Goal: Task Accomplishment & Management: Manage account settings

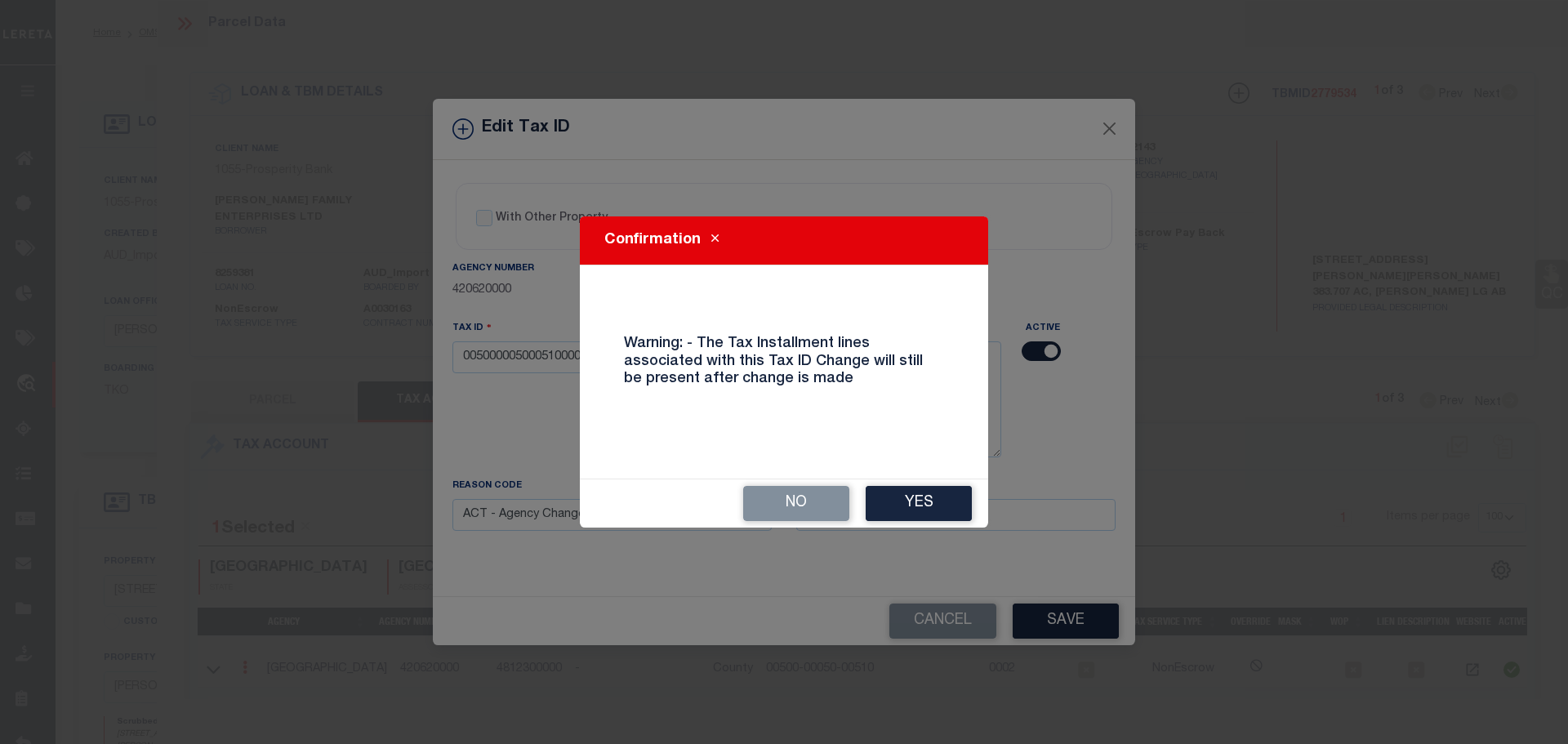
select select "200"
select select "100"
select select "10524"
select select "4010"
select select "NonEscrow"
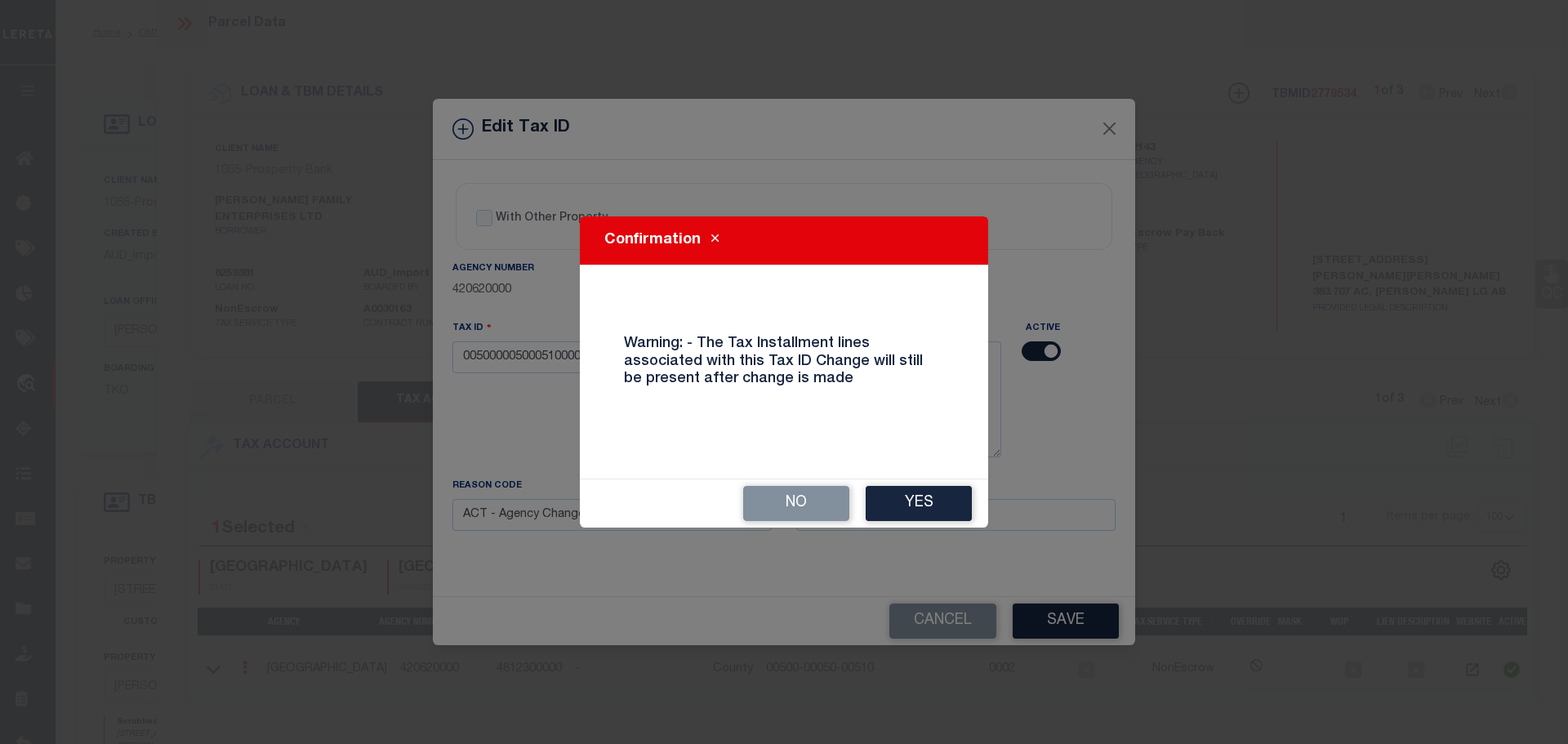
select select "ACT"
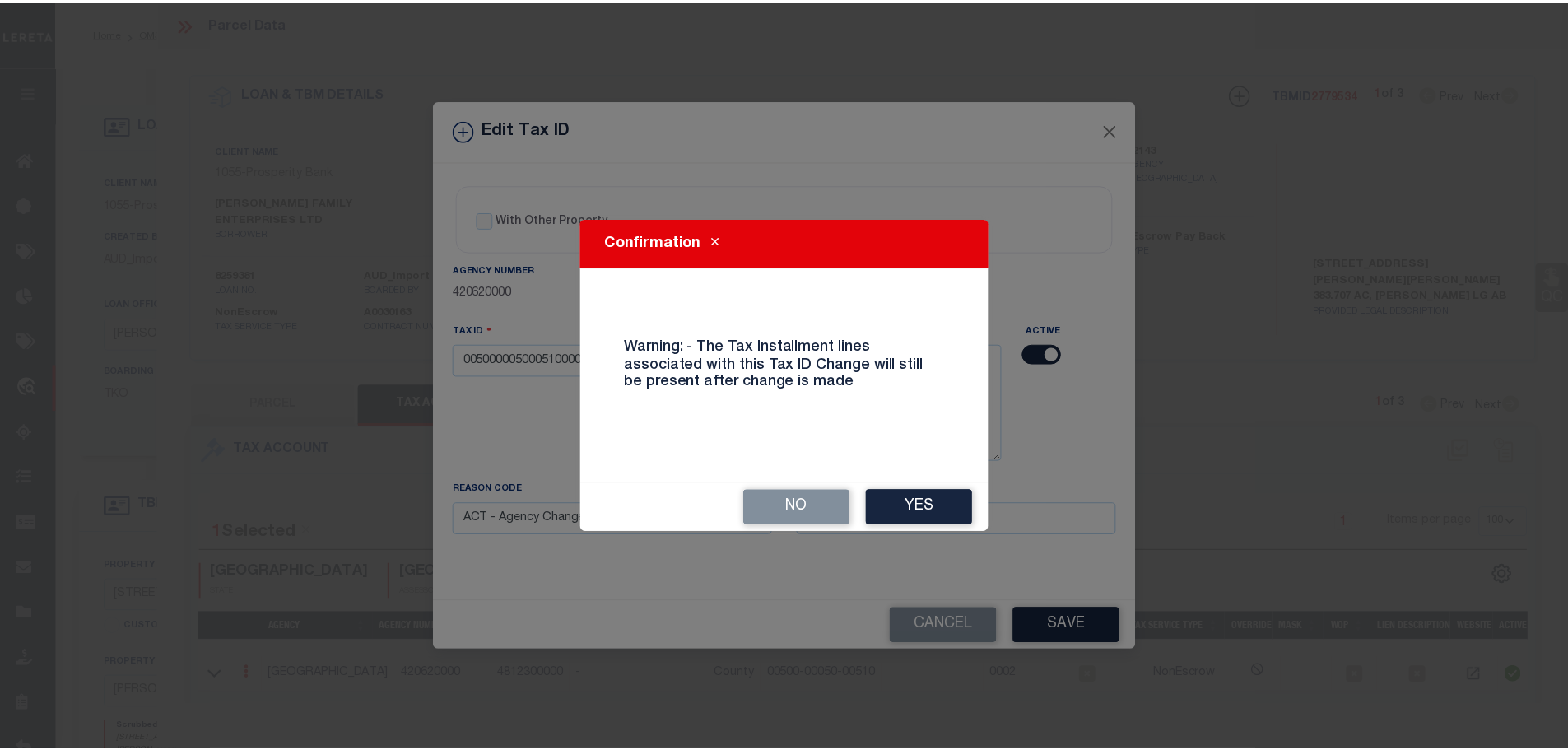
scroll to position [14, 0]
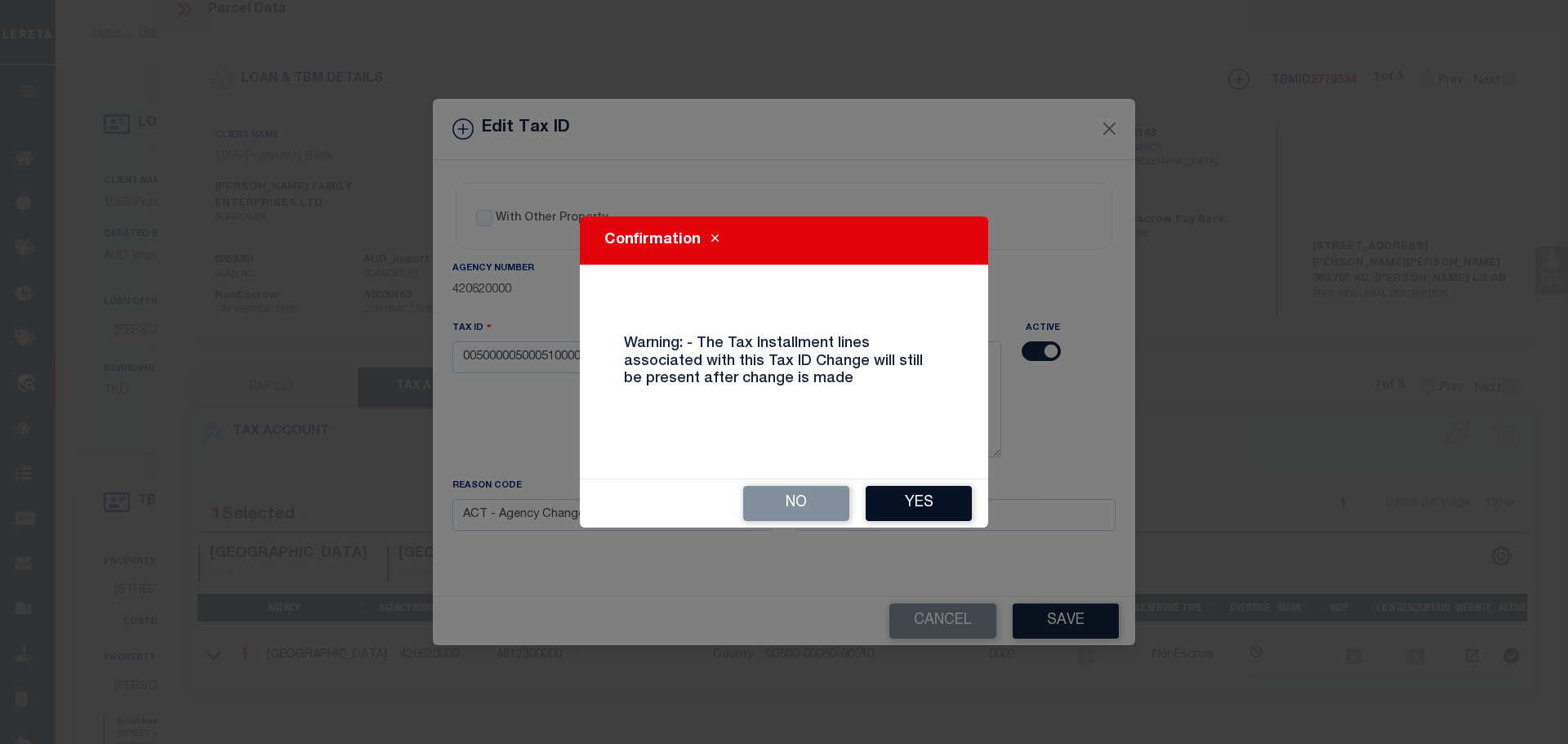
click at [920, 496] on button "Yes" at bounding box center [919, 503] width 106 height 36
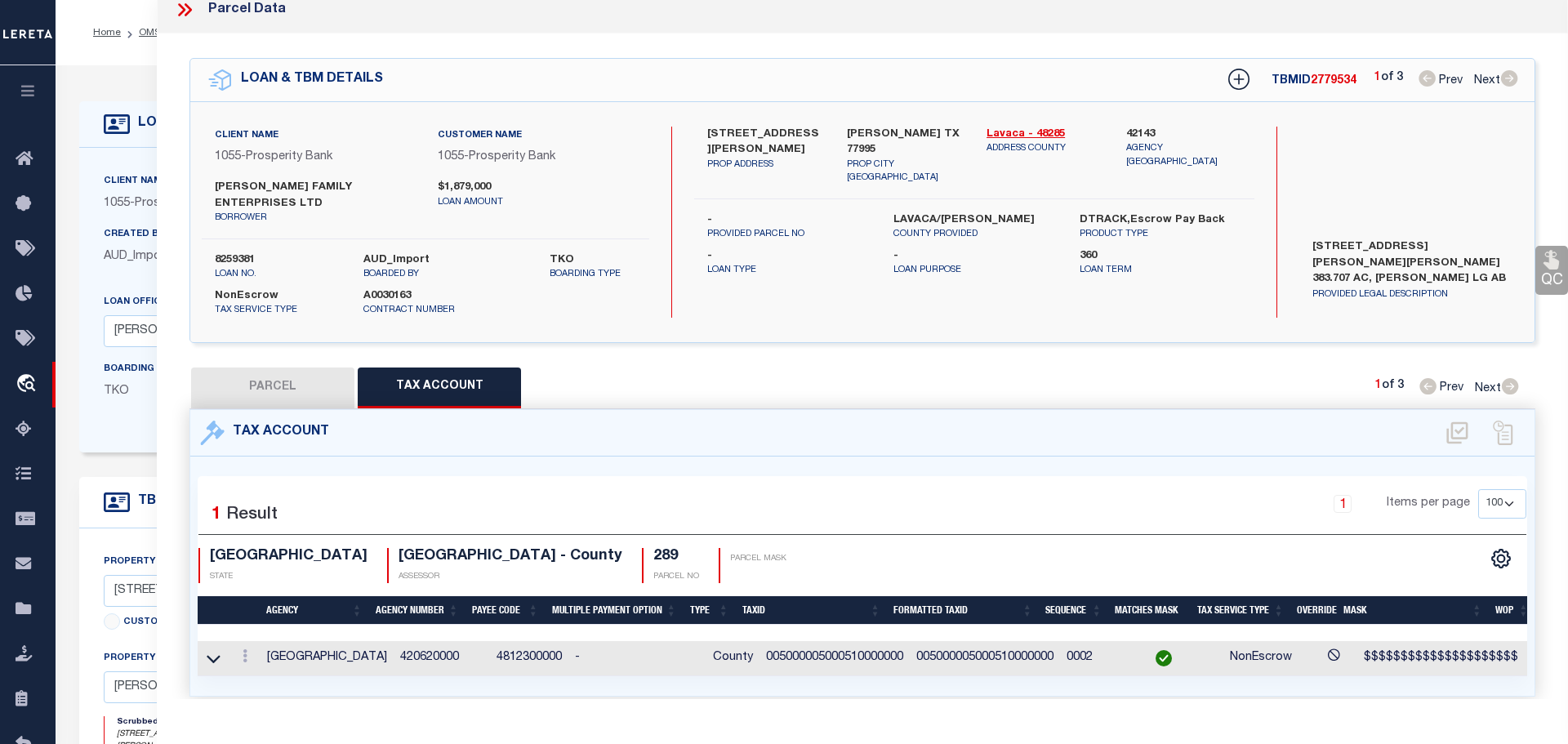
select select
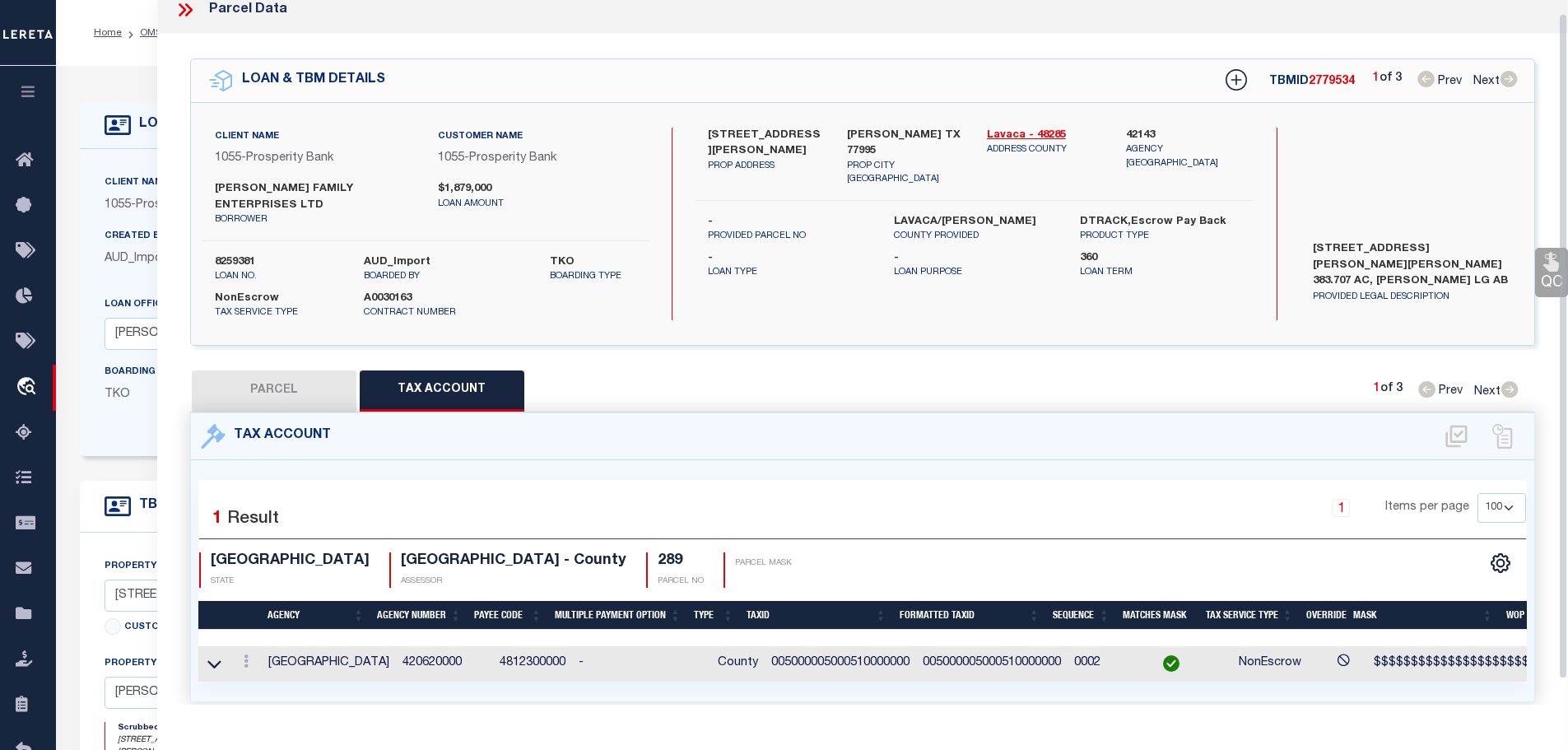
click at [177, 16] on icon at bounding box center [185, 9] width 21 height 21
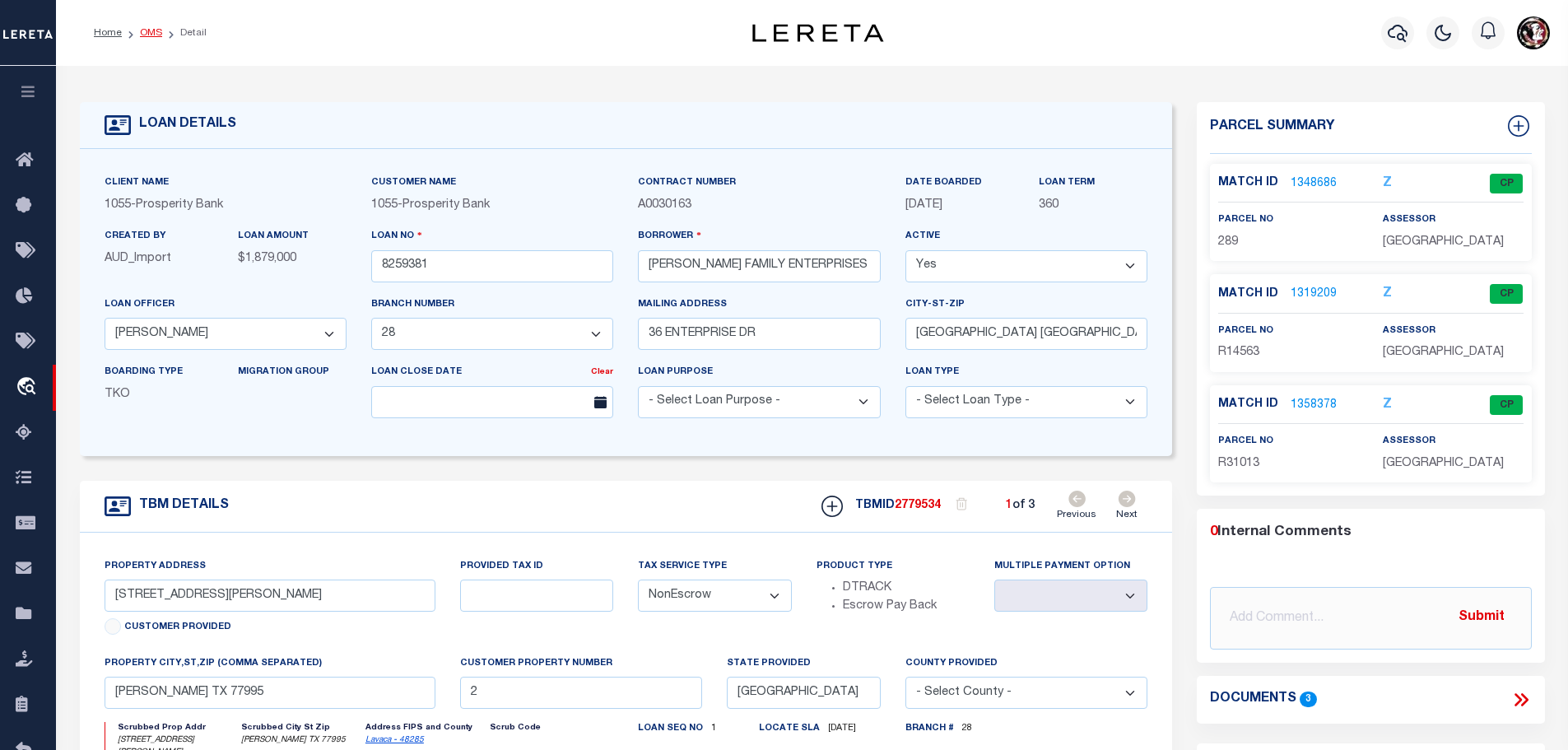
click at [142, 28] on link "OMS" at bounding box center [151, 32] width 22 height 10
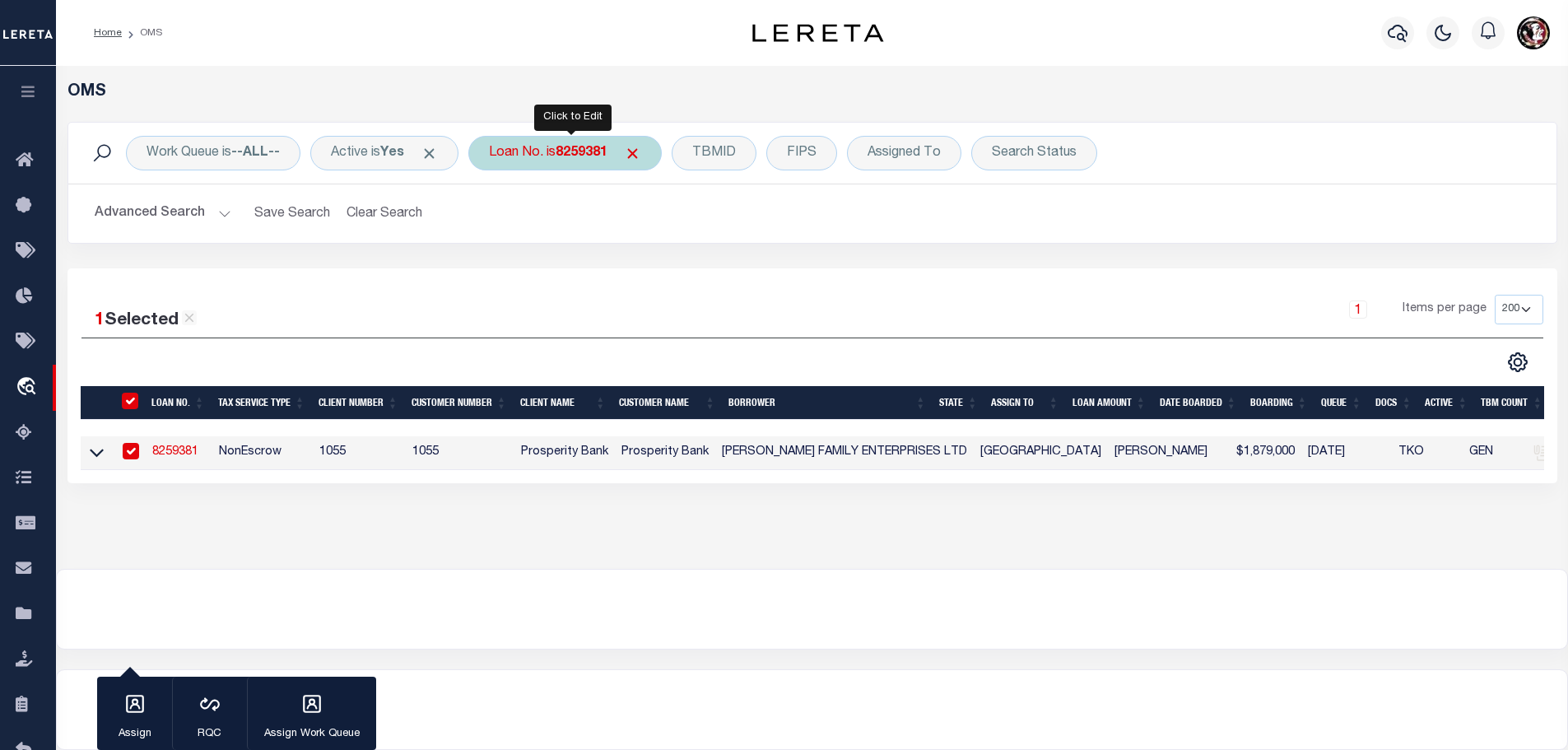
click at [570, 144] on div "Loan No. is 8259381" at bounding box center [565, 153] width 193 height 35
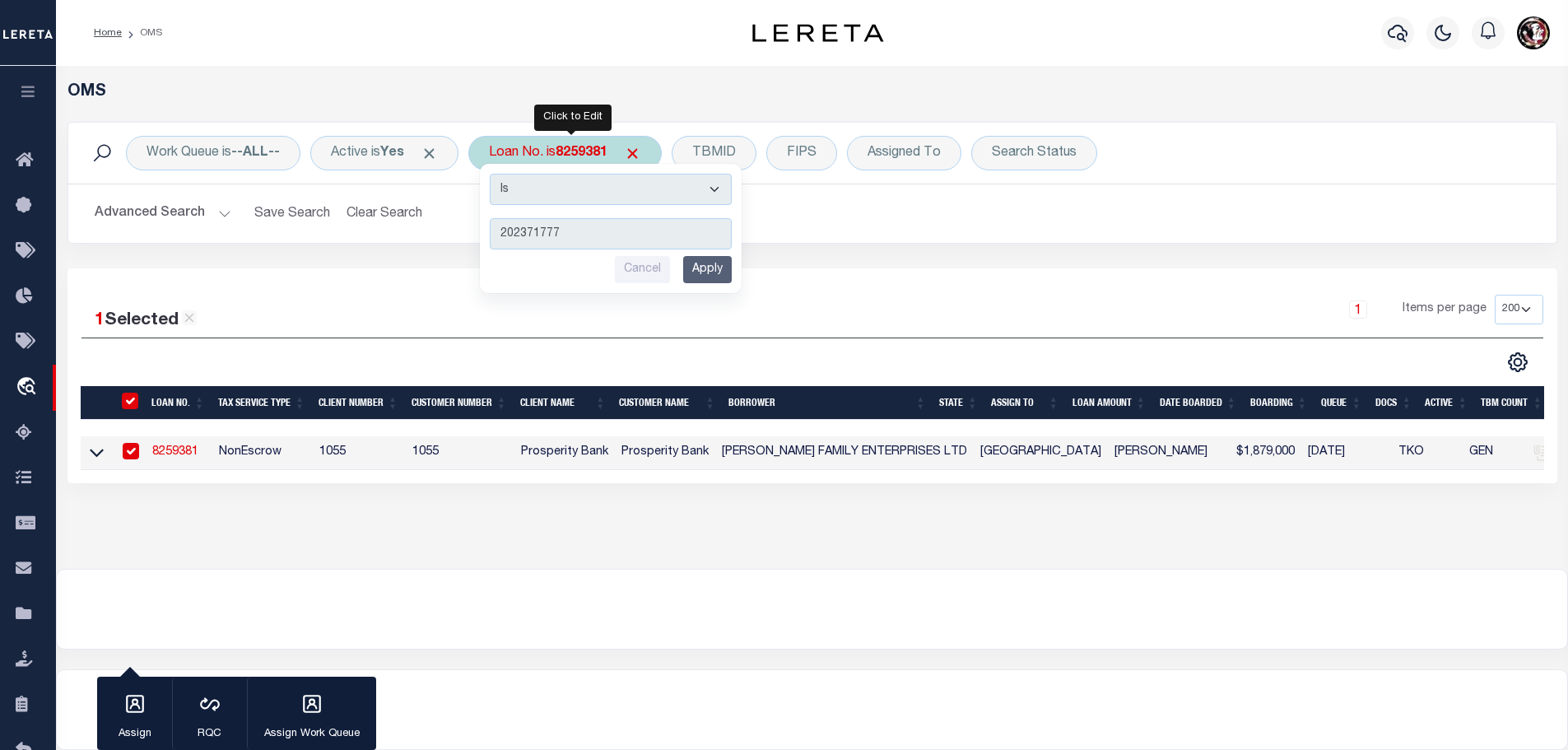
type input "202371777"
click at [715, 262] on input "Apply" at bounding box center [707, 269] width 49 height 28
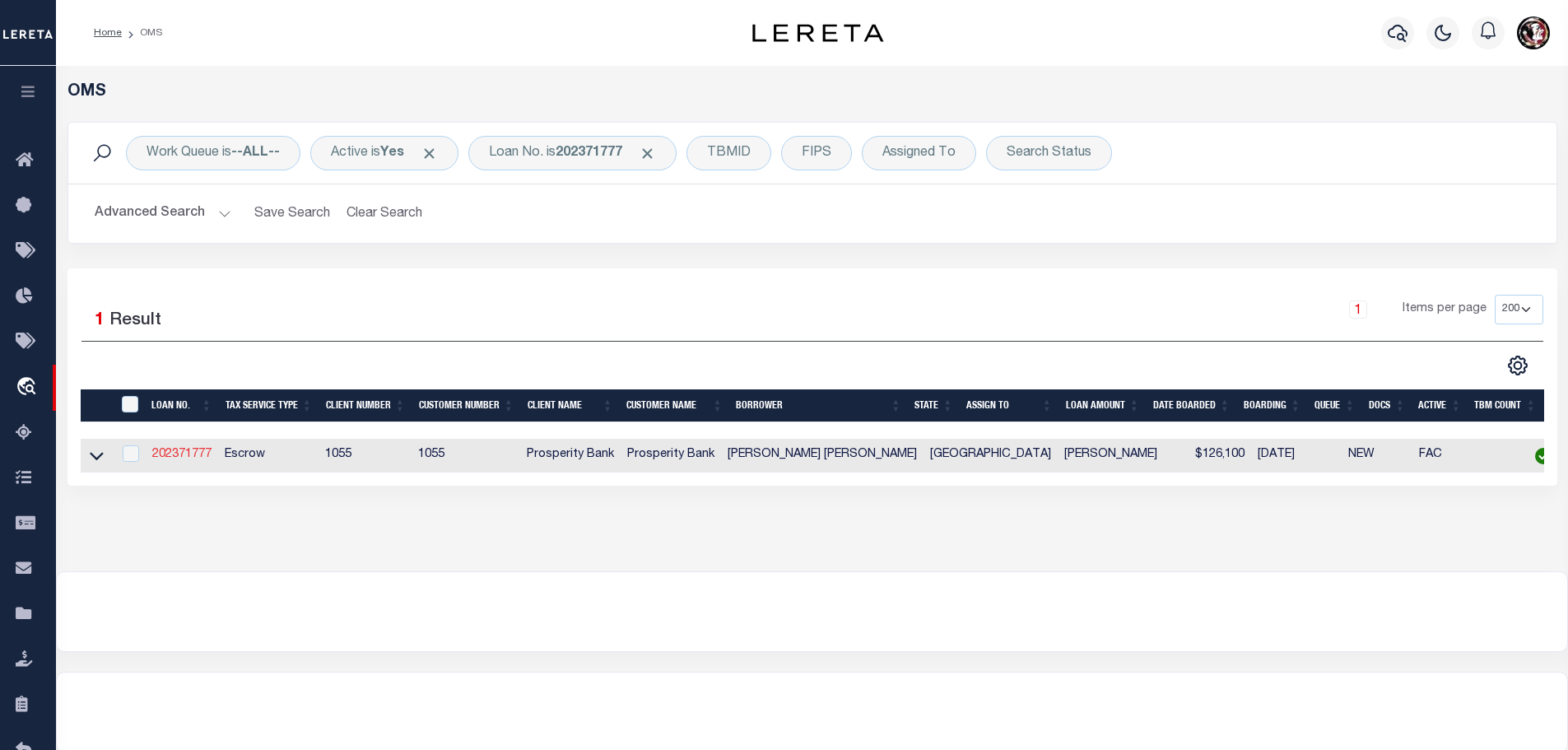
click at [176, 451] on link "202371777" at bounding box center [182, 454] width 59 height 12
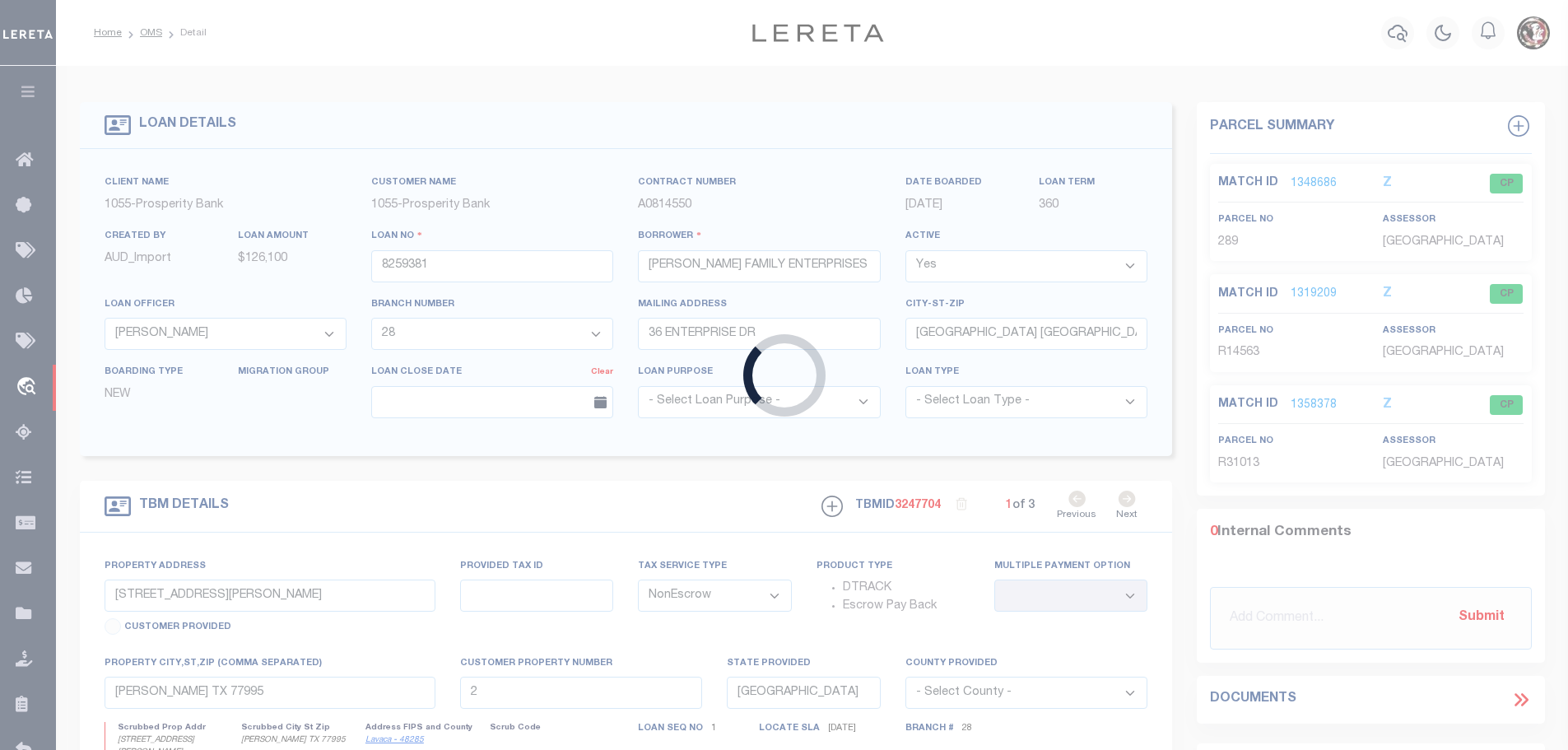
type input "202371777"
type input "[PERSON_NAME] [PERSON_NAME]"
select select "53797"
type input "[STREET_ADDRESS]"
type input "DEL [GEOGRAPHIC_DATA]"
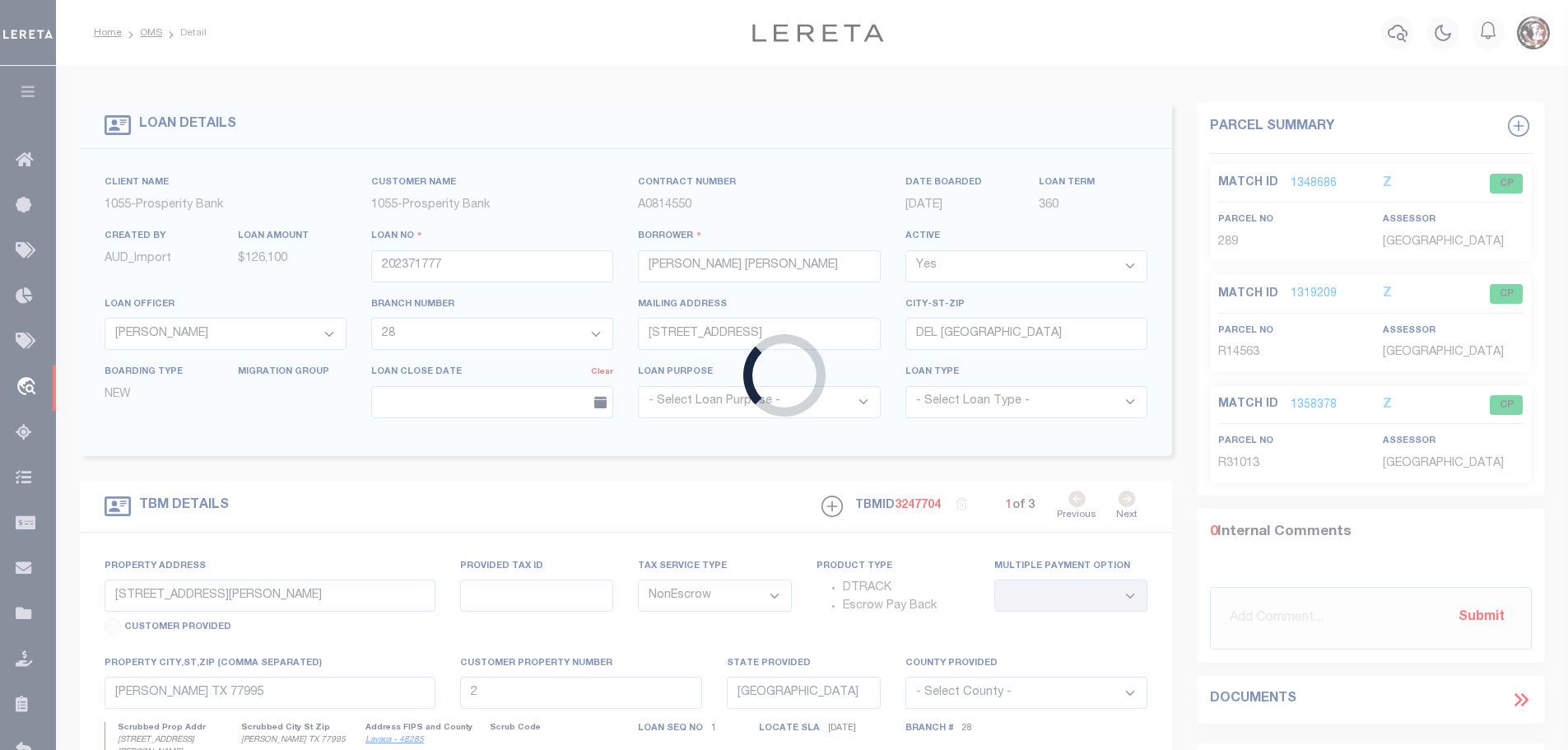
select select "100"
select select "Escrow"
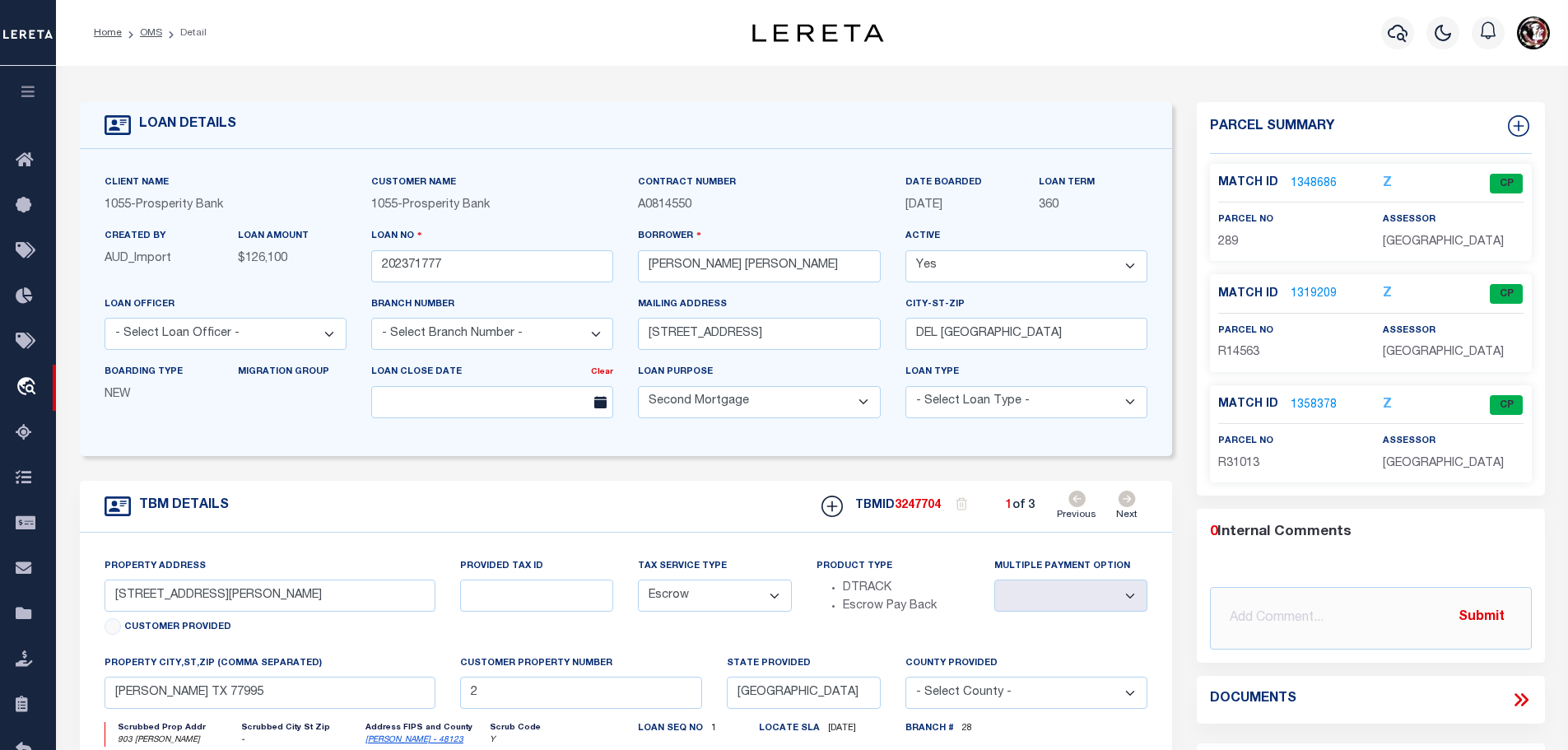
select select "53797"
select select "4010"
type input "903 [PERSON_NAME]"
type input "37720-00012-00010"
select select
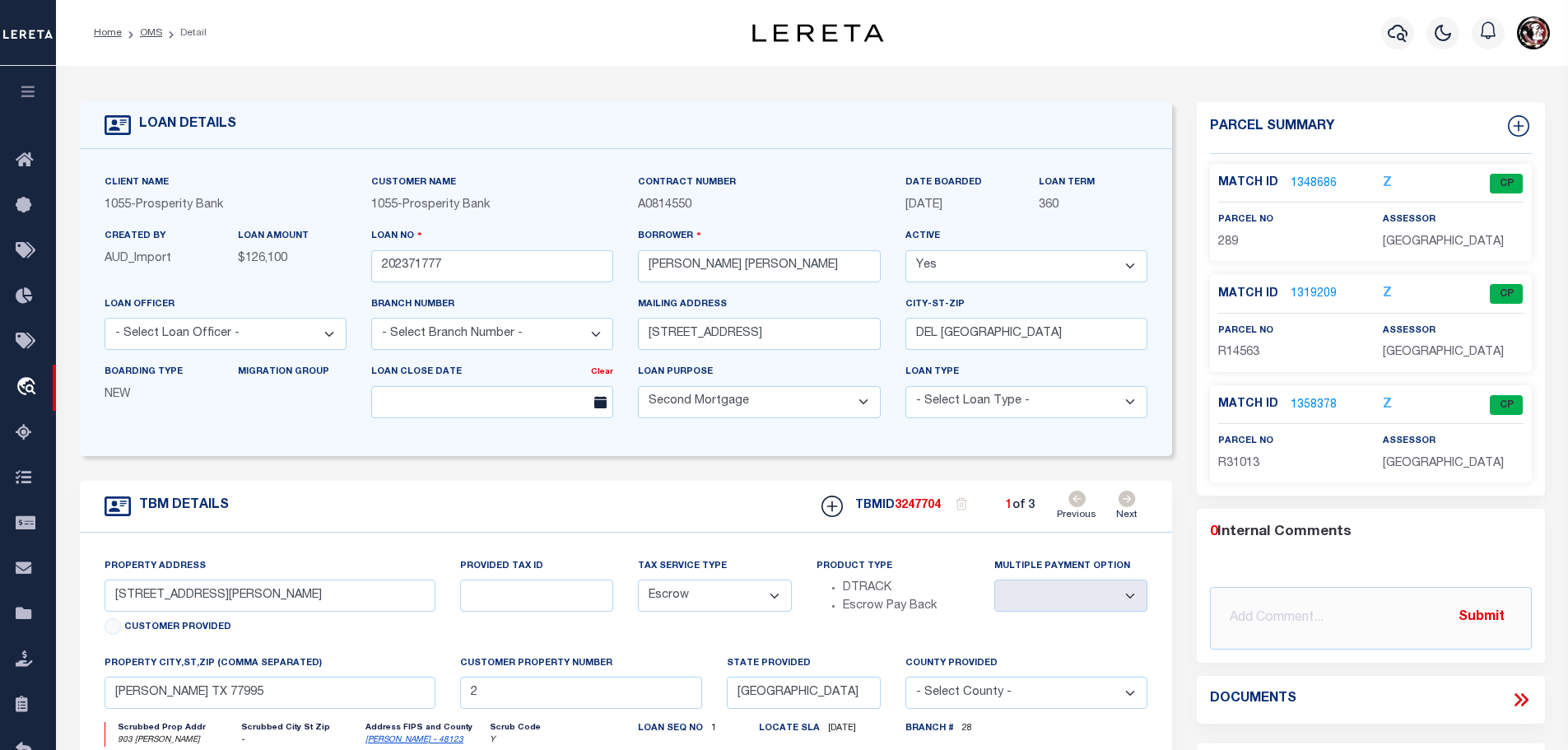
type textarea "LOT 1 2 3 BLK 12 ROSELAWN ADD"
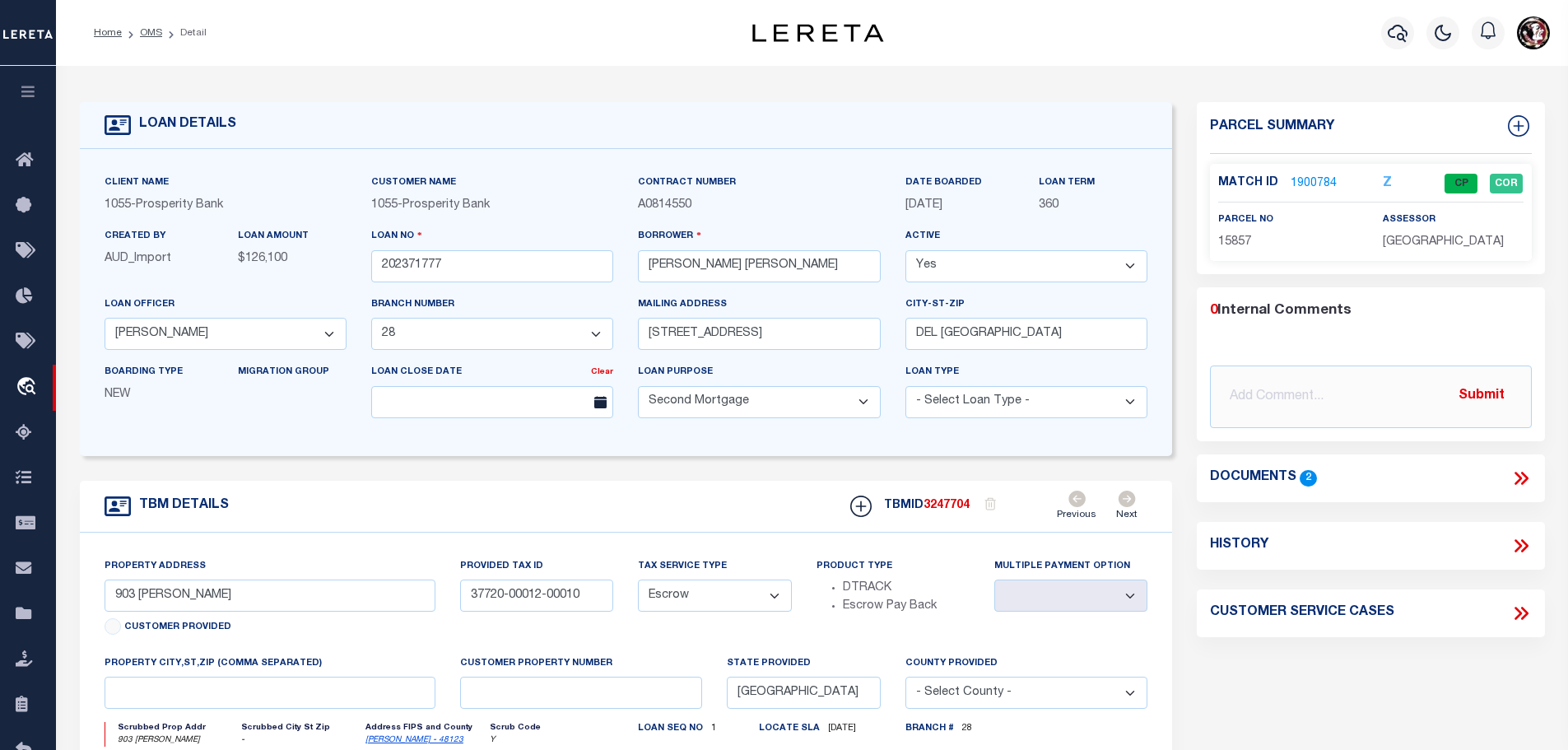
click at [1311, 185] on link "1900784" at bounding box center [1313, 184] width 46 height 17
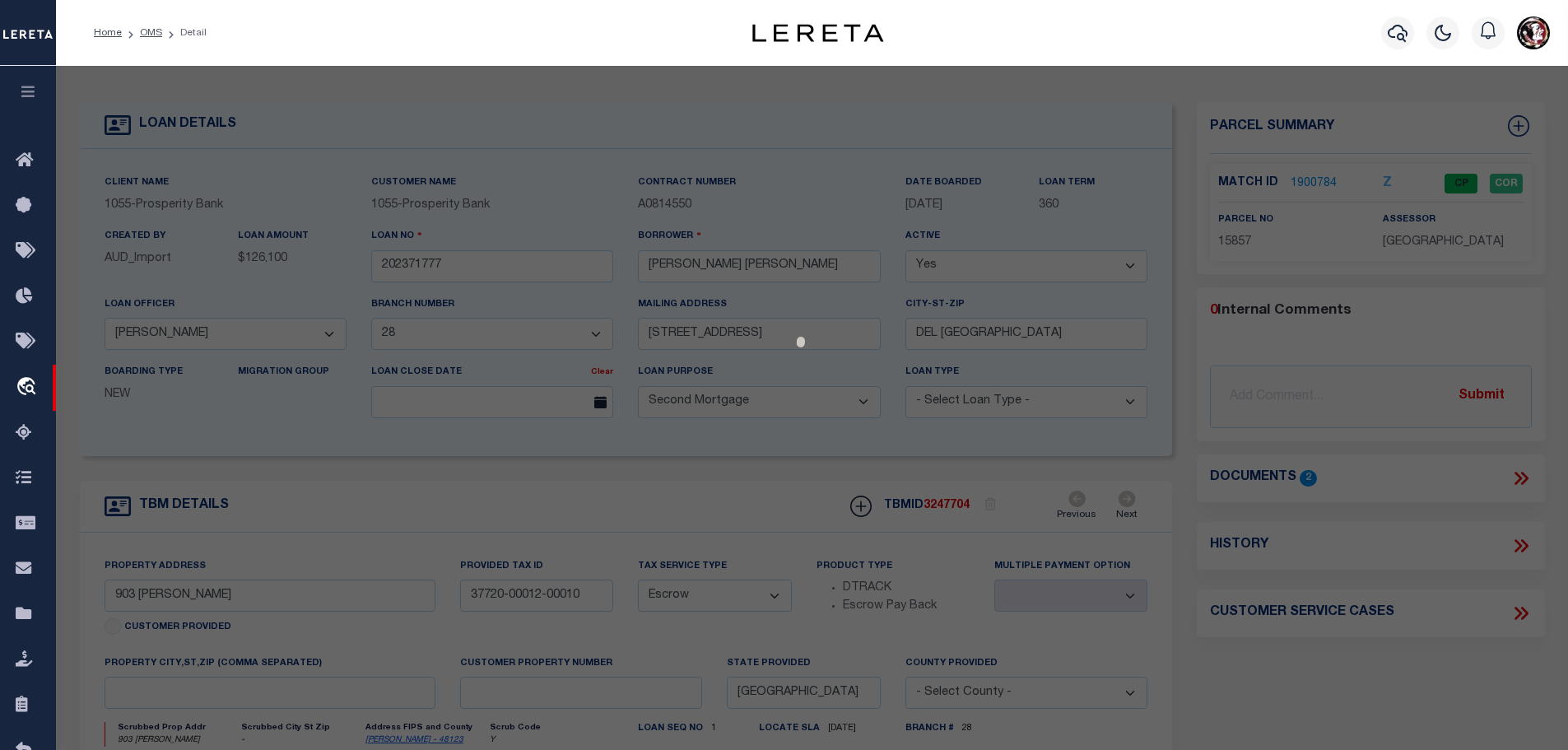
select select "AS"
checkbox input "false"
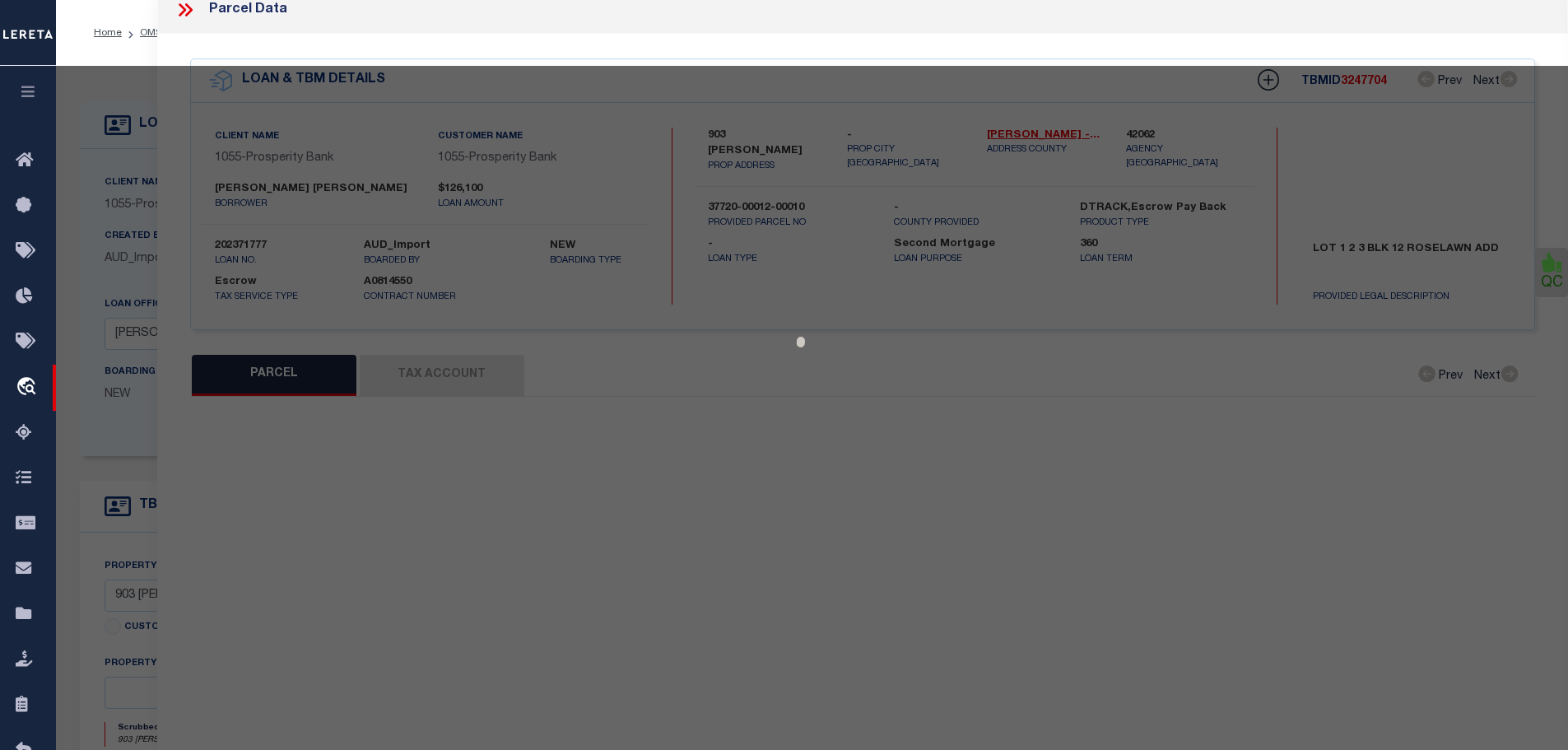
select select "CP"
type input "[PERSON_NAME] W EST."
select select
type input "903 [PERSON_NAME]"
checkbox input "false"
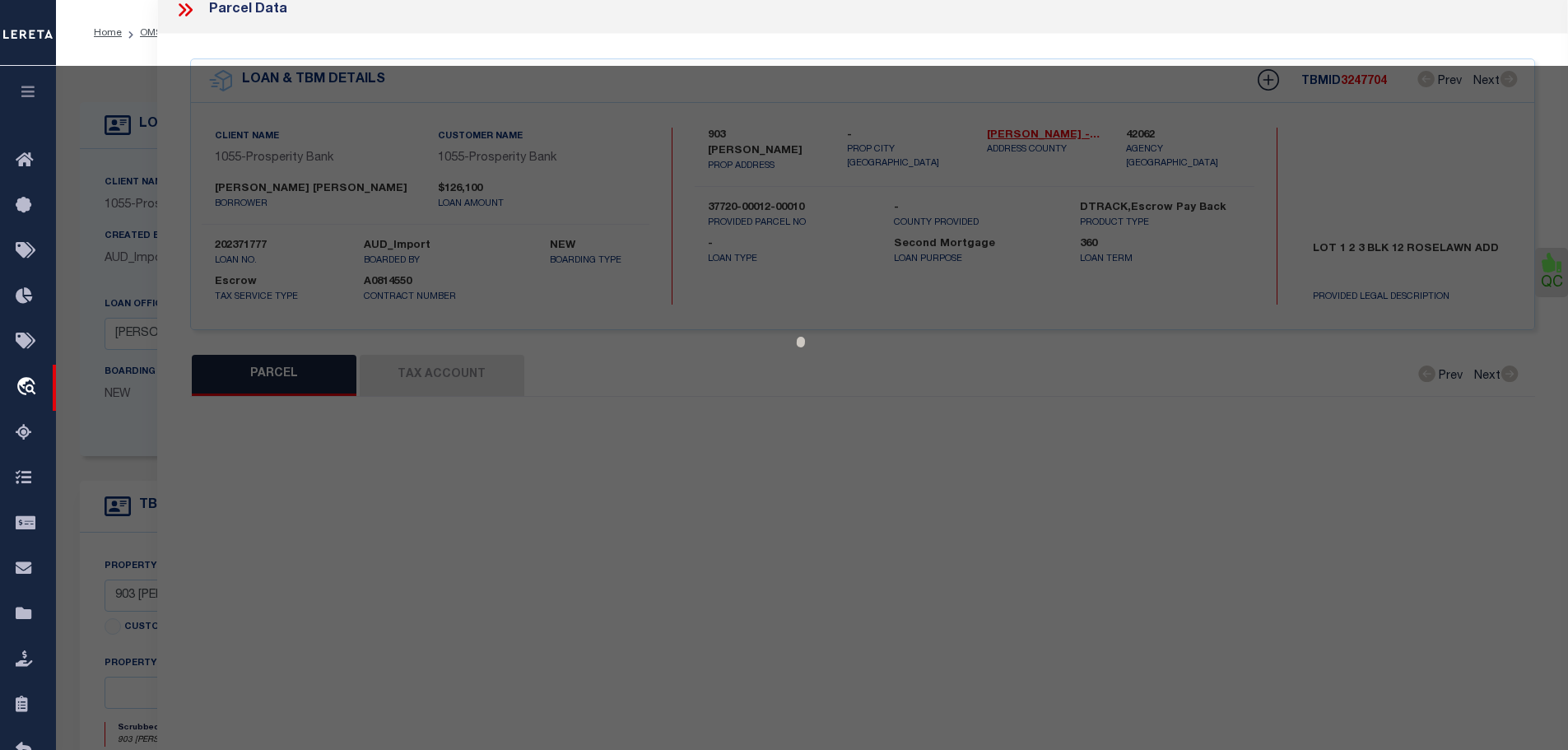
type input "[PERSON_NAME] TX 77995"
type textarea "1.2.3 12 ROSELAWN YKM Acres 0.4649"
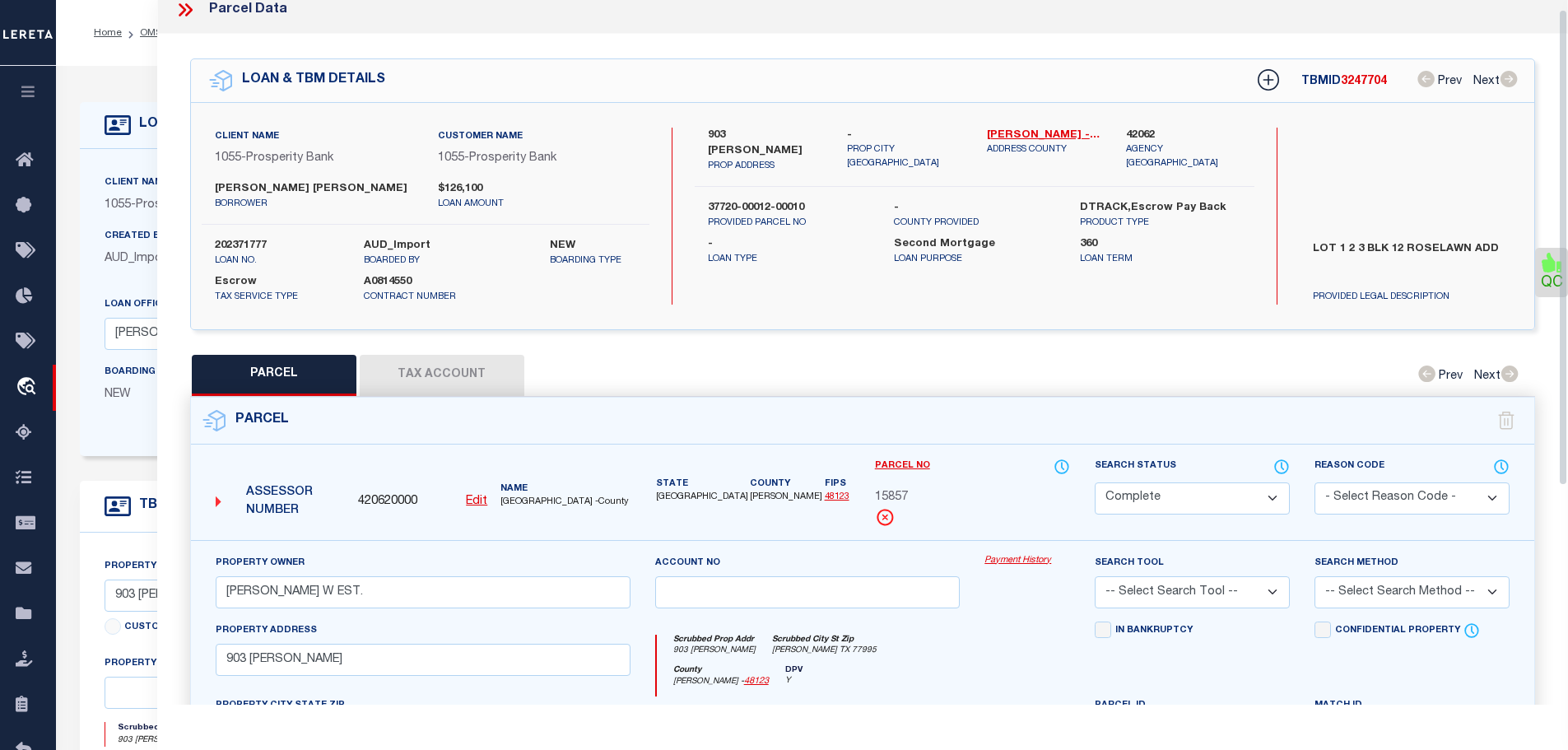
click at [469, 376] on button "Tax Account" at bounding box center [441, 375] width 165 height 41
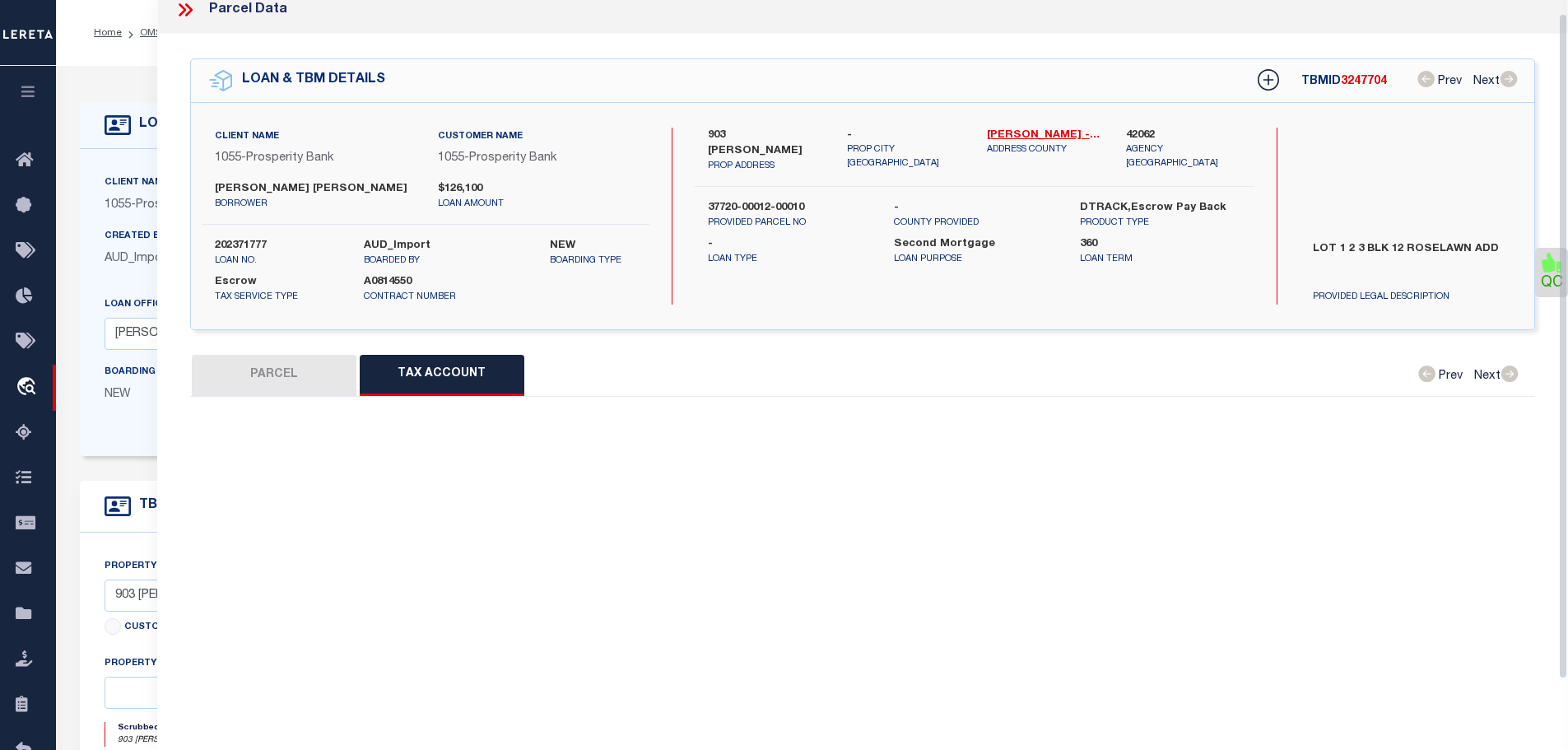
select select "100"
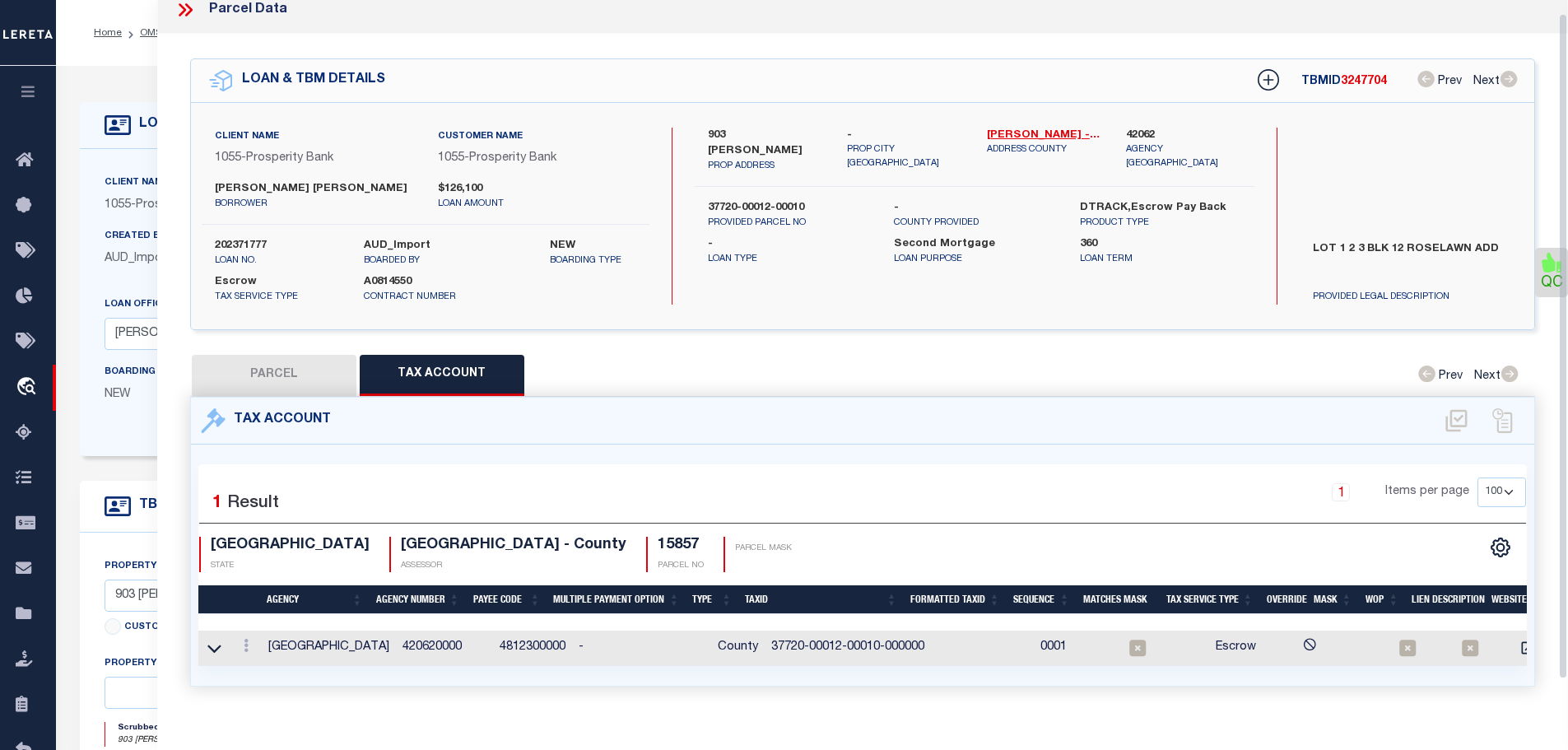
scroll to position [14, 0]
click at [244, 642] on link at bounding box center [246, 648] width 18 height 13
click at [265, 666] on icon "" at bounding box center [263, 670] width 12 height 12
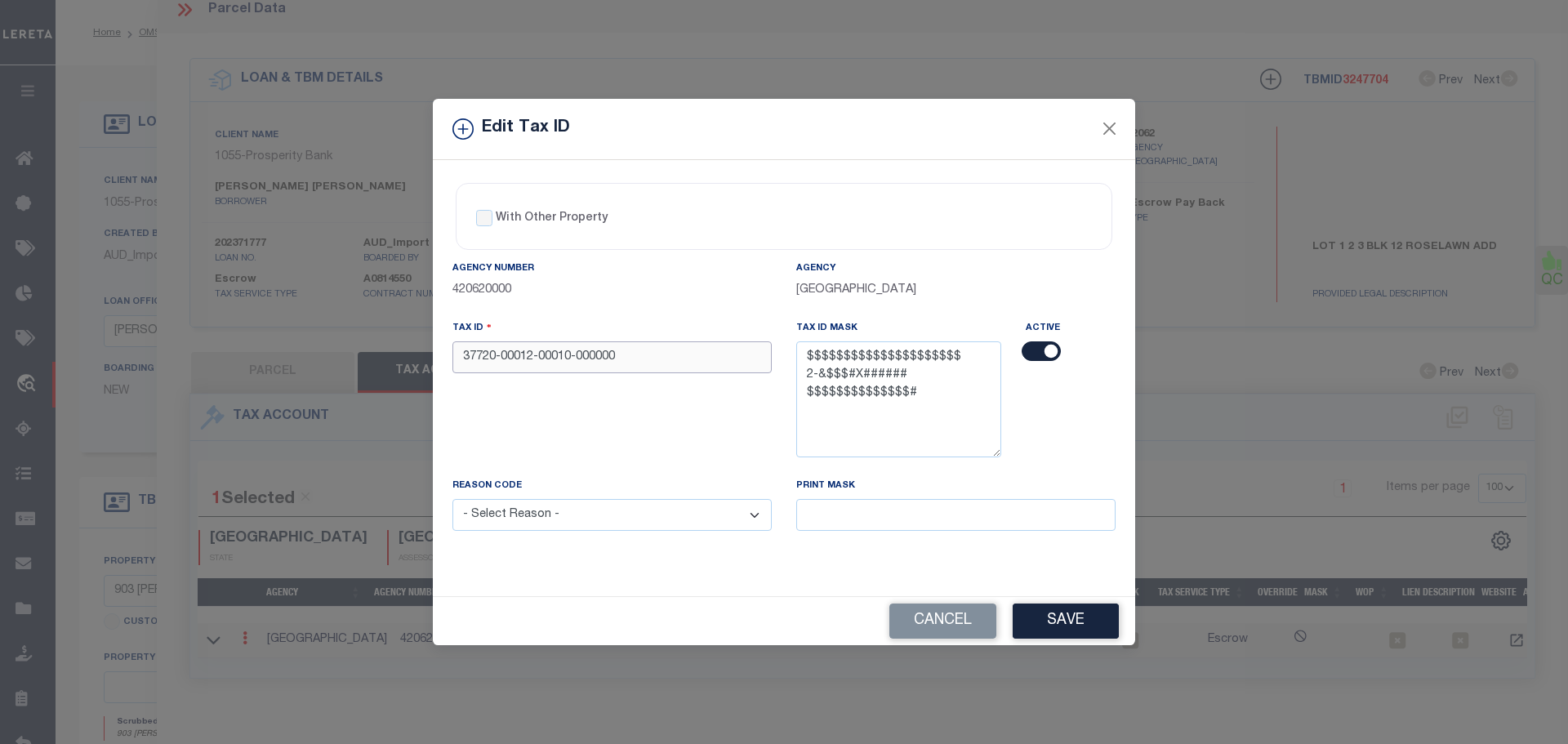
click at [613, 366] on input "37720-00012-00010-000000" at bounding box center [612, 356] width 319 height 32
paste input "0001200010"
type input "377200001200010000000"
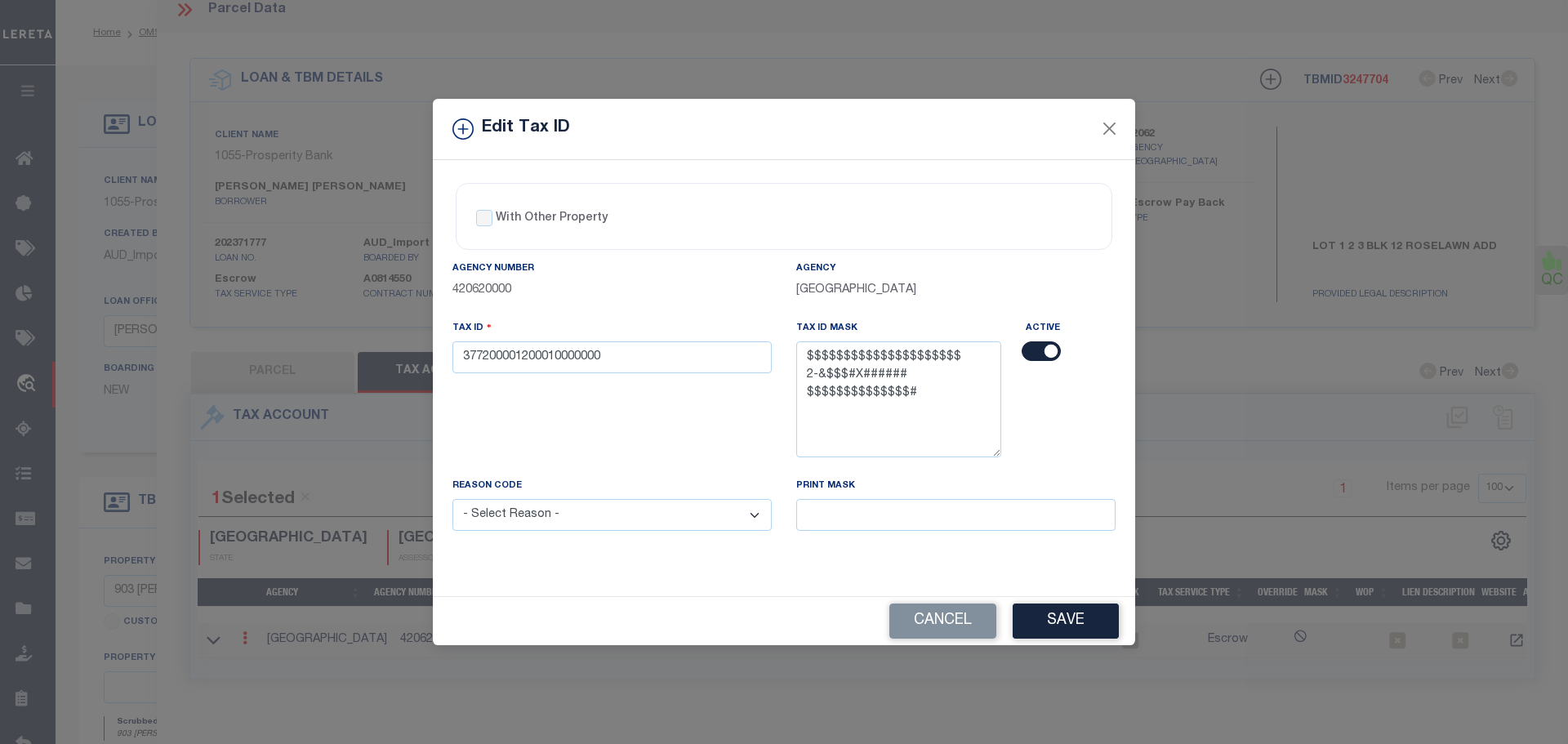
click at [589, 537] on div "Reason Code - Select Reason - 099 - Other (Provide additional detail) ACT - Age…" at bounding box center [612, 513] width 344 height 74
click at [589, 519] on select "- Select Reason - 099 - Other (Provide additional detail) ACT - Agency Changed …" at bounding box center [612, 514] width 319 height 32
select select "ACT"
click at [452, 500] on select "- Select Reason - 099 - Other (Provide additional detail) ACT - Agency Changed …" at bounding box center [612, 514] width 319 height 32
click at [1054, 621] on button "Save" at bounding box center [1065, 621] width 106 height 36
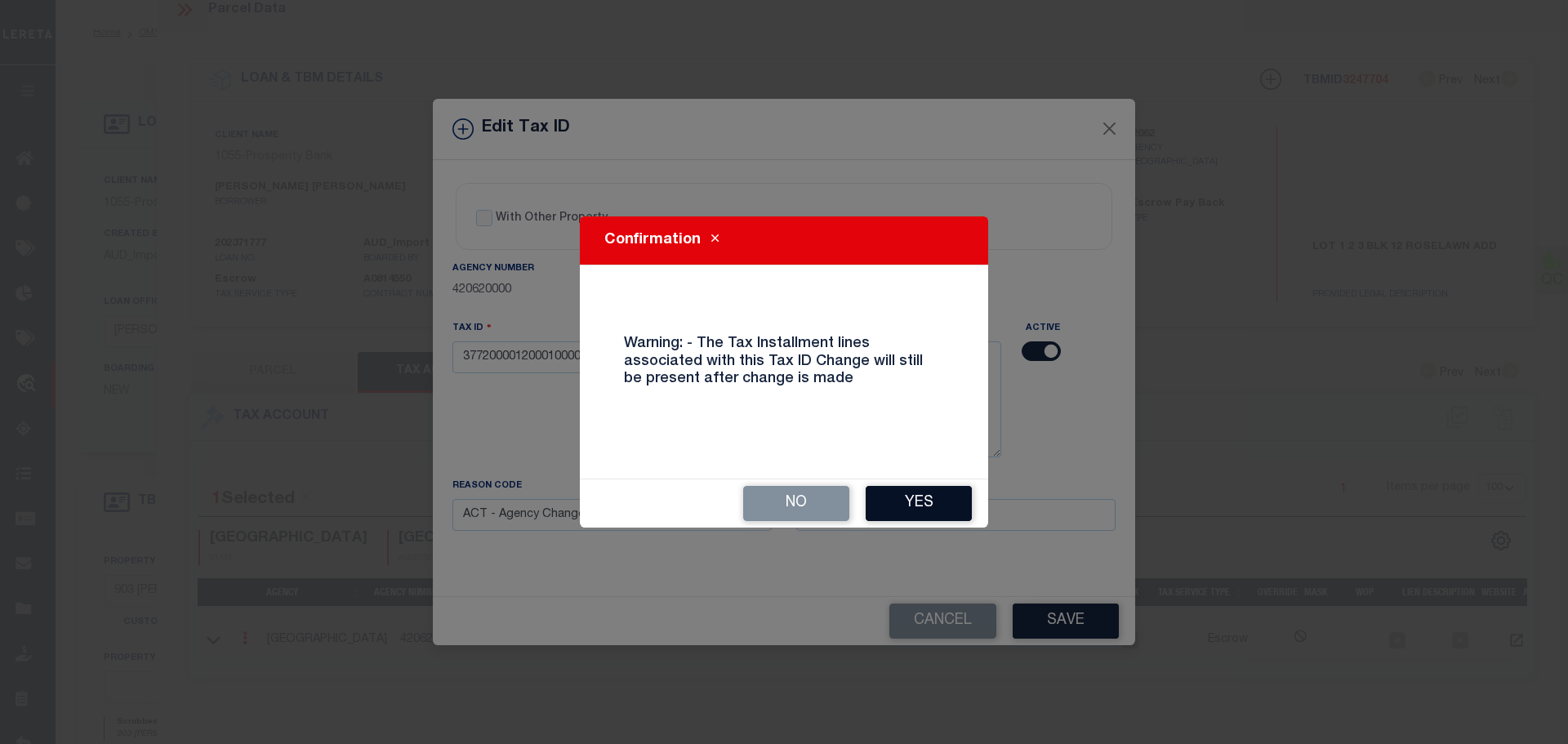
click at [935, 511] on button "Yes" at bounding box center [919, 503] width 106 height 36
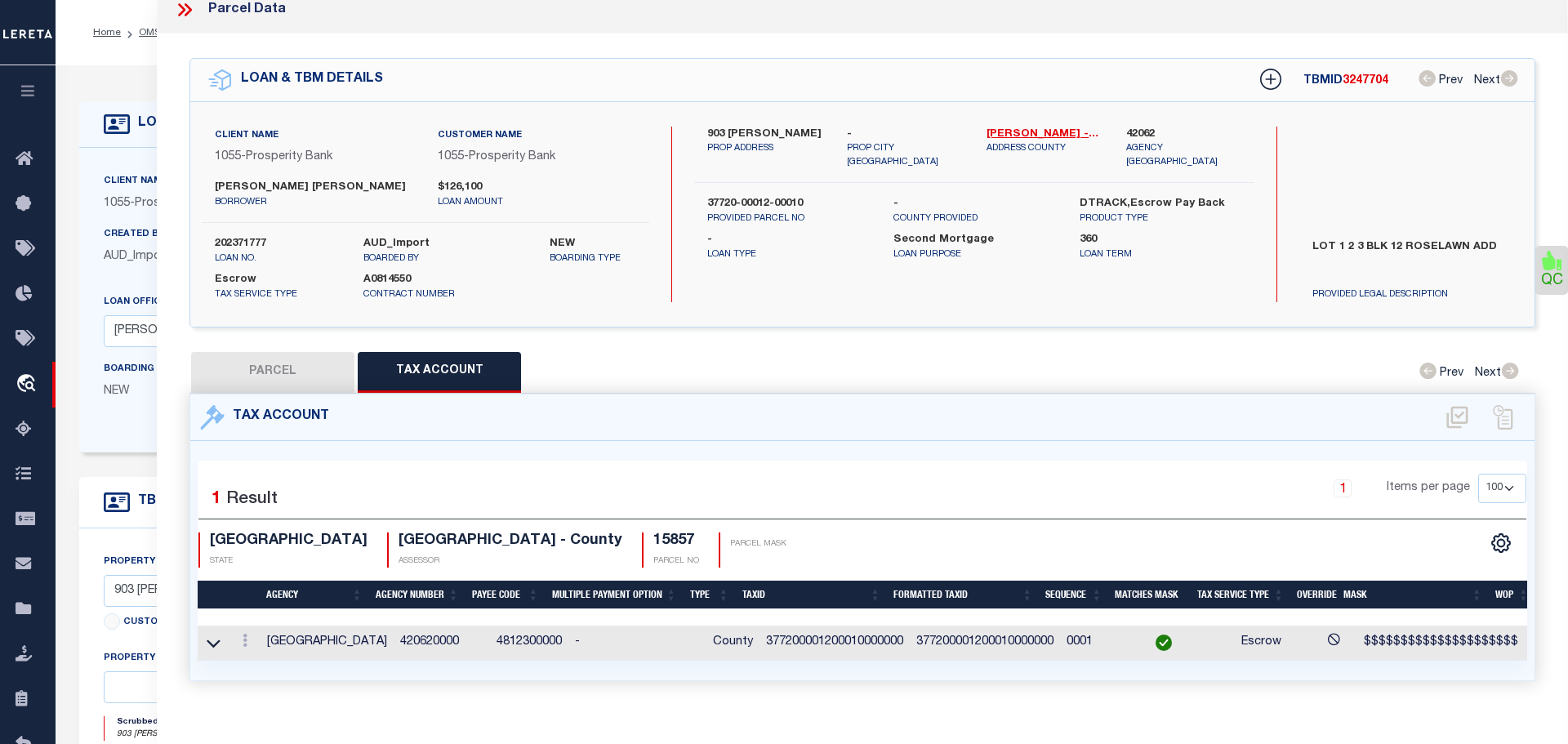
select select
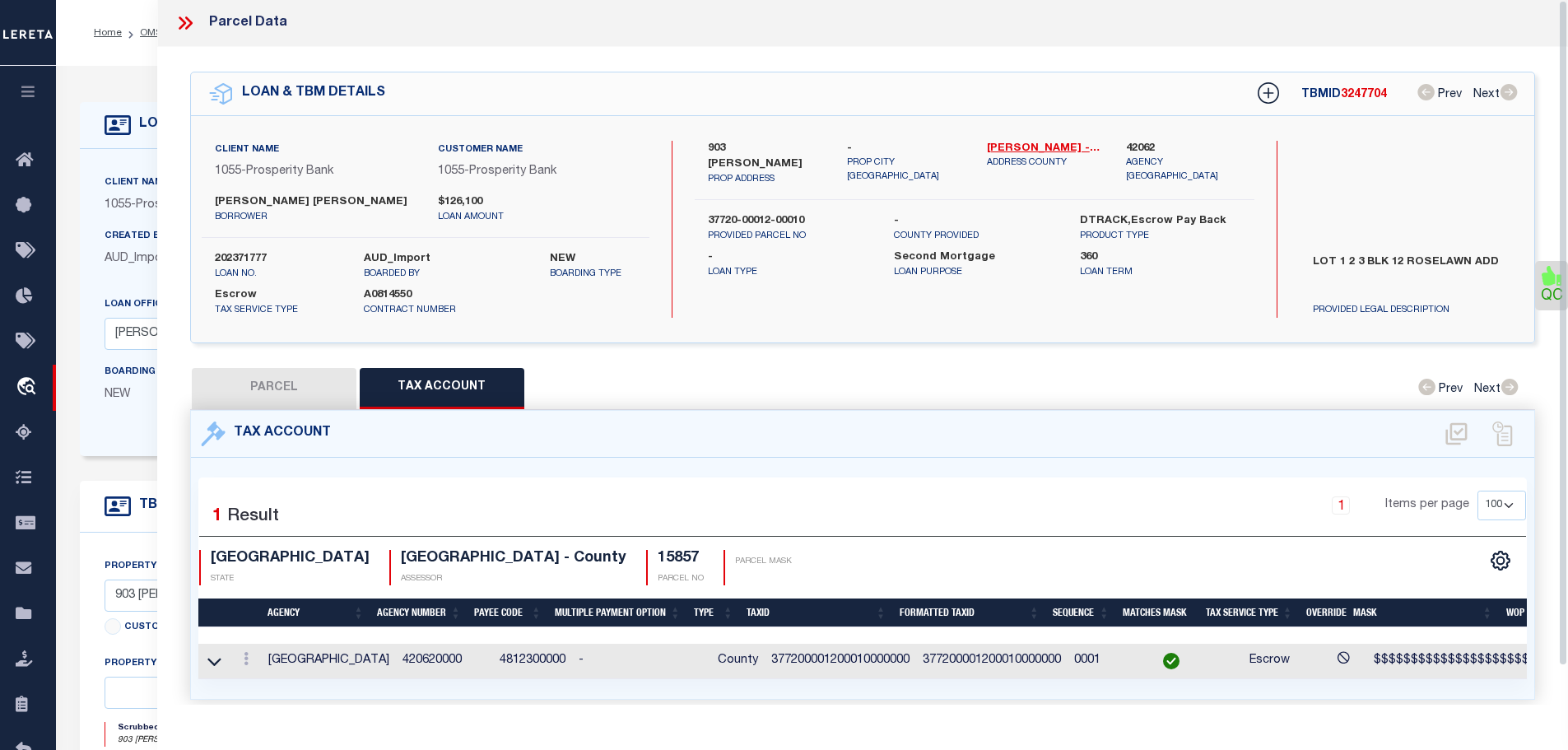
scroll to position [0, 0]
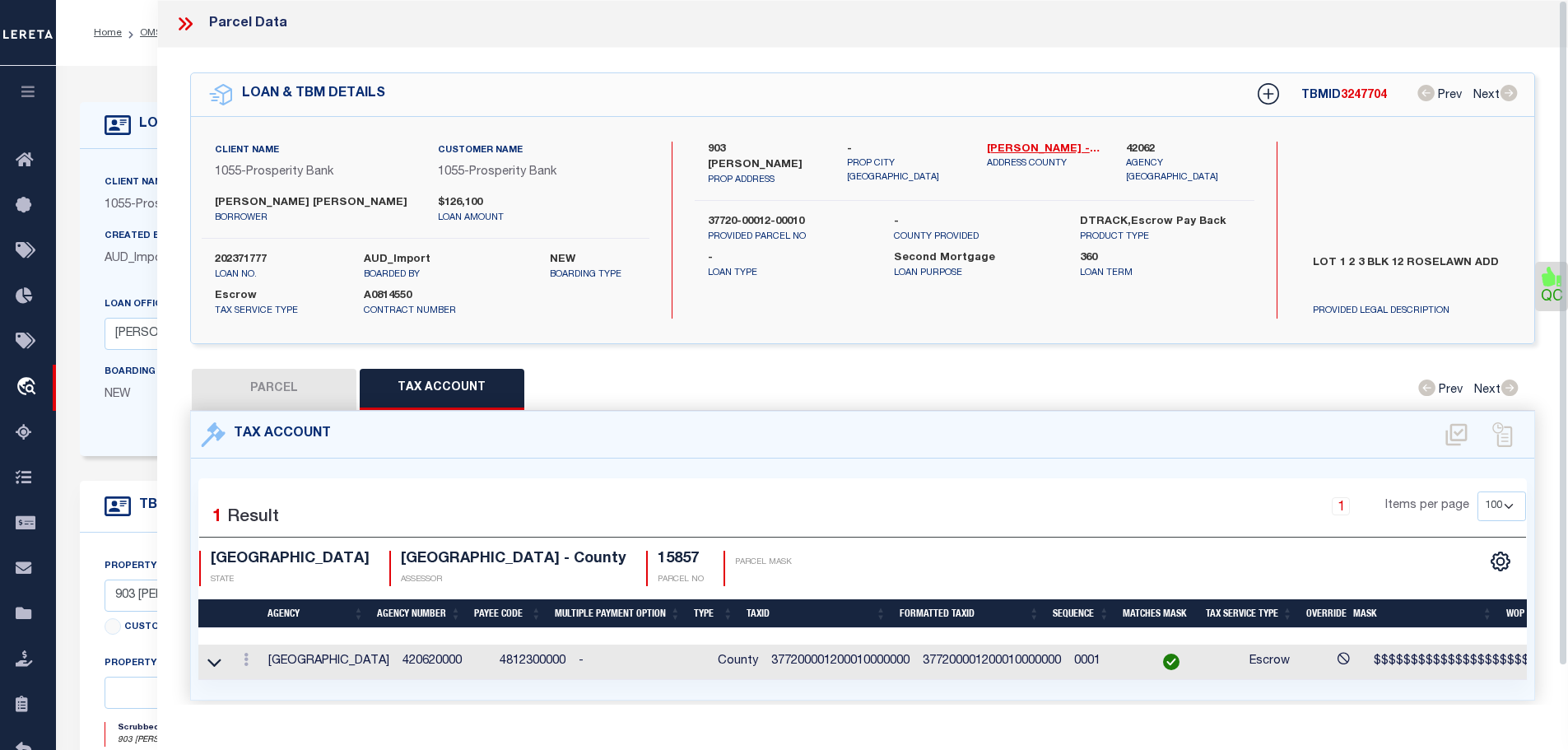
click at [183, 22] on icon at bounding box center [185, 23] width 21 height 21
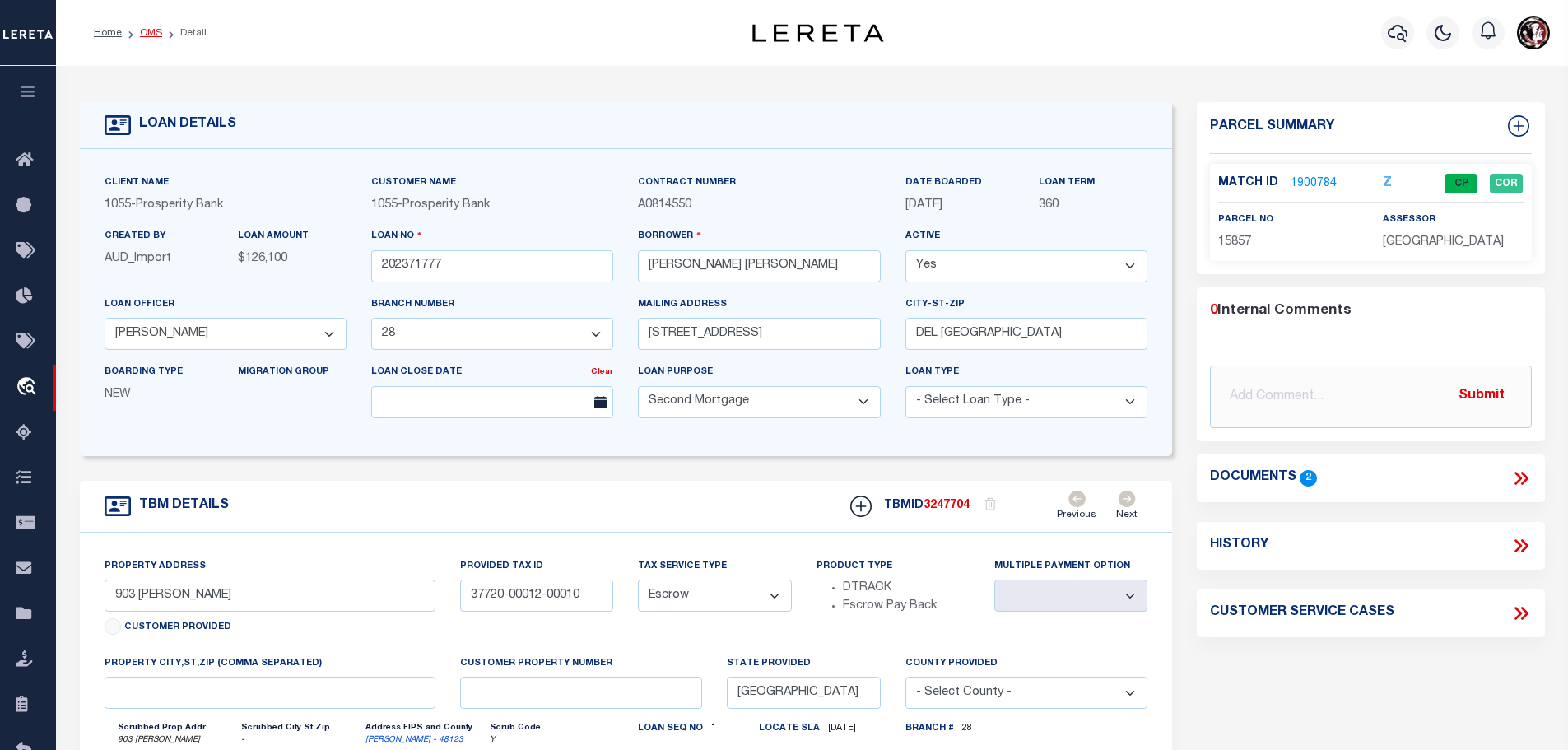
click at [140, 33] on link "OMS" at bounding box center [151, 32] width 22 height 10
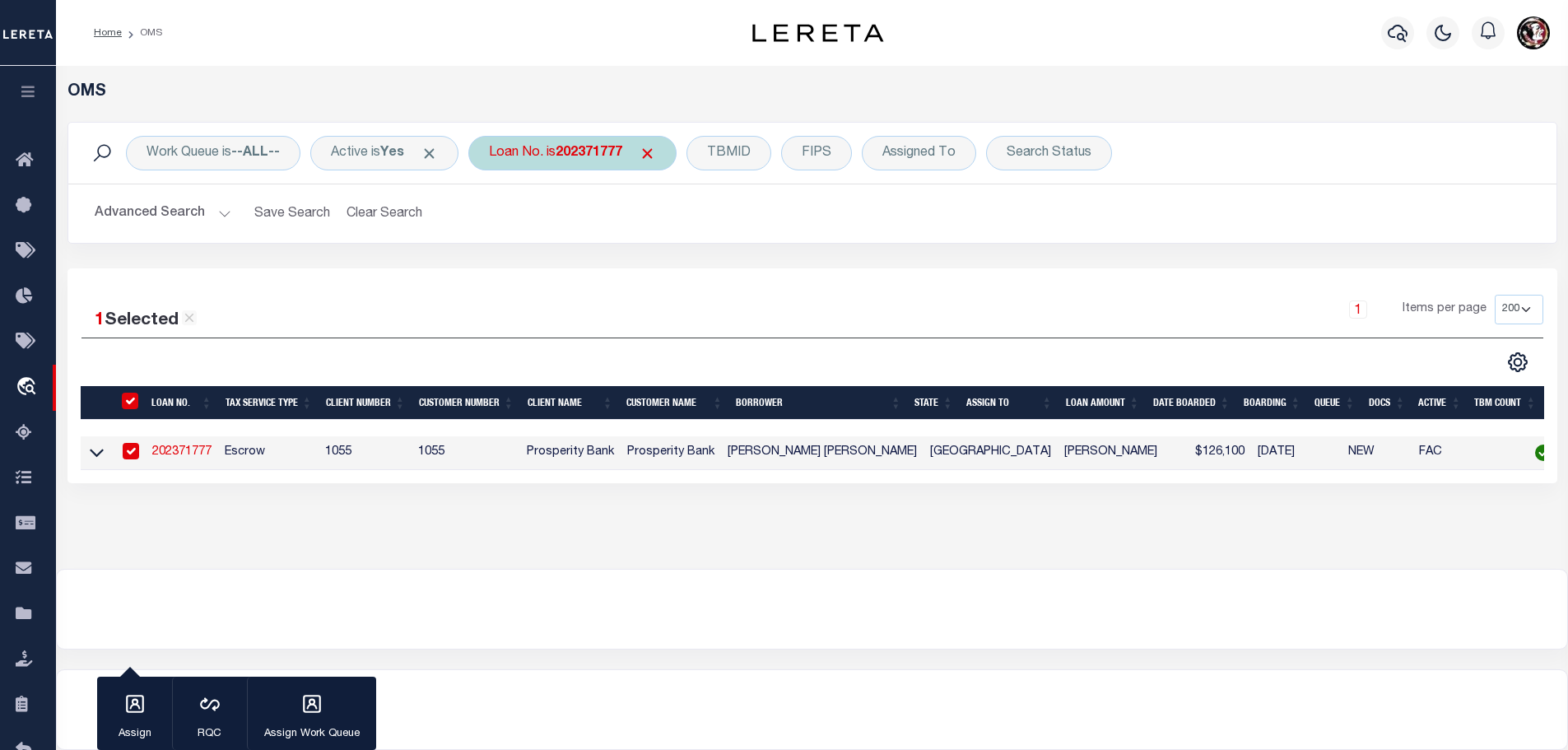
click at [590, 150] on b "202371777" at bounding box center [588, 153] width 67 height 13
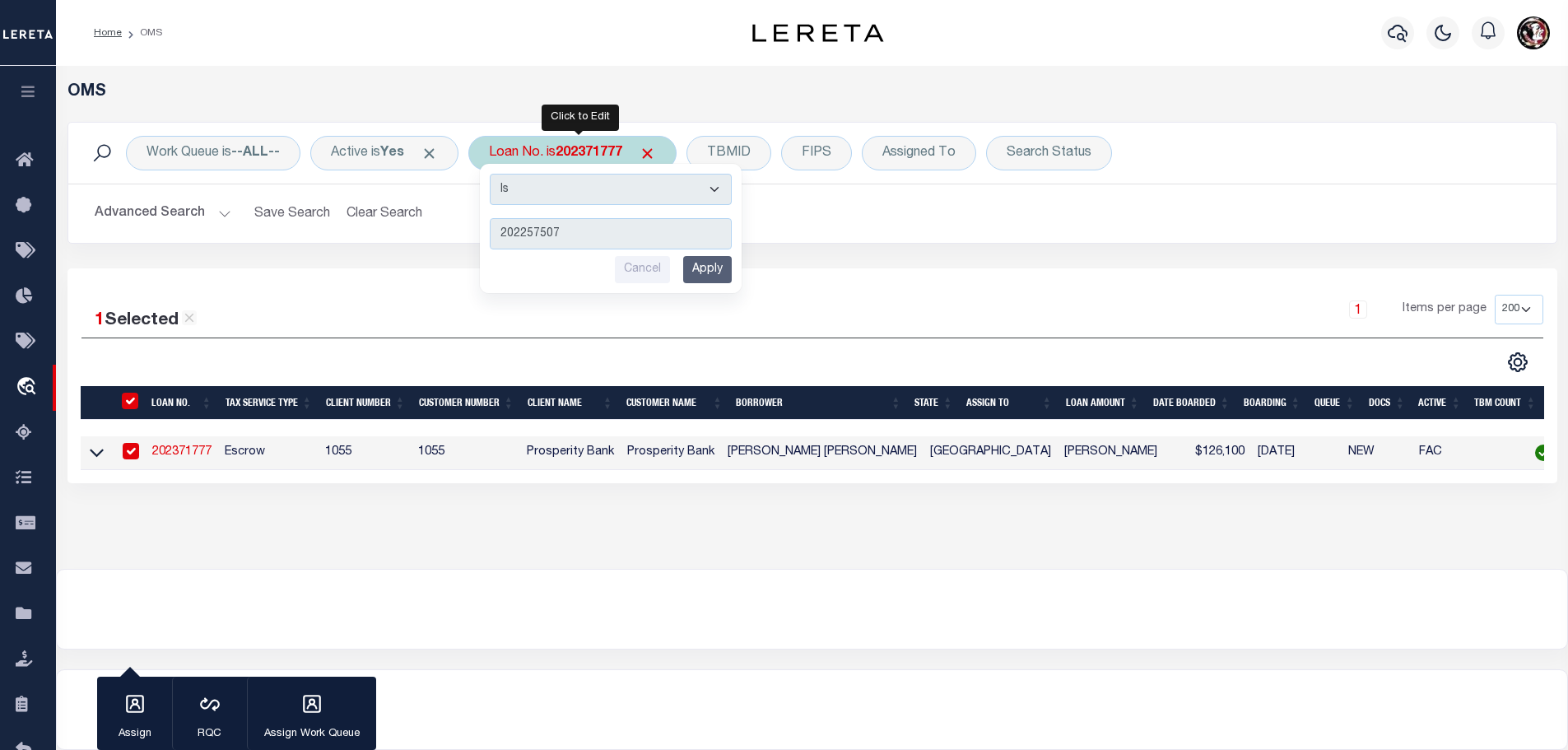
click at [720, 270] on input "Apply" at bounding box center [707, 269] width 49 height 28
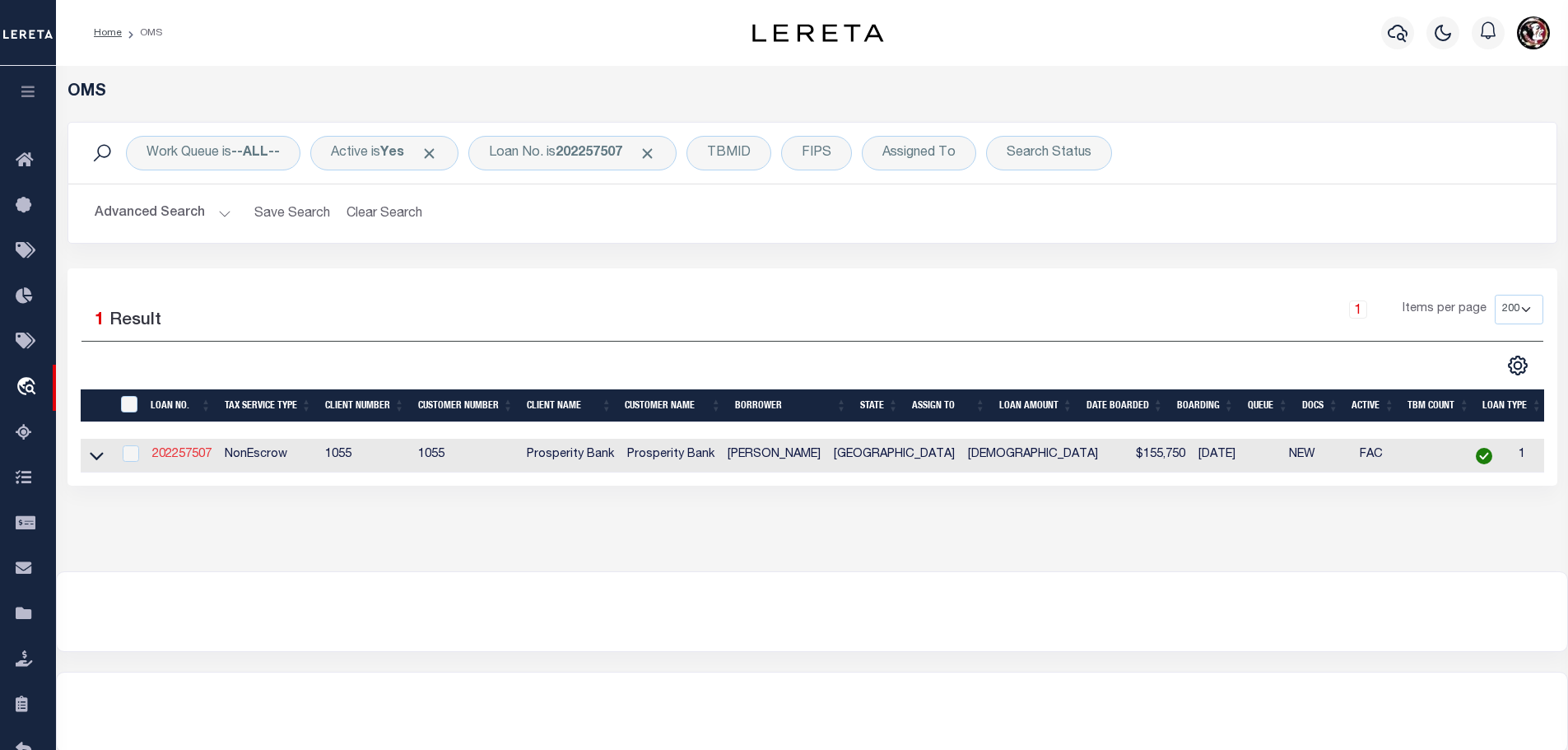
click at [186, 449] on link "202257507" at bounding box center [182, 454] width 59 height 12
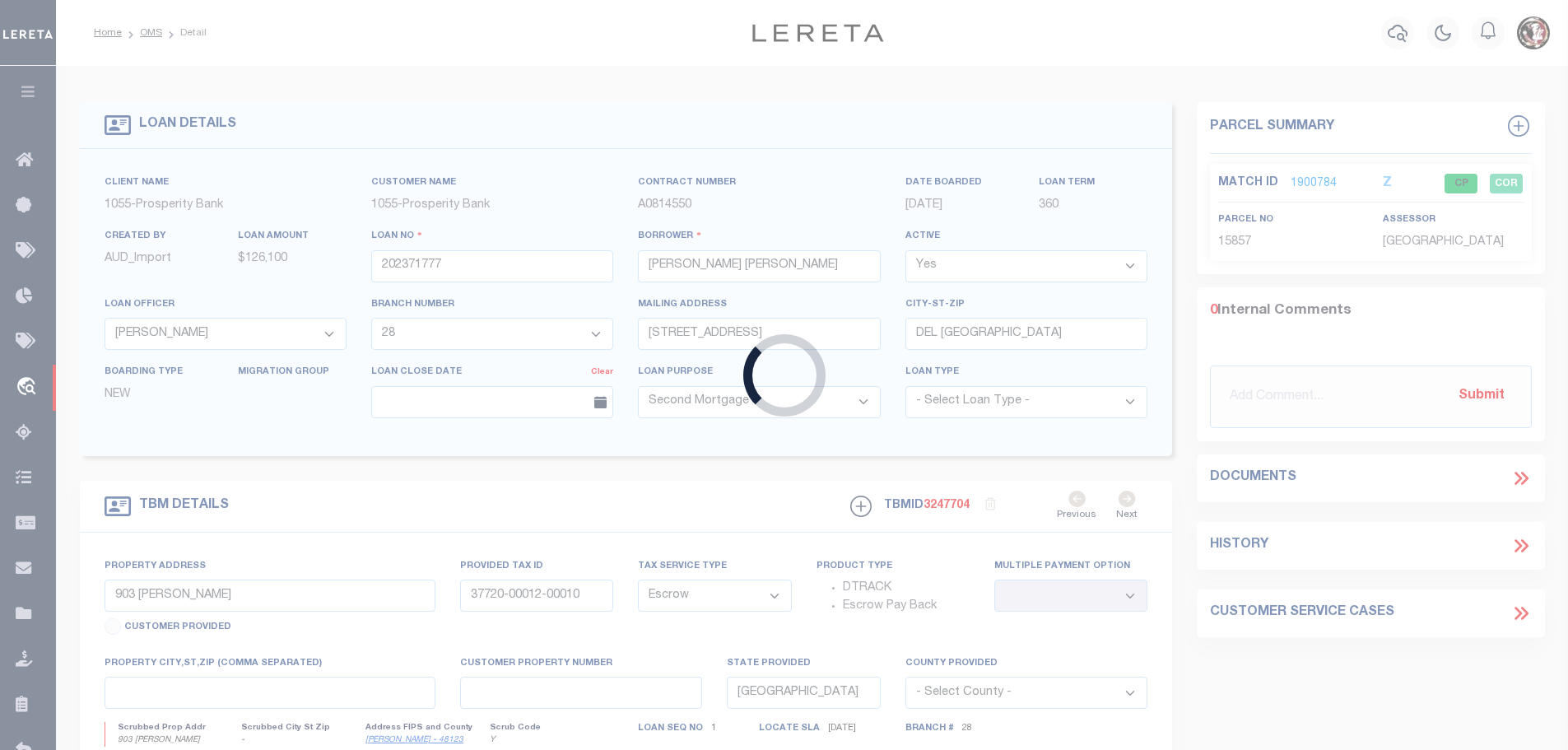
type input "202257507"
type input "[PERSON_NAME]"
select select "10715"
select select "4003"
type input "1417 FM 346 NORTH"
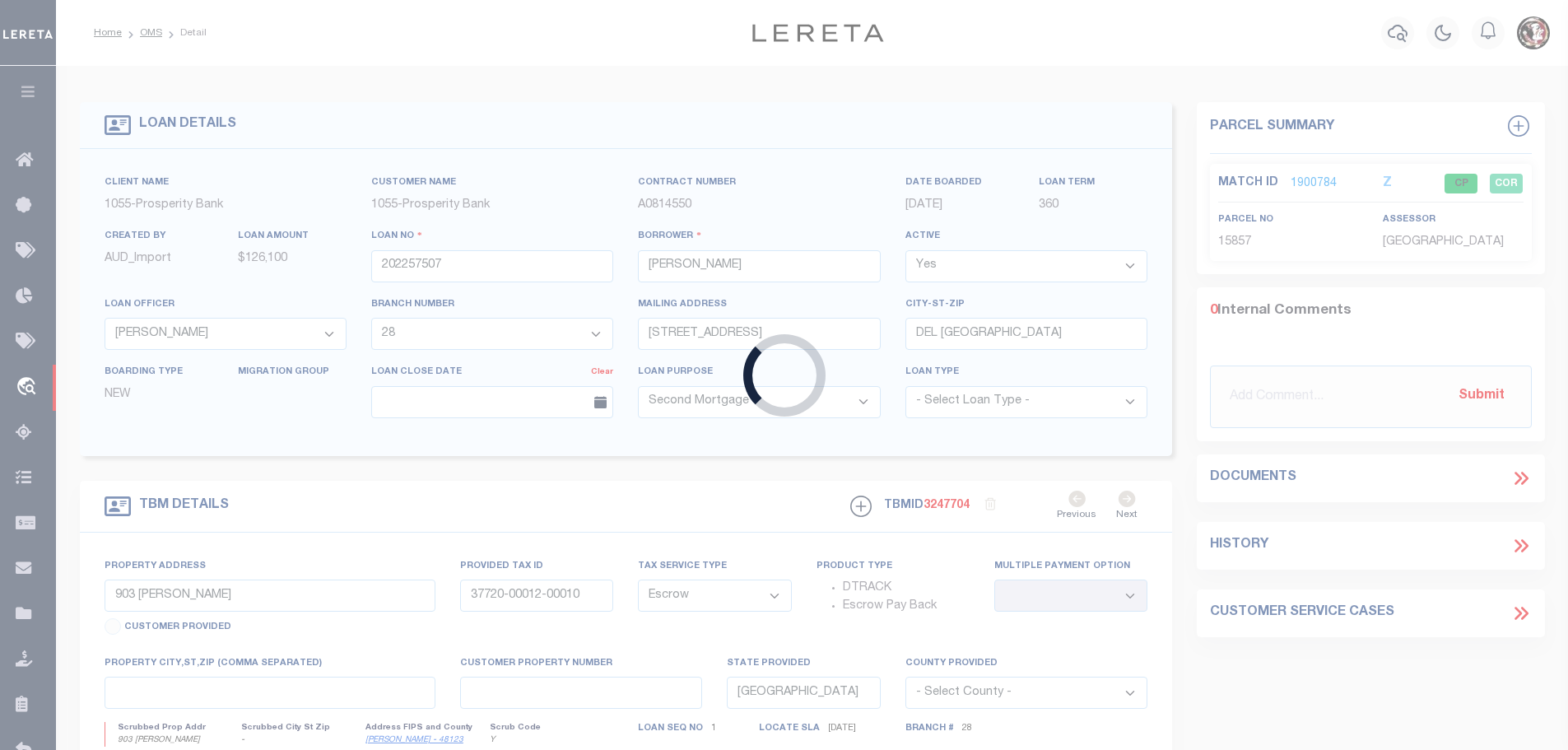
type input "[PERSON_NAME] [GEOGRAPHIC_DATA] 75757"
select select "NonEscrow"
type input "[STREET_ADDRESS][PERSON_NAME]"
type input "099500000200080"
select select
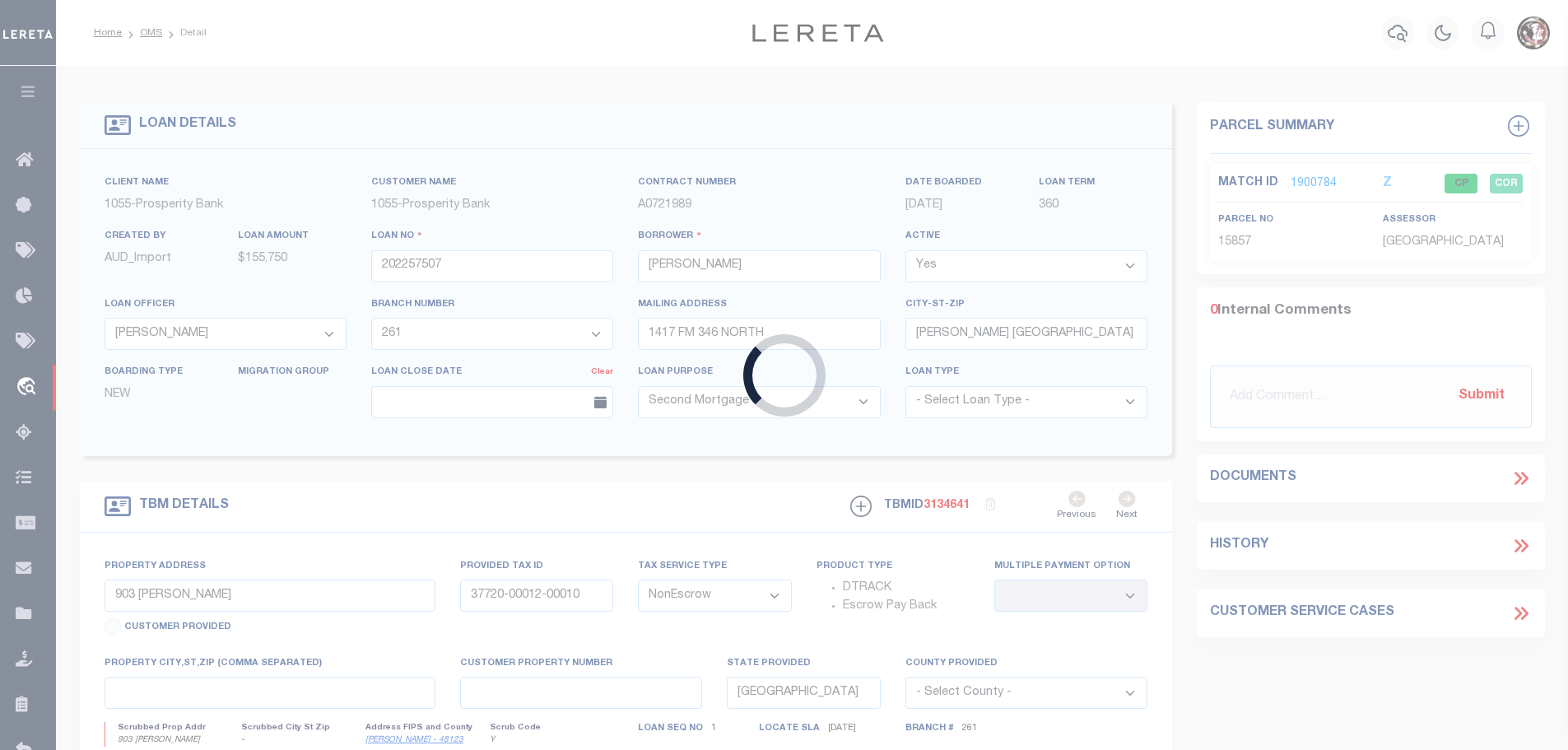
type textarea "LOTS 8 9 & 10 BLK 2 [PERSON_NAME] & [PERSON_NAME]"
select select "10715"
select select "4003"
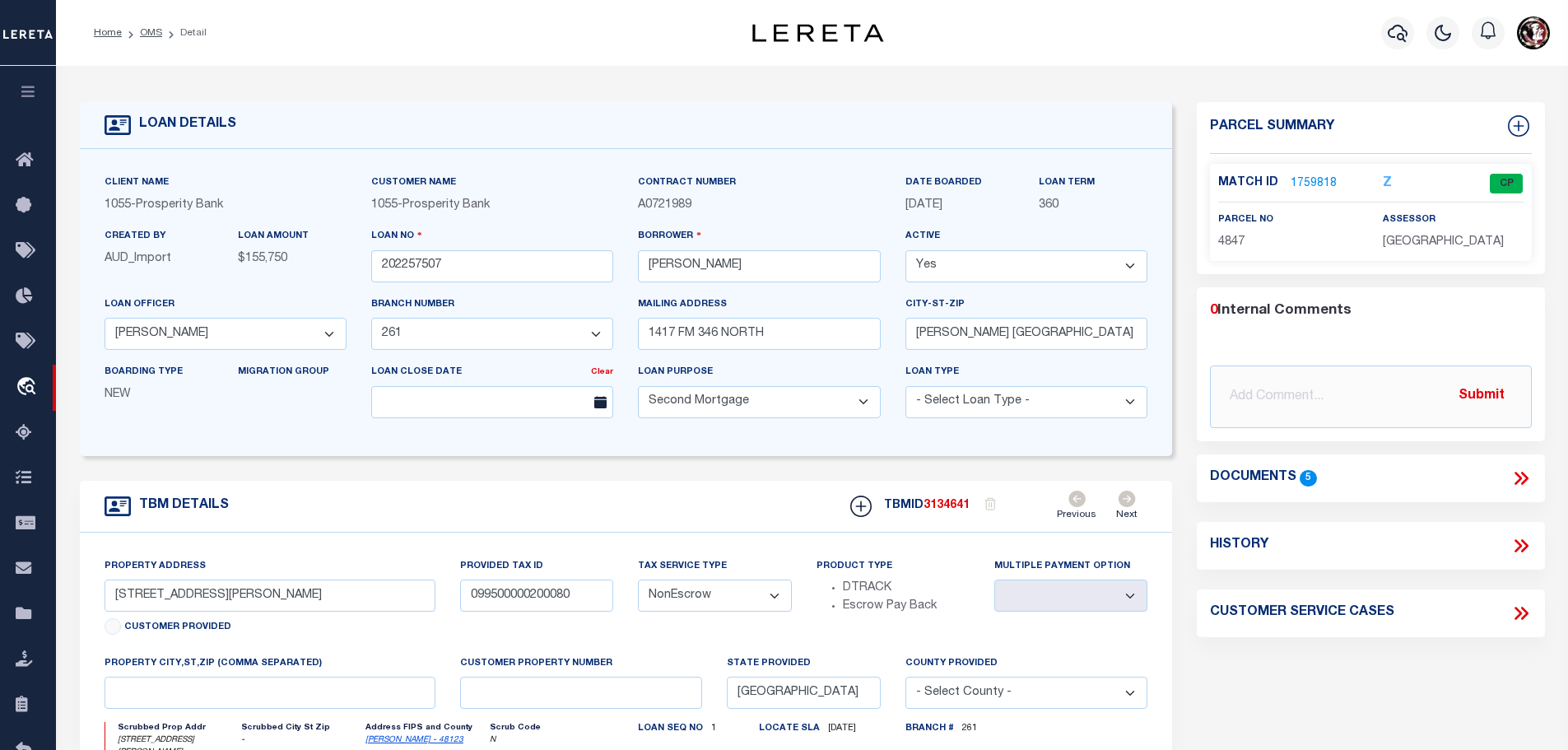
click at [1309, 177] on link "1759818" at bounding box center [1313, 184] width 46 height 17
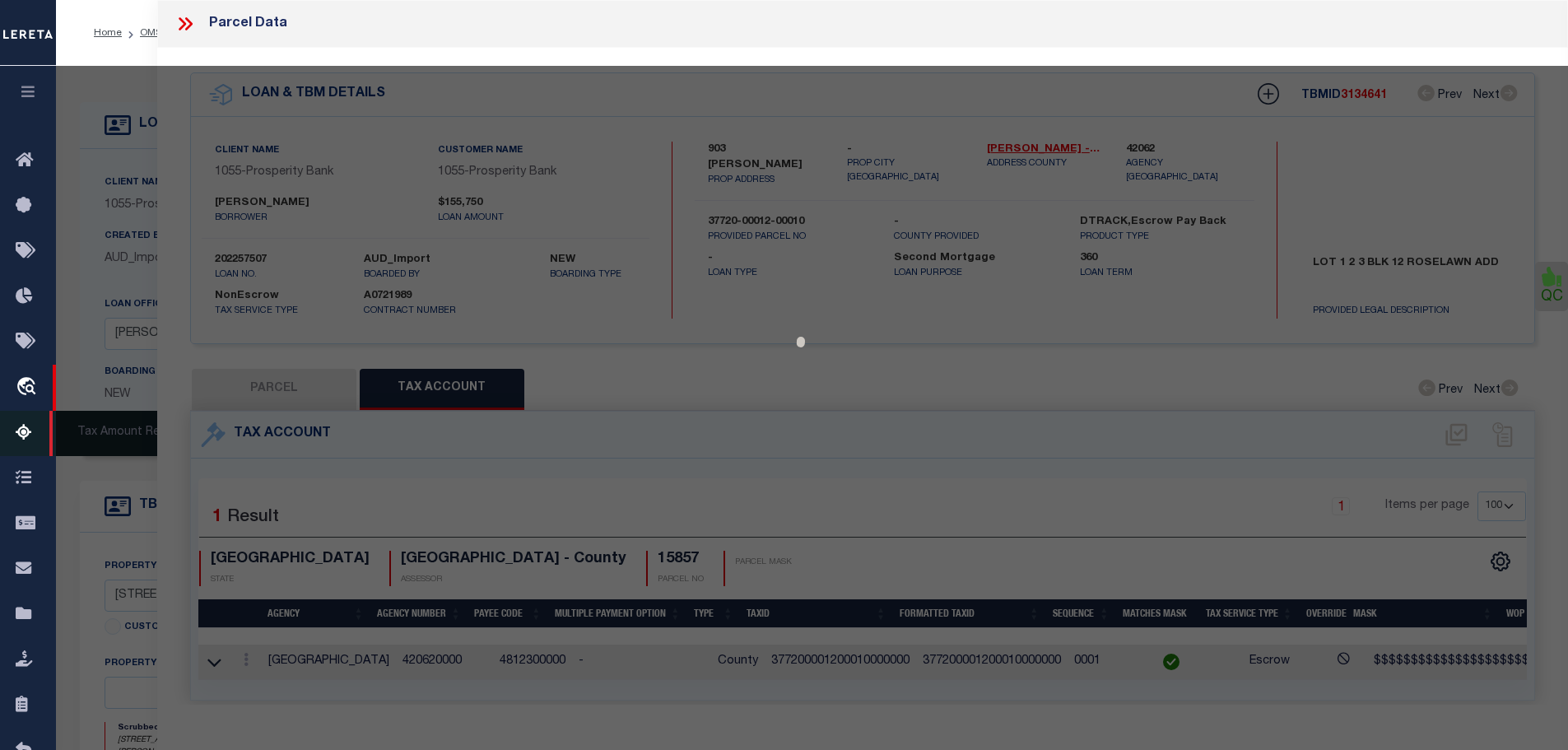
select select "AS"
checkbox input "false"
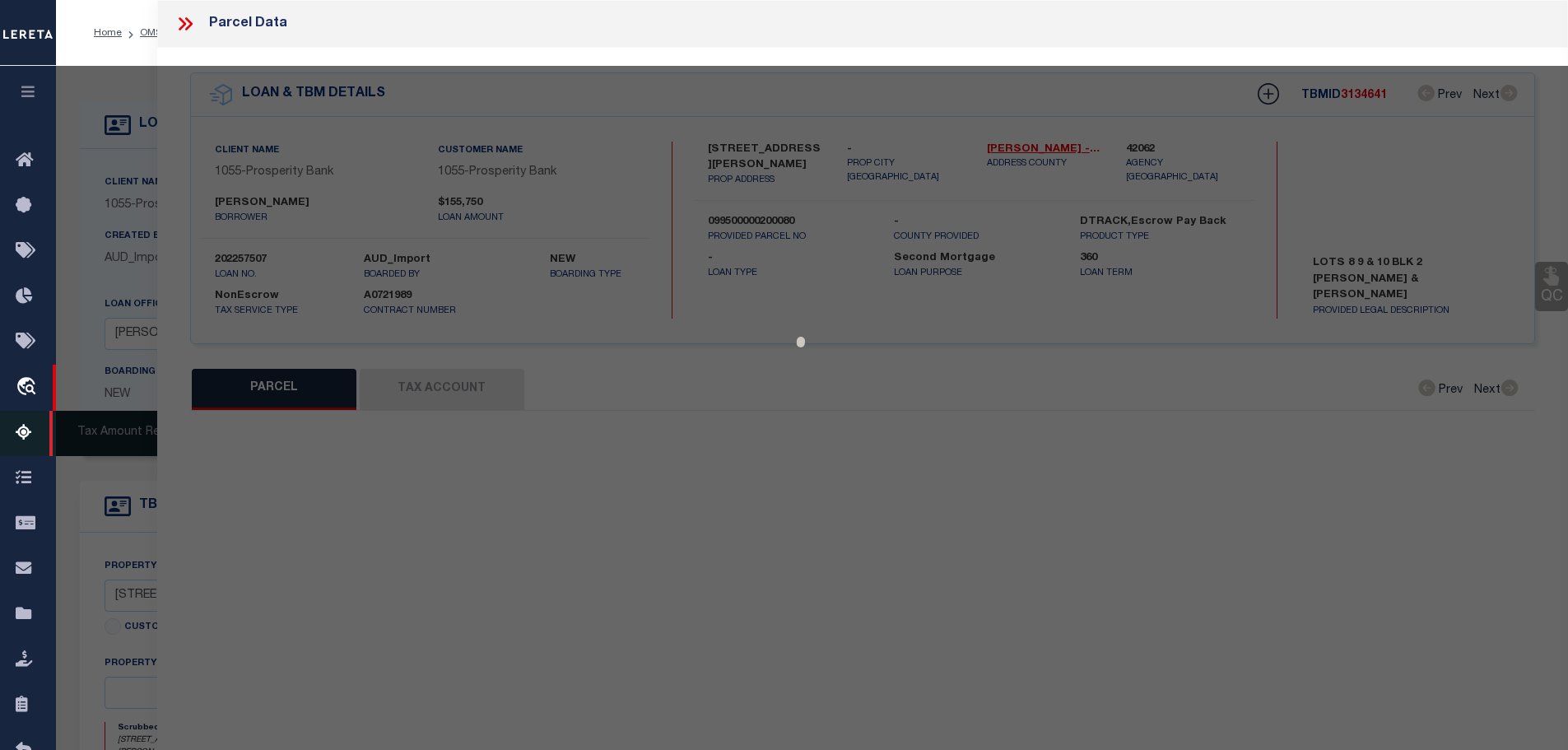
select select "CP"
type input "[PERSON_NAME]"
type input "0995000002000800000001"
select select
type input "503 [PERSON_NAME]"
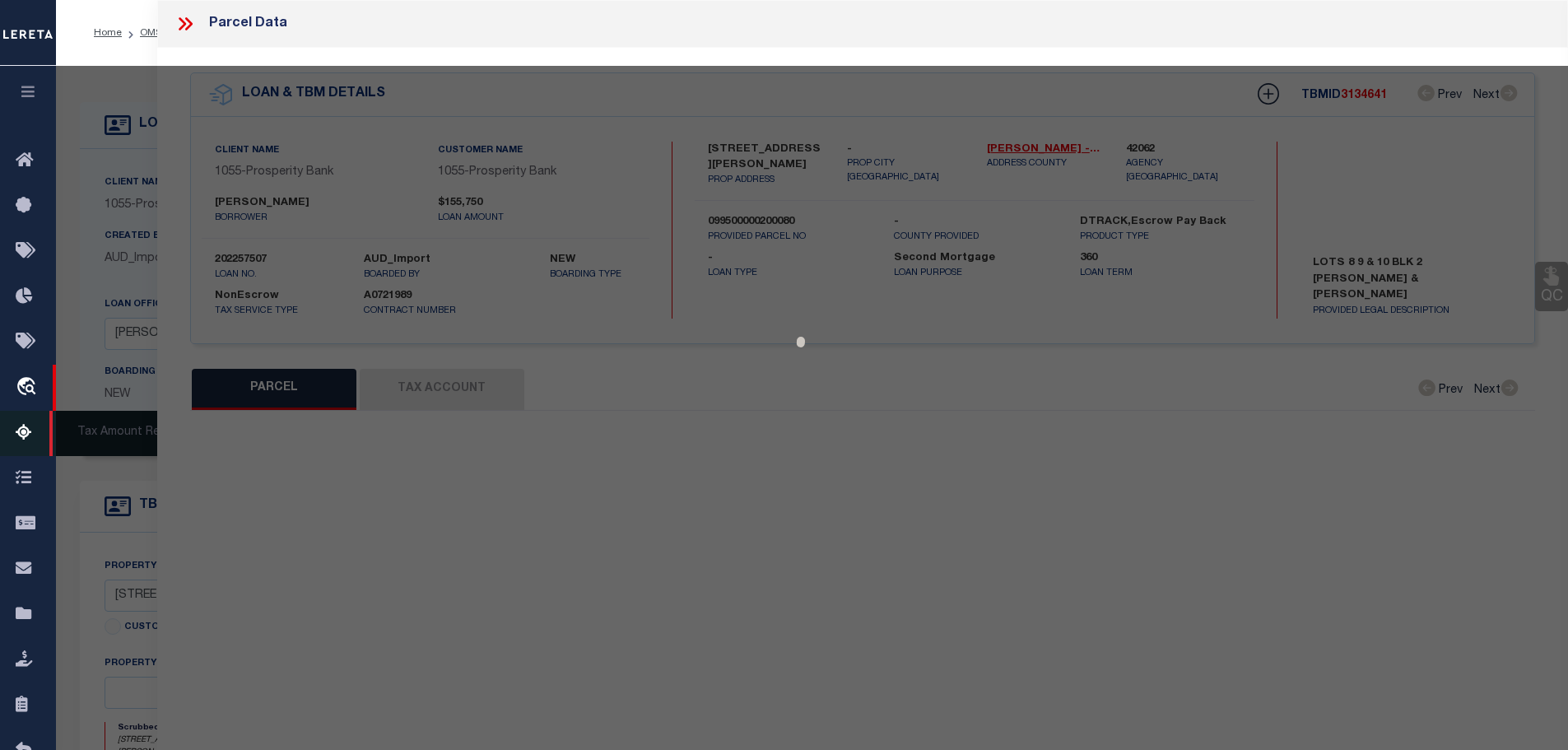
checkbox input "false"
type input "[PERSON_NAME] TX 77995"
type textarea "8.9. 1280 DW AND S YKM AND .10 BLK 2"
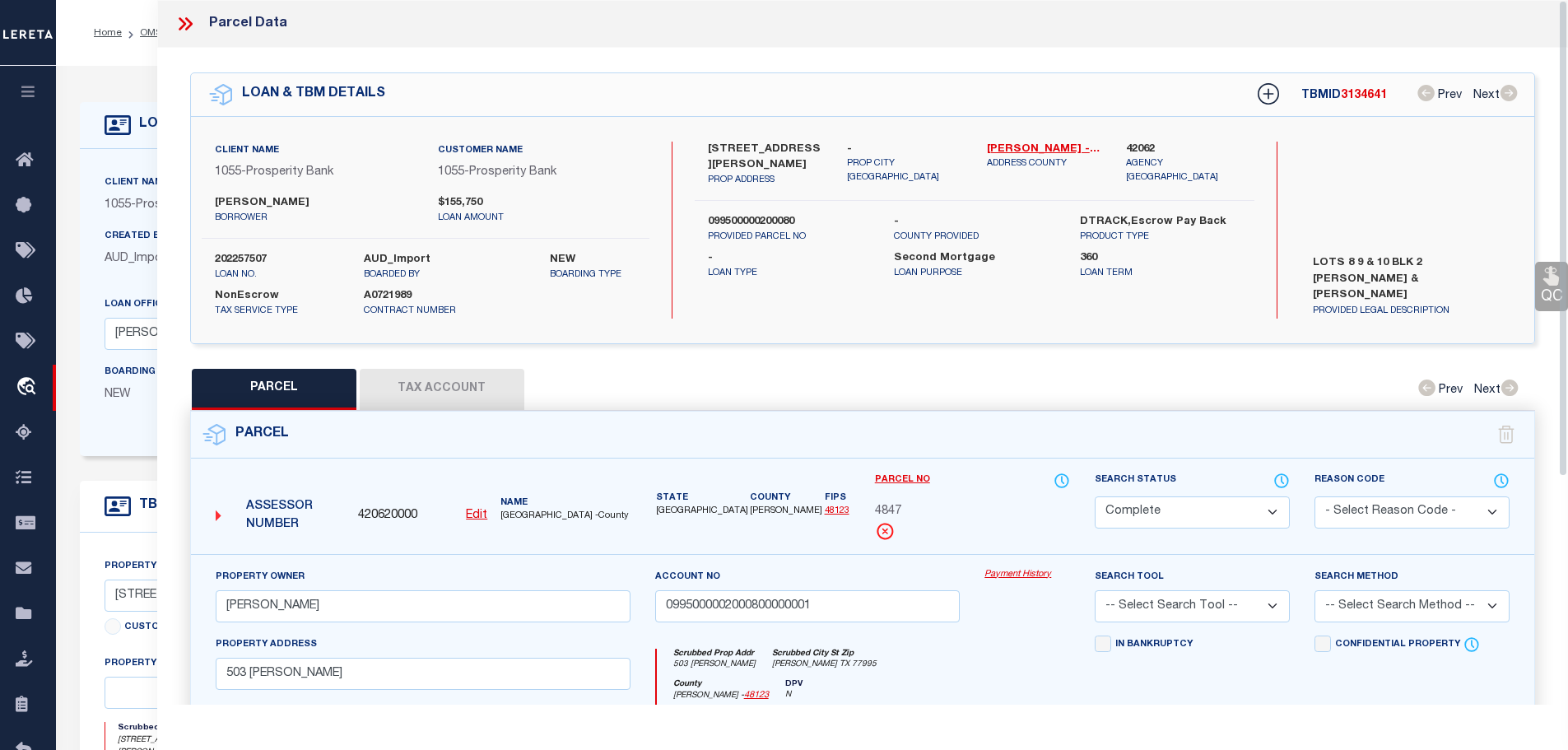
click at [429, 381] on button "Tax Account" at bounding box center [441, 389] width 165 height 41
select select "100"
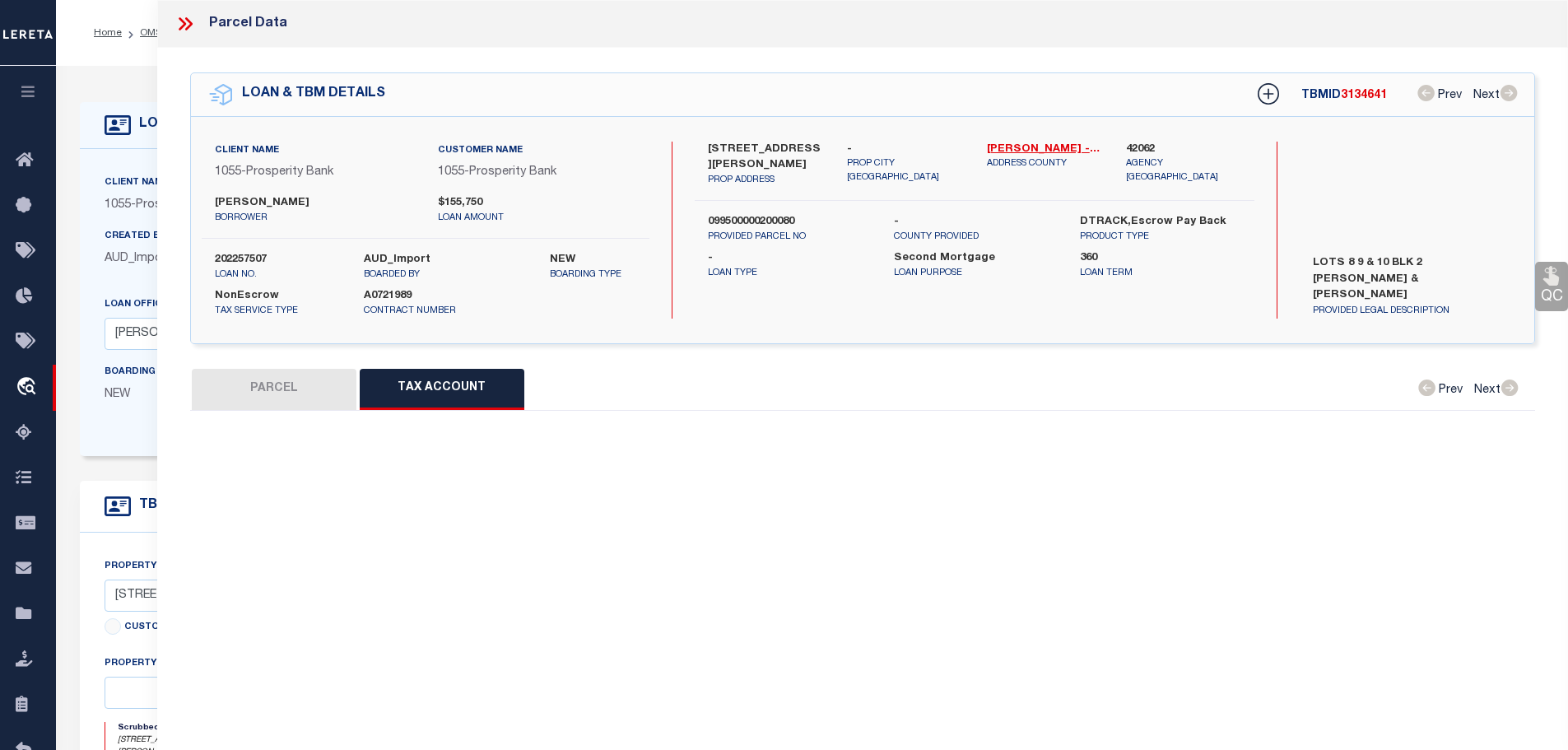
select select "100"
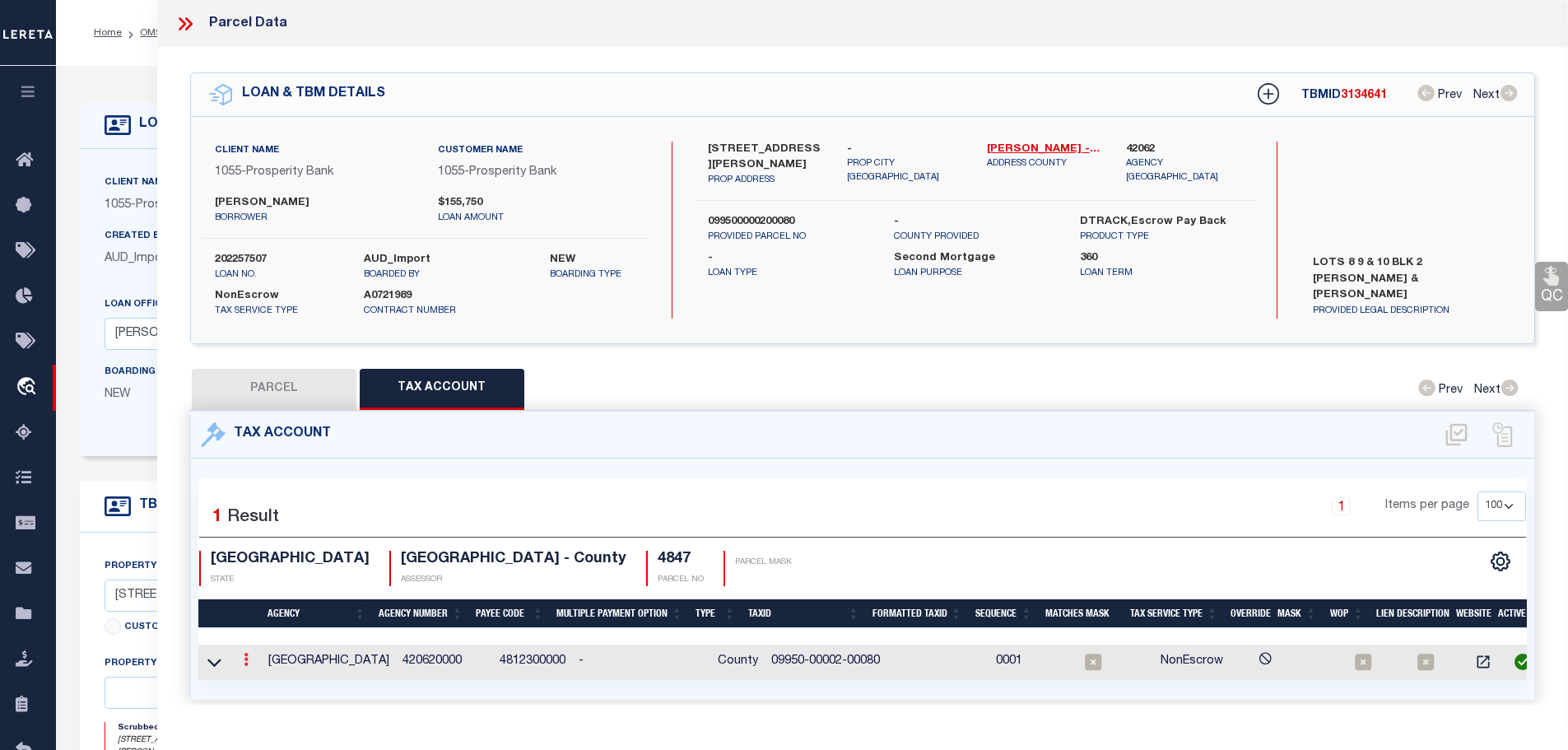
click at [243, 656] on link at bounding box center [246, 662] width 18 height 13
click at [267, 679] on icon "" at bounding box center [263, 684] width 12 height 12
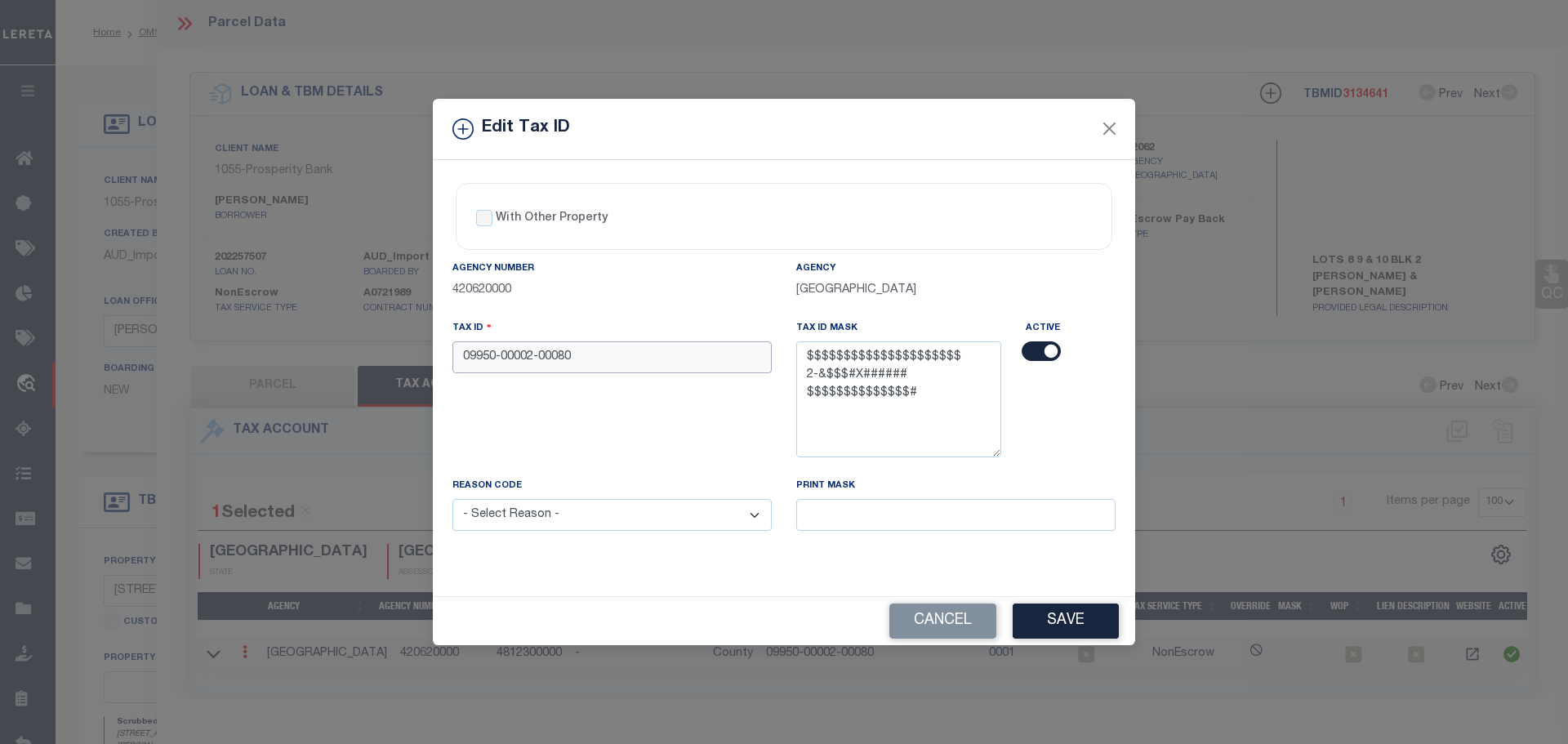
click at [621, 372] on input "09950-00002-00080" at bounding box center [612, 356] width 319 height 32
paste input "000020008000000"
type input "099500000200080000000"
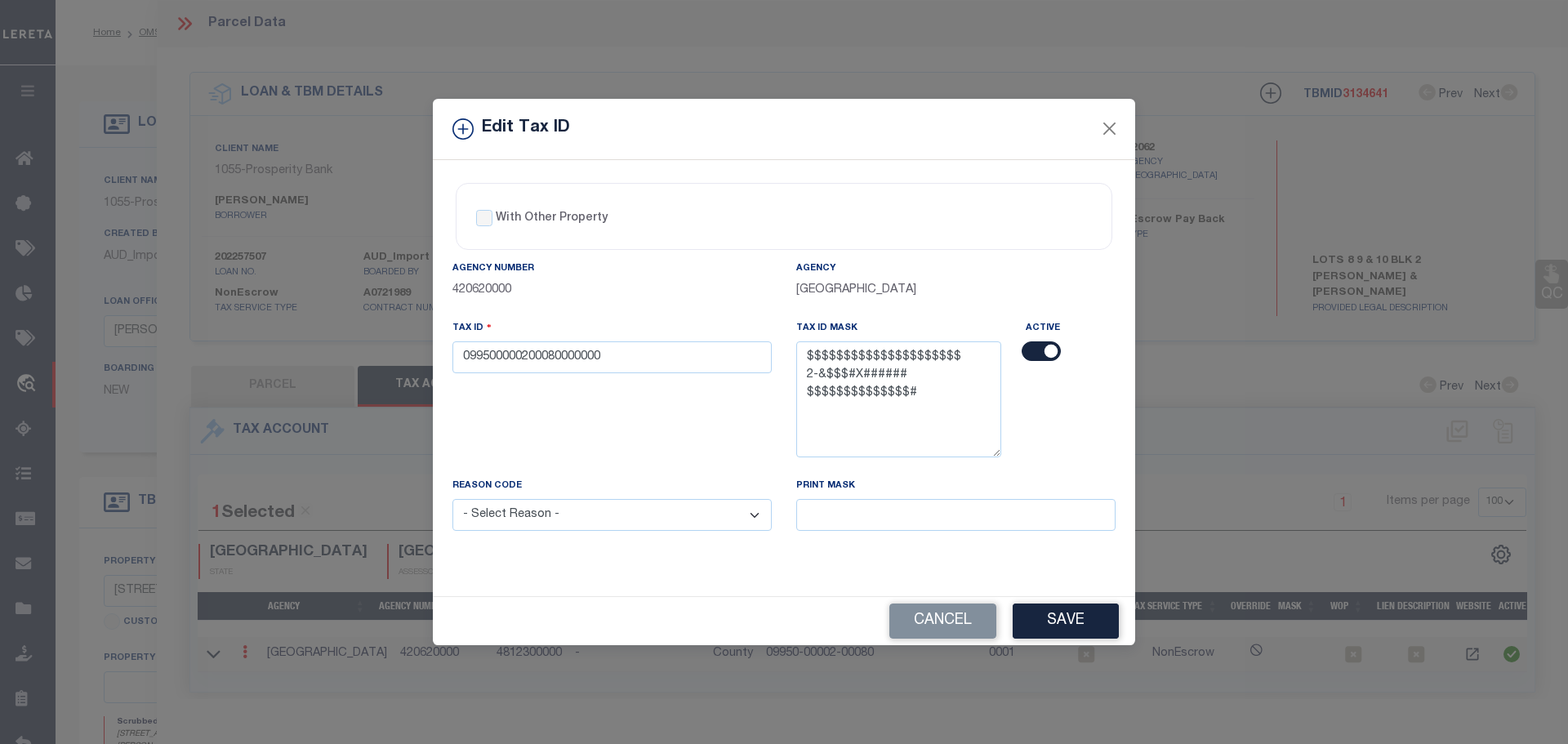
click at [618, 527] on select "- Select Reason - 099 - Other (Provide additional detail) ACT - Agency Changed …" at bounding box center [612, 514] width 319 height 32
select select "ACT"
click at [452, 500] on select "- Select Reason - 099 - Other (Provide additional detail) ACT - Agency Changed …" at bounding box center [612, 514] width 319 height 32
click at [1074, 625] on button "Save" at bounding box center [1065, 621] width 106 height 36
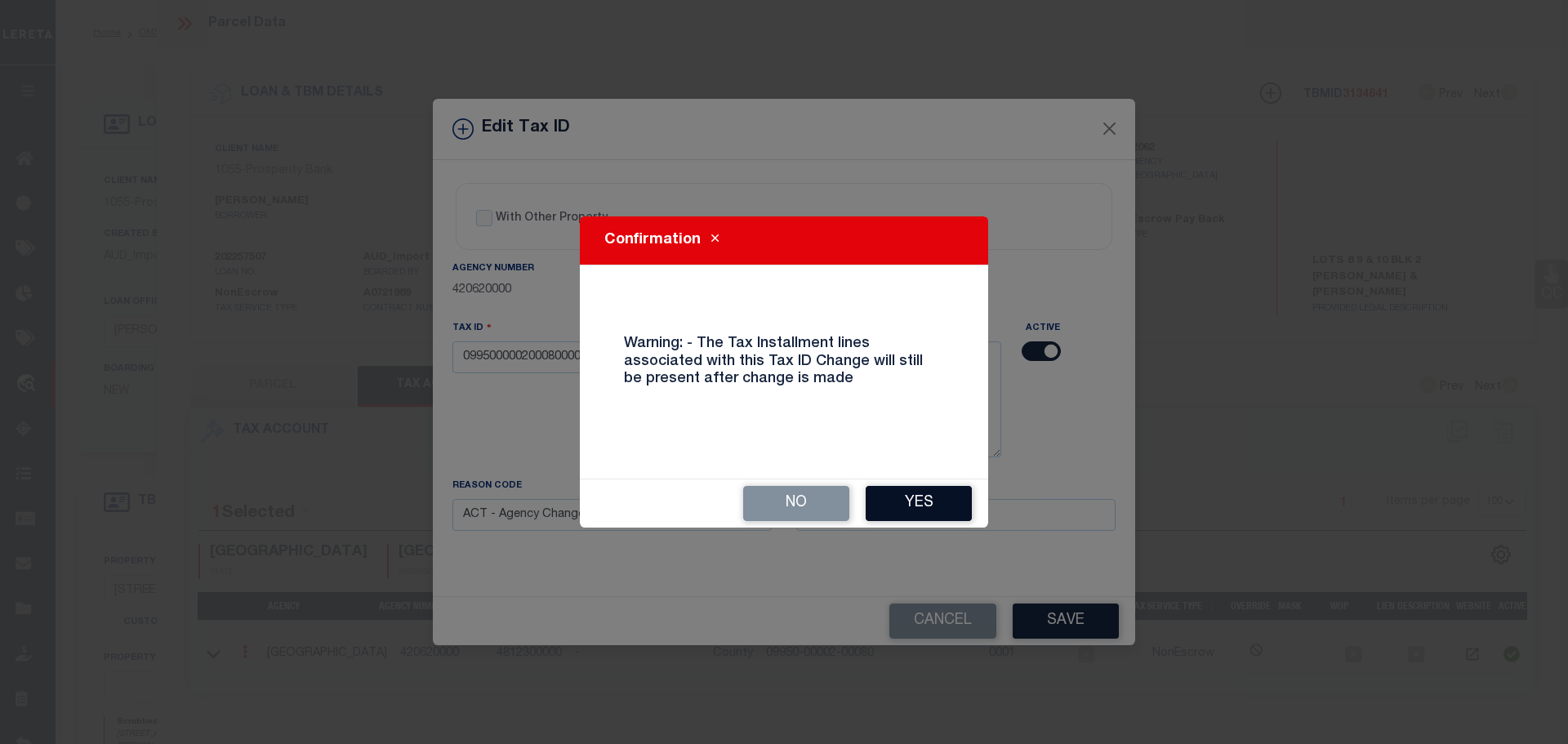
click at [898, 501] on button "Yes" at bounding box center [919, 503] width 106 height 36
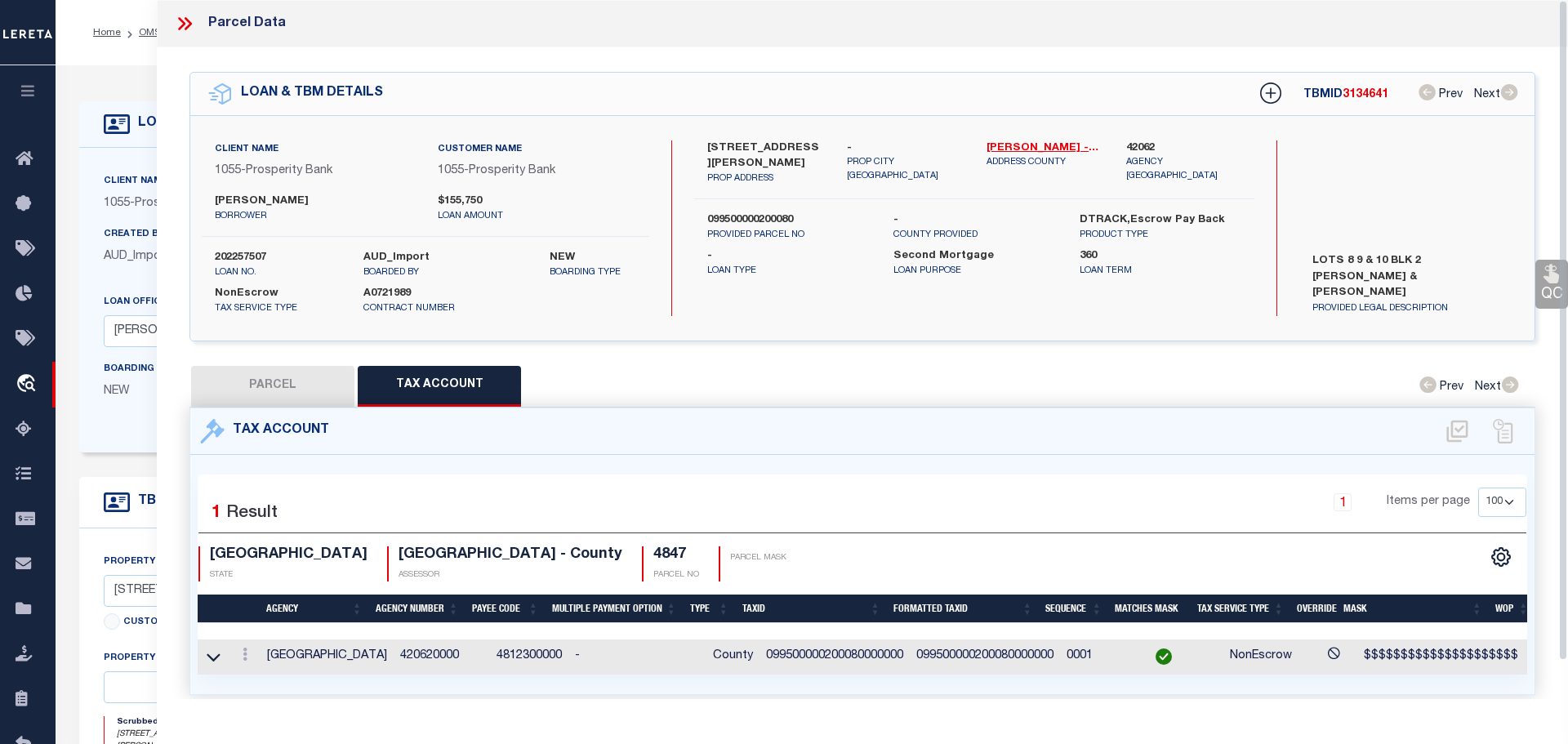
select select
click at [182, 26] on icon at bounding box center [181, 24] width 7 height 13
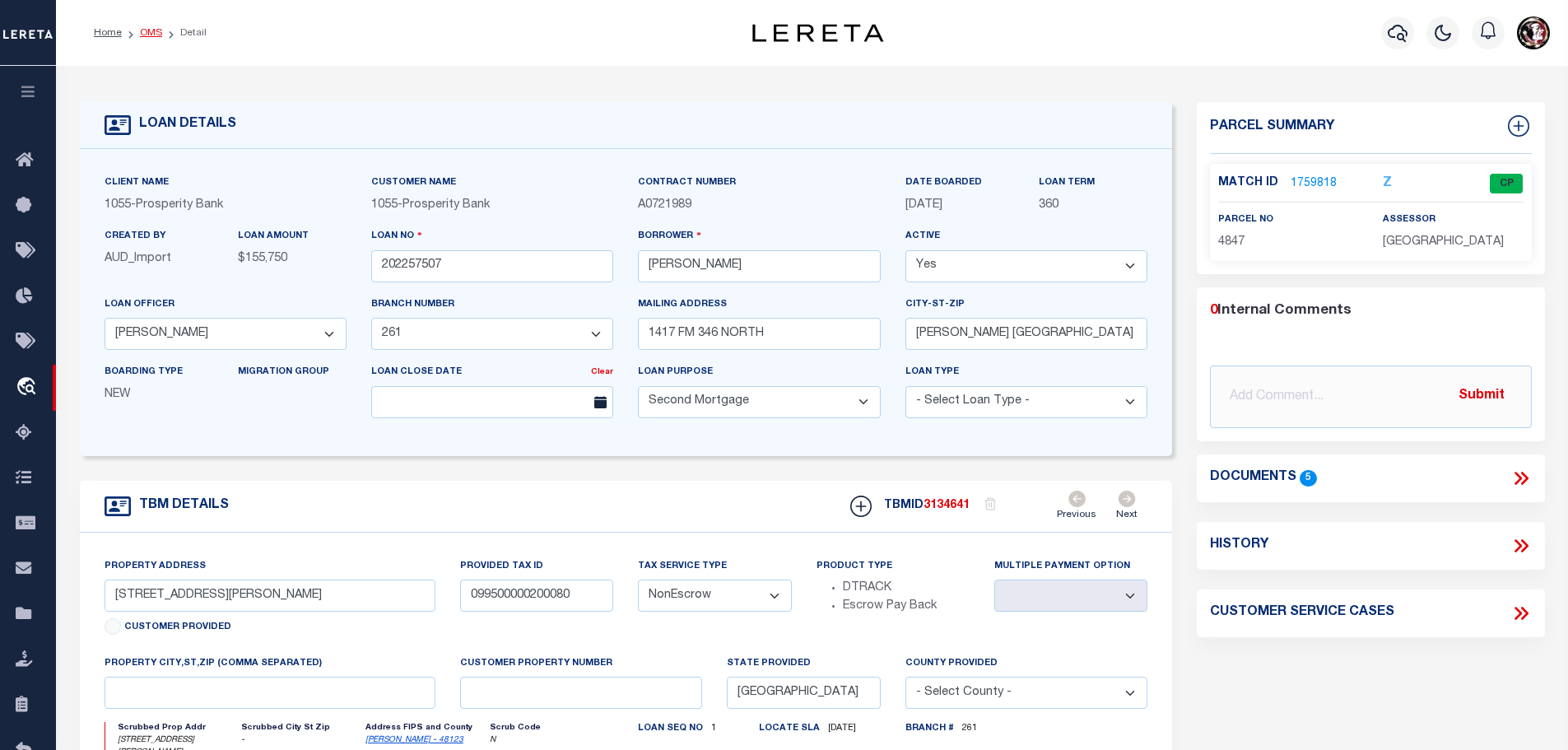
click at [148, 36] on link "OMS" at bounding box center [151, 32] width 22 height 10
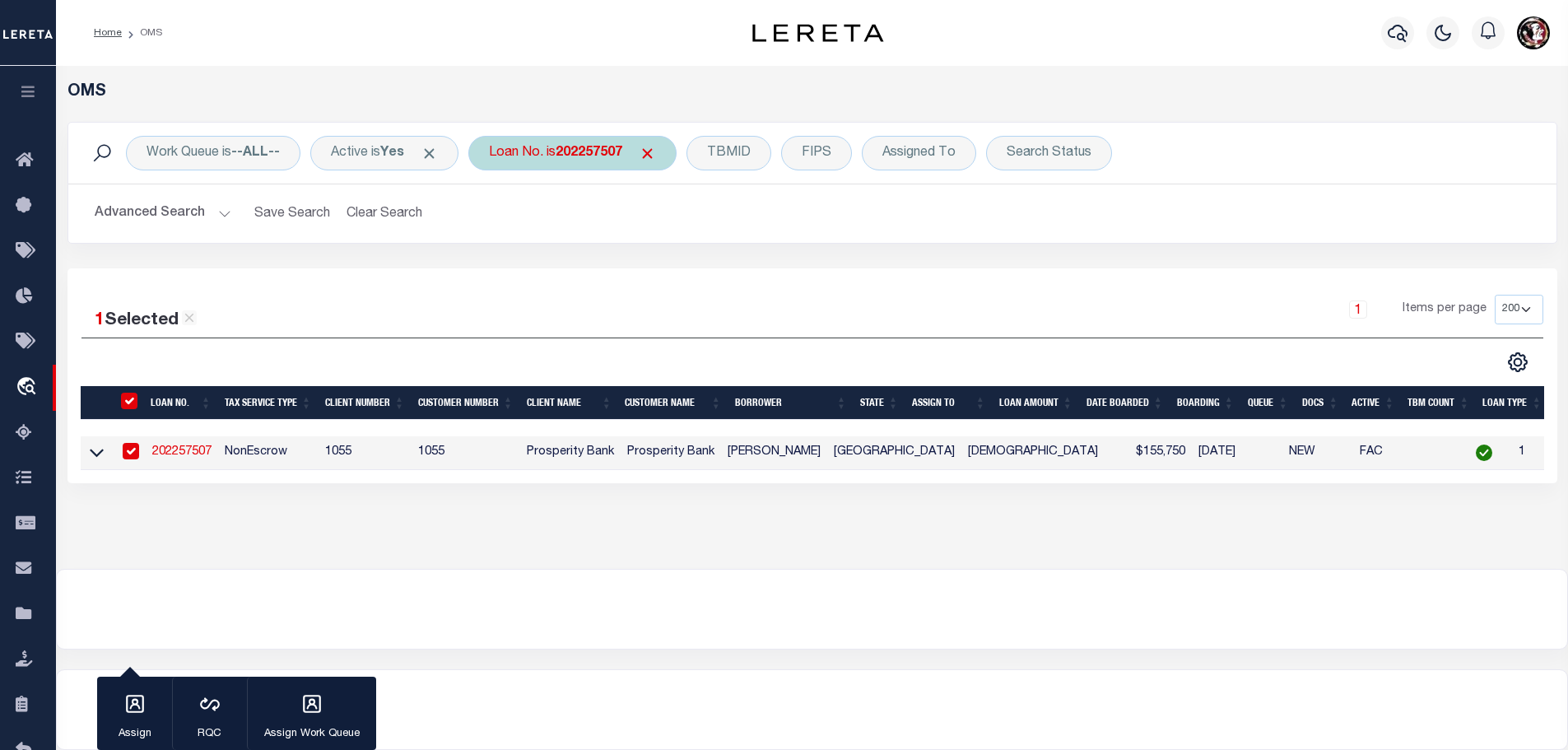
click at [592, 159] on b "202257507" at bounding box center [588, 153] width 67 height 13
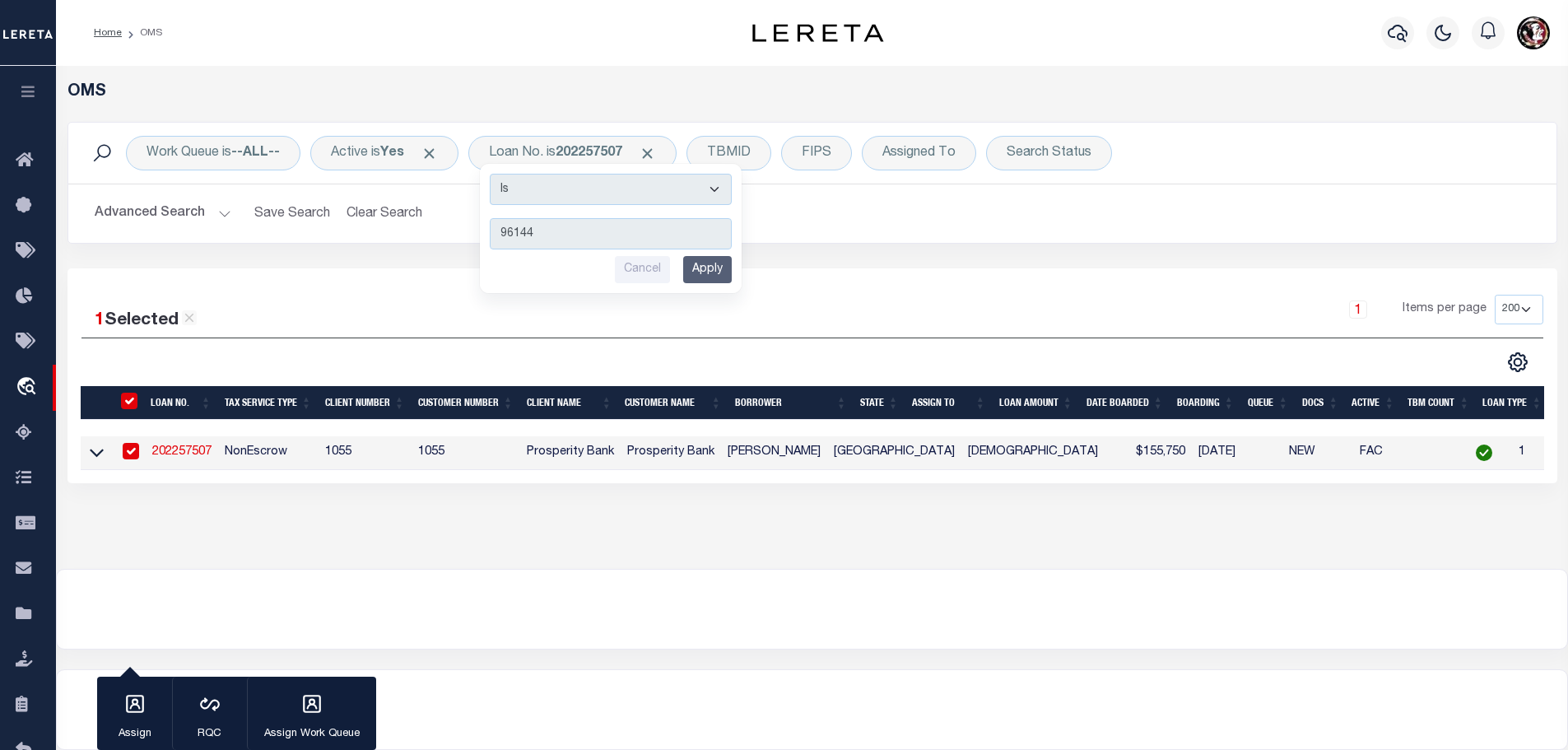
click at [707, 264] on input "Apply" at bounding box center [707, 269] width 49 height 28
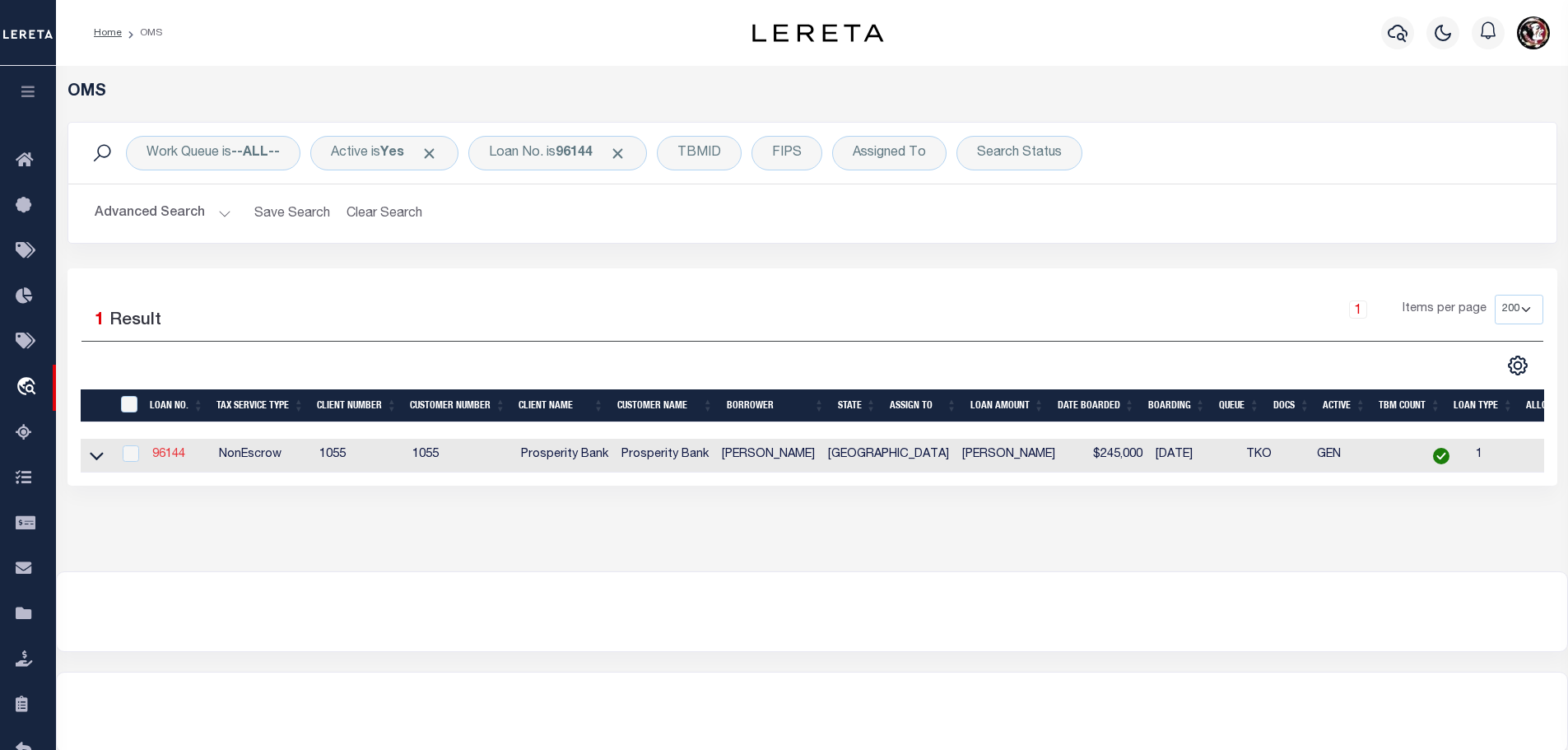
click at [158, 451] on link "96144" at bounding box center [169, 454] width 33 height 12
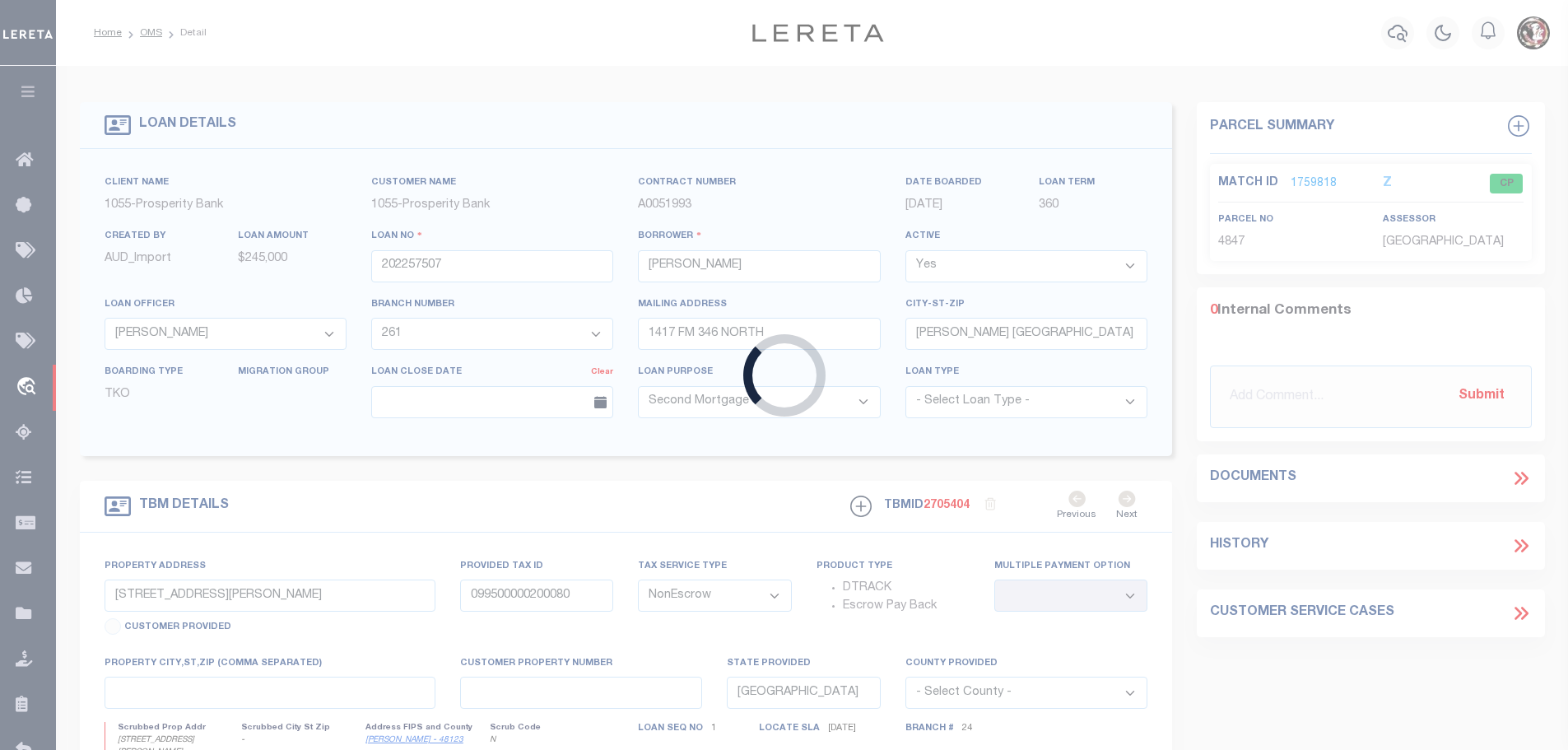
type input "96144"
type input "[PERSON_NAME]"
select select "119928"
select select "3951"
type input "6095 FM 236"
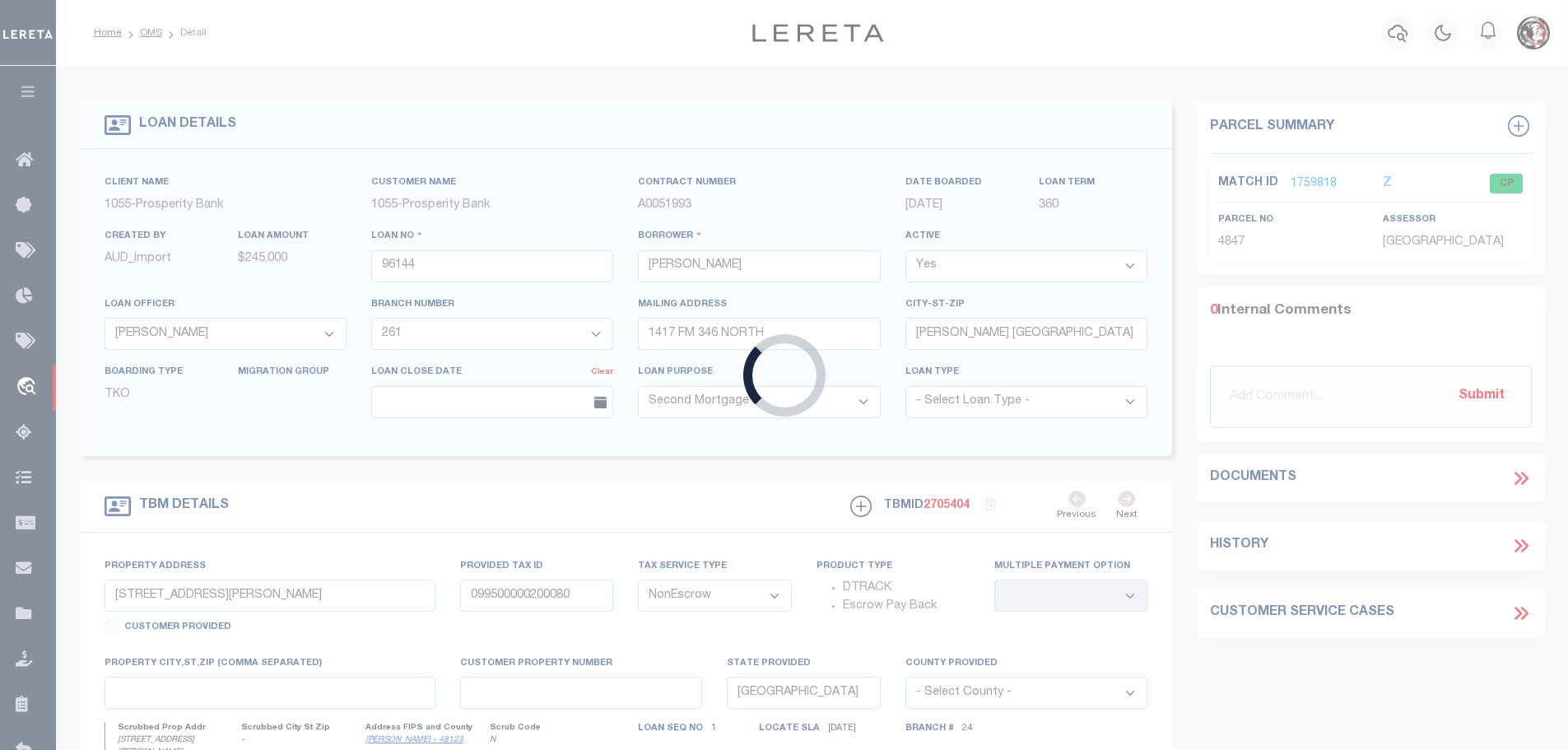
type input "CUERO [GEOGRAPHIC_DATA] 77954"
select select "500"
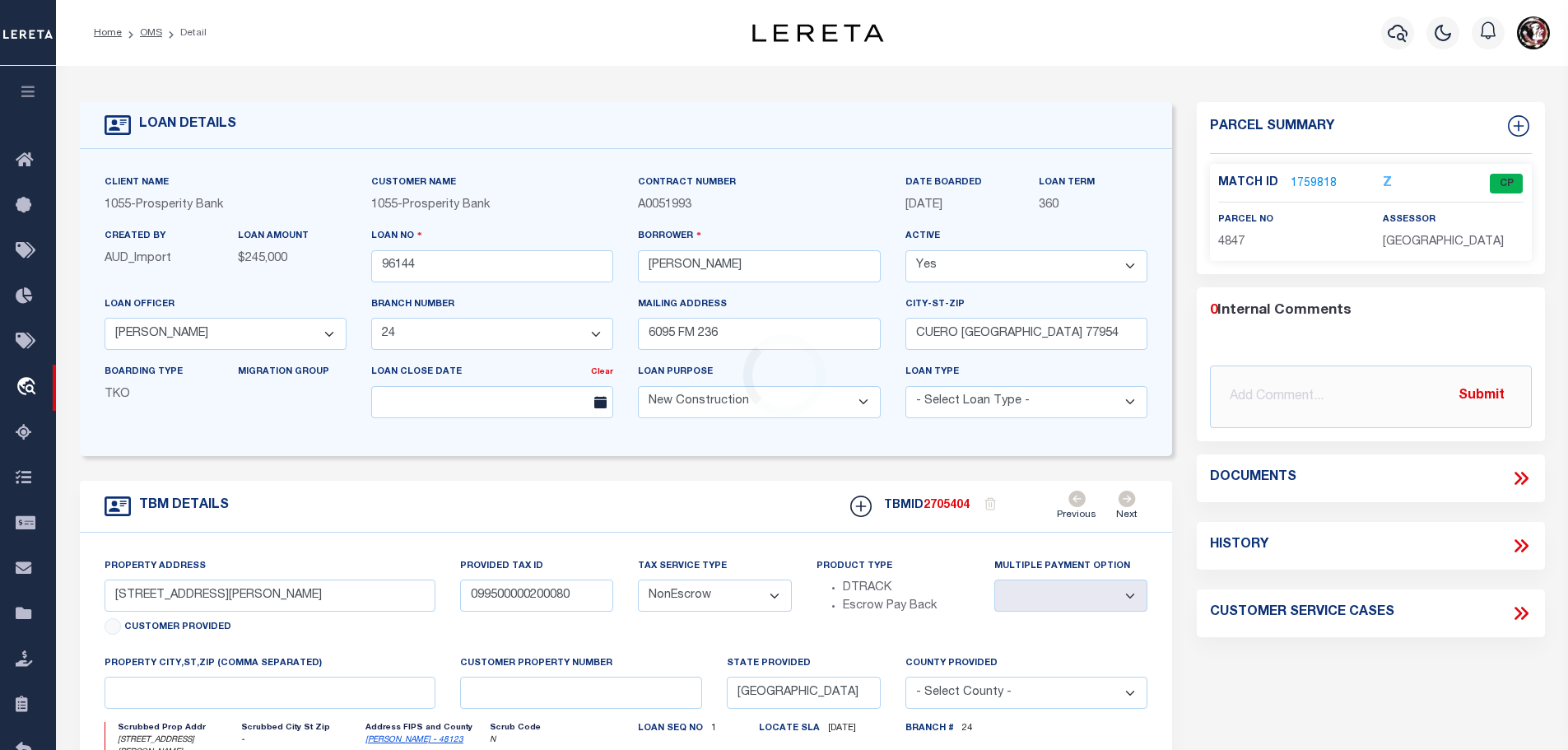
select select "119928"
type input "6095 FM 236"
select select
type input "CUERO [GEOGRAPHIC_DATA] 77954"
type input "1"
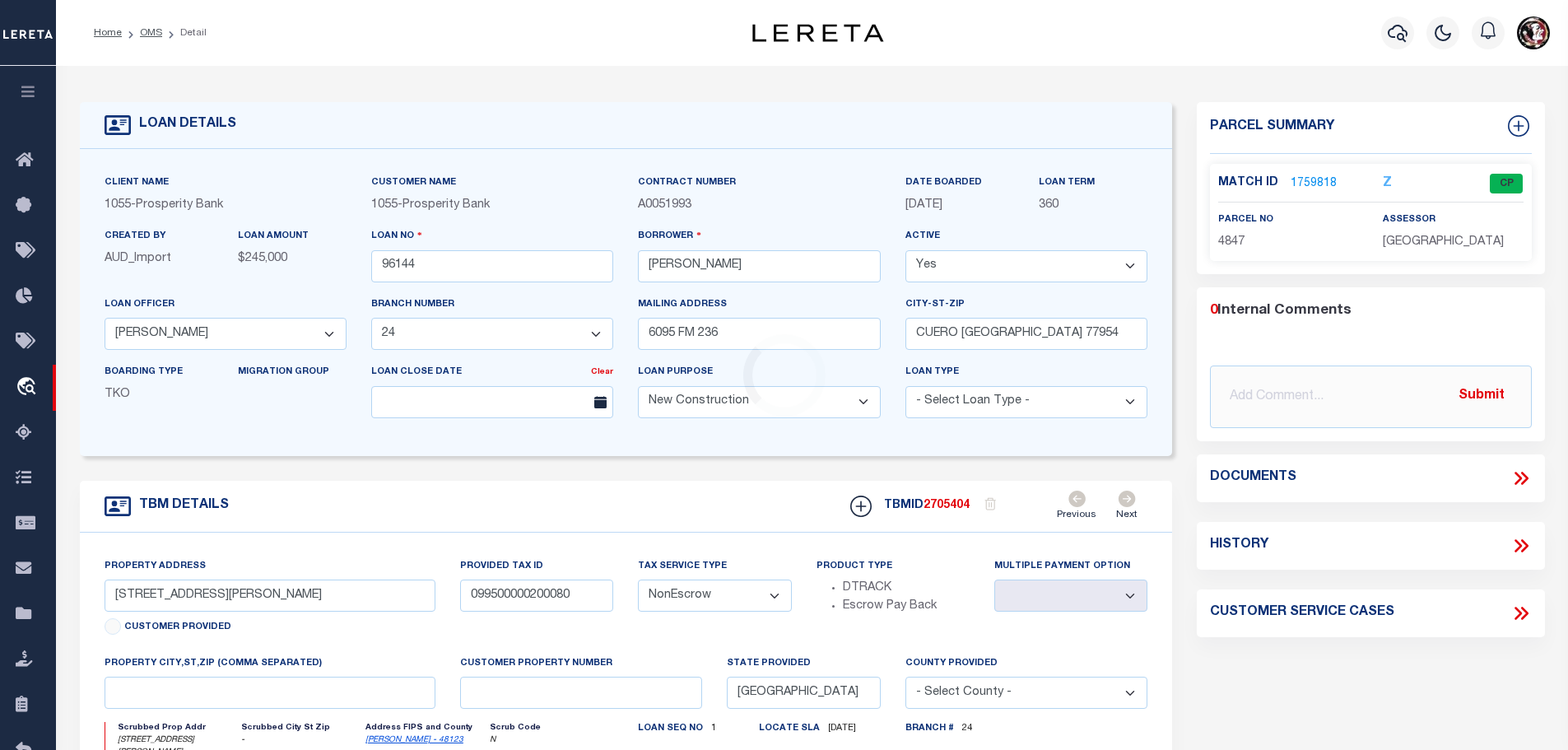
type textarea "6095 FM 236 [GEOGRAPHIC_DATA] [GEOGRAPHIC_DATA] 77954 2.428 ACRES [PERSON_NAME]…"
type textarea "1 OF 1"
select select "3951"
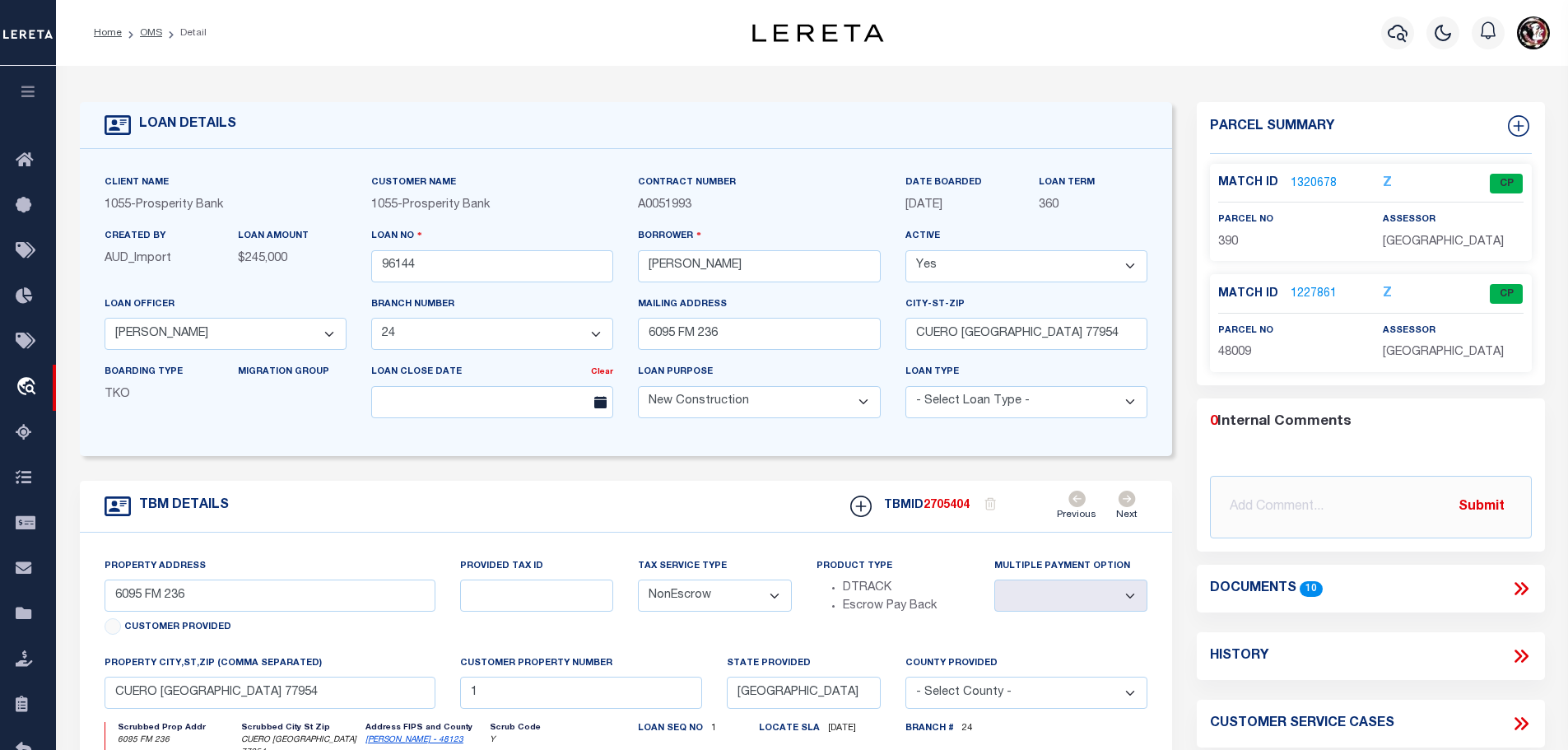
click at [1311, 180] on link "1320678" at bounding box center [1313, 184] width 46 height 17
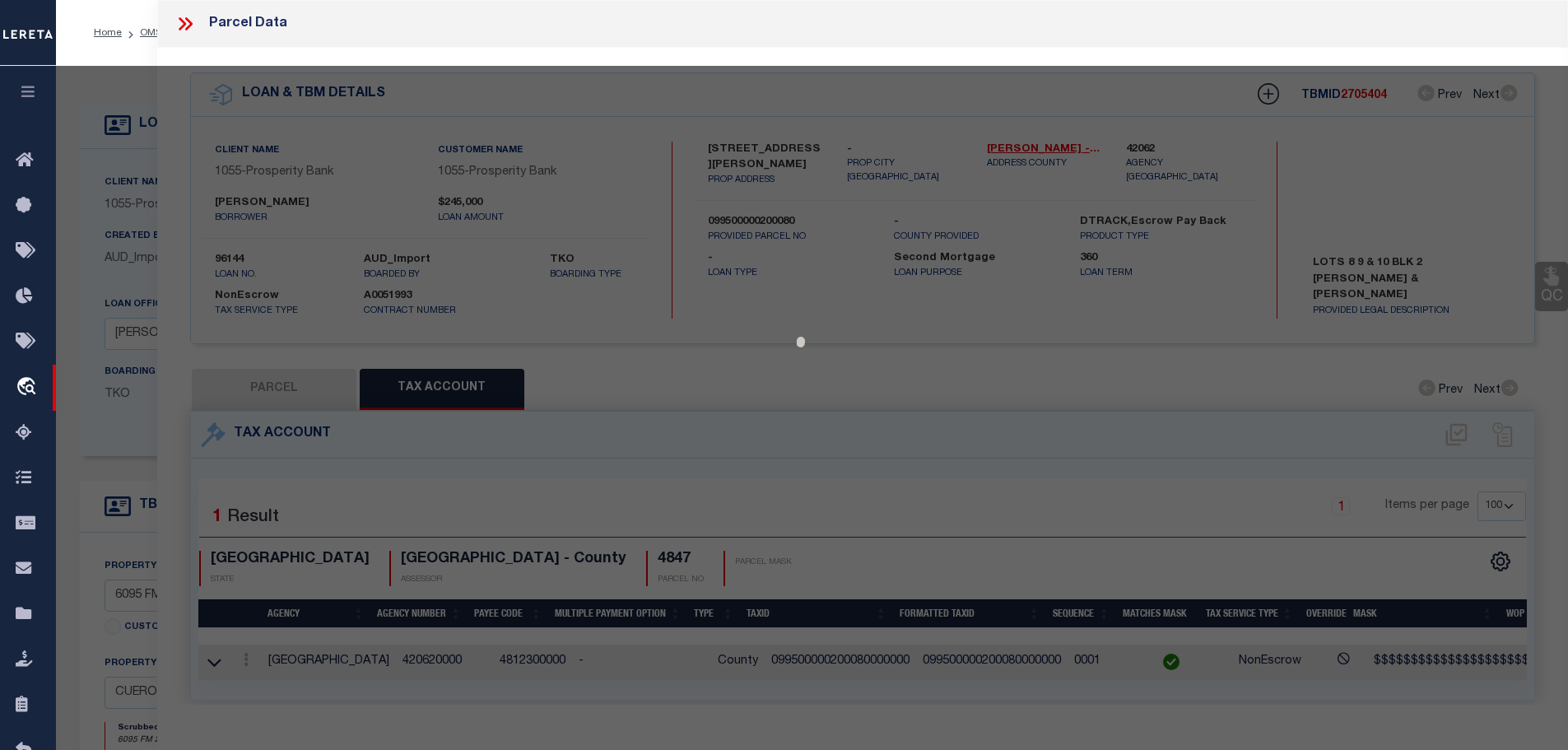
select select "AS"
checkbox input "false"
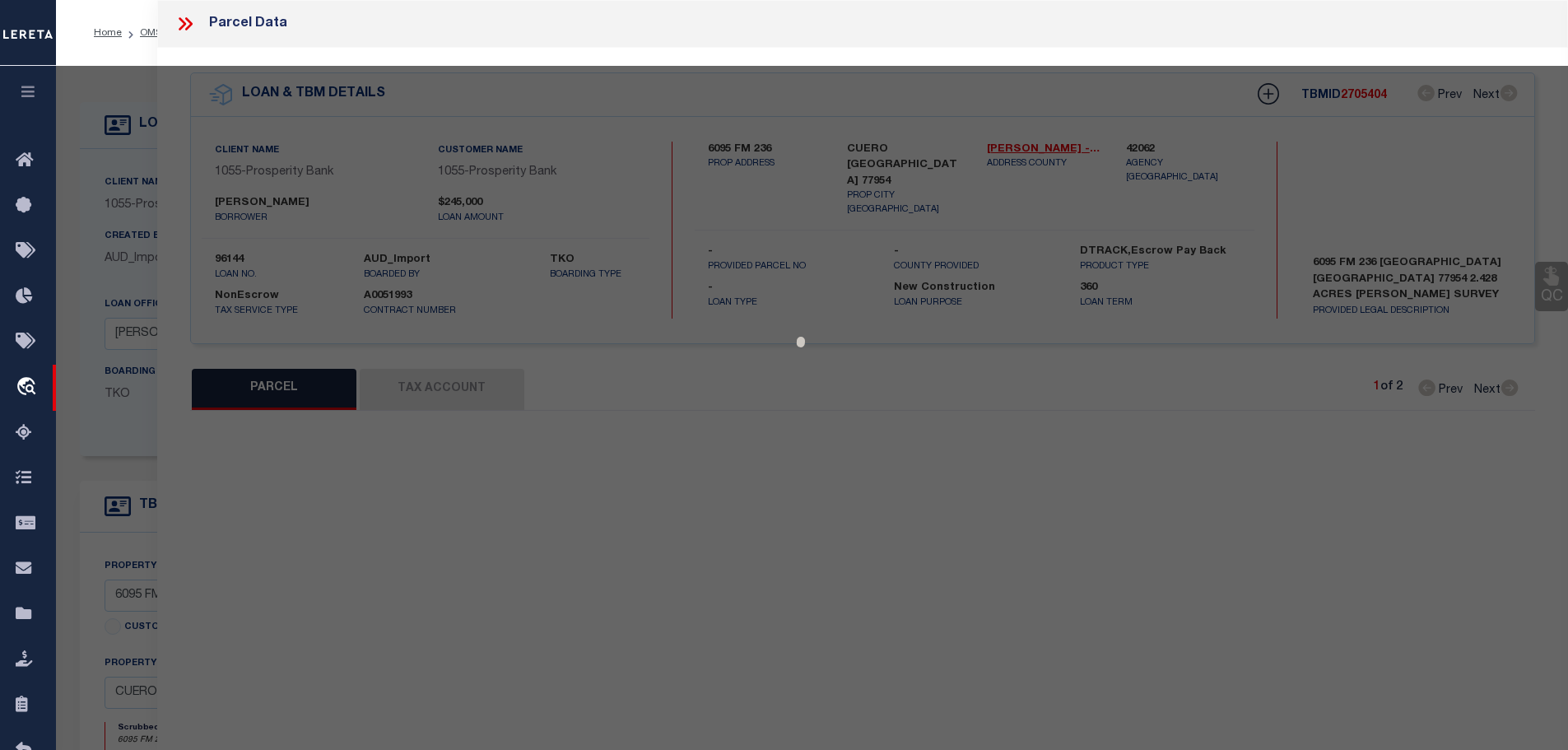
select select "CP"
type input "[PERSON_NAME]"
select select
type input "6095 FM 236"
checkbox input "false"
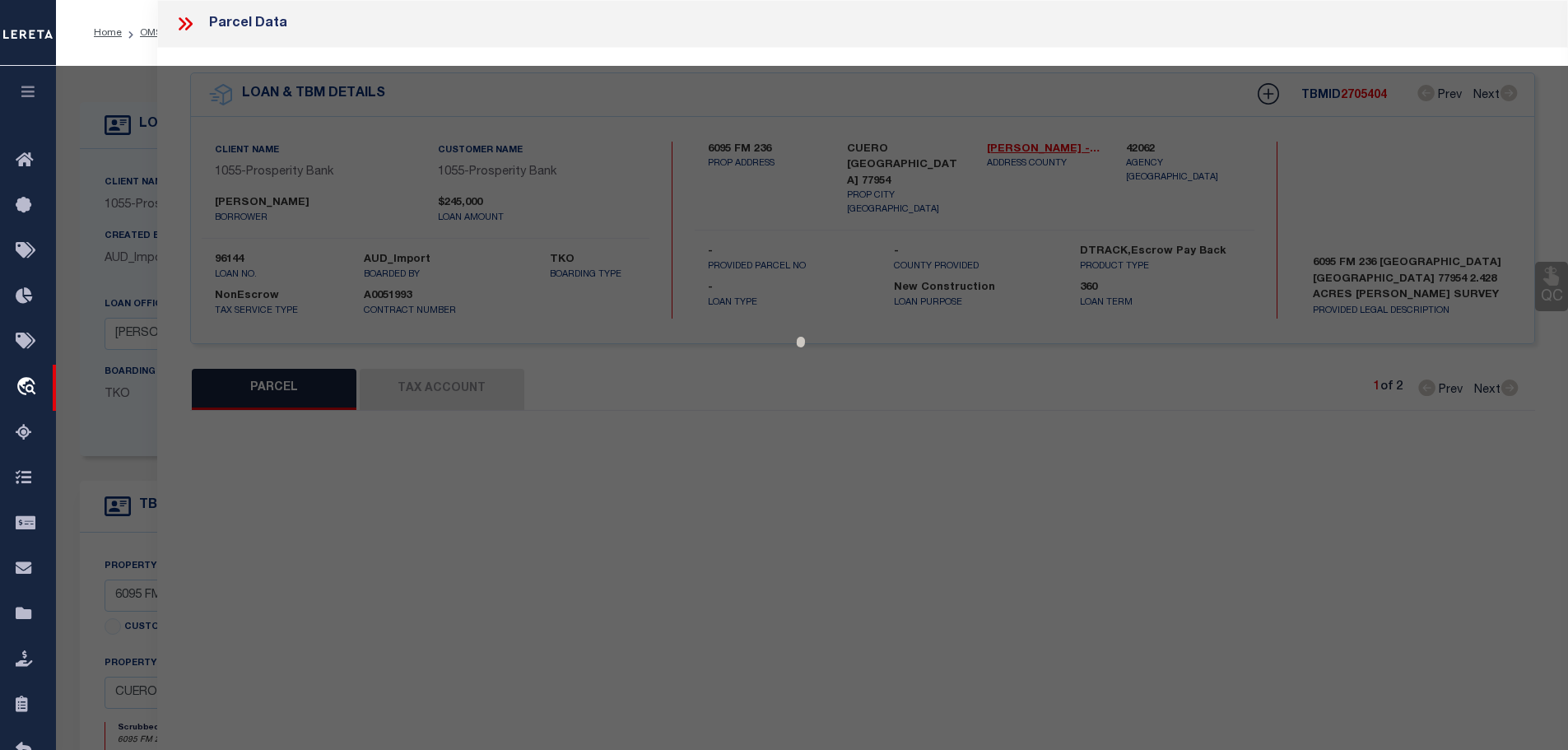
type input "CUERO [GEOGRAPHIC_DATA] 77954"
type textarea "57 [PERSON_NAME]"
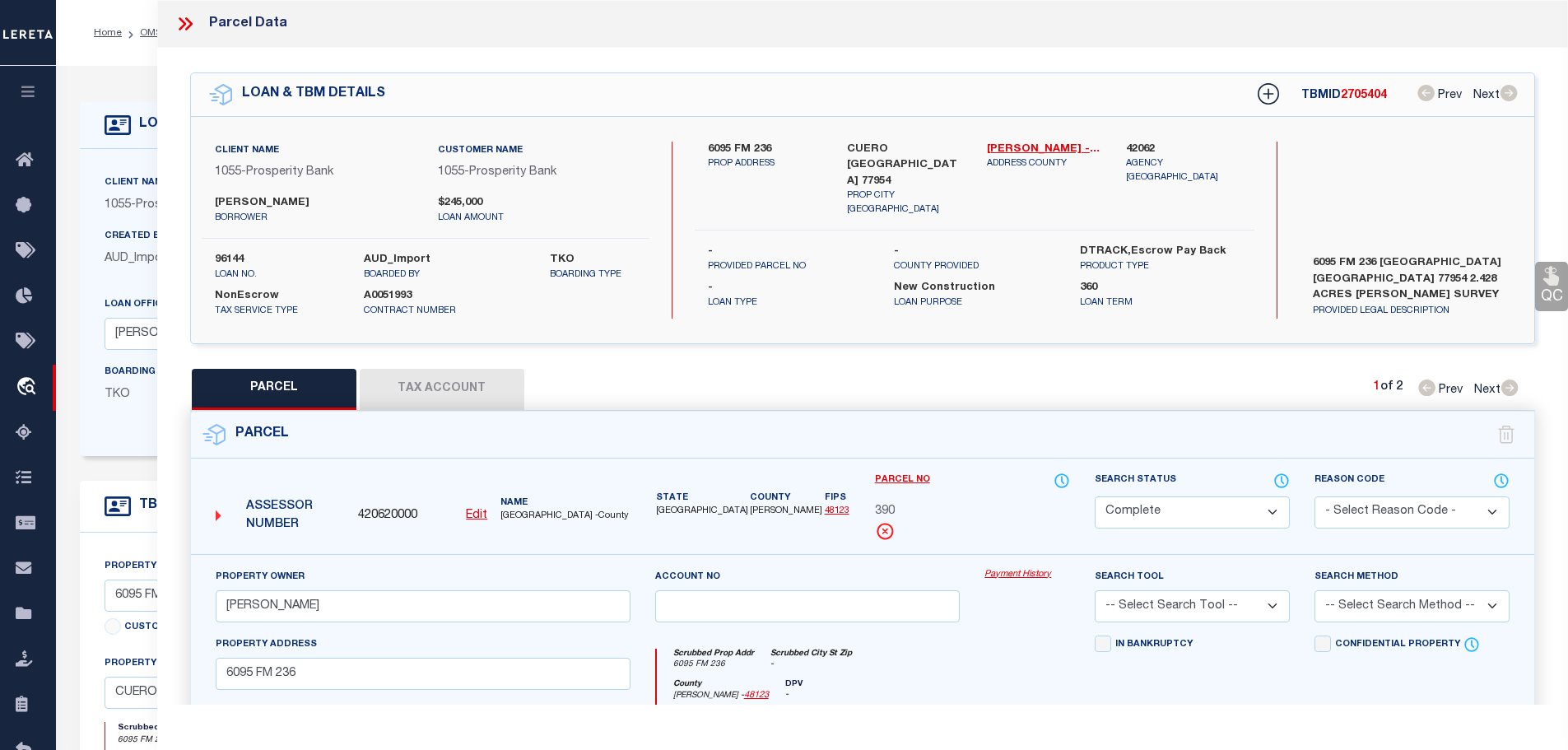
click at [438, 374] on button "Tax Account" at bounding box center [441, 389] width 165 height 41
select select "100"
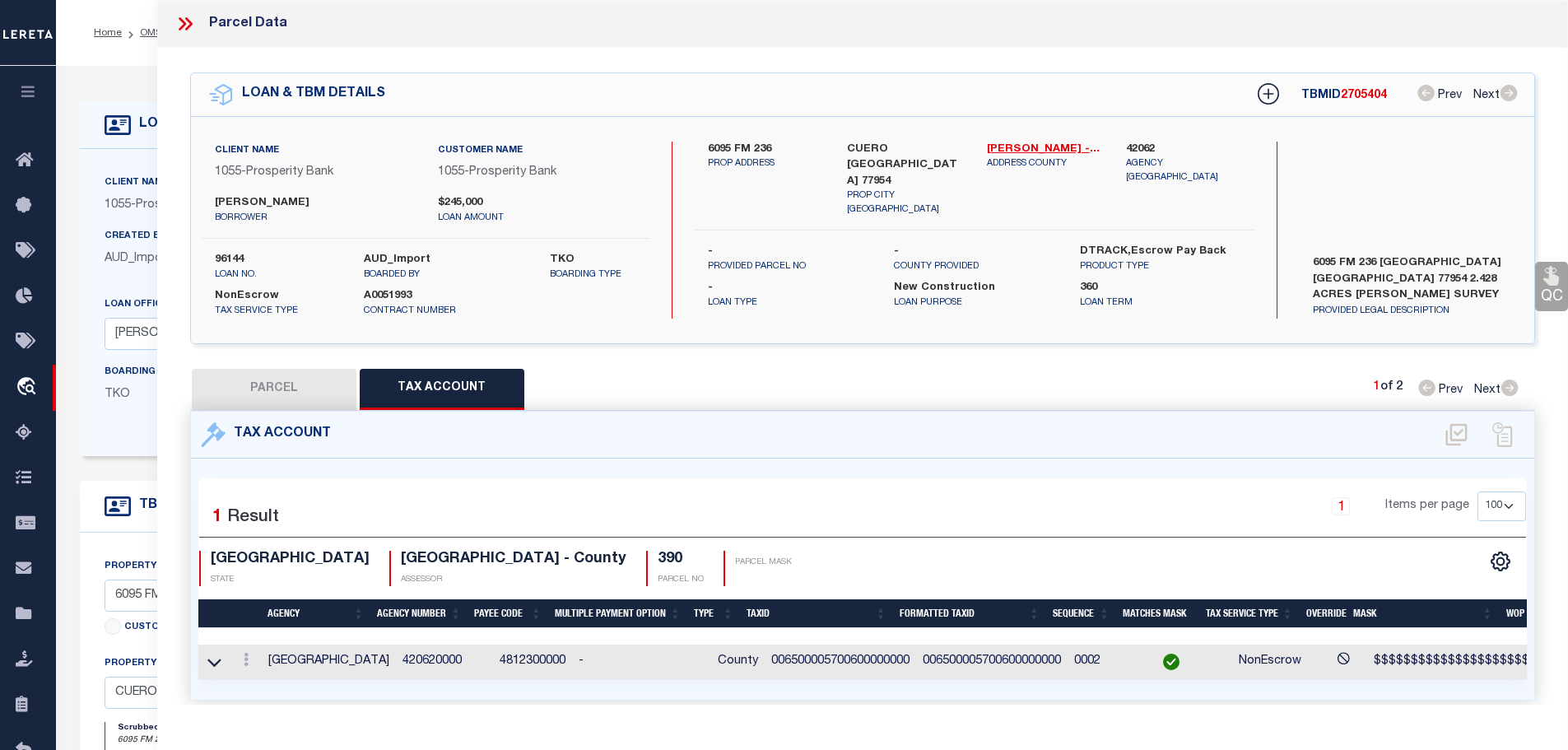
click at [177, 26] on icon at bounding box center [185, 23] width 21 height 21
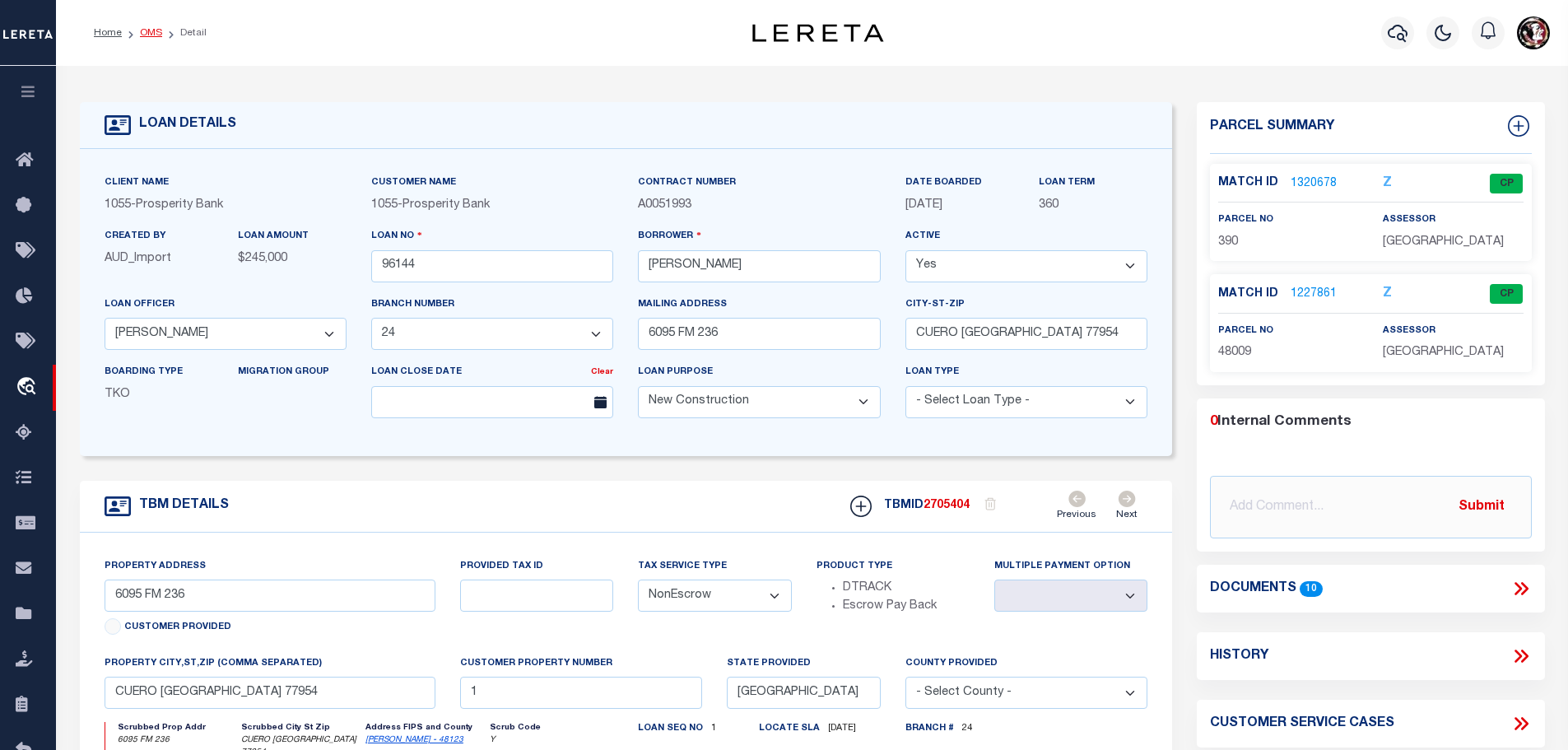
click at [150, 31] on link "OMS" at bounding box center [151, 32] width 22 height 10
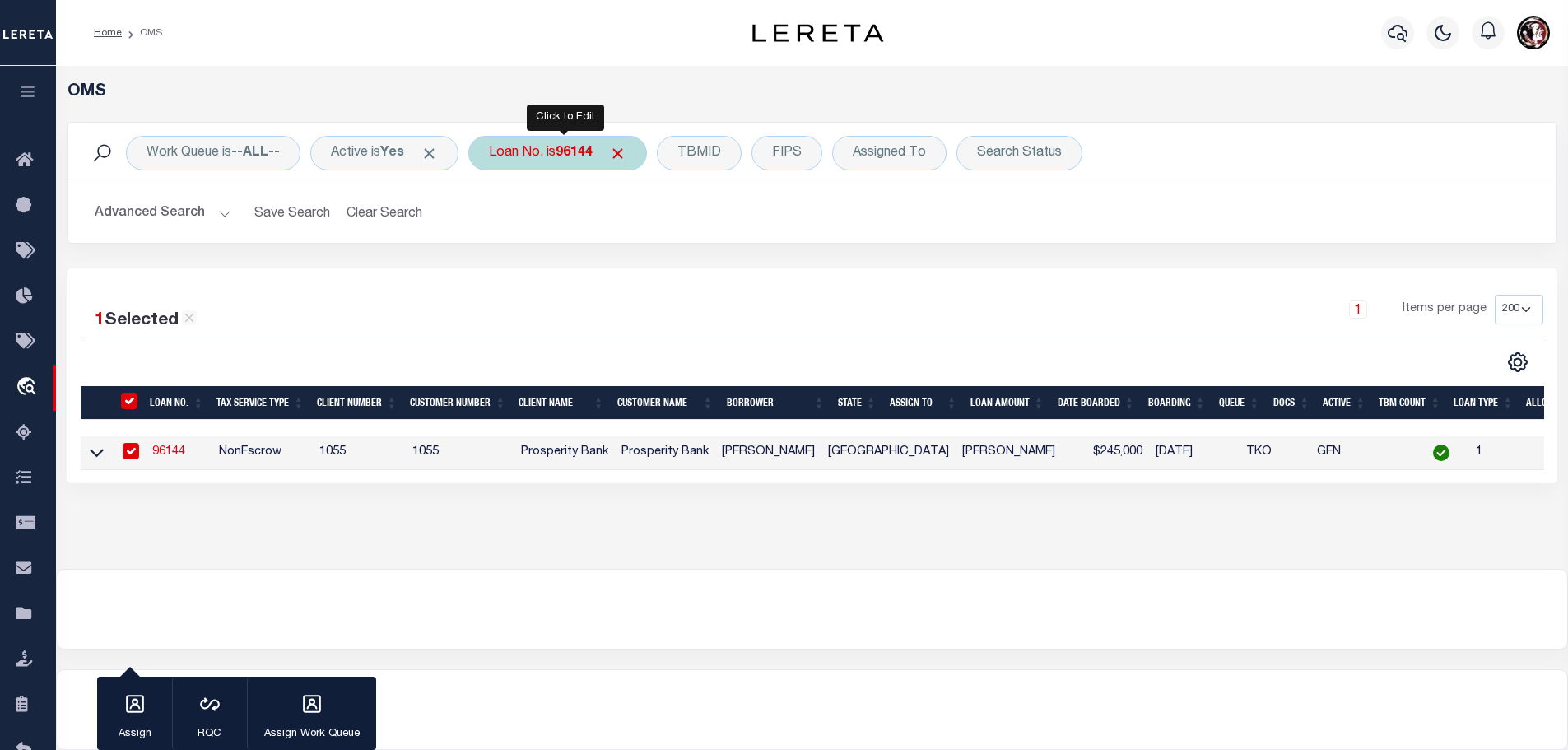
click at [567, 150] on b "96144" at bounding box center [574, 153] width 37 height 13
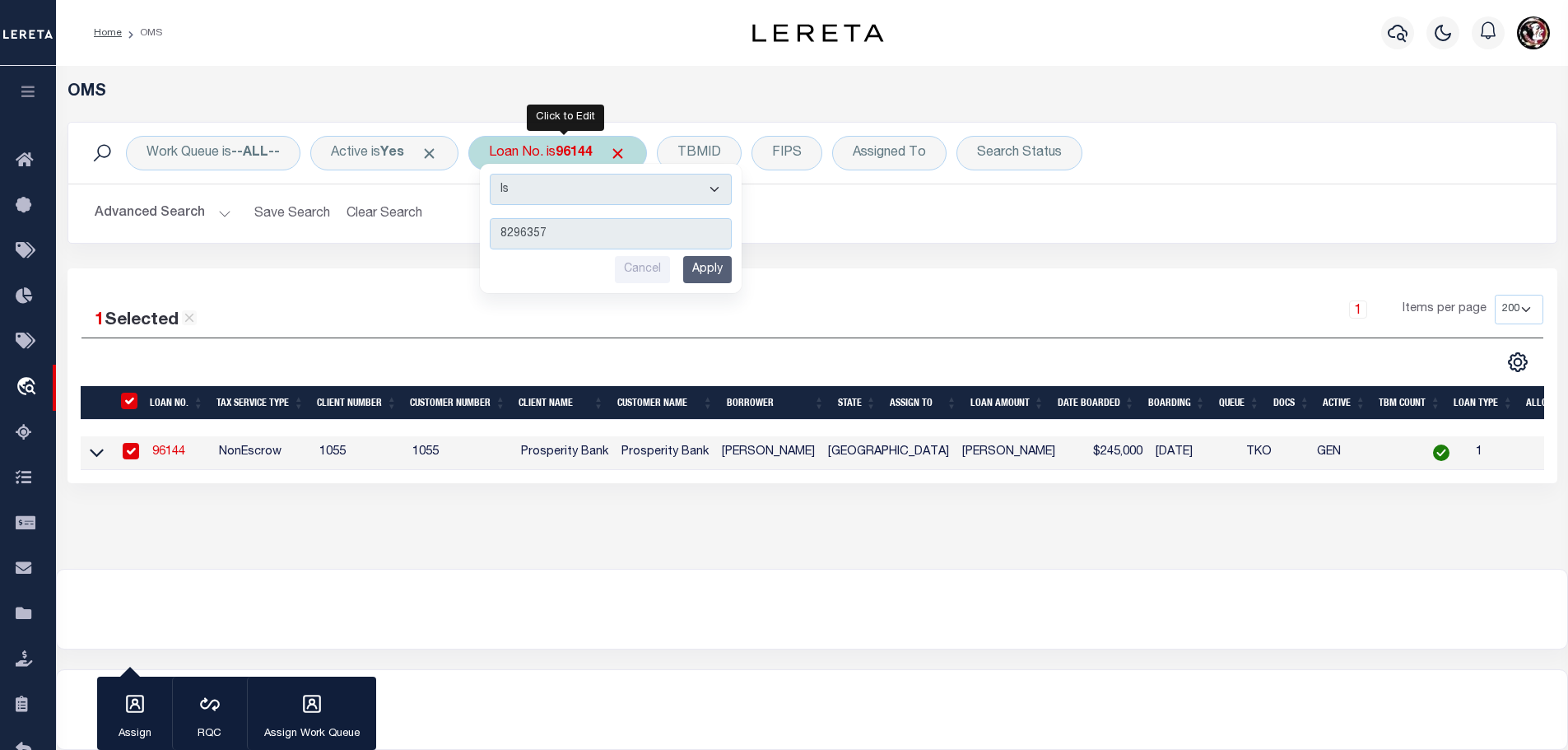
type input "8296357"
click at [712, 274] on input "Apply" at bounding box center [707, 269] width 49 height 28
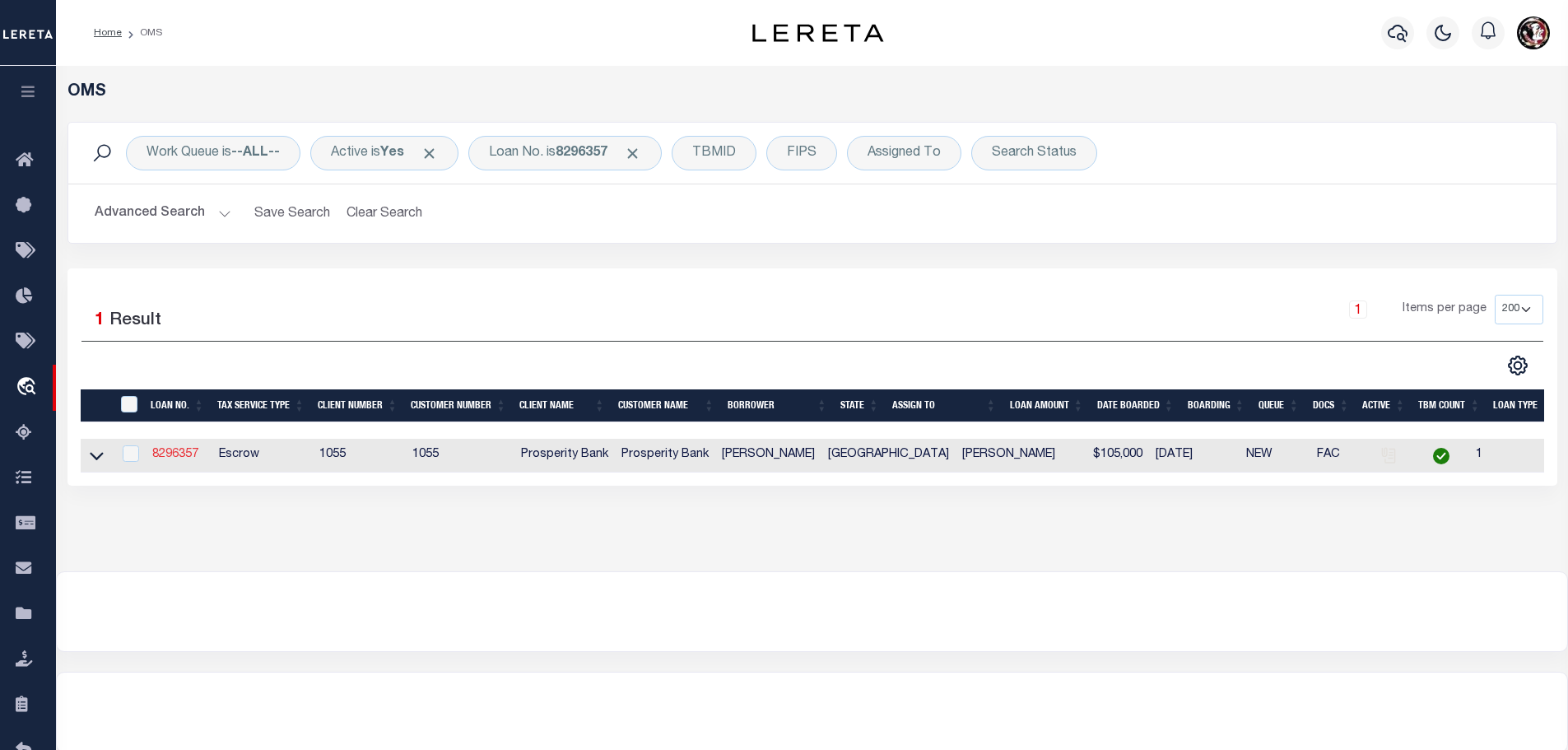
click at [170, 450] on link "8296357" at bounding box center [176, 454] width 46 height 12
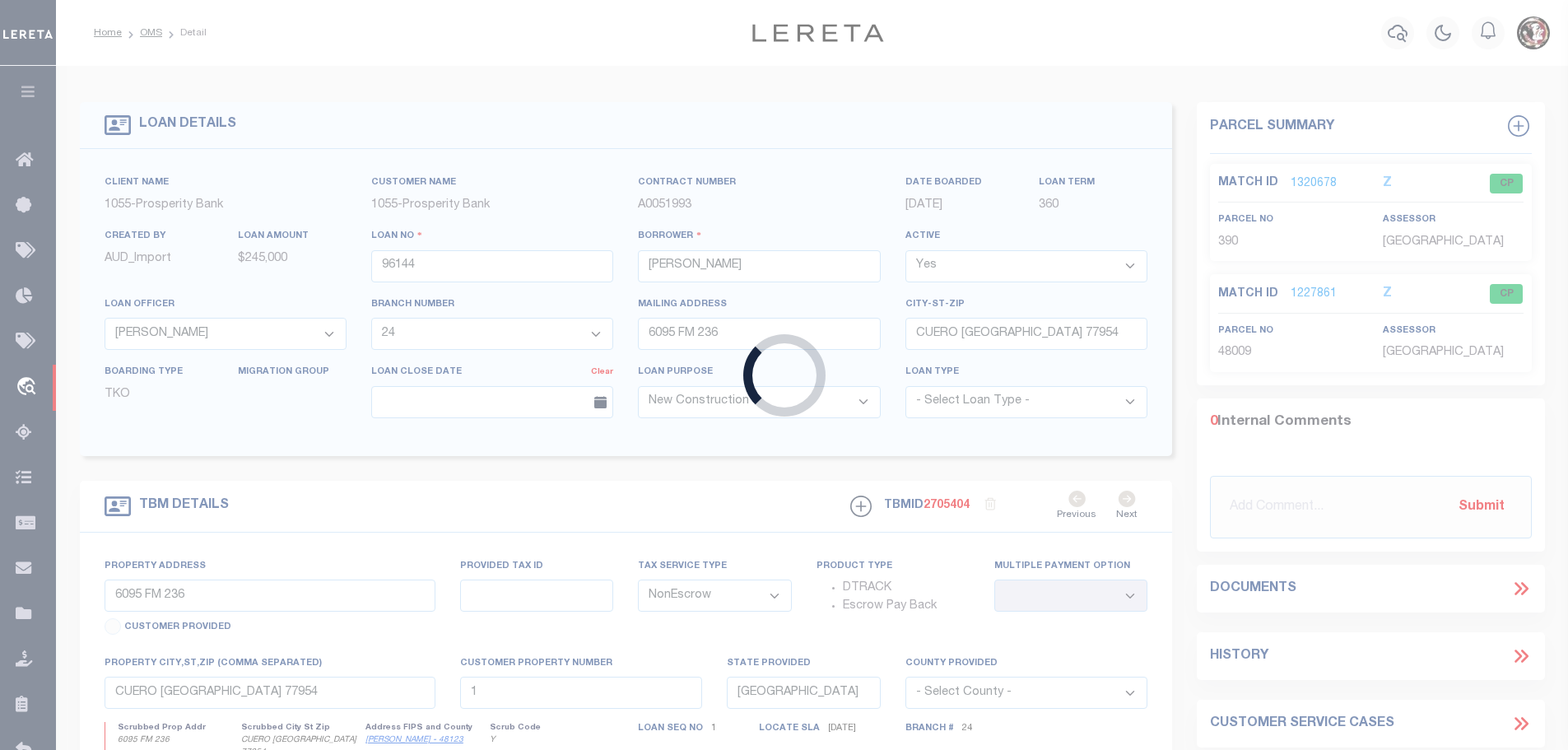
type input "8296357"
type input "[PERSON_NAME]"
select select "10836"
select select "4040"
type input "PO BOX 795"
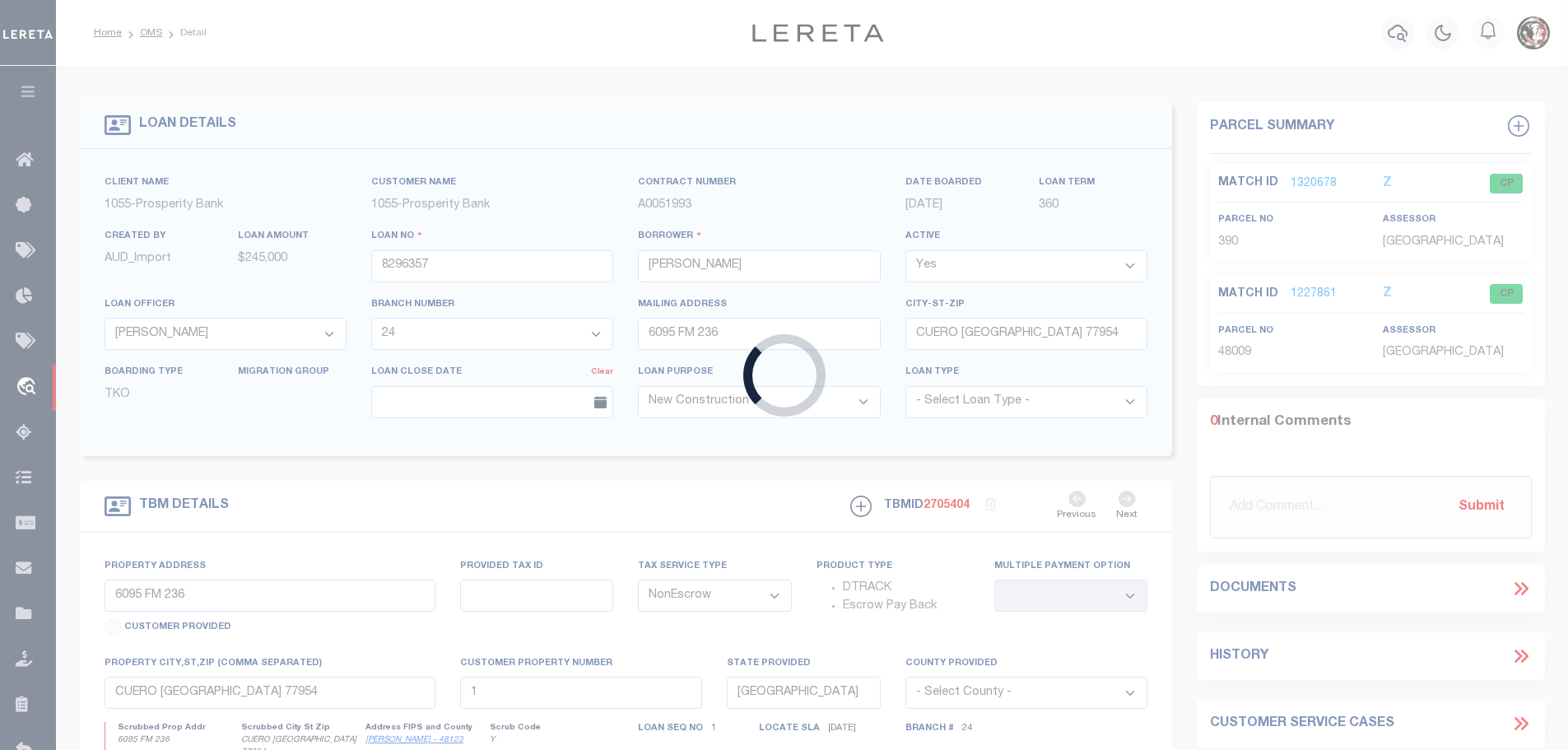
type input "[GEOGRAPHIC_DATA] TX 77995-0795"
select select
select select "Escrow"
type input "[STREET_ADDRESS][PERSON_NAME]"
type input "489000002100030"
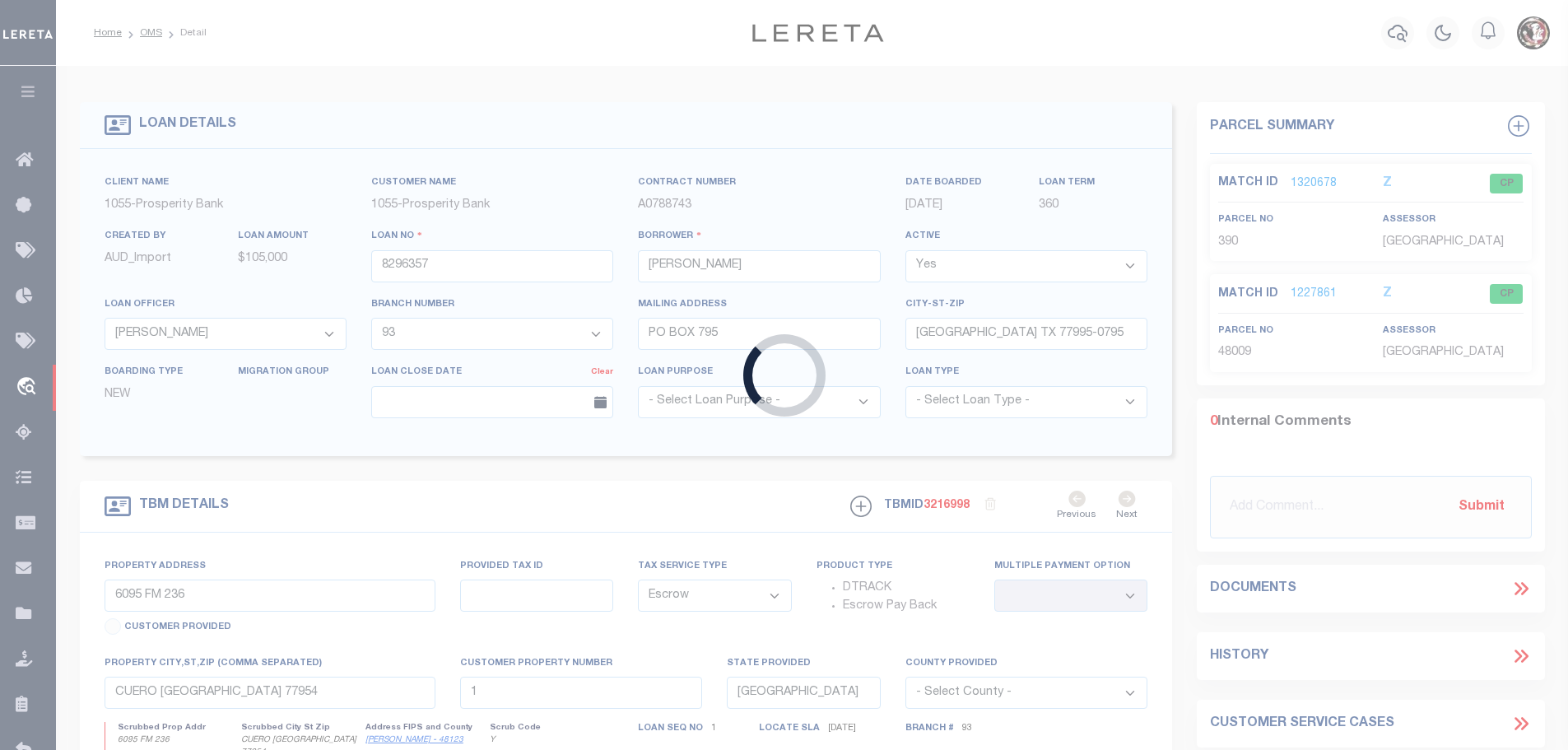
select select
type textarea "4. W 1/2 1021 [PERSON_NAME] OF 3 BLK 21"
select select "10836"
select select "4040"
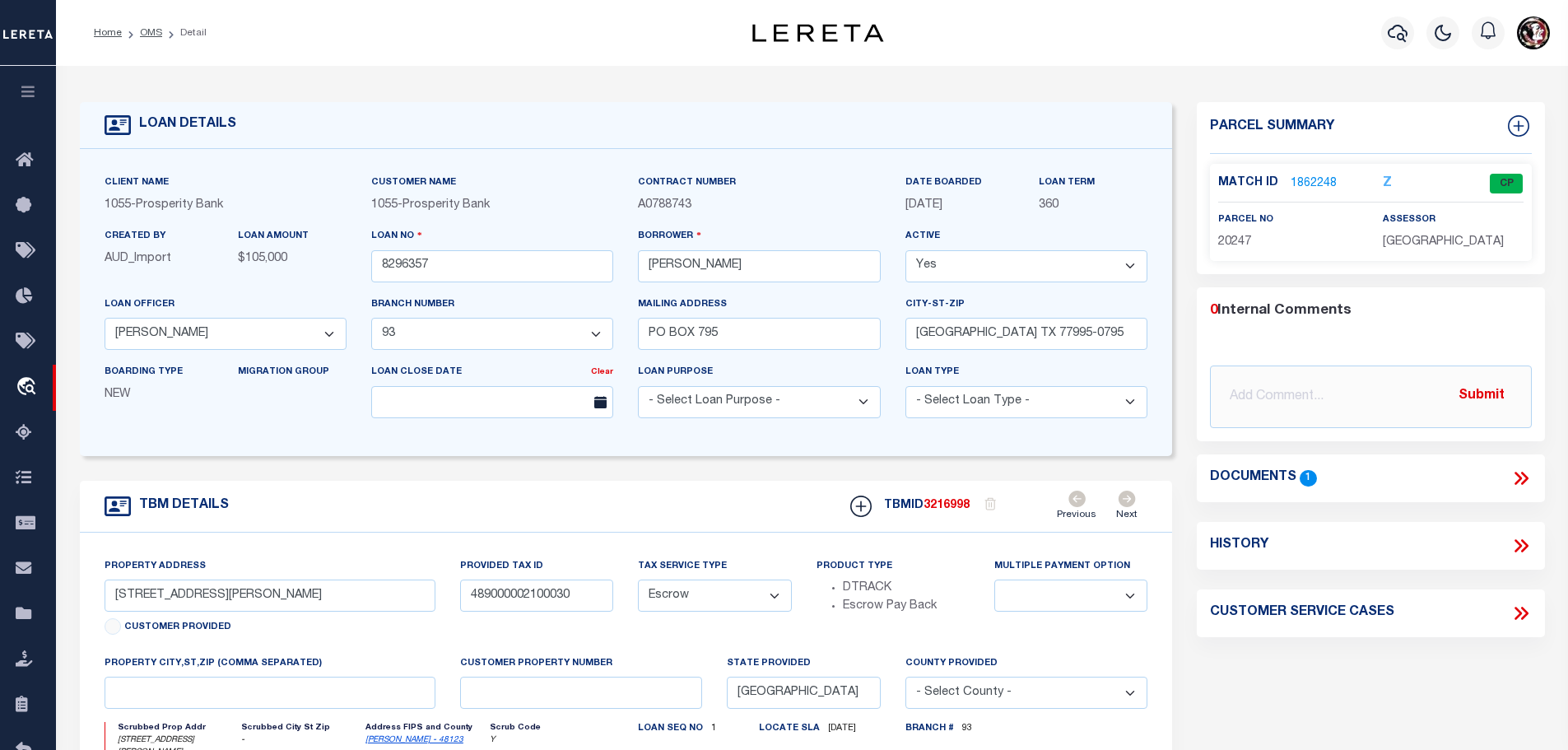
click at [1306, 179] on link "1862248" at bounding box center [1313, 184] width 46 height 17
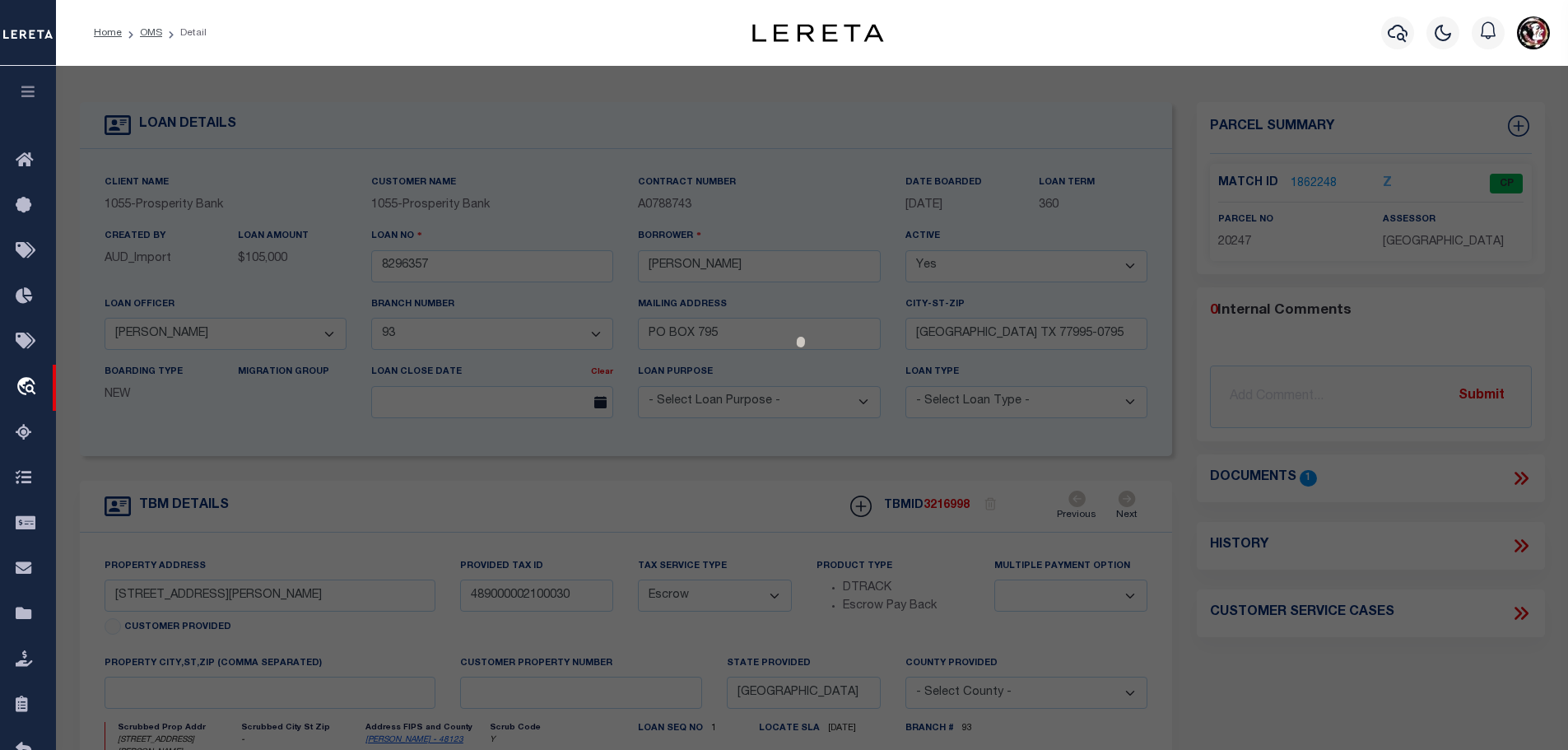
select select "AS"
checkbox input "false"
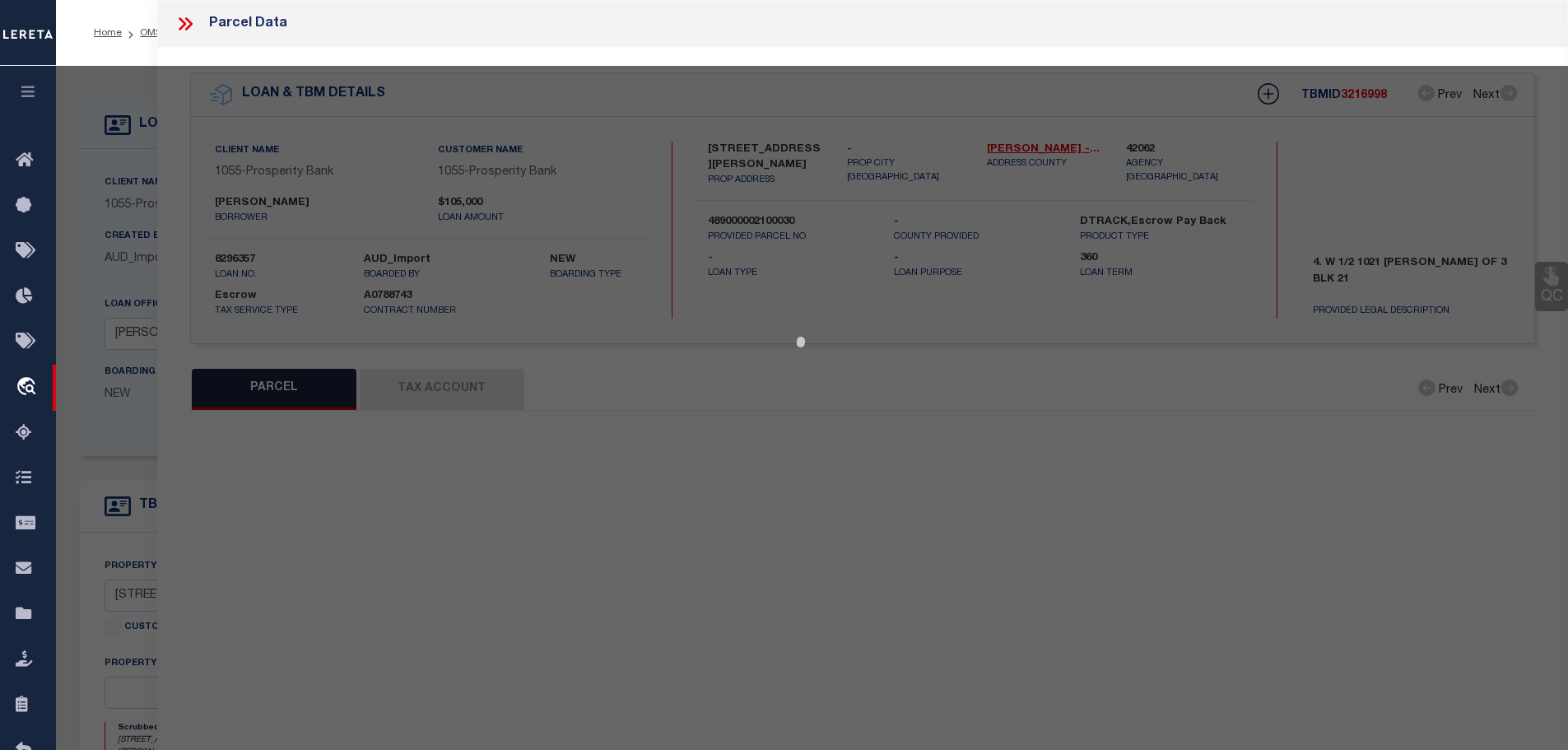
select select "CP"
type input "[PERSON_NAME] L & [PERSON_NAME]"
type input "[PHONE_NUMBER]"
select select
type input "313 [PERSON_NAME]"
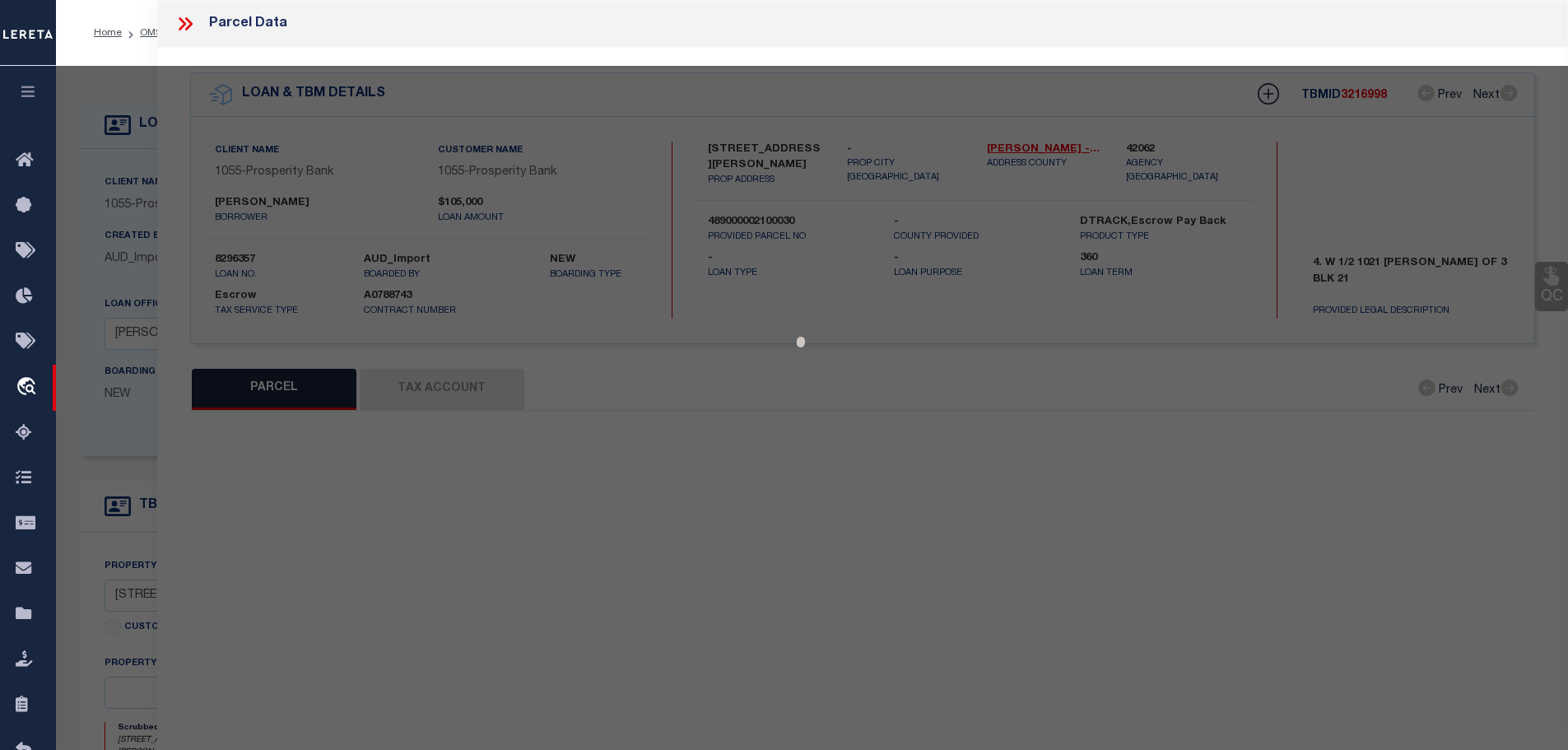
type input "[PERSON_NAME] TX 77995"
type textarea "4.W 1/2 1021YOAKUM OF 3 BLK21"
type textarea "Spoke with appraisal district, parcel is current - CONFIDENTIAL."
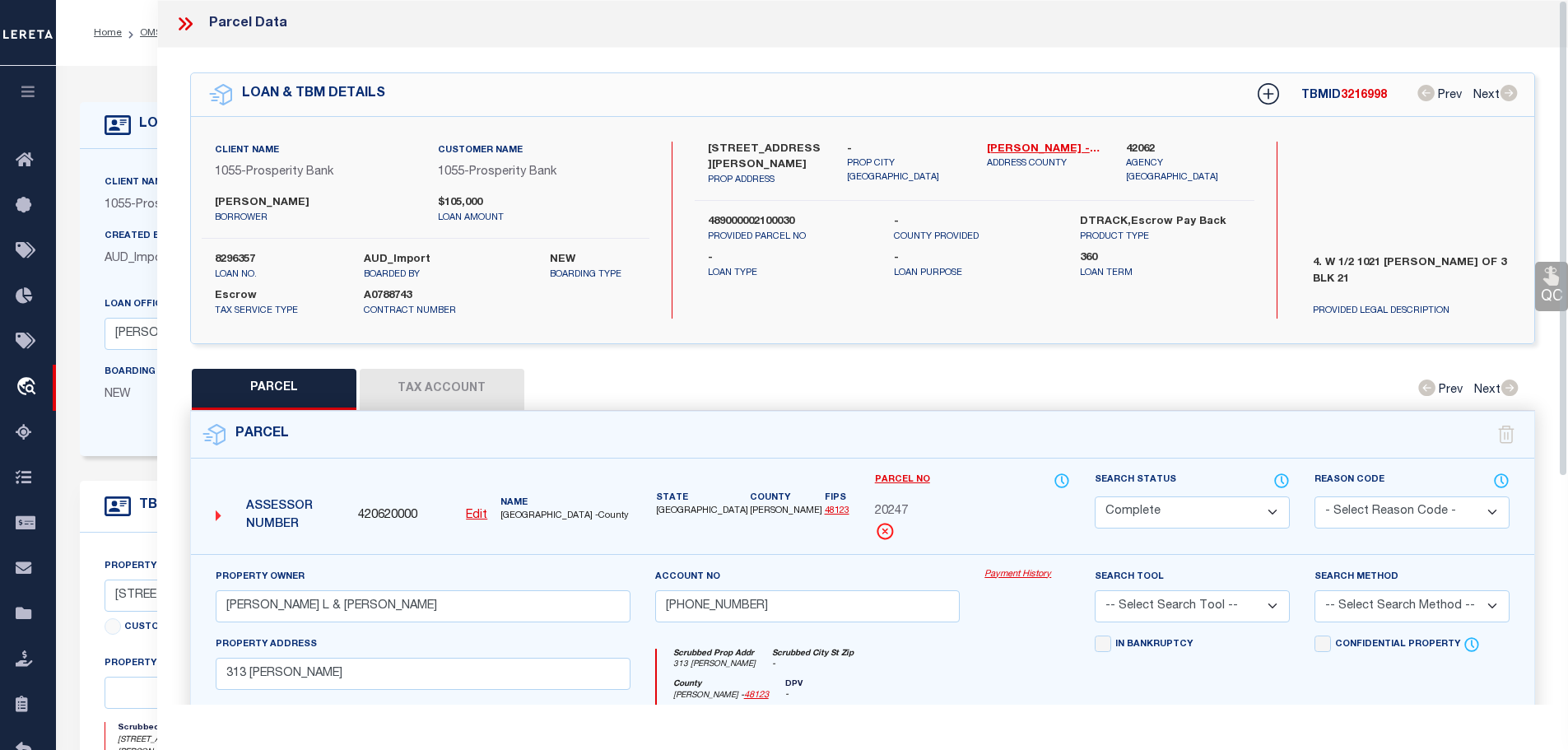
click at [434, 390] on button "Tax Account" at bounding box center [441, 389] width 165 height 41
select select "100"
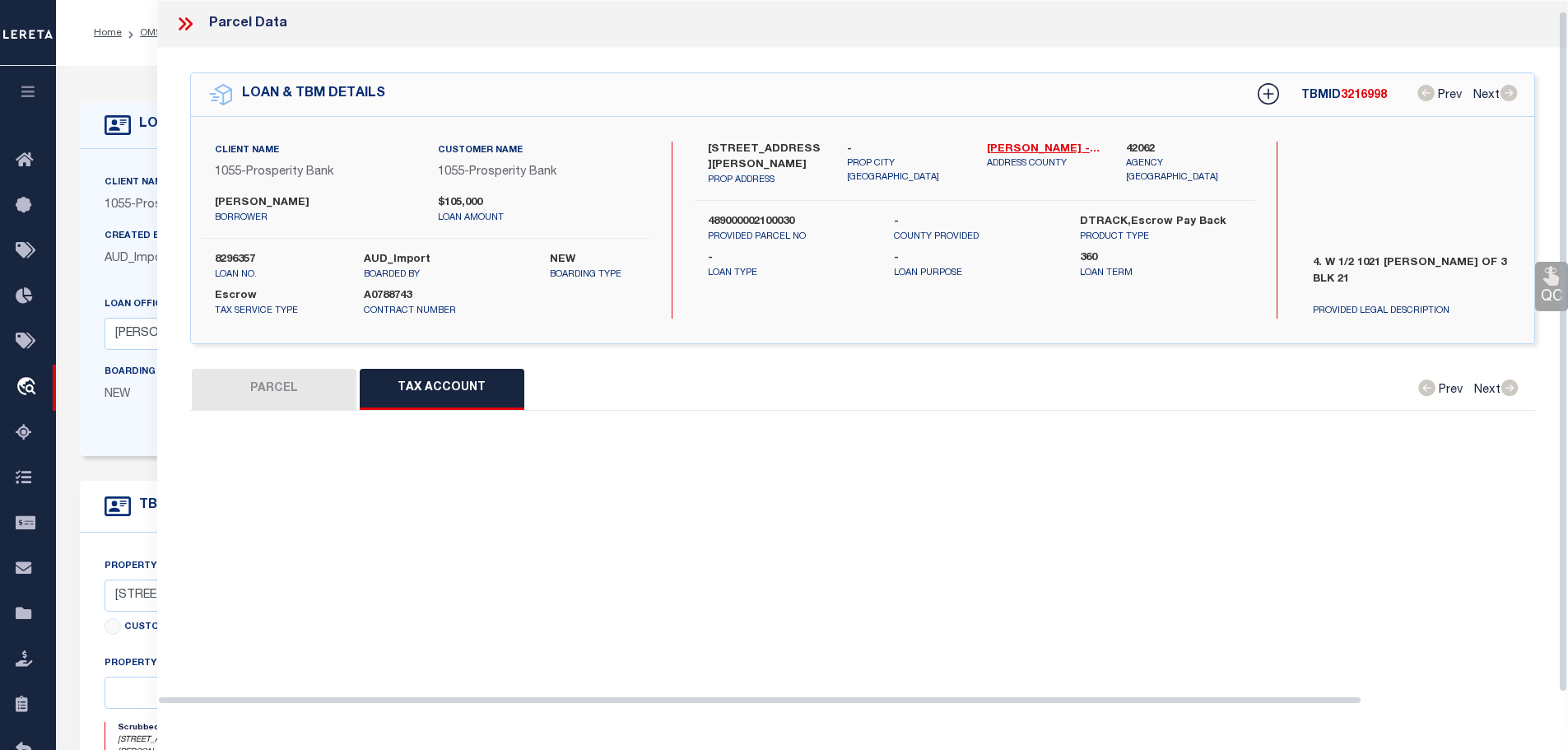
select select "100"
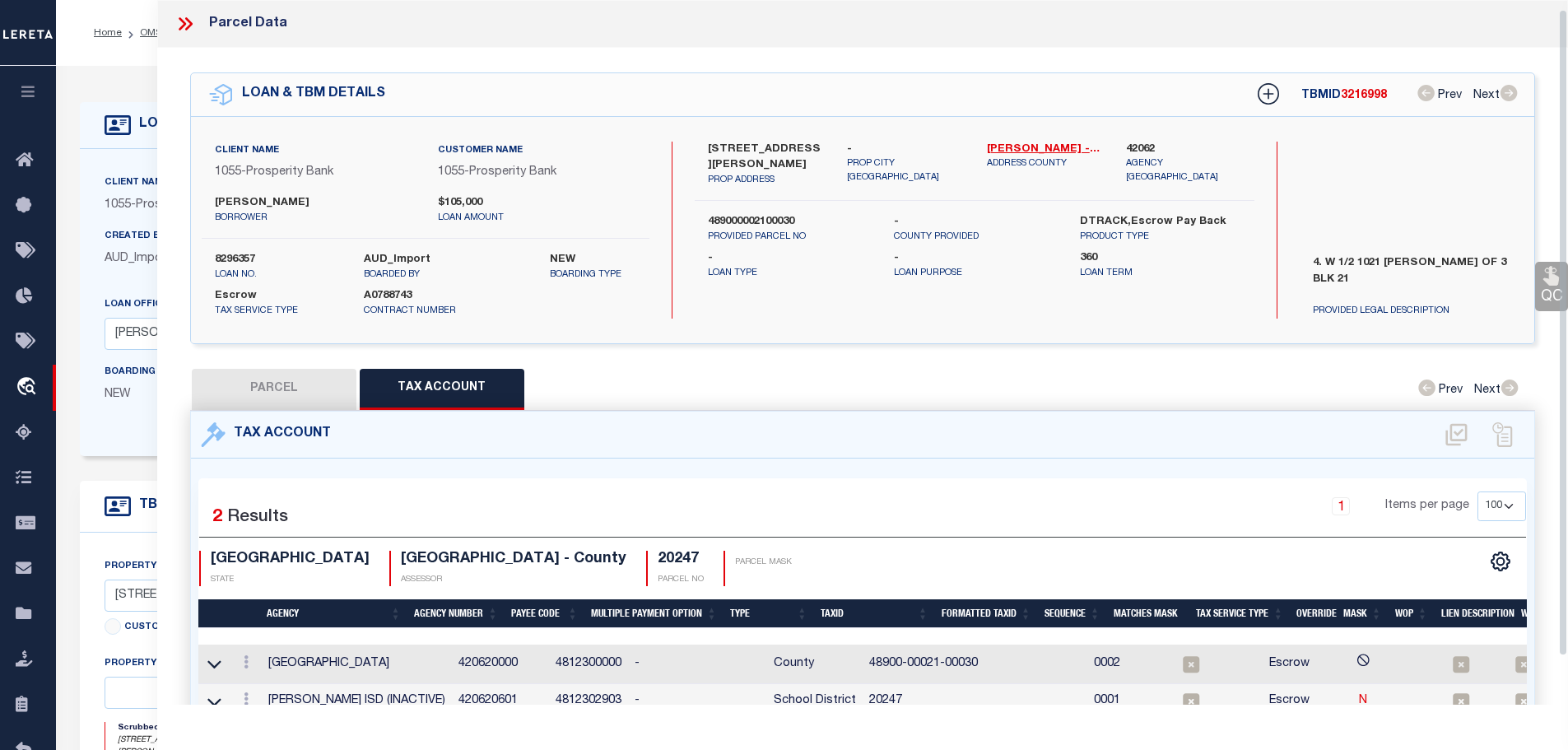
scroll to position [11, 0]
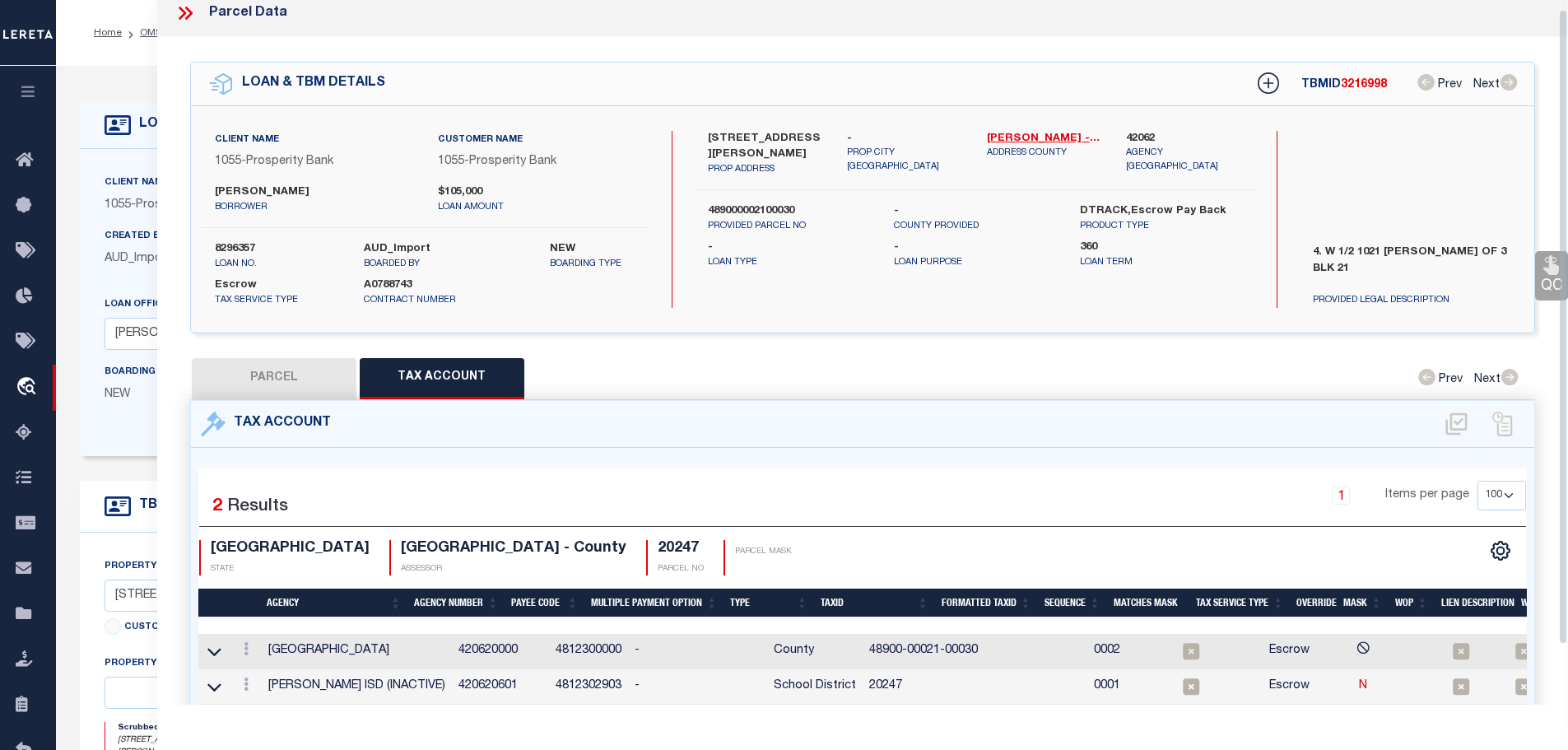
click at [255, 358] on button "PARCEL" at bounding box center [274, 379] width 165 height 41
select select "AS"
checkbox input "false"
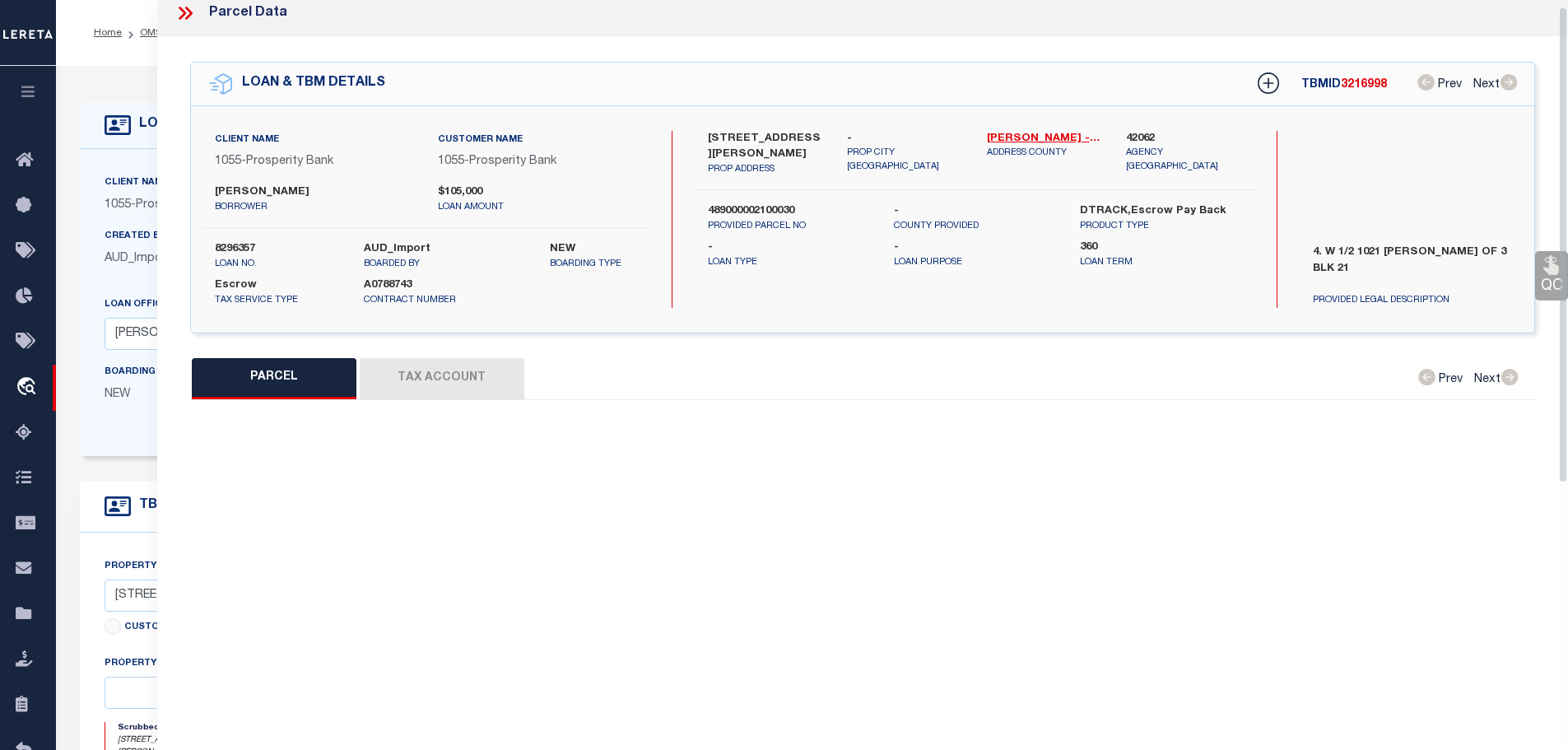
select select "CP"
type input "[PERSON_NAME] L & [PERSON_NAME]"
type input "[PHONE_NUMBER]"
select select
type input "313 [PERSON_NAME]"
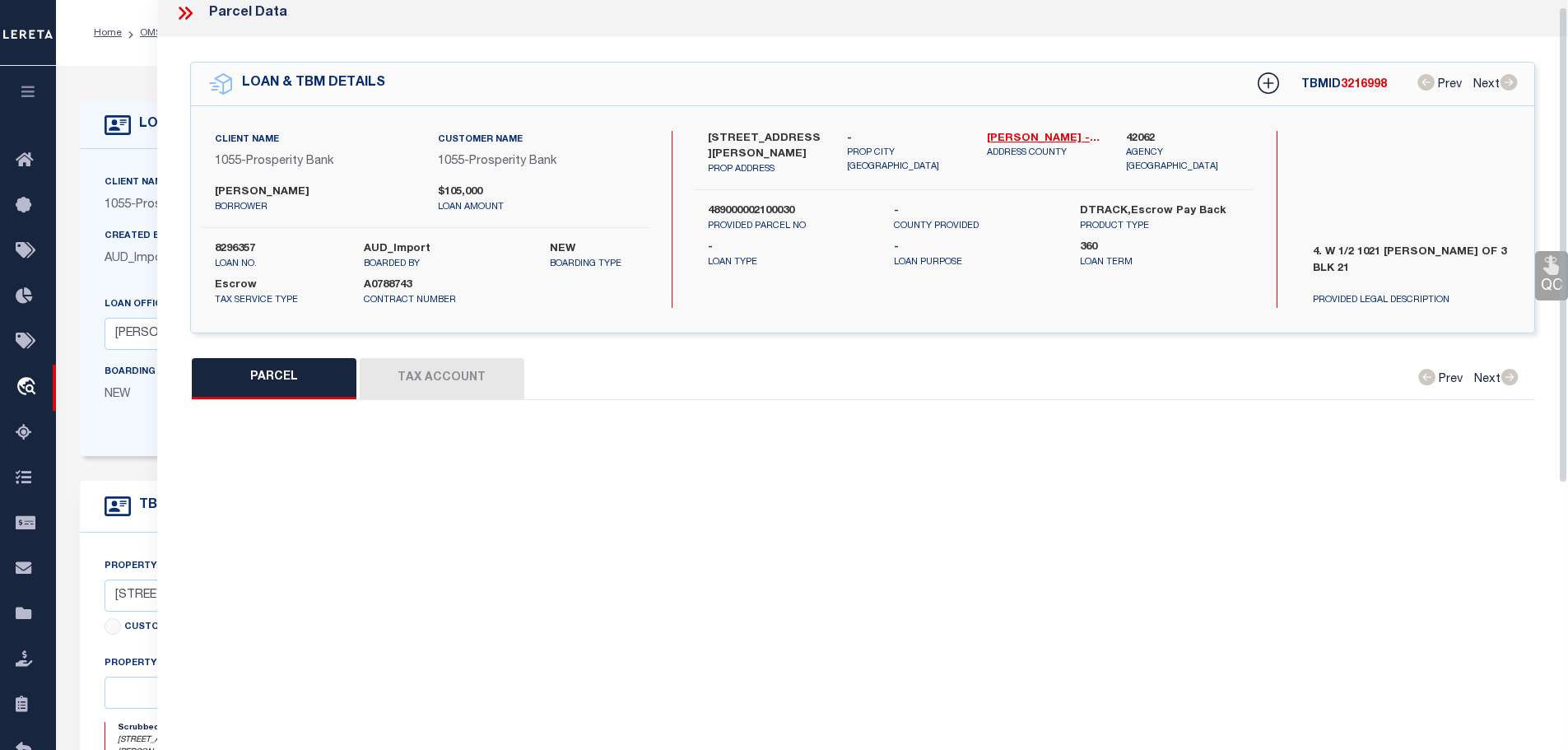
type input "[PERSON_NAME] TX 77995"
type textarea "4.W 1/2 1021YOAKUM OF 3 BLK21"
type textarea "Spoke with appraisal district, parcel is current - CONFIDENTIAL."
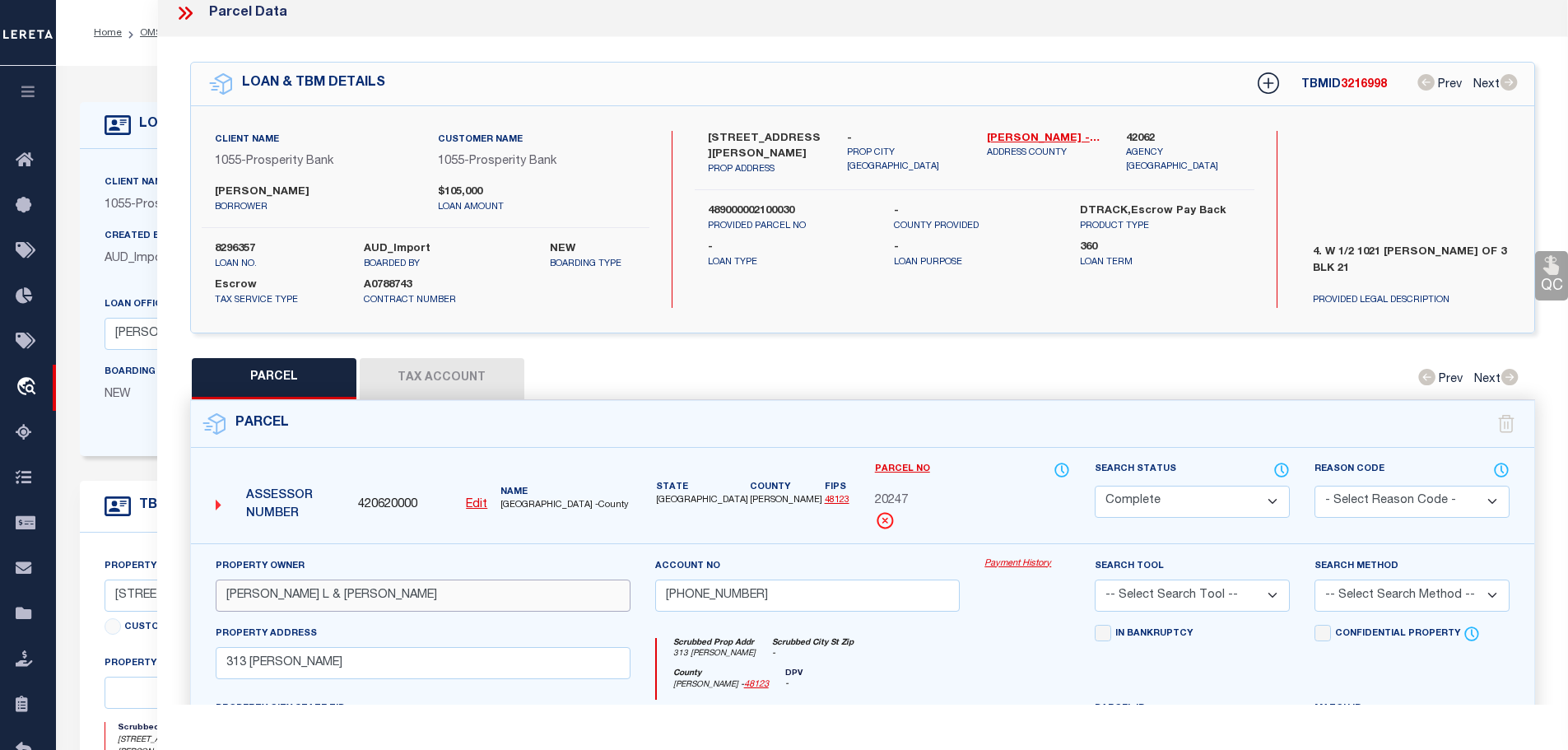
click at [240, 590] on input "[PERSON_NAME] L & [PERSON_NAME]" at bounding box center [423, 595] width 415 height 32
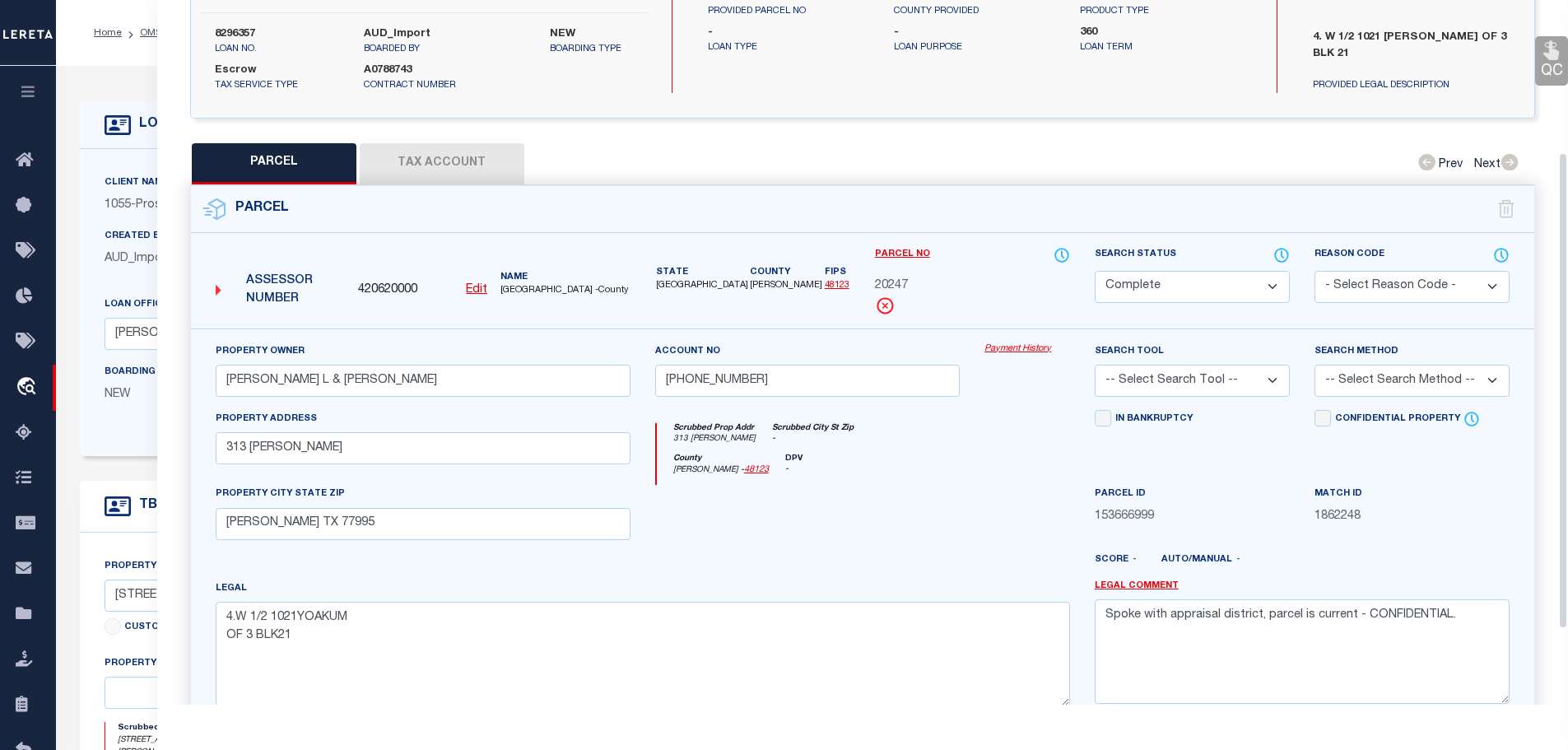
scroll to position [257, 0]
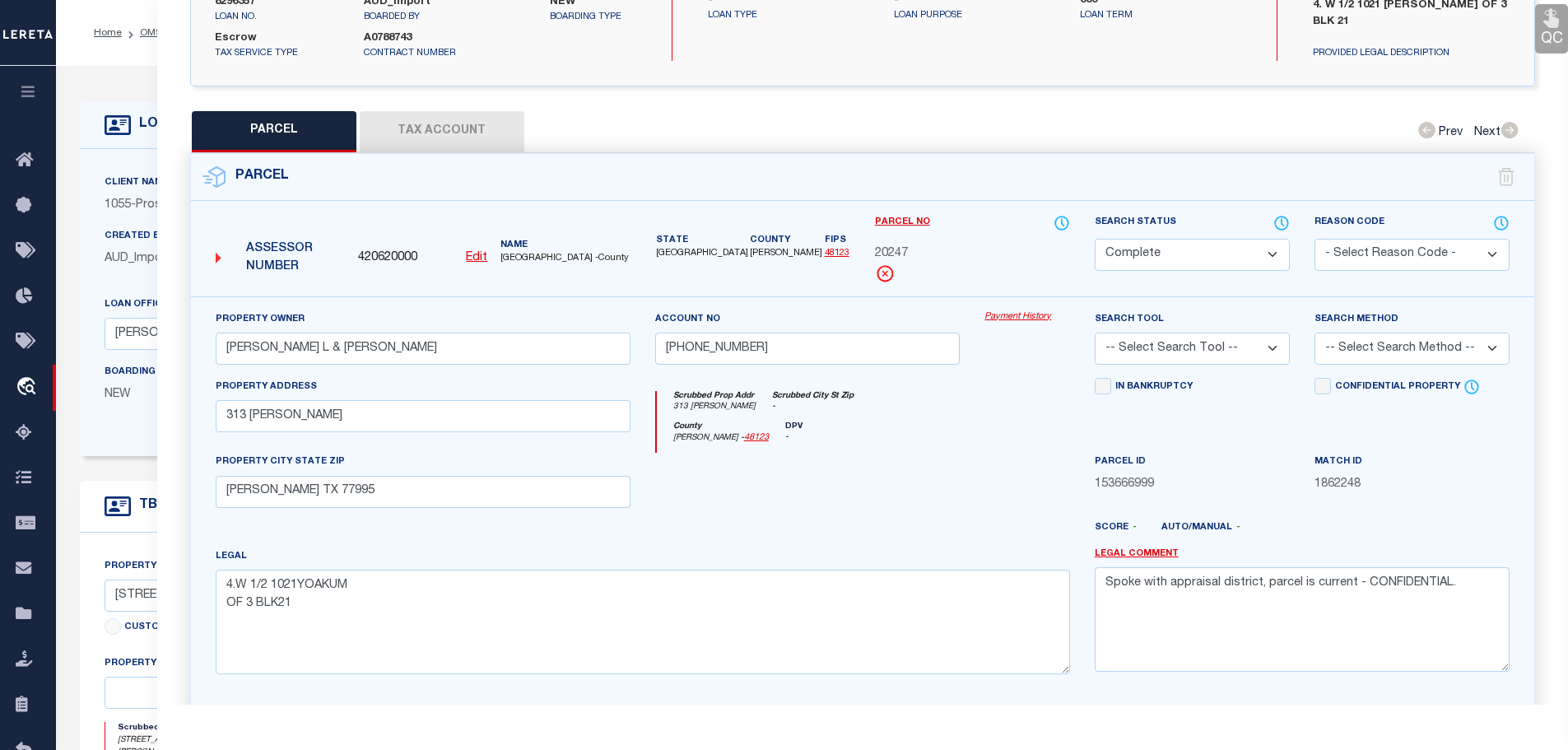
click at [473, 112] on button "Tax Account" at bounding box center [441, 131] width 165 height 41
select select "100"
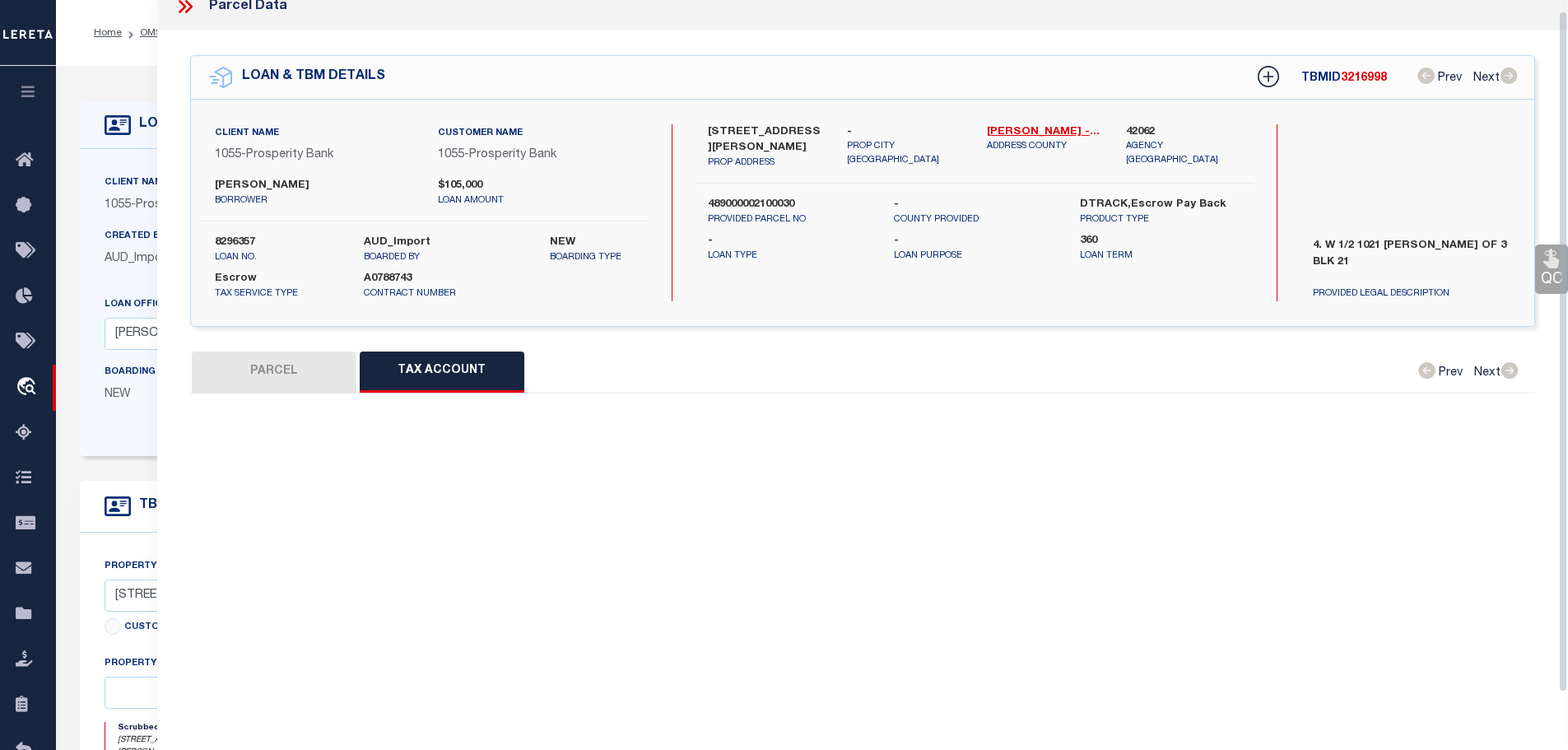
select select "100"
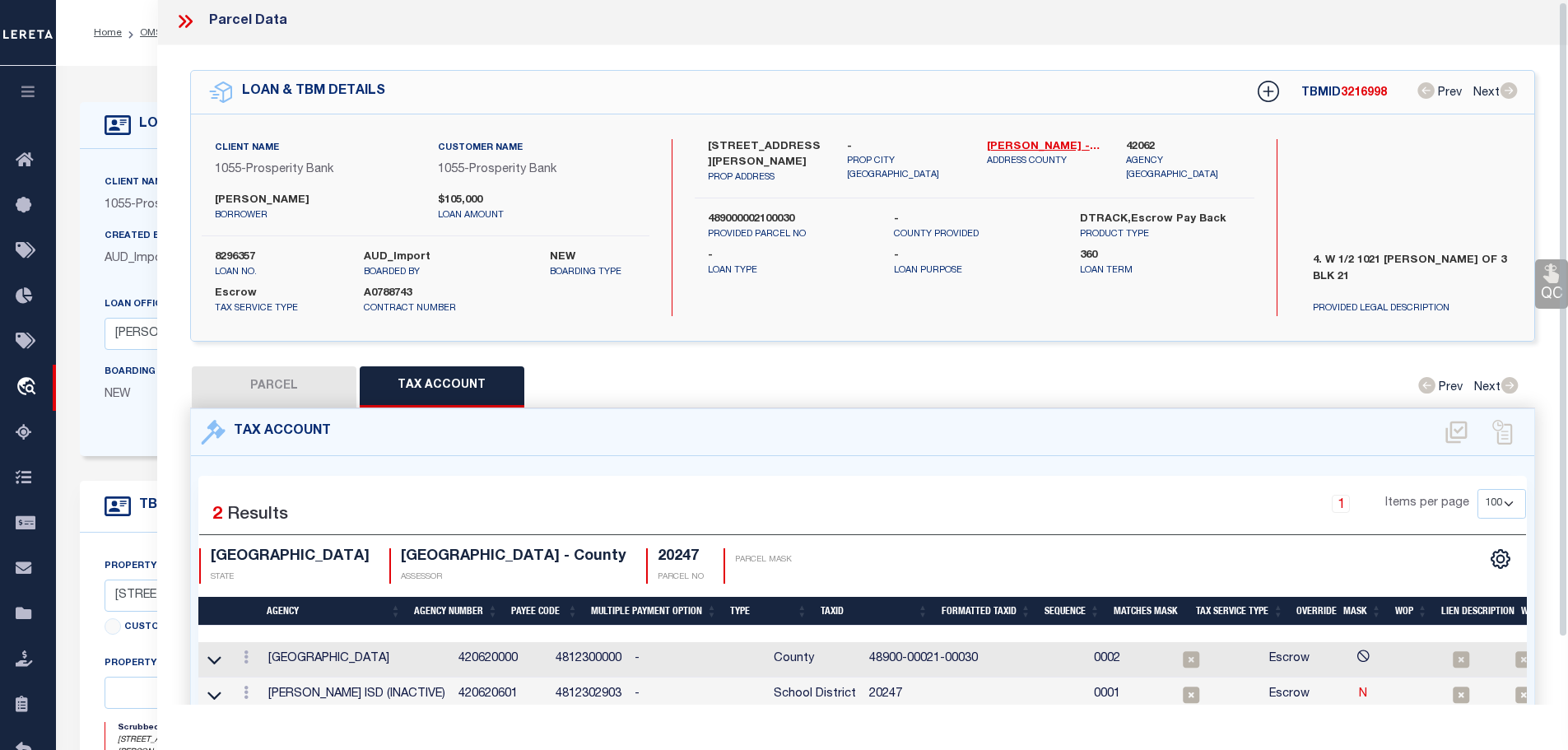
scroll to position [0, 0]
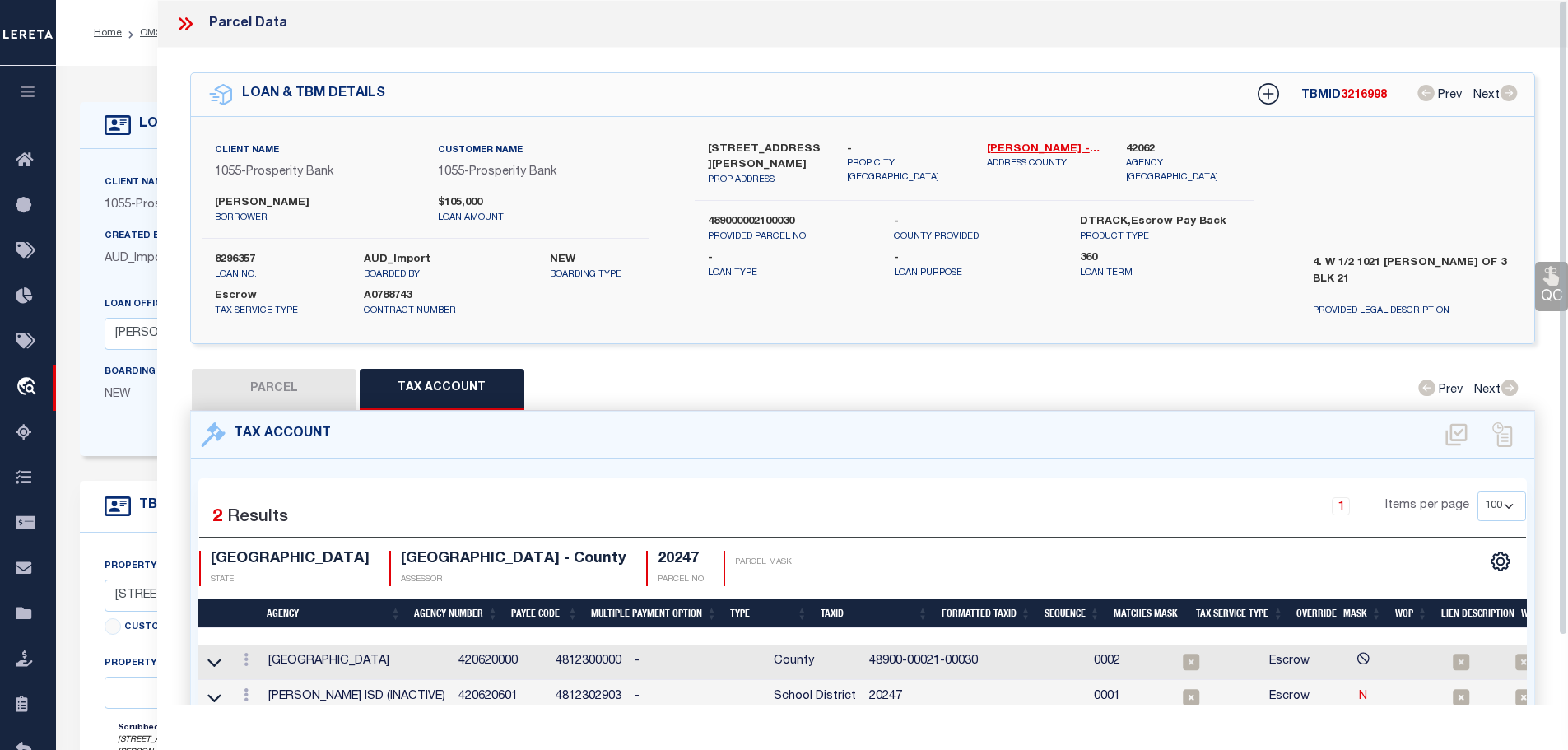
click at [192, 29] on icon at bounding box center [185, 23] width 21 height 21
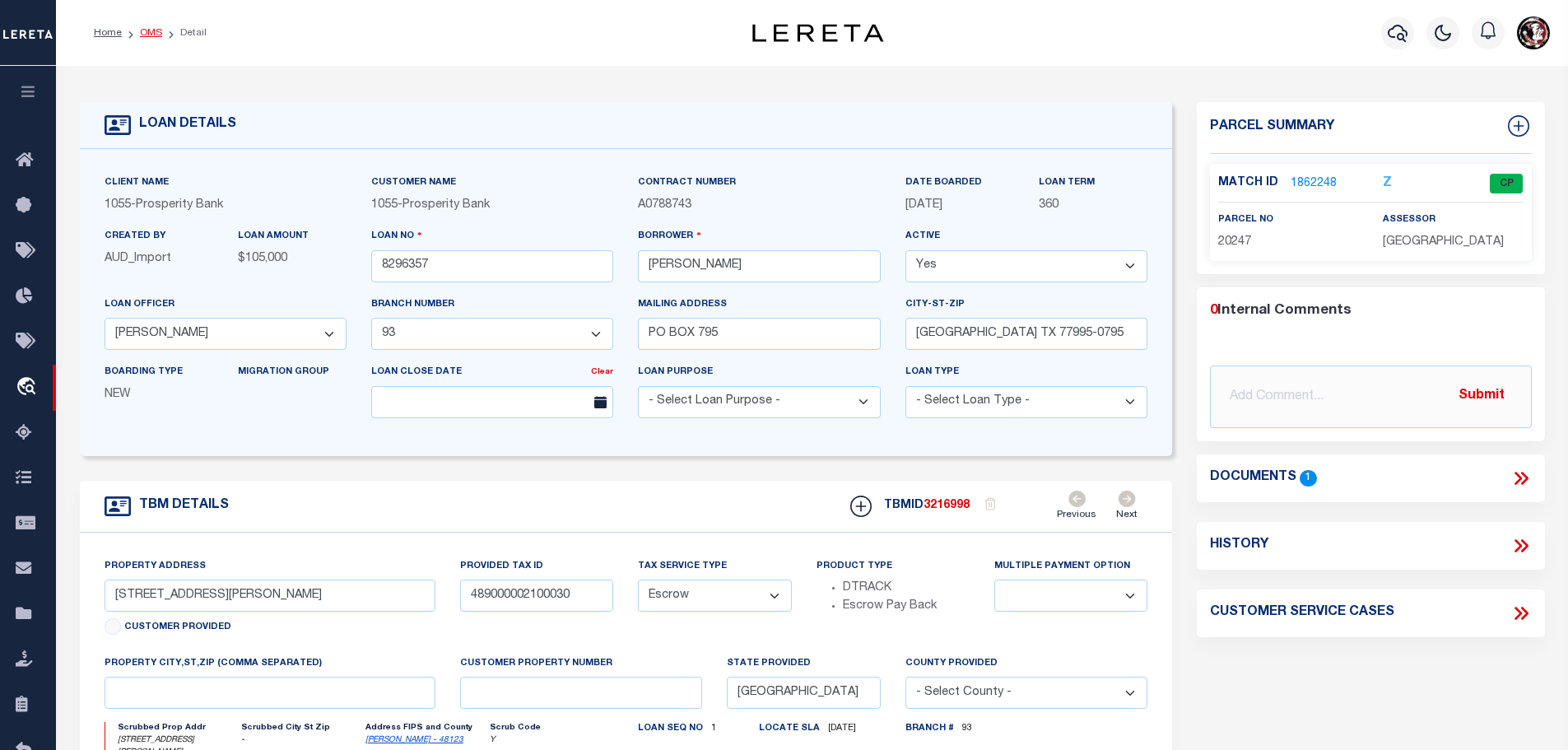
click at [145, 34] on link "OMS" at bounding box center [151, 32] width 22 height 10
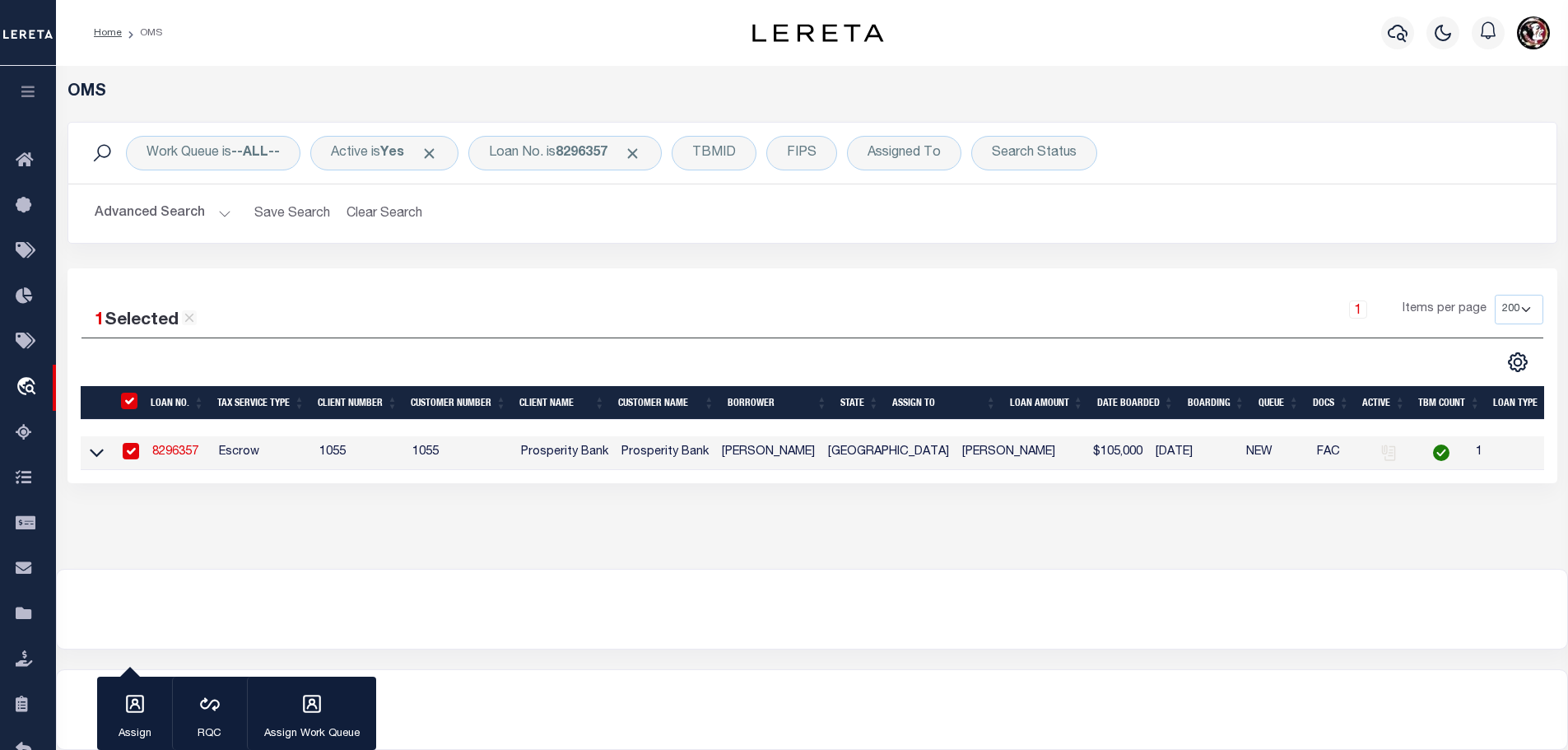
click at [165, 454] on link "8296357" at bounding box center [176, 451] width 46 height 12
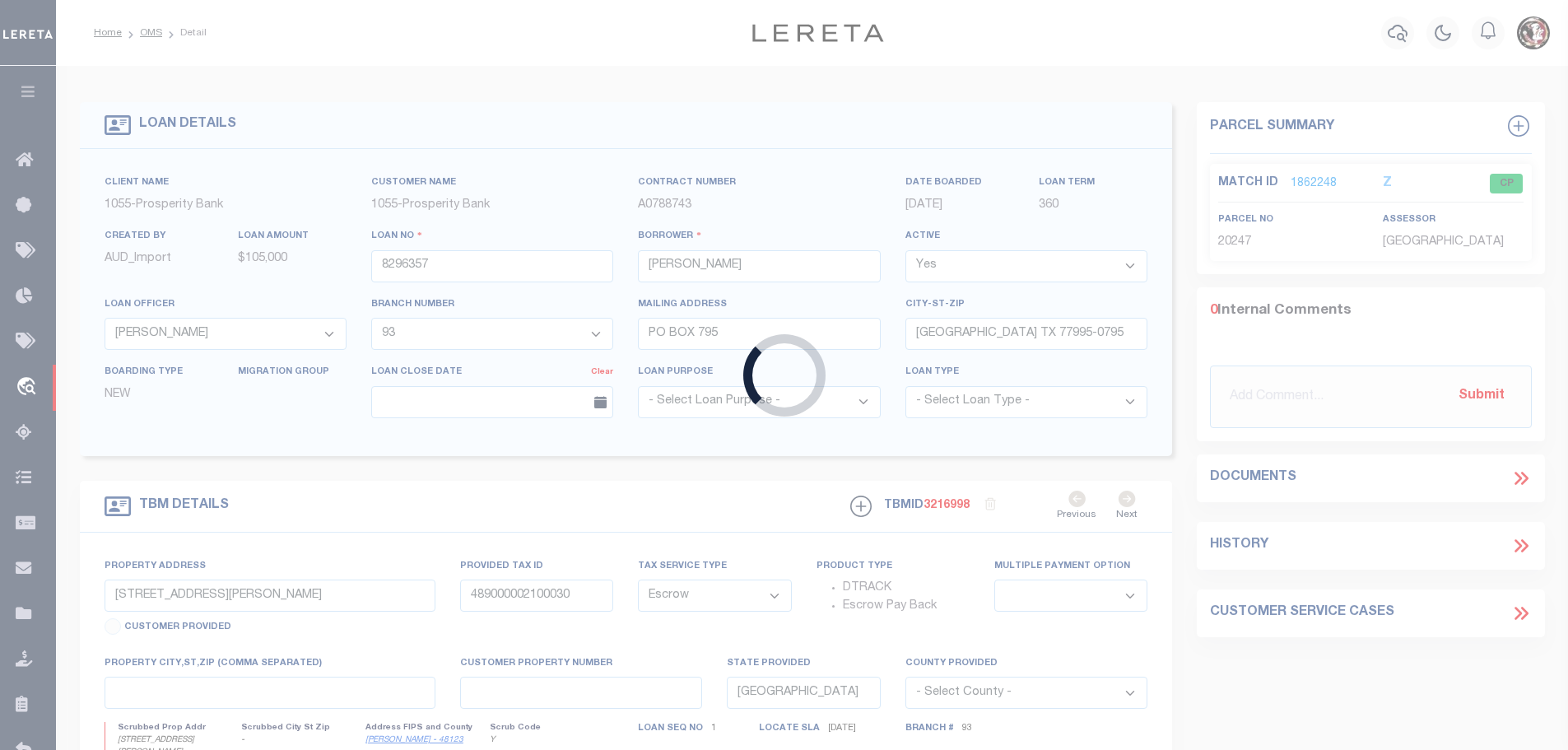
select select
select select "10836"
select select "4040"
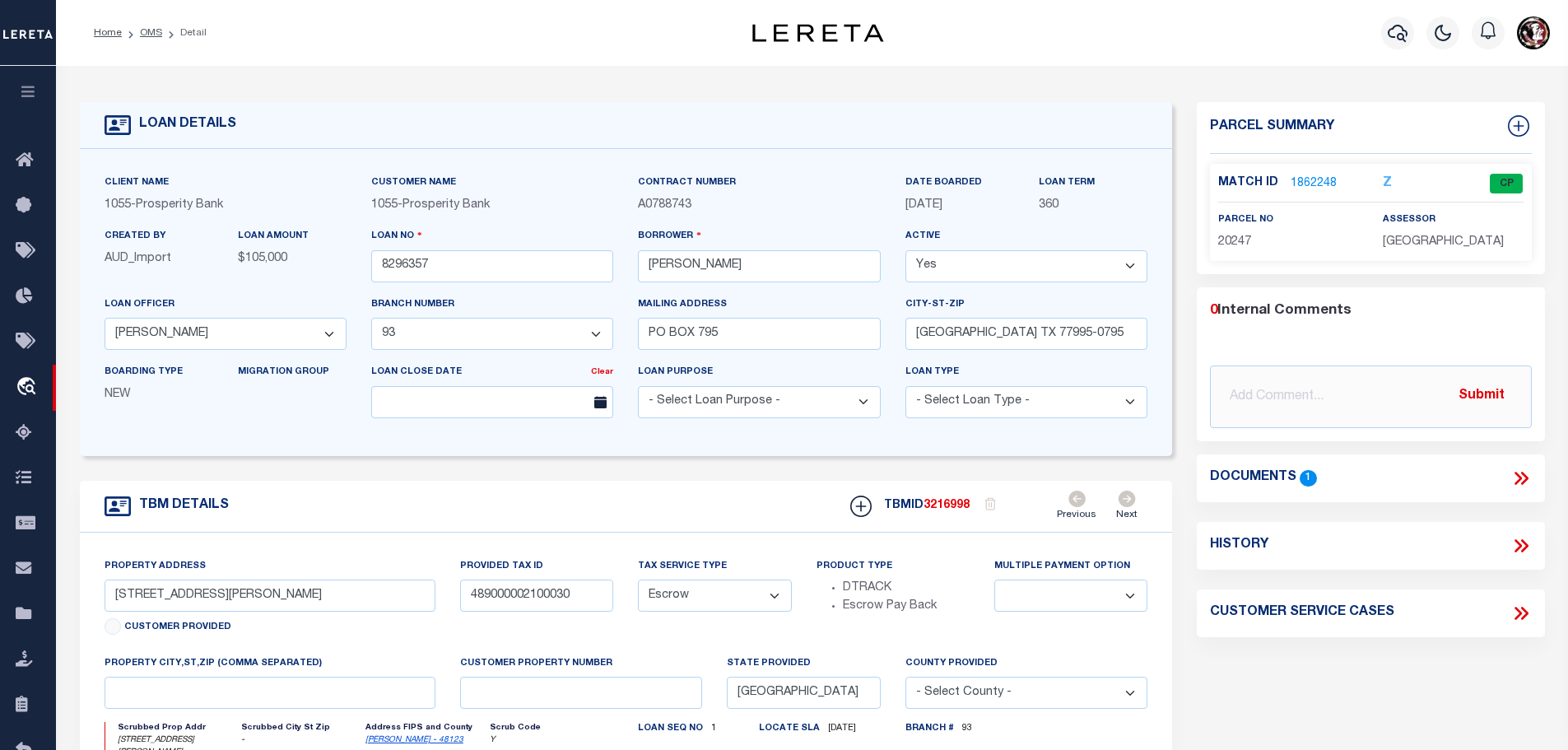
click at [1316, 178] on link "1862248" at bounding box center [1313, 184] width 46 height 17
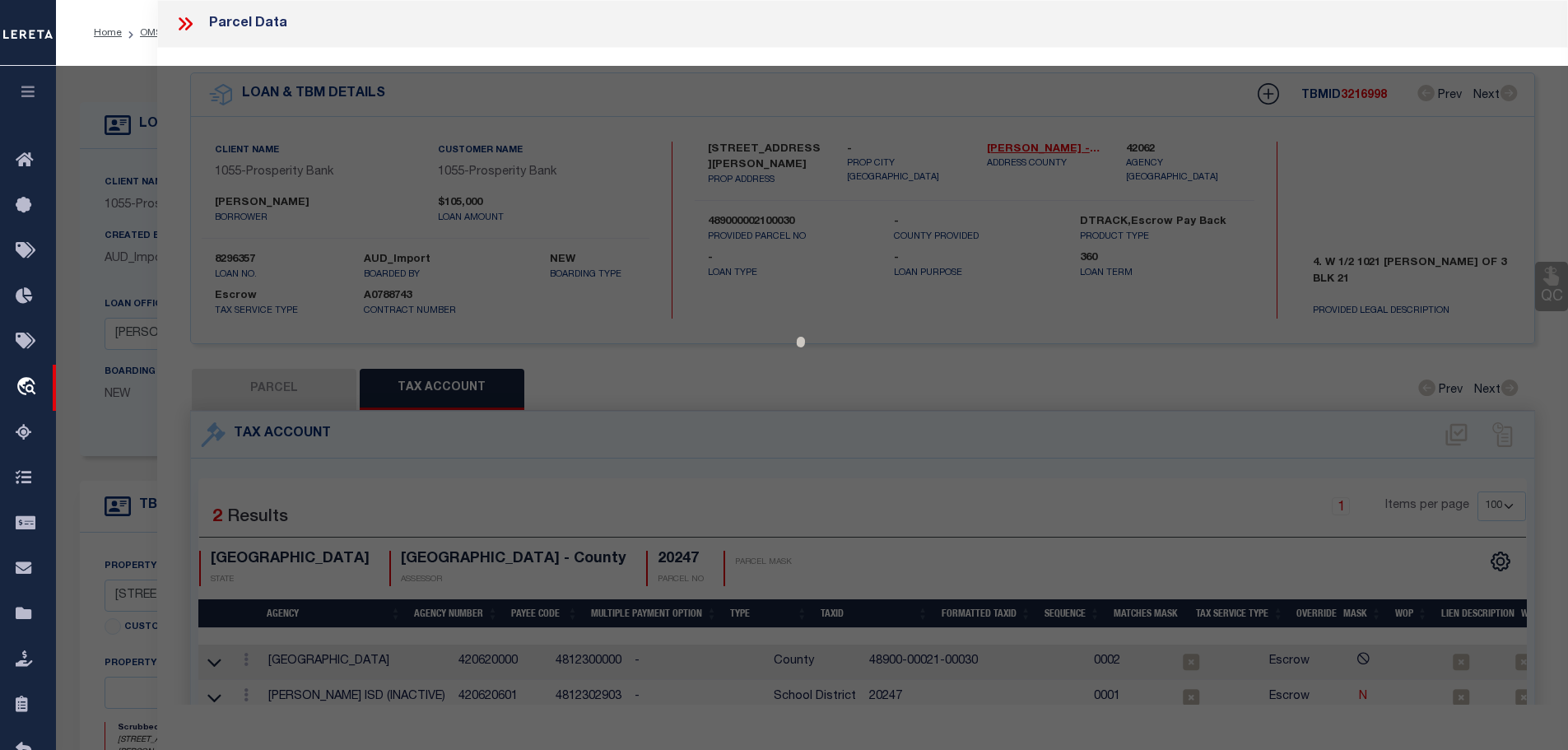
select select "AS"
checkbox input "false"
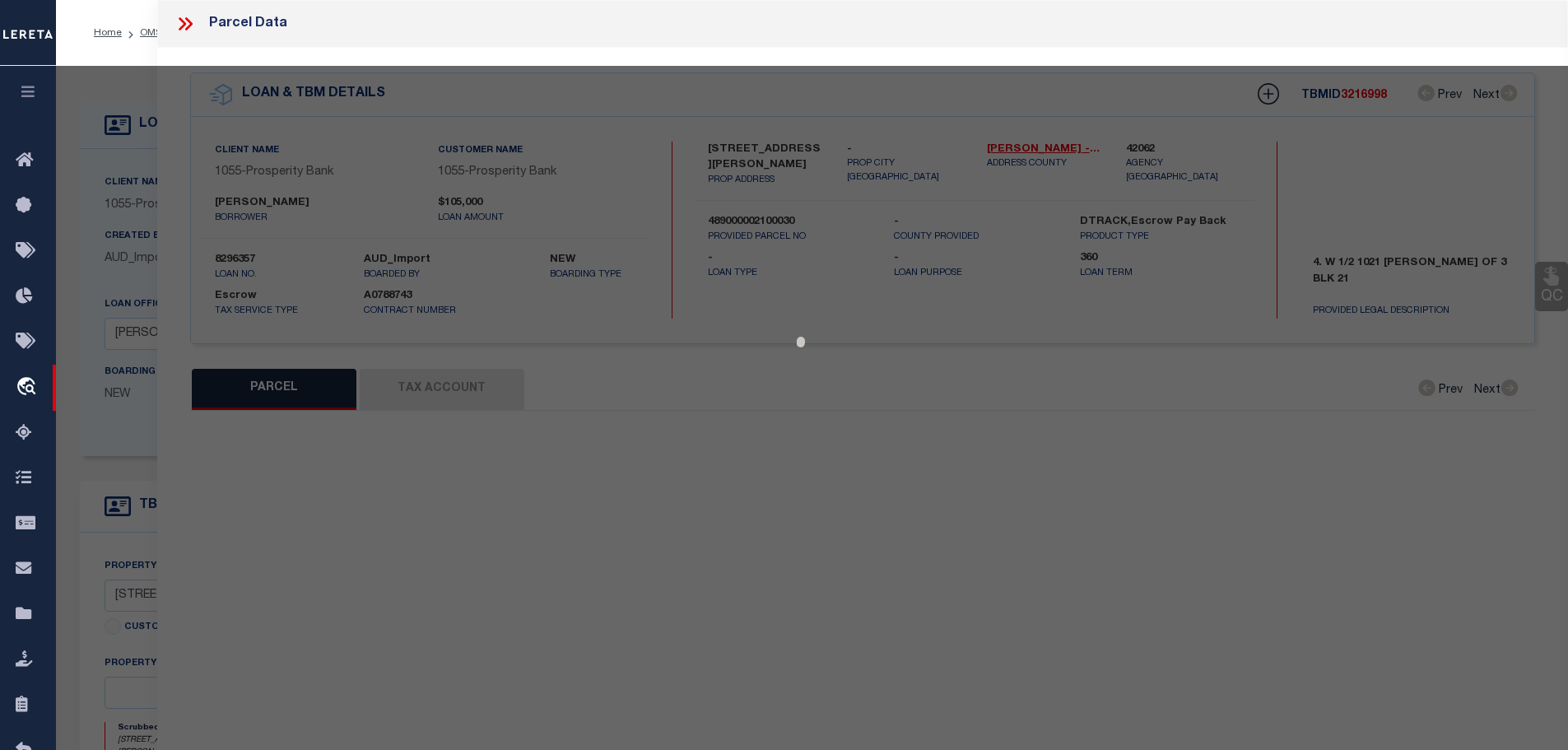
select select "CP"
type input "[PERSON_NAME] L & [PERSON_NAME]"
type input "[PHONE_NUMBER]"
select select
type input "313 [PERSON_NAME]"
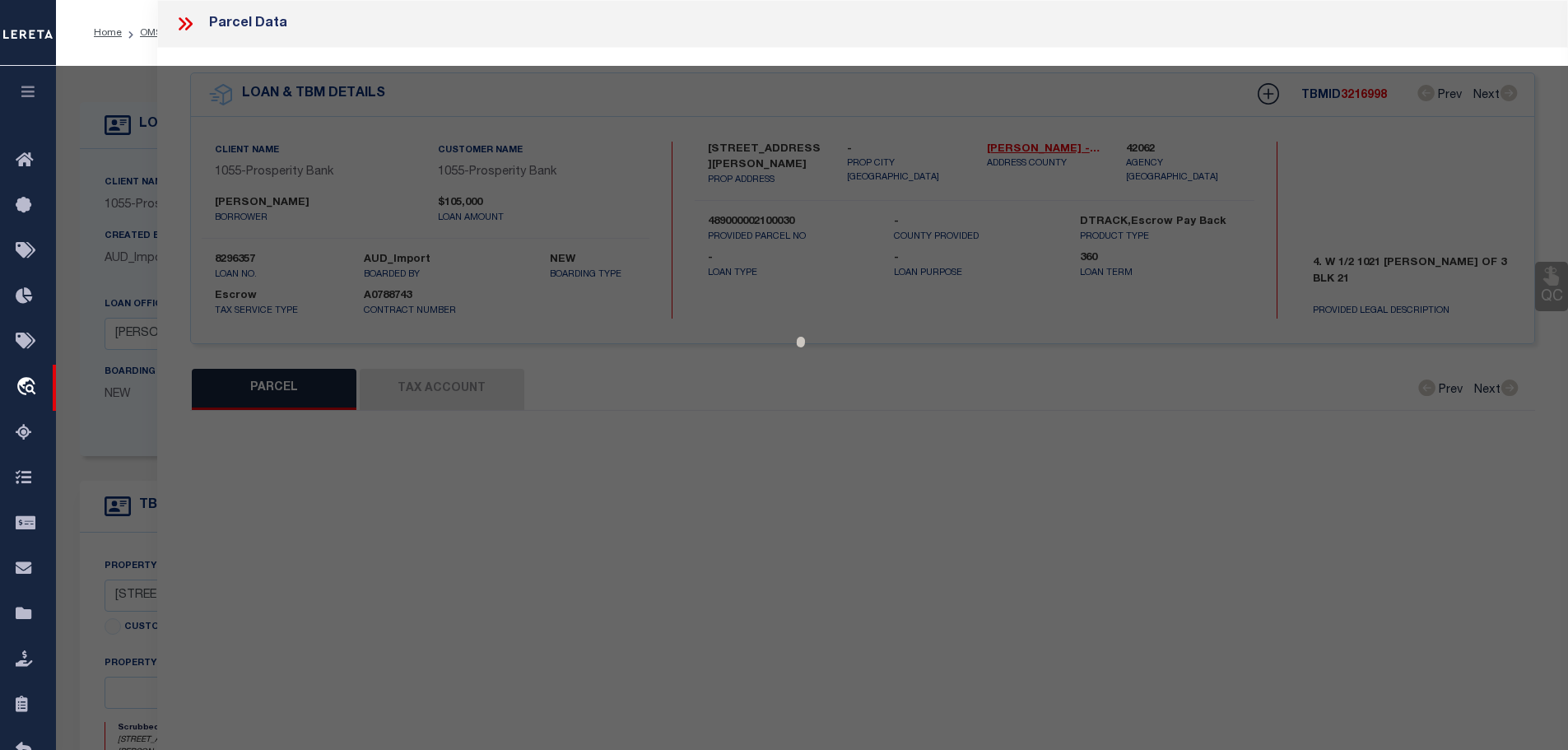
type input "[PERSON_NAME] TX 77995"
type textarea "4.W 1/2 1021YOAKUM OF 3 BLK21"
type textarea "Spoke with appraisal district, parcel is current - CONFIDENTIAL."
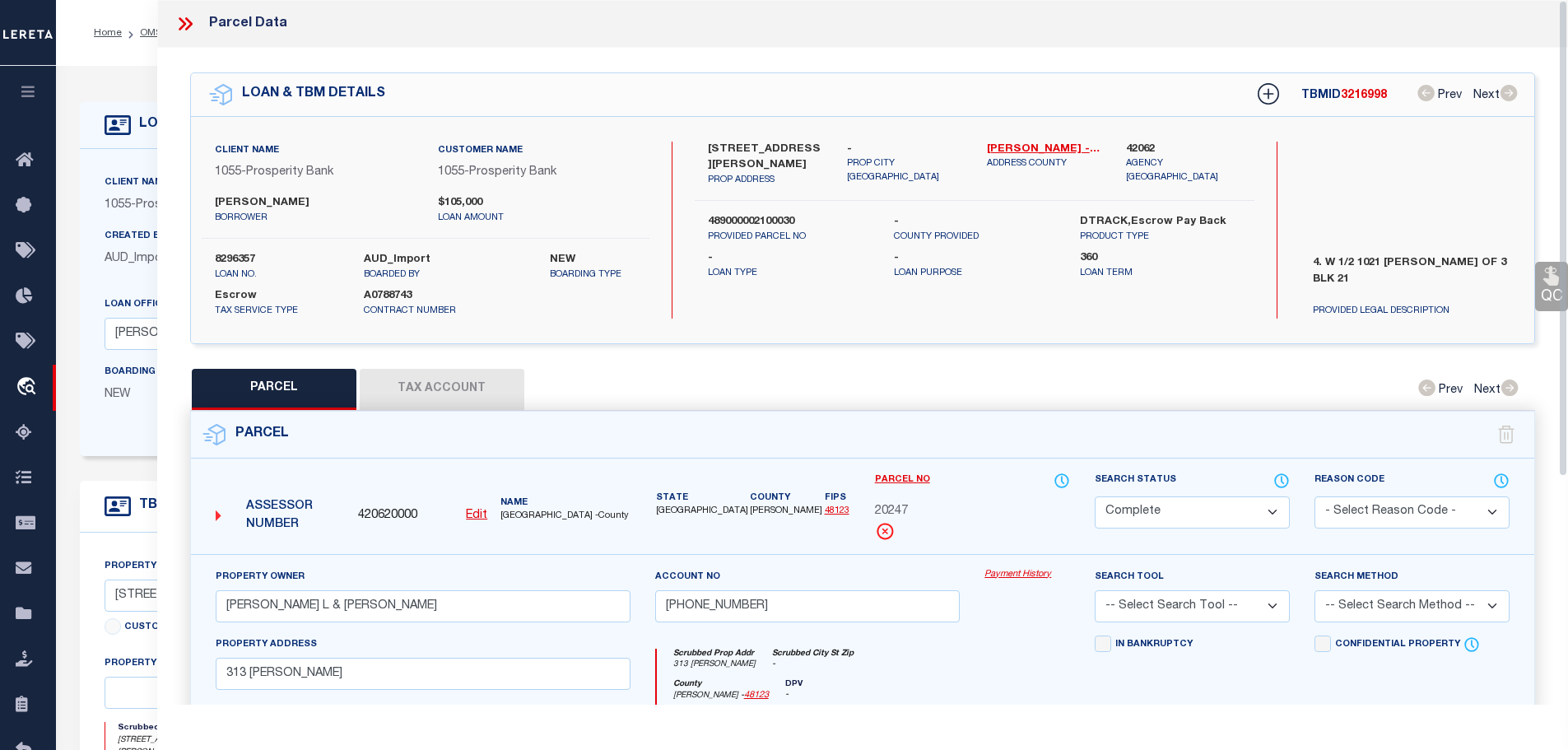
click at [425, 369] on button "Tax Account" at bounding box center [441, 389] width 165 height 41
select select "100"
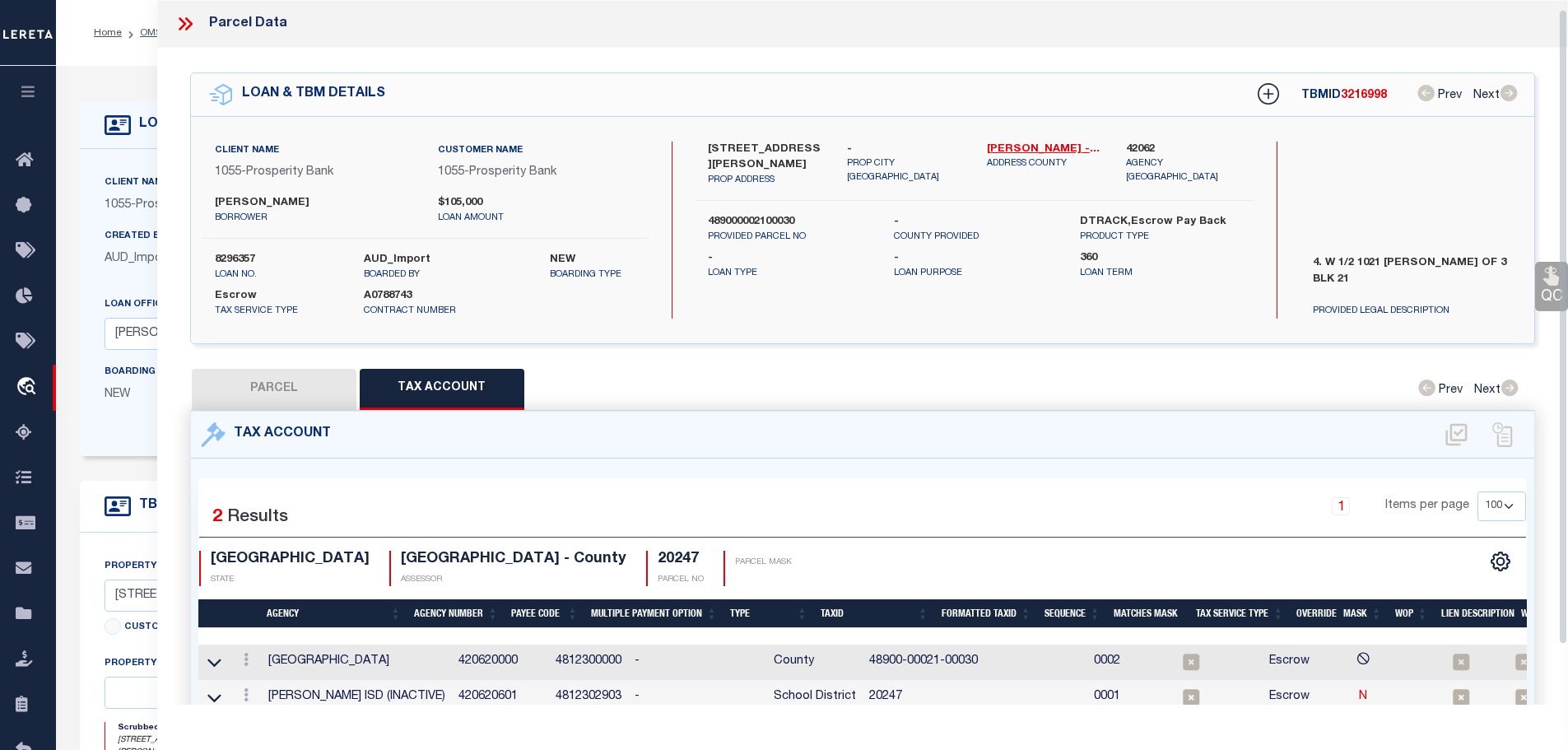
scroll to position [11, 0]
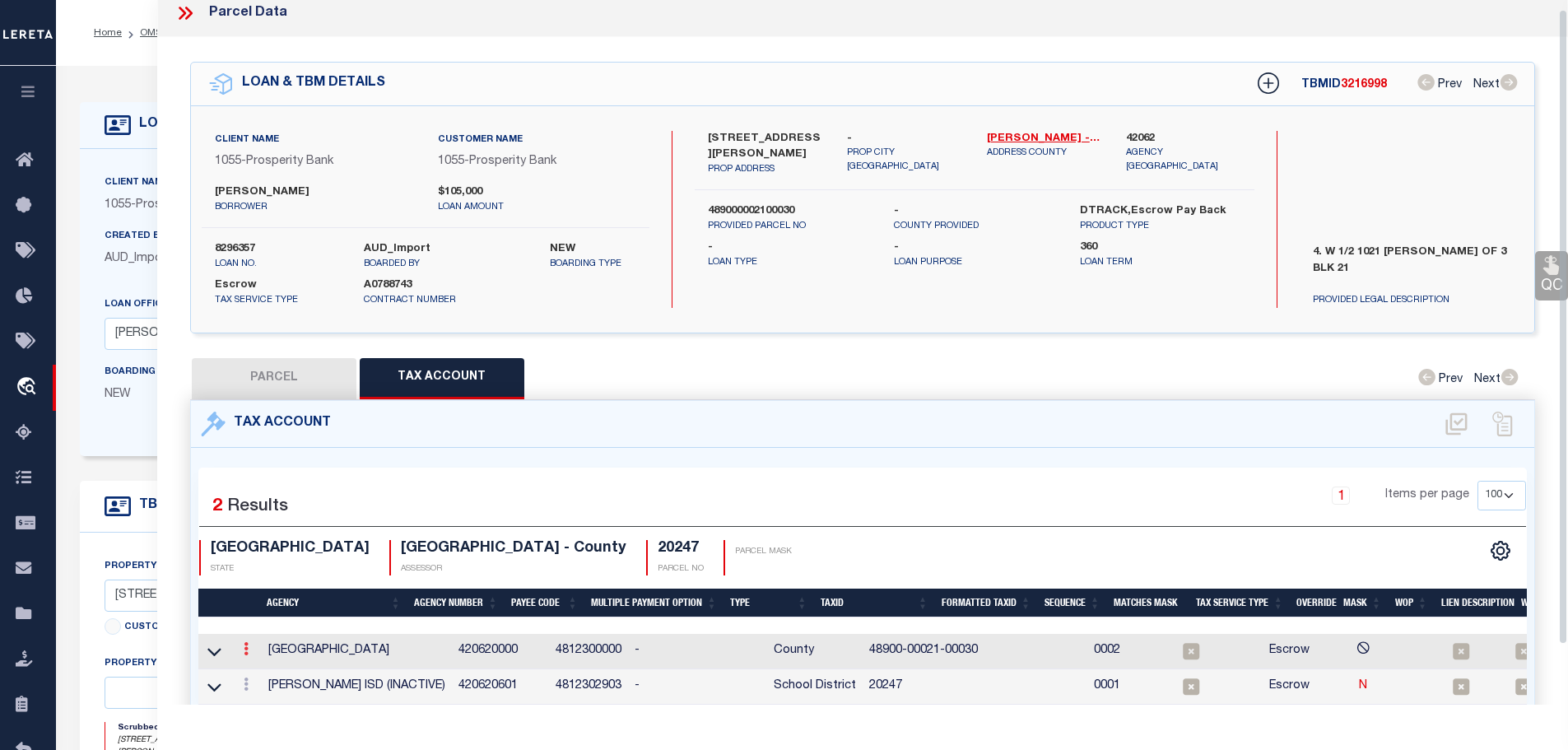
click at [255, 644] on link at bounding box center [246, 651] width 18 height 13
click at [268, 668] on icon "" at bounding box center [263, 673] width 12 height 12
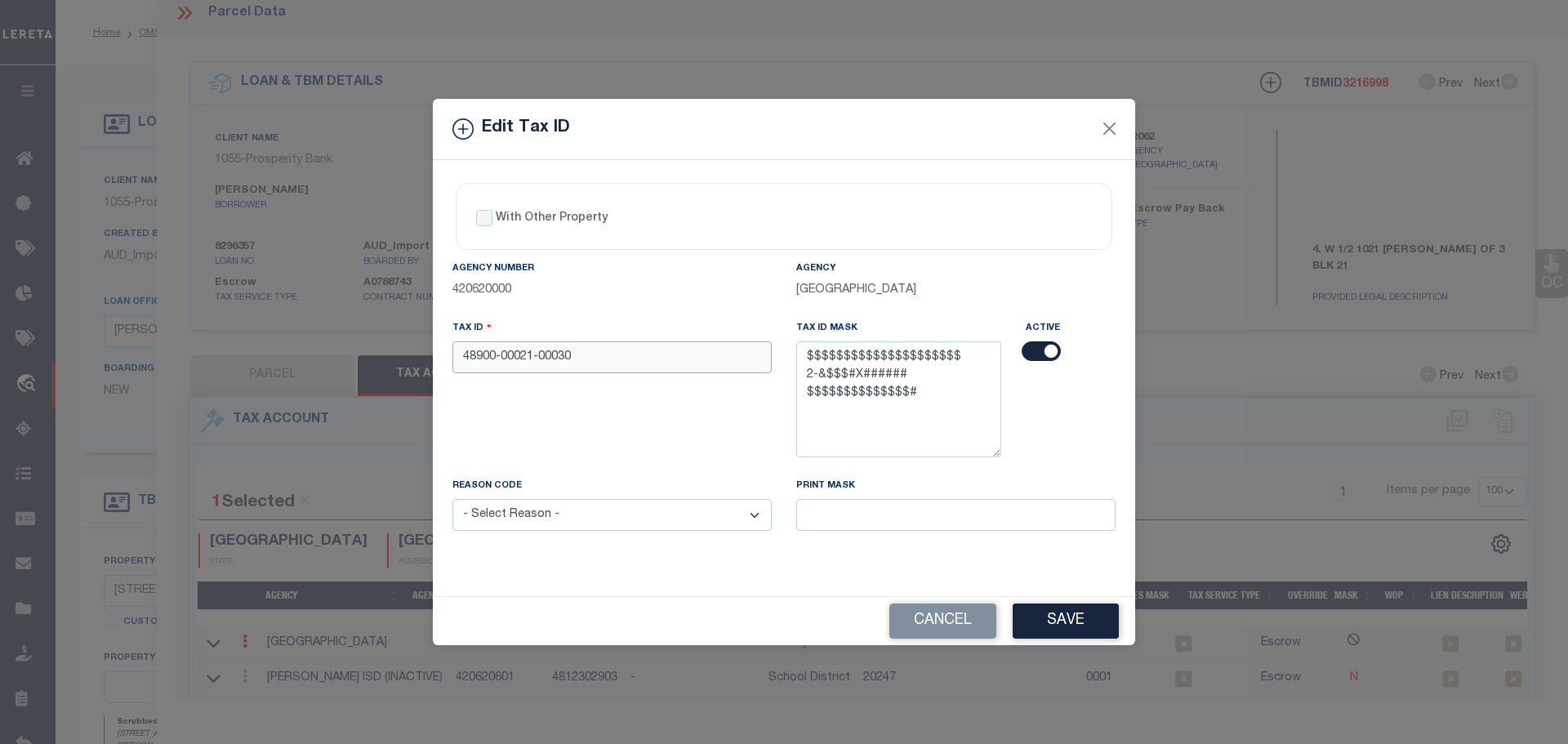
click at [499, 359] on input "48900-00021-00030" at bounding box center [612, 356] width 319 height 32
click at [539, 361] on input "48900000021-00030" at bounding box center [612, 356] width 319 height 32
type input "4890000002100030000000"
click at [713, 515] on select "- Select Reason - 099 - Other (Provide additional detail) ACT - Agency Changed …" at bounding box center [612, 514] width 319 height 32
select select "ACT"
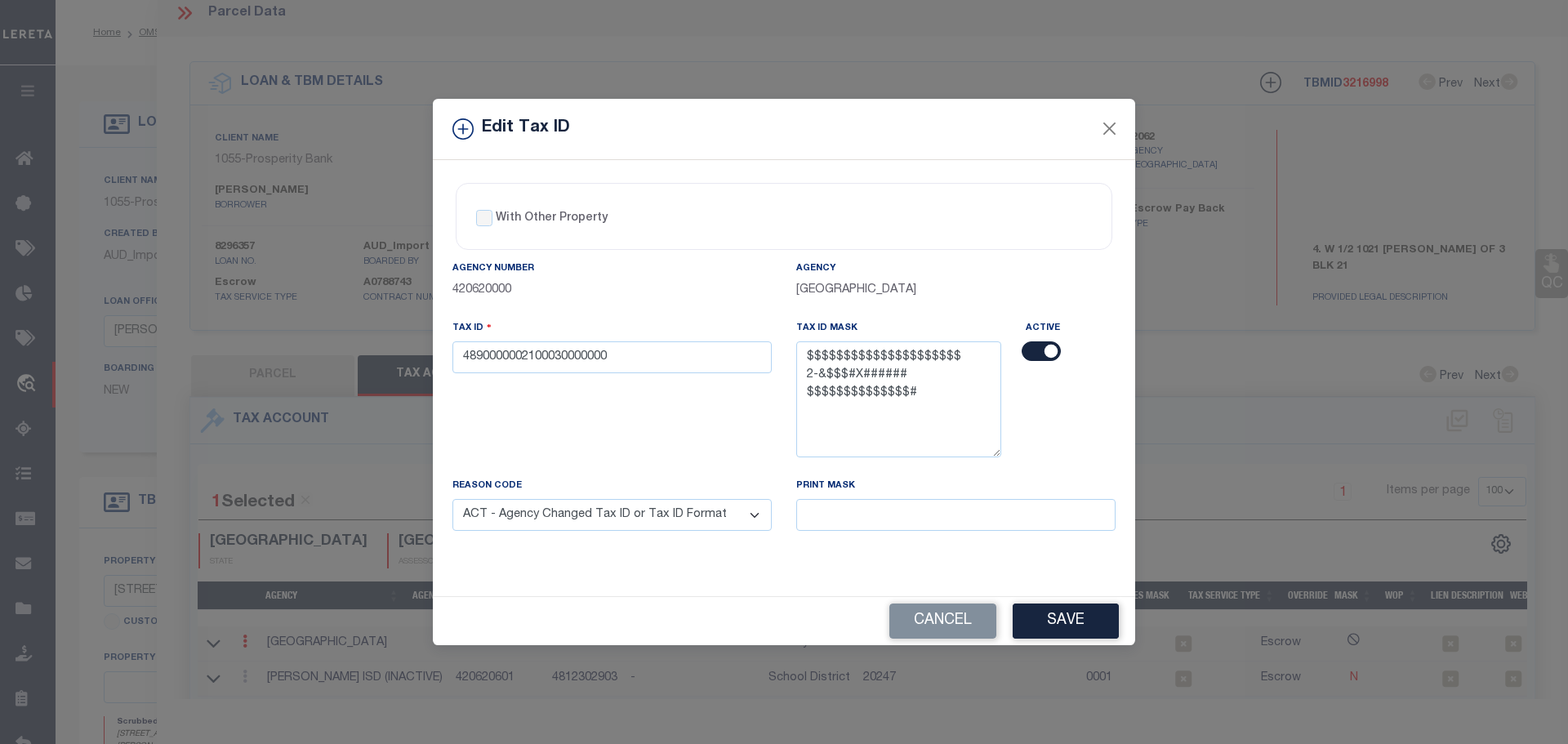
click at [452, 500] on select "- Select Reason - 099 - Other (Provide additional detail) ACT - Agency Changed …" at bounding box center [612, 514] width 319 height 32
click at [1082, 620] on button "Save" at bounding box center [1065, 621] width 106 height 36
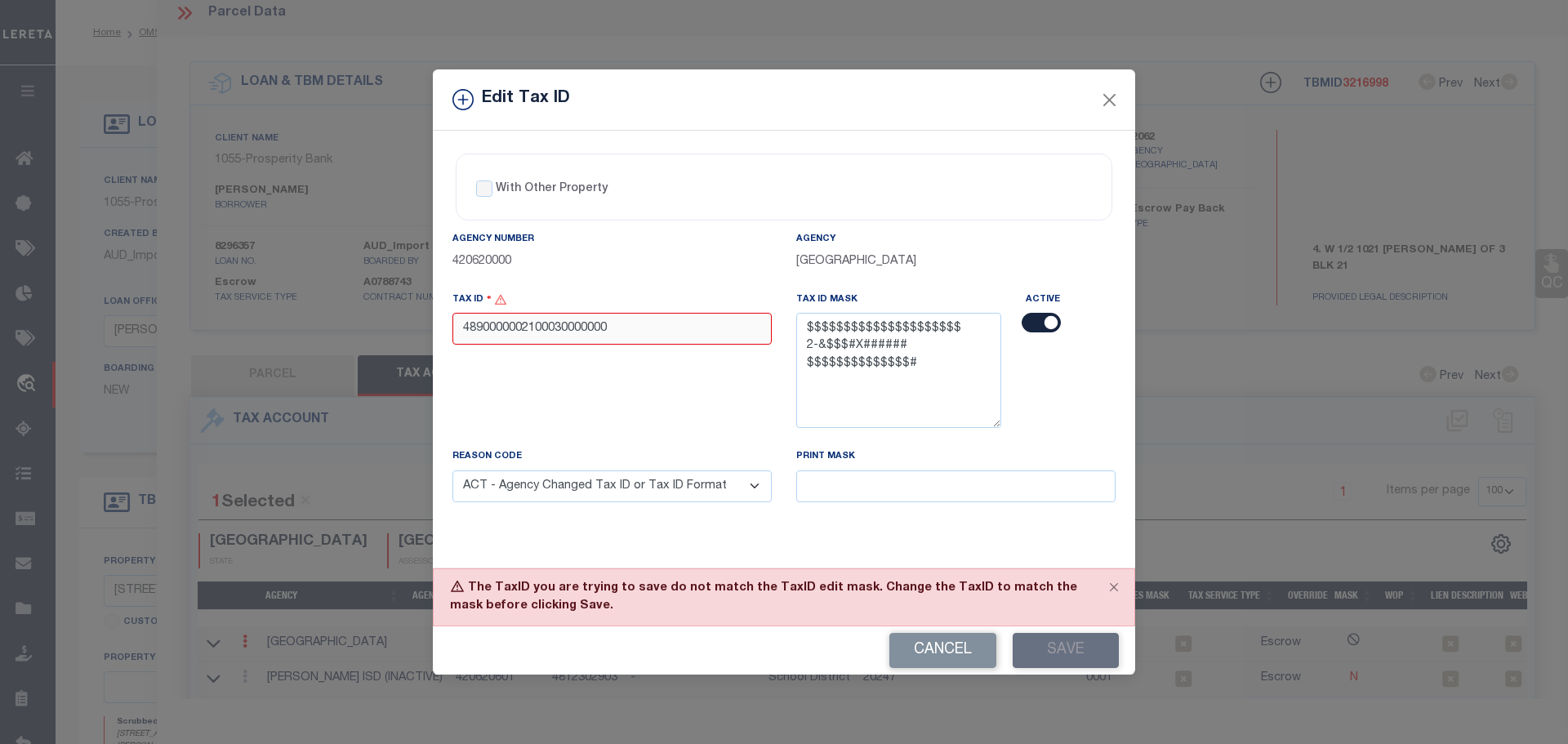
click at [634, 330] on input "4890000002100030000000" at bounding box center [612, 328] width 319 height 32
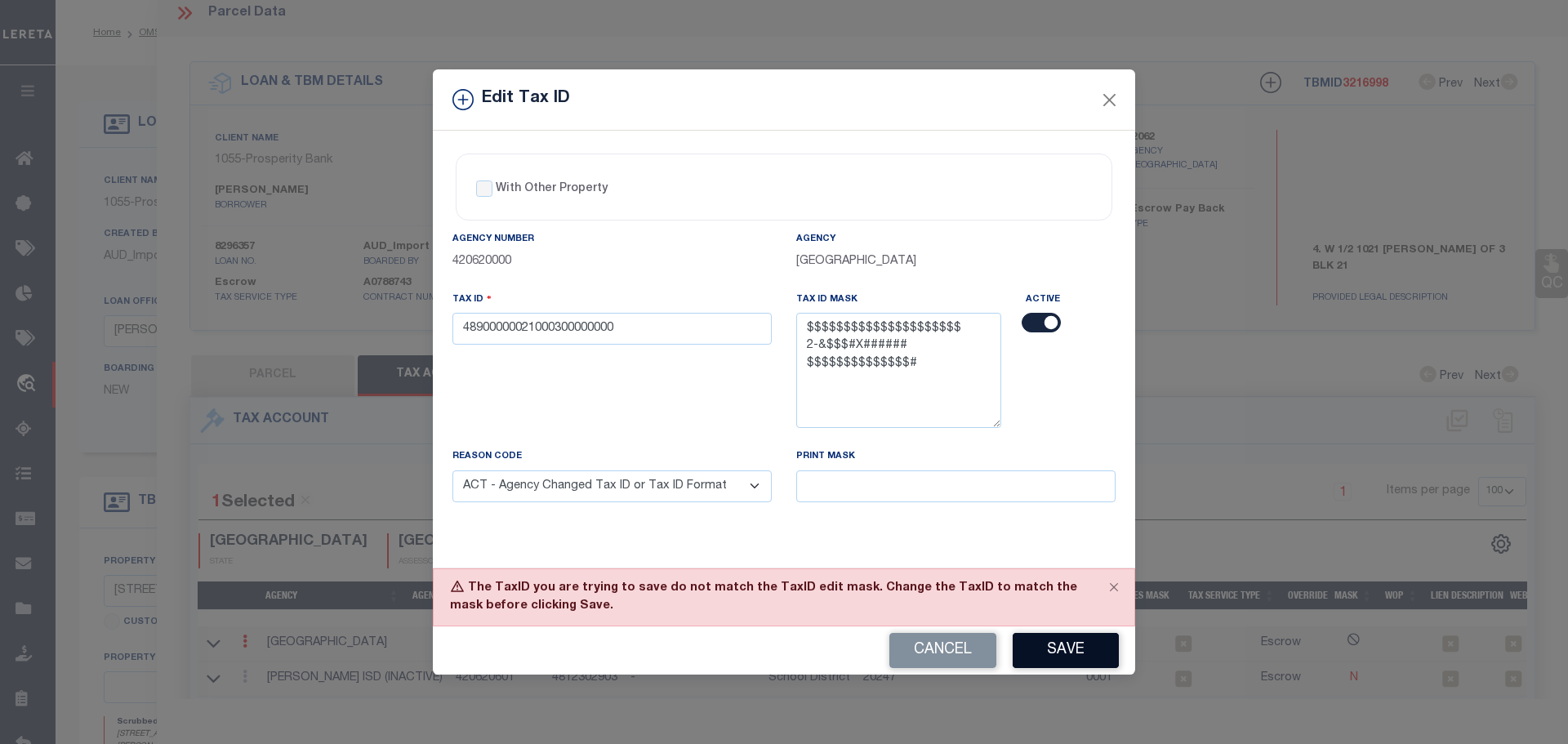
click at [1049, 646] on button "Save" at bounding box center [1065, 650] width 106 height 36
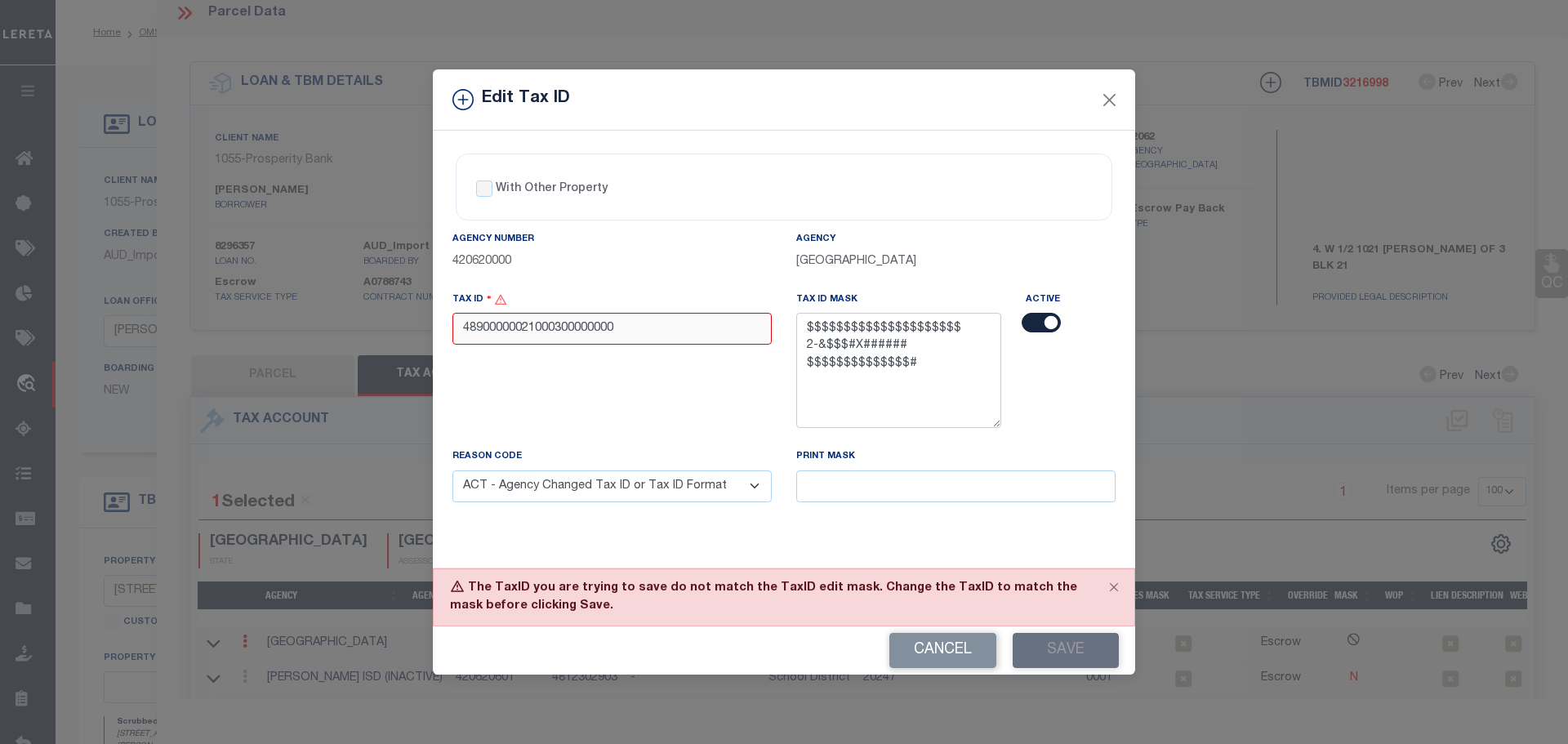
click at [622, 319] on input "48900000021000300000000" at bounding box center [612, 328] width 319 height 32
type input "489000000210003000000"
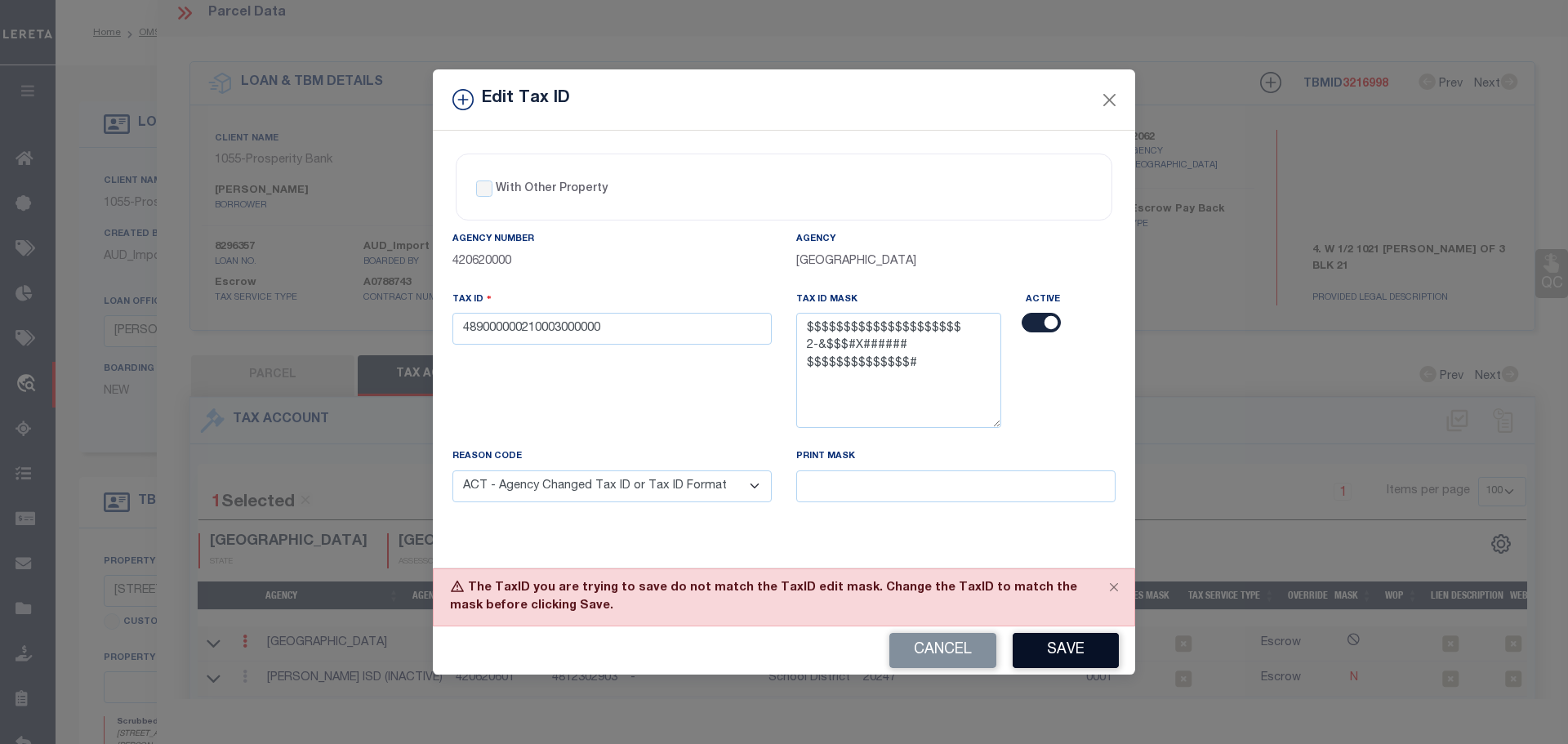
click at [1075, 645] on button "Save" at bounding box center [1065, 650] width 106 height 36
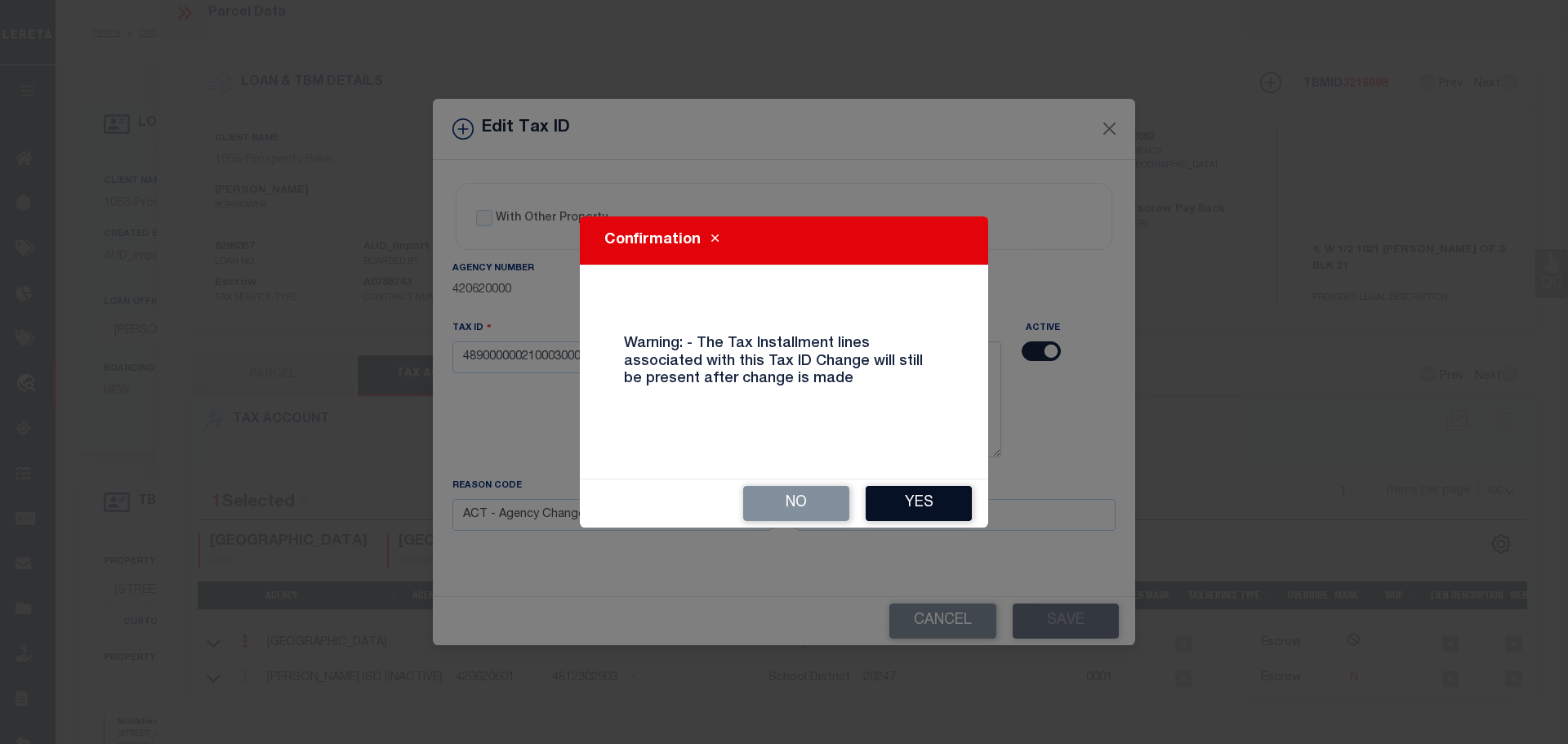
click at [965, 502] on button "Yes" at bounding box center [919, 503] width 106 height 36
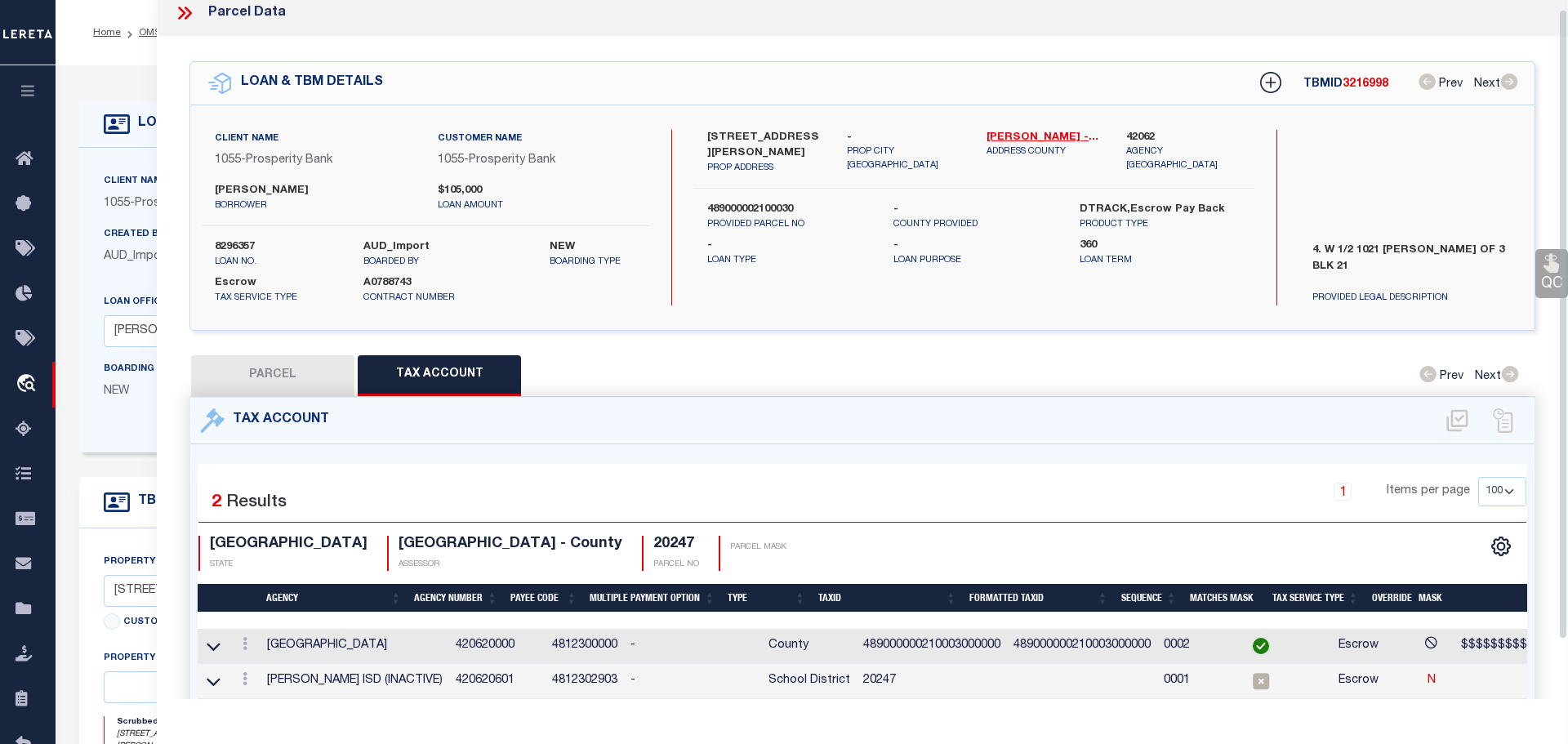
select select
click at [189, 12] on icon at bounding box center [183, 13] width 21 height 21
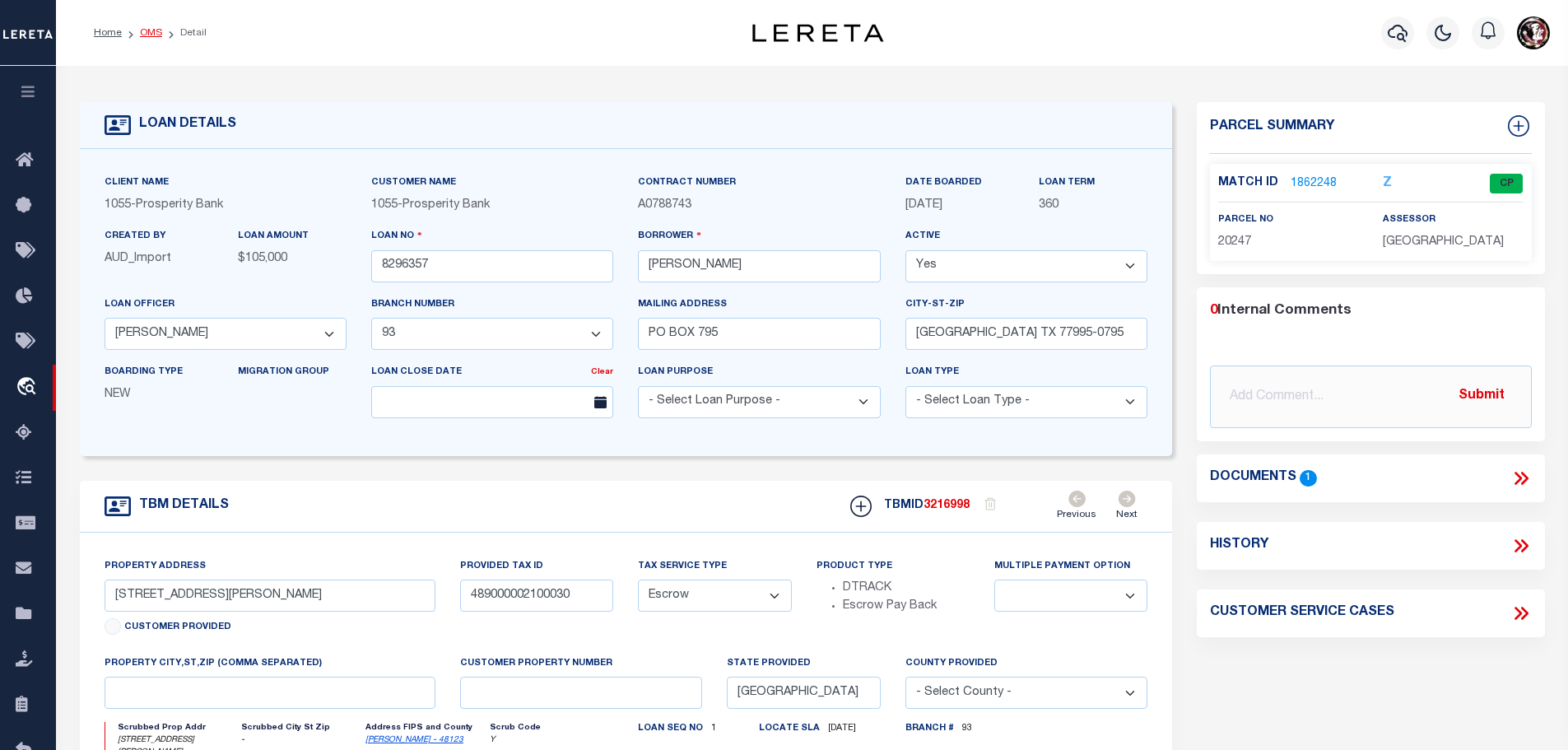
click at [142, 31] on link "OMS" at bounding box center [151, 32] width 22 height 10
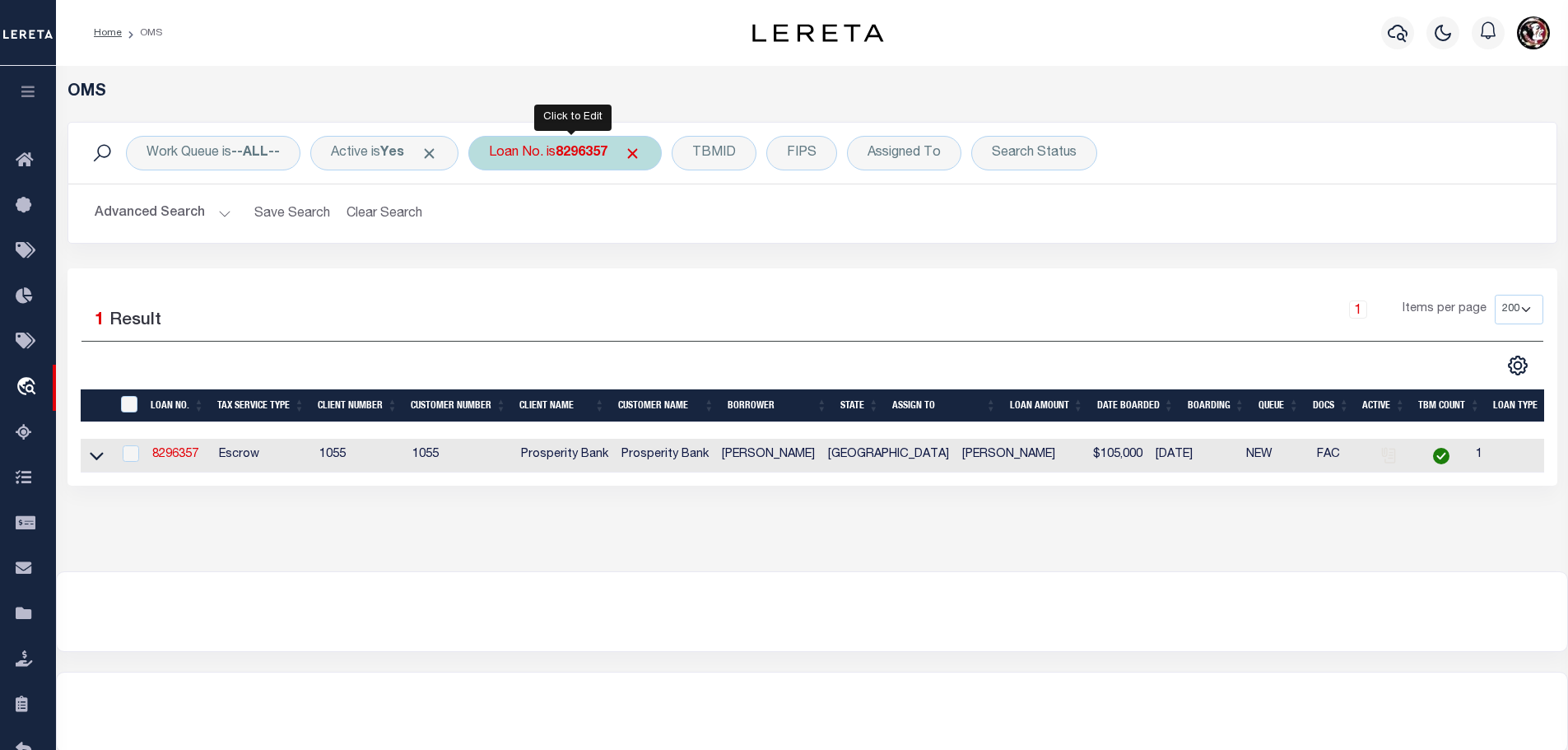
click at [555, 147] on div "Loan No. is 8296357" at bounding box center [565, 153] width 193 height 35
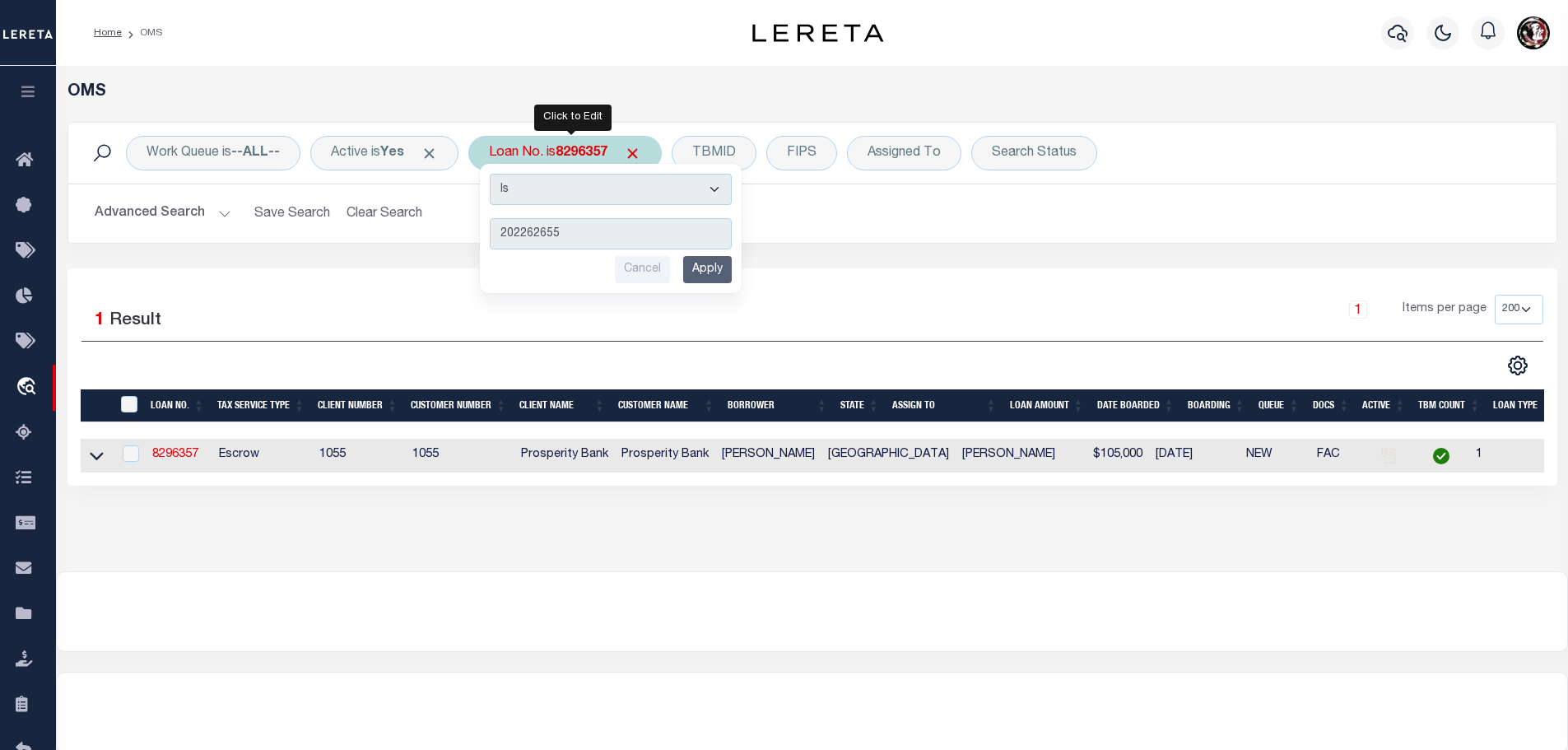
type input "202262655"
click at [726, 275] on input "Apply" at bounding box center [707, 269] width 49 height 28
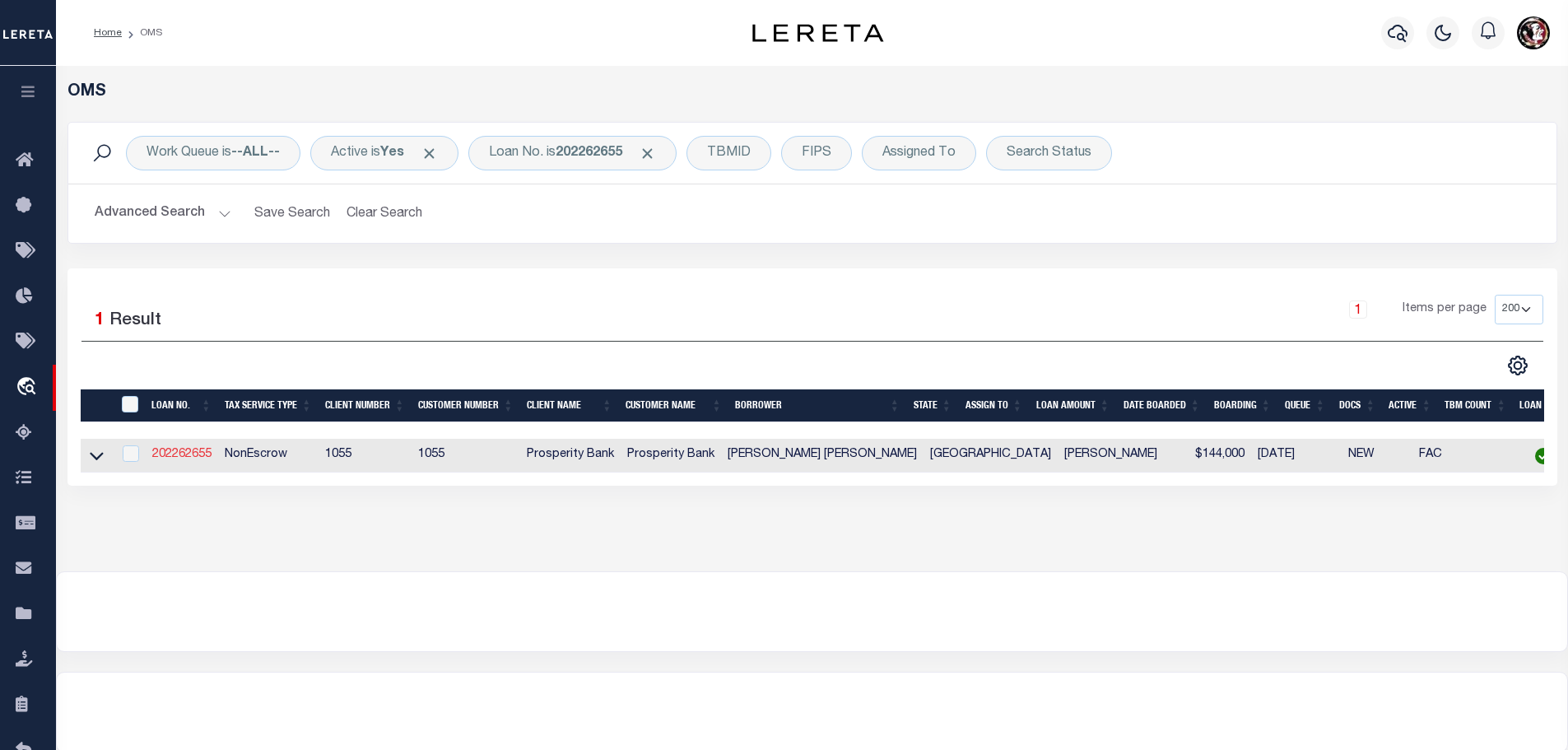
click at [173, 452] on link "202262655" at bounding box center [182, 454] width 59 height 12
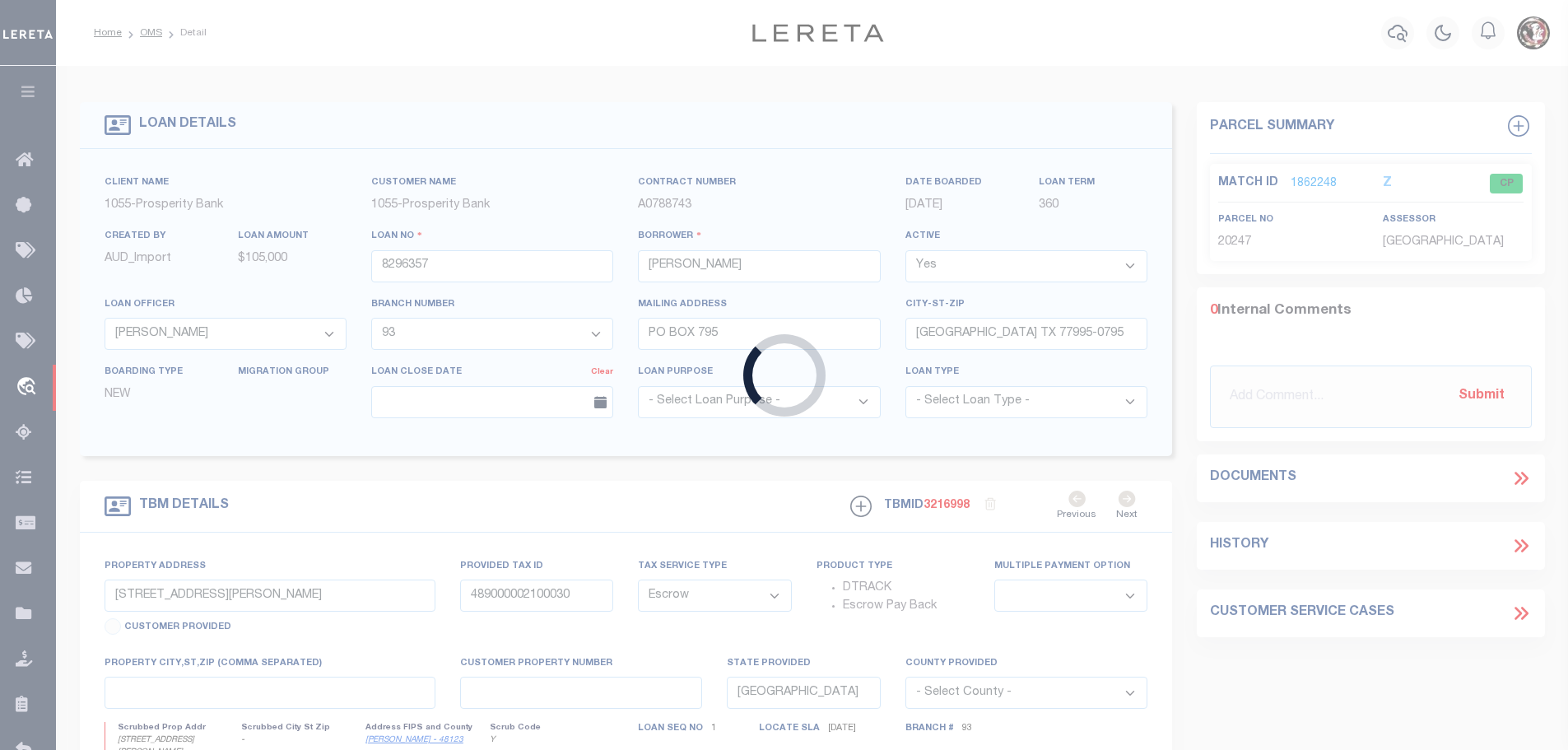
type input "202262655"
type input "[PERSON_NAME] [PERSON_NAME]"
select select "119928"
select select "3880"
type input "[STREET_ADDRESS][PERSON_NAME]"
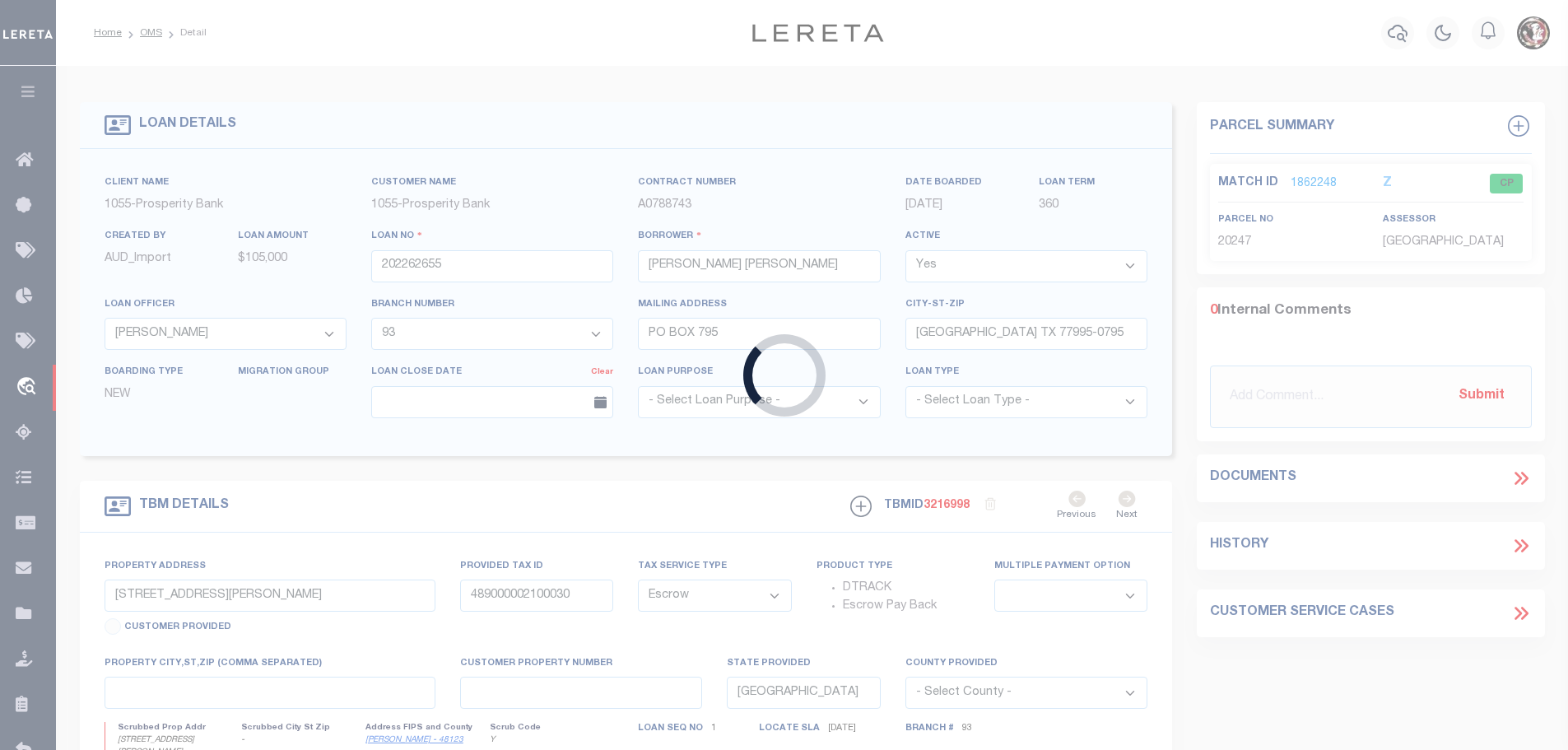
type input "CUERO [GEOGRAPHIC_DATA] 77954"
select select "100"
select select "NonEscrow"
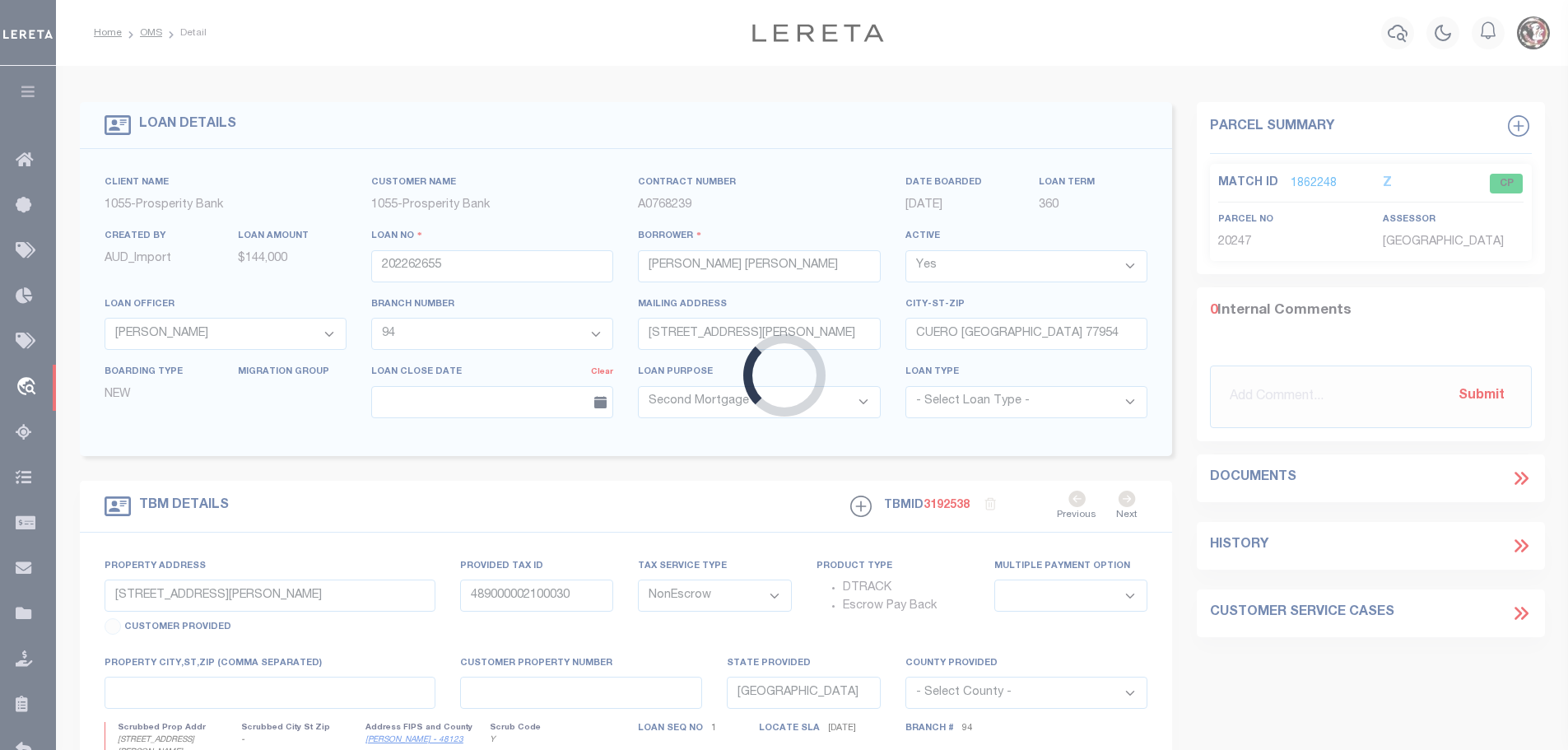
type input "608 E FIRST C"
type input "332500001505000"
select select
type textarea "8923 SQ FT BLK 15 NORTHFIELDS ADDN"
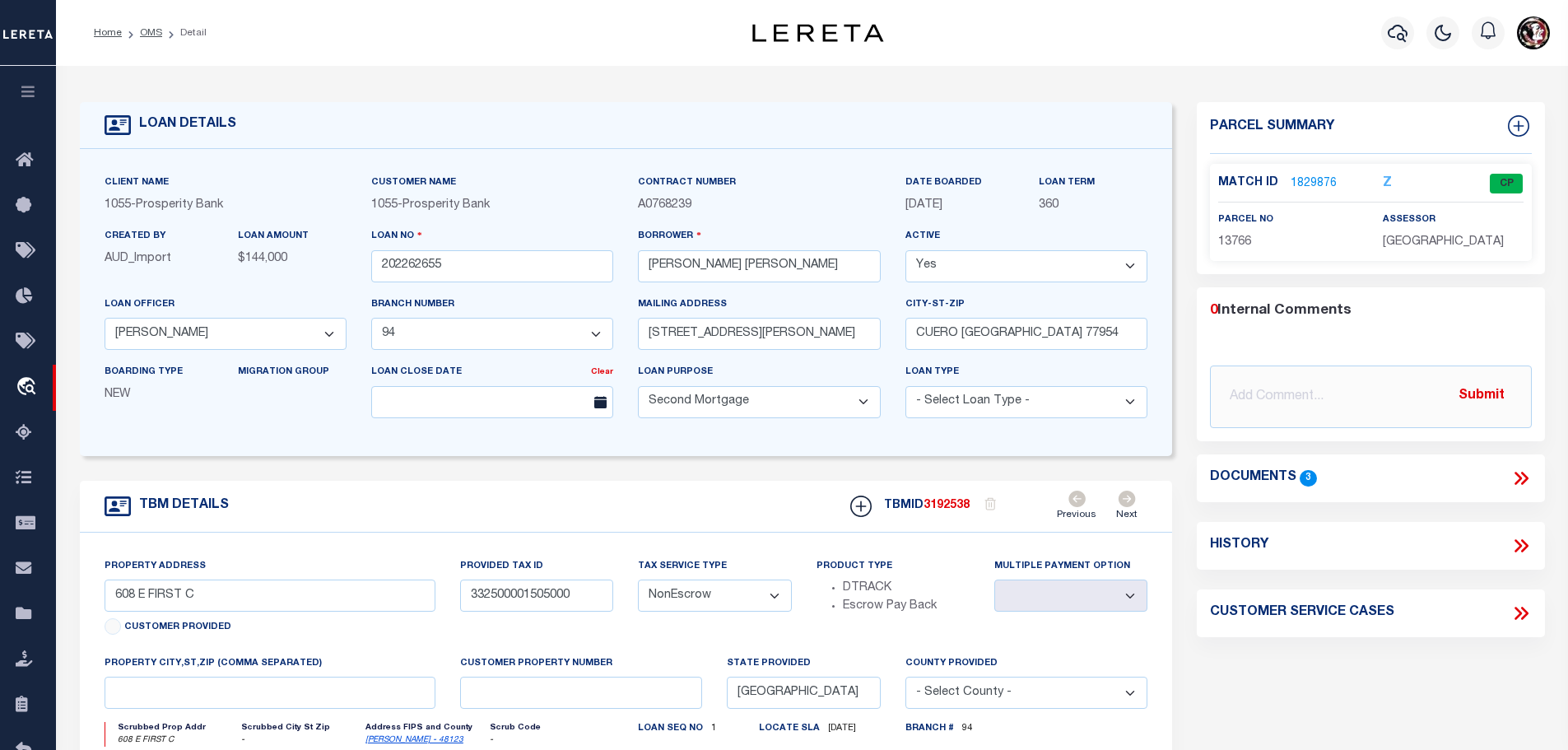
click at [1306, 181] on link "1829876" at bounding box center [1313, 184] width 46 height 17
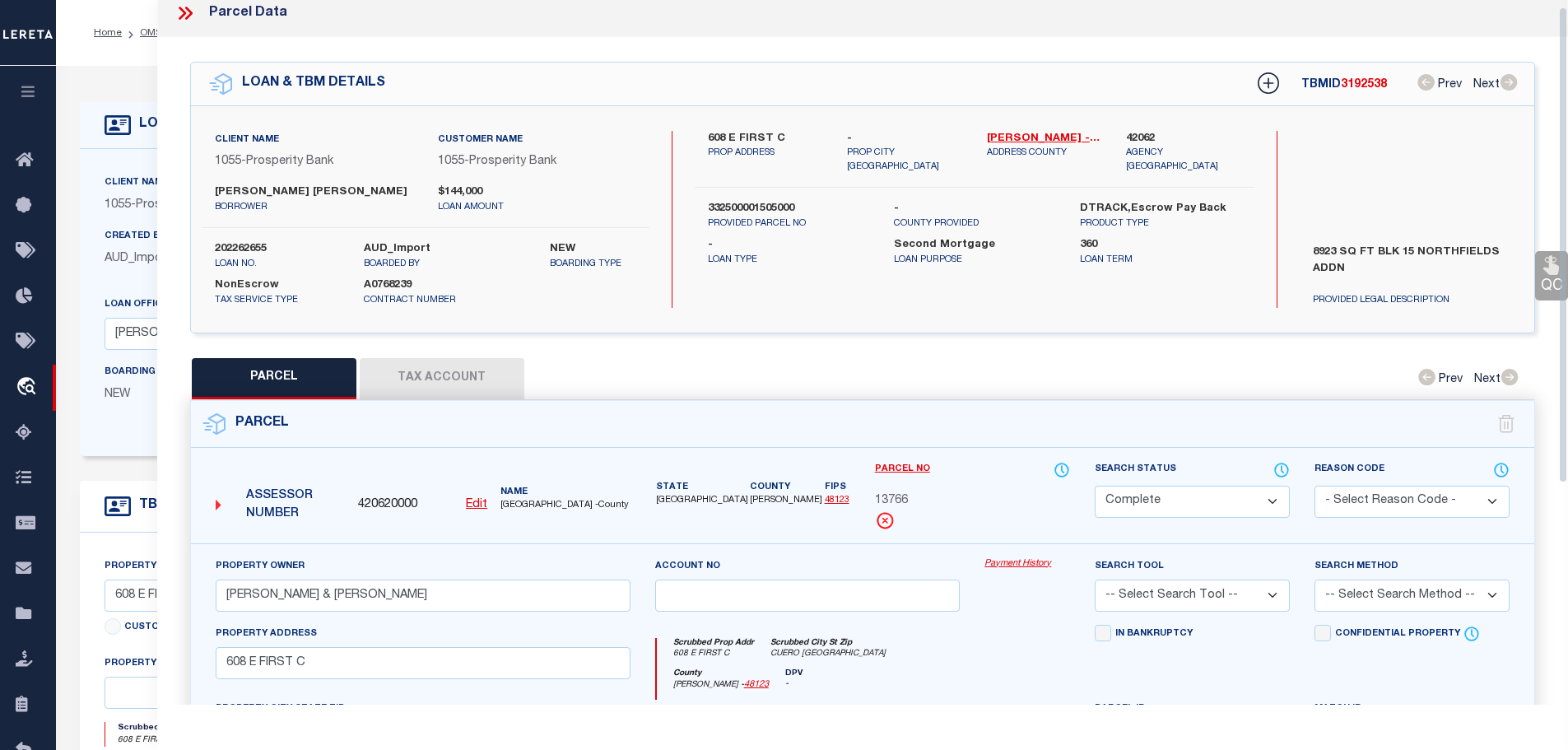
click at [436, 372] on button "Tax Account" at bounding box center [441, 379] width 165 height 41
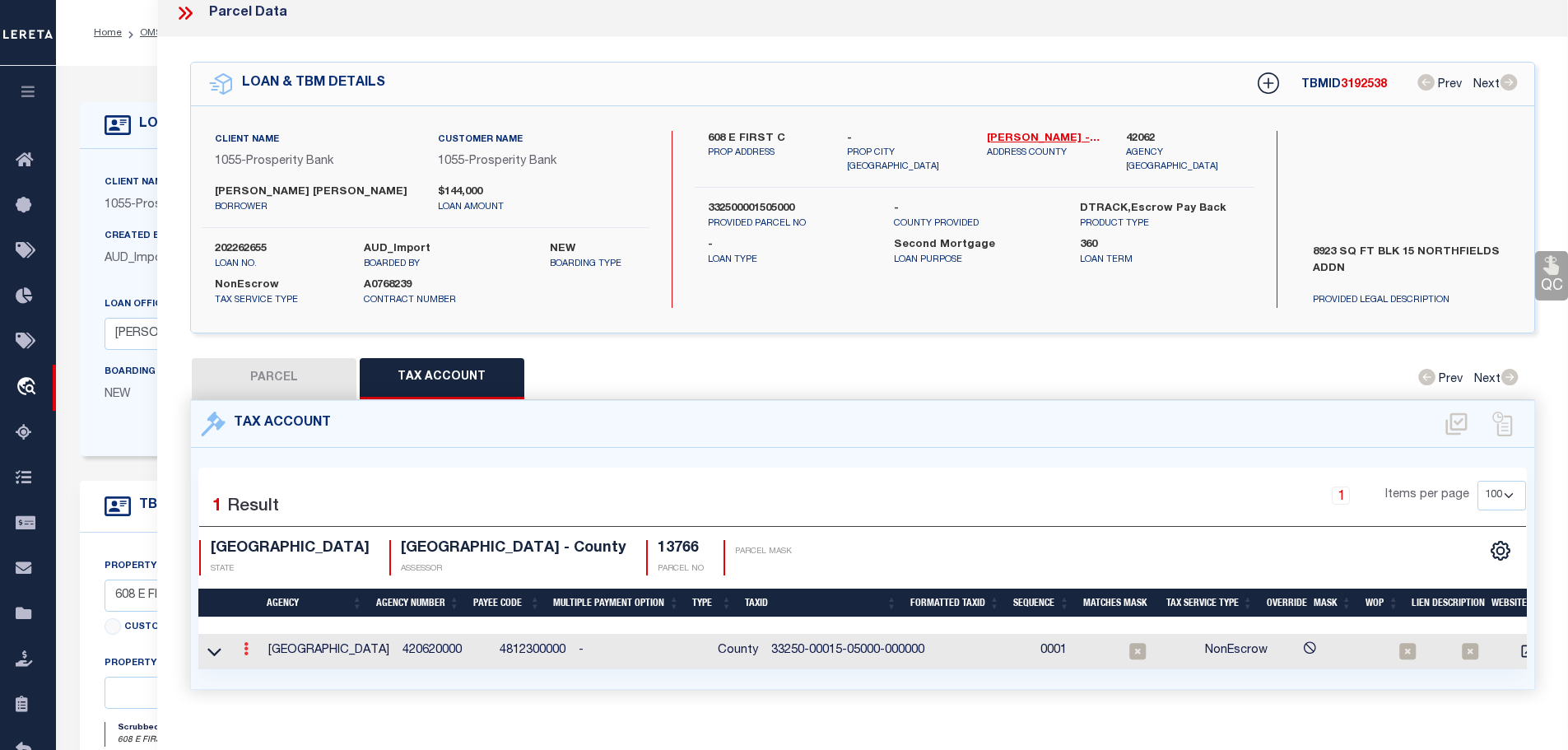
click at [243, 644] on link at bounding box center [246, 651] width 18 height 13
click at [264, 668] on icon "" at bounding box center [263, 673] width 12 height 12
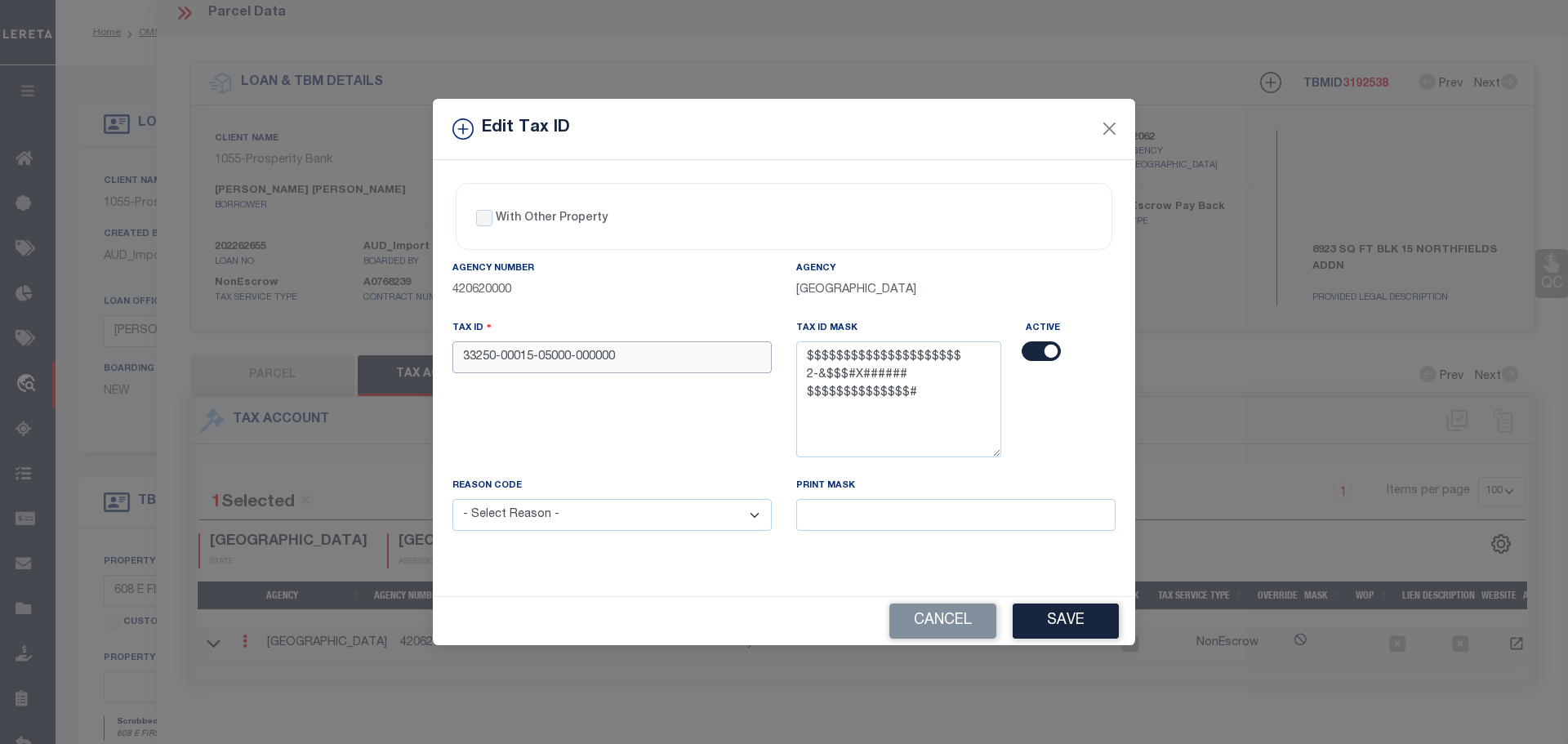
click at [627, 358] on input "33250-00015-05000-000000" at bounding box center [612, 356] width 319 height 32
paste input "0001505000"
click at [646, 522] on select "- Select Reason - 099 - Other (Provide additional detail) ACT - Agency Changed …" at bounding box center [612, 514] width 319 height 32
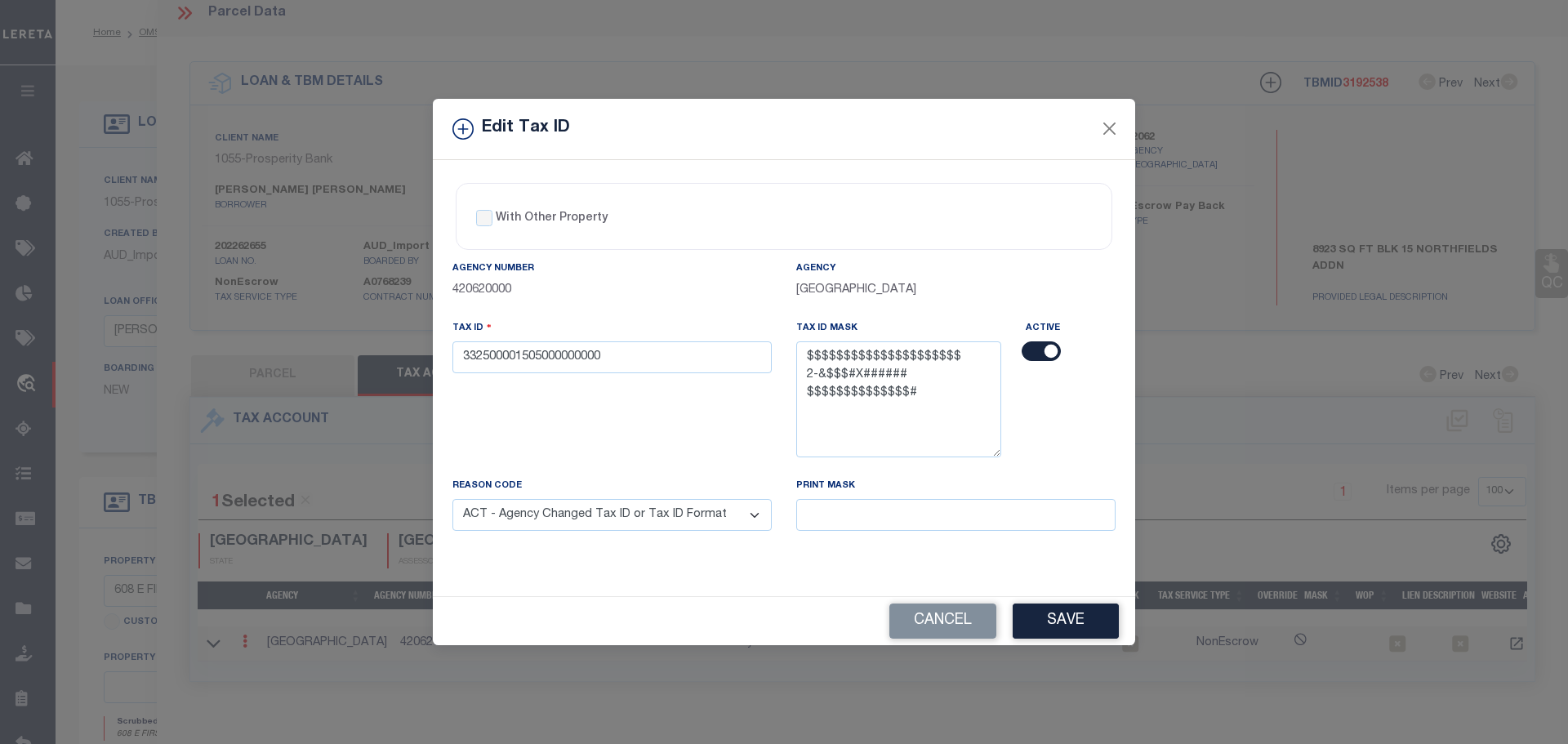
click at [452, 500] on select "- Select Reason - 099 - Other (Provide additional detail) ACT - Agency Changed …" at bounding box center [612, 514] width 319 height 32
click at [1050, 621] on button "Save" at bounding box center [1065, 621] width 106 height 36
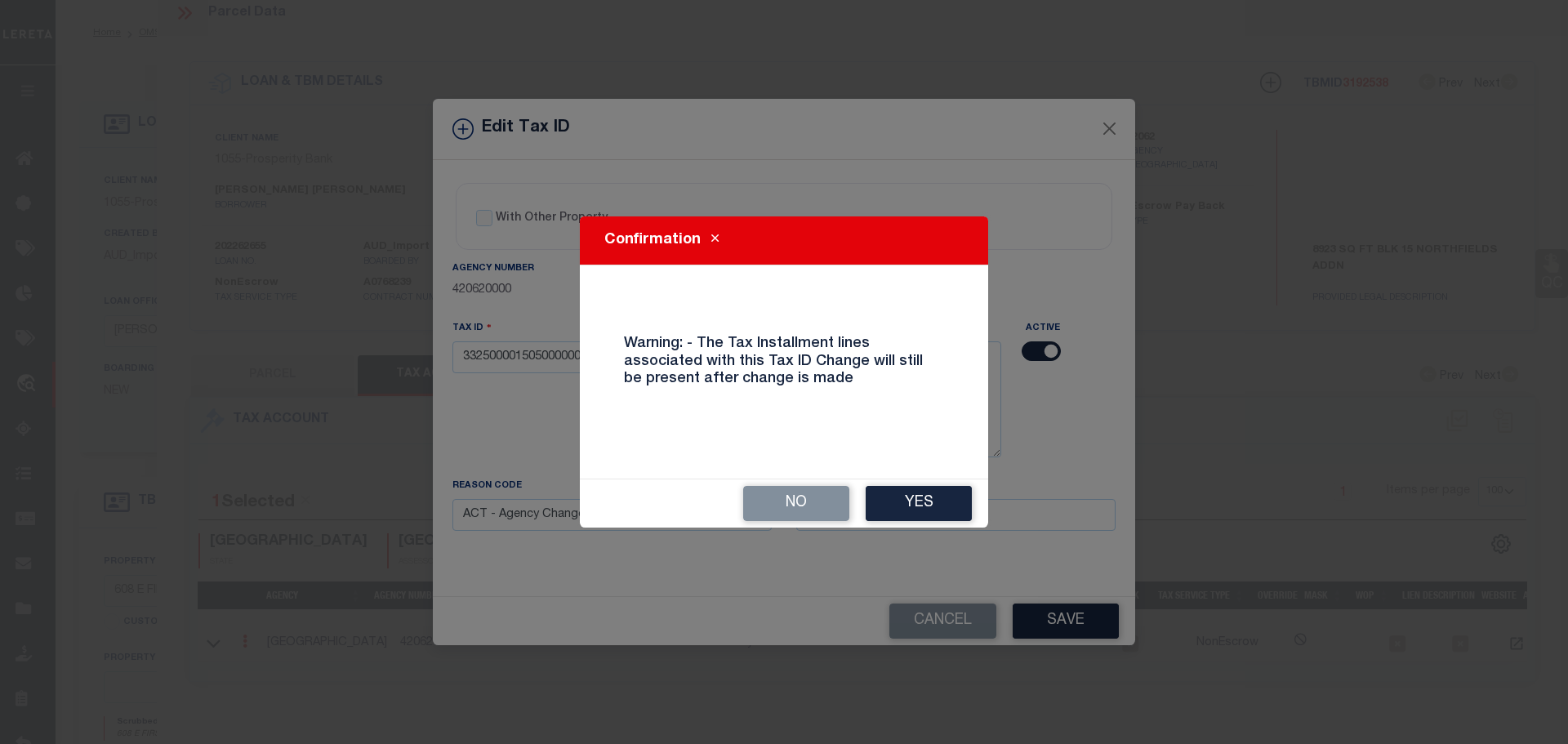
click at [940, 492] on button "Yes" at bounding box center [919, 503] width 106 height 36
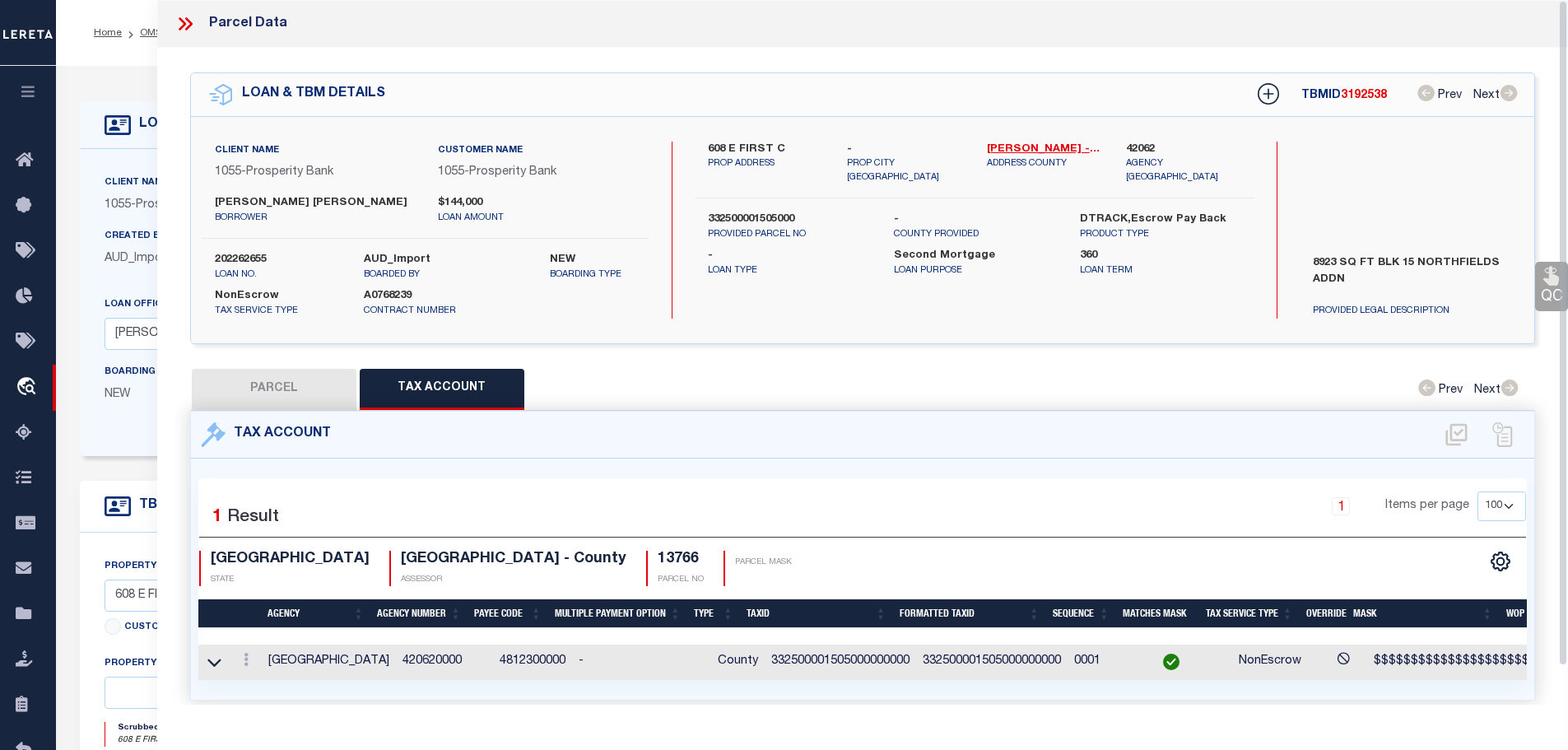
click at [180, 19] on icon at bounding box center [182, 24] width 7 height 13
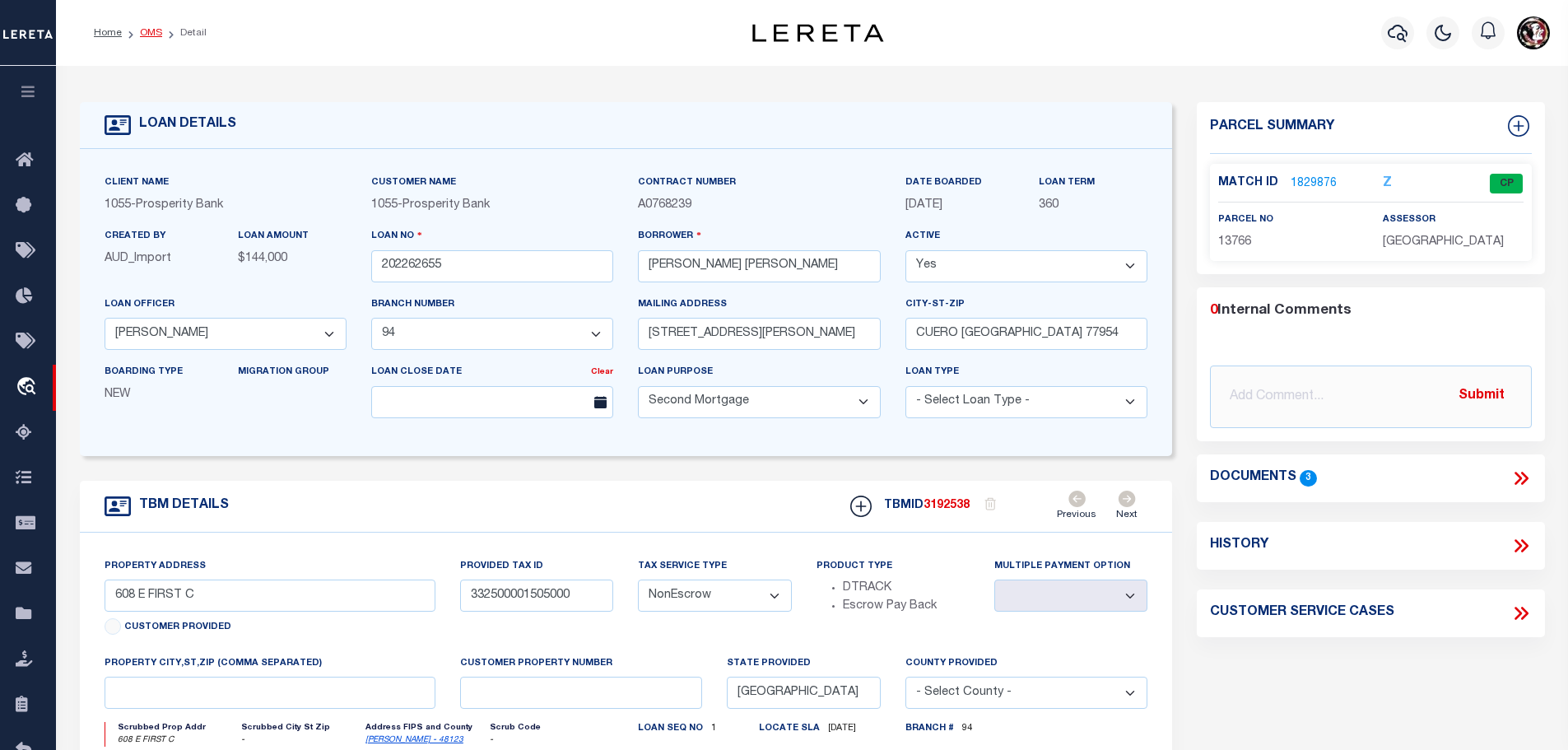
click at [149, 34] on link "OMS" at bounding box center [151, 32] width 22 height 10
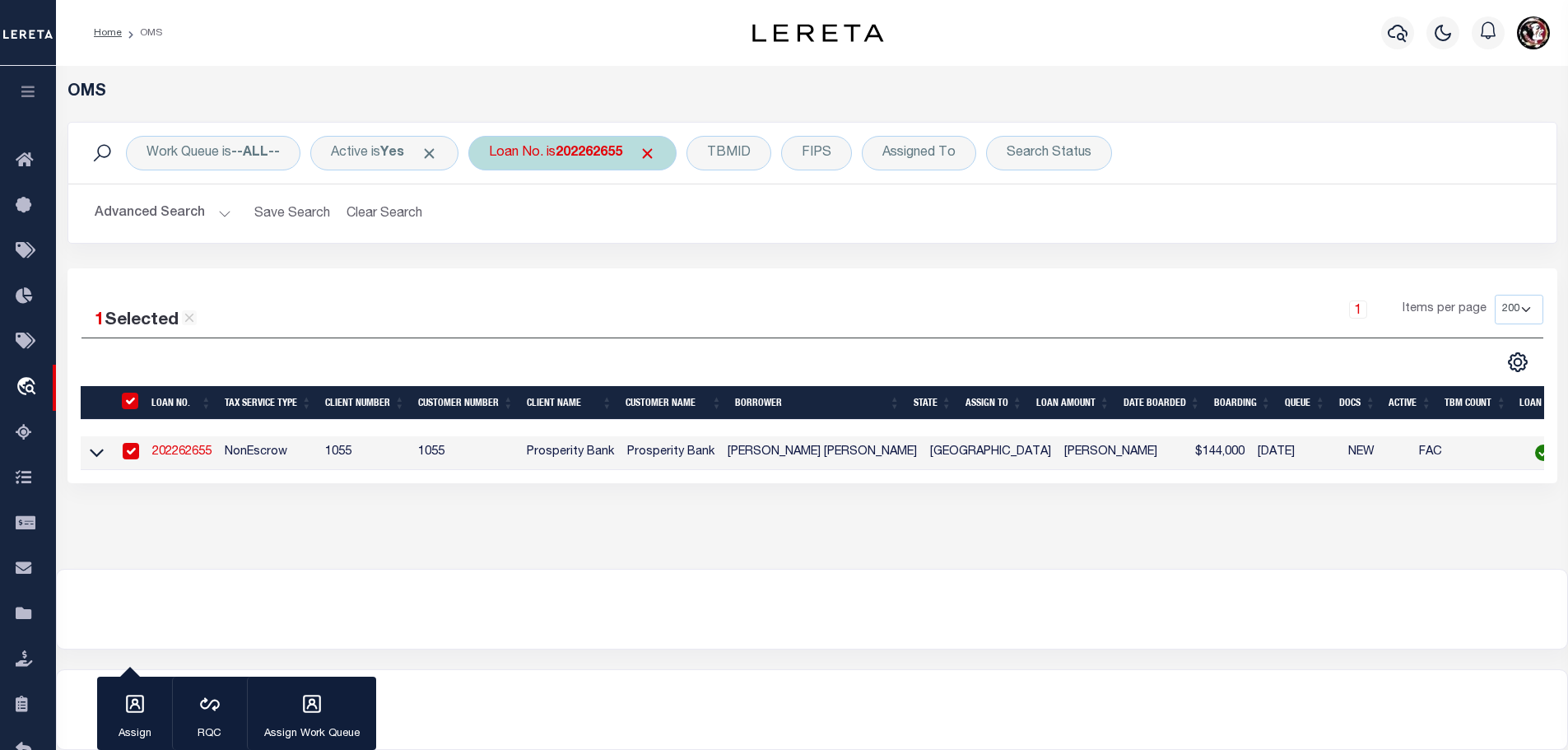
click at [606, 146] on b "202262655" at bounding box center [588, 153] width 67 height 13
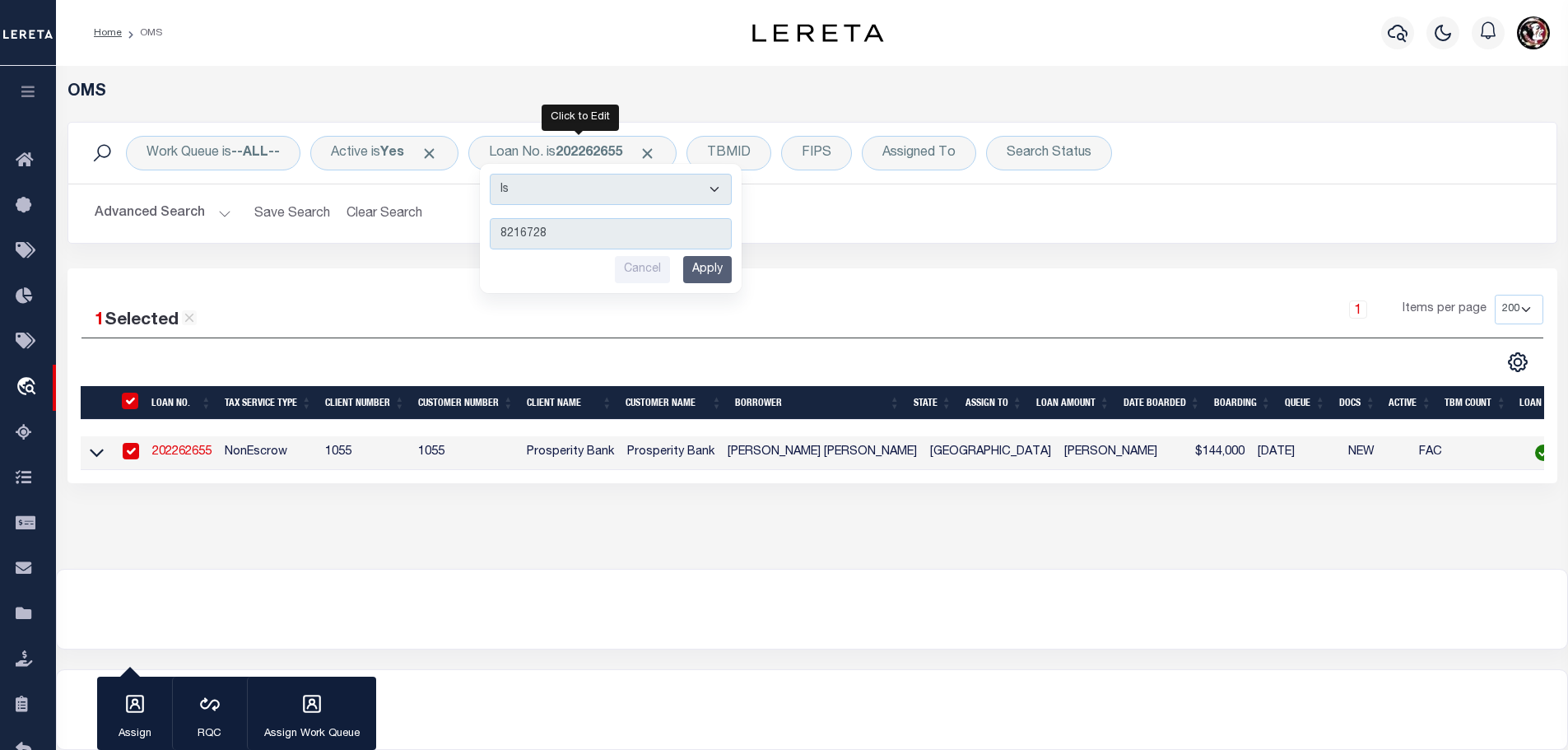
click at [703, 279] on input "Apply" at bounding box center [707, 269] width 49 height 28
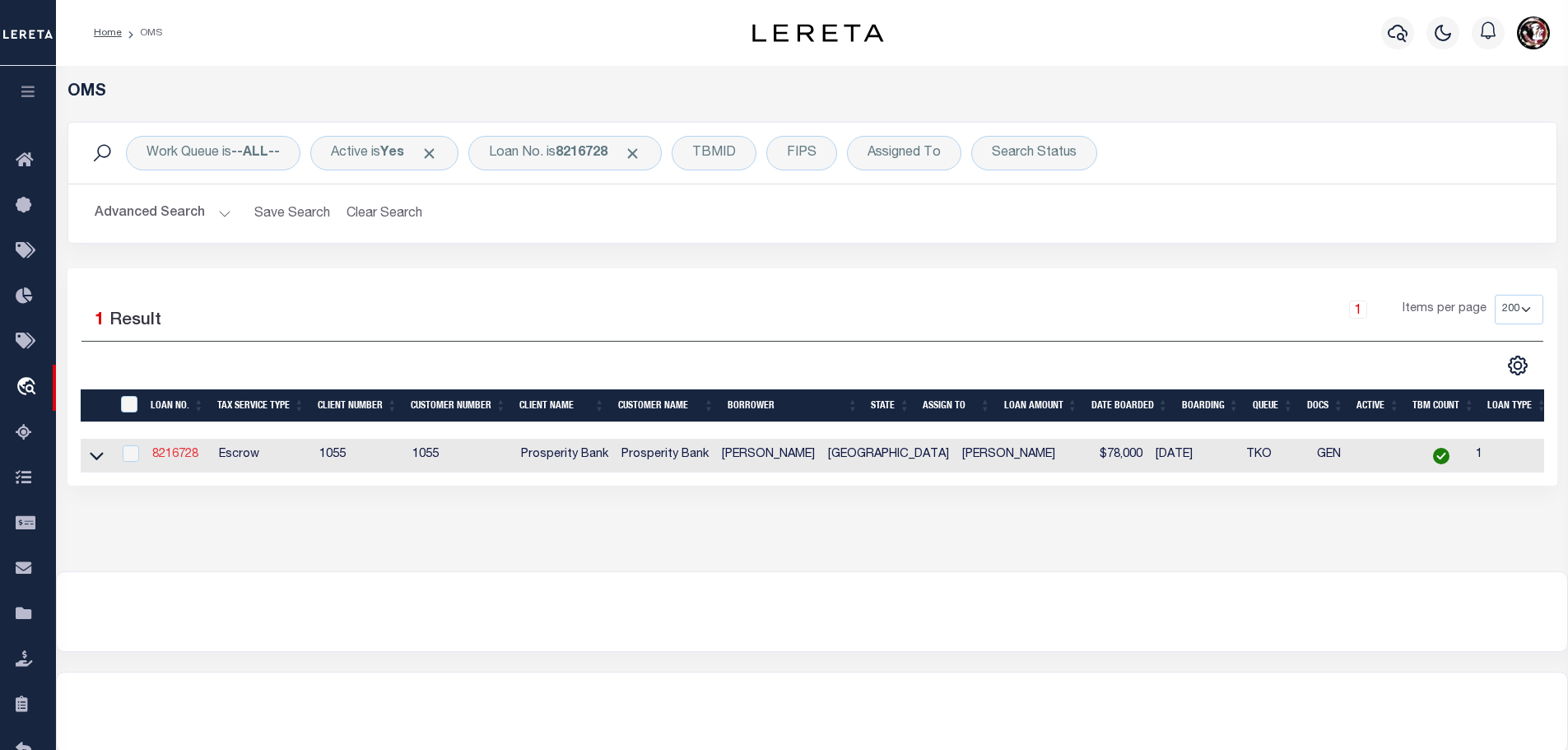
click at [178, 449] on link "8216728" at bounding box center [176, 454] width 46 height 12
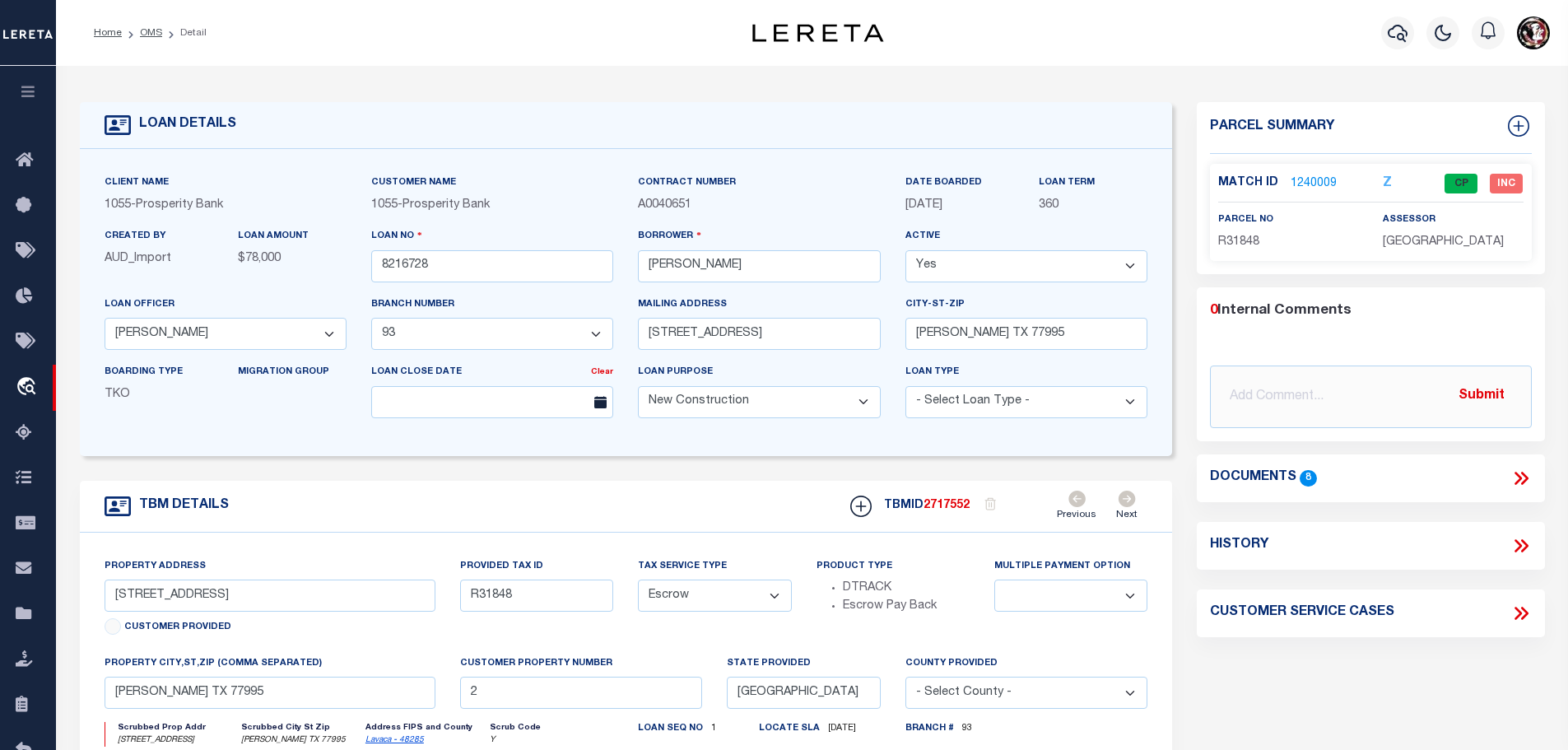
click at [1307, 177] on link "1240009" at bounding box center [1313, 184] width 46 height 17
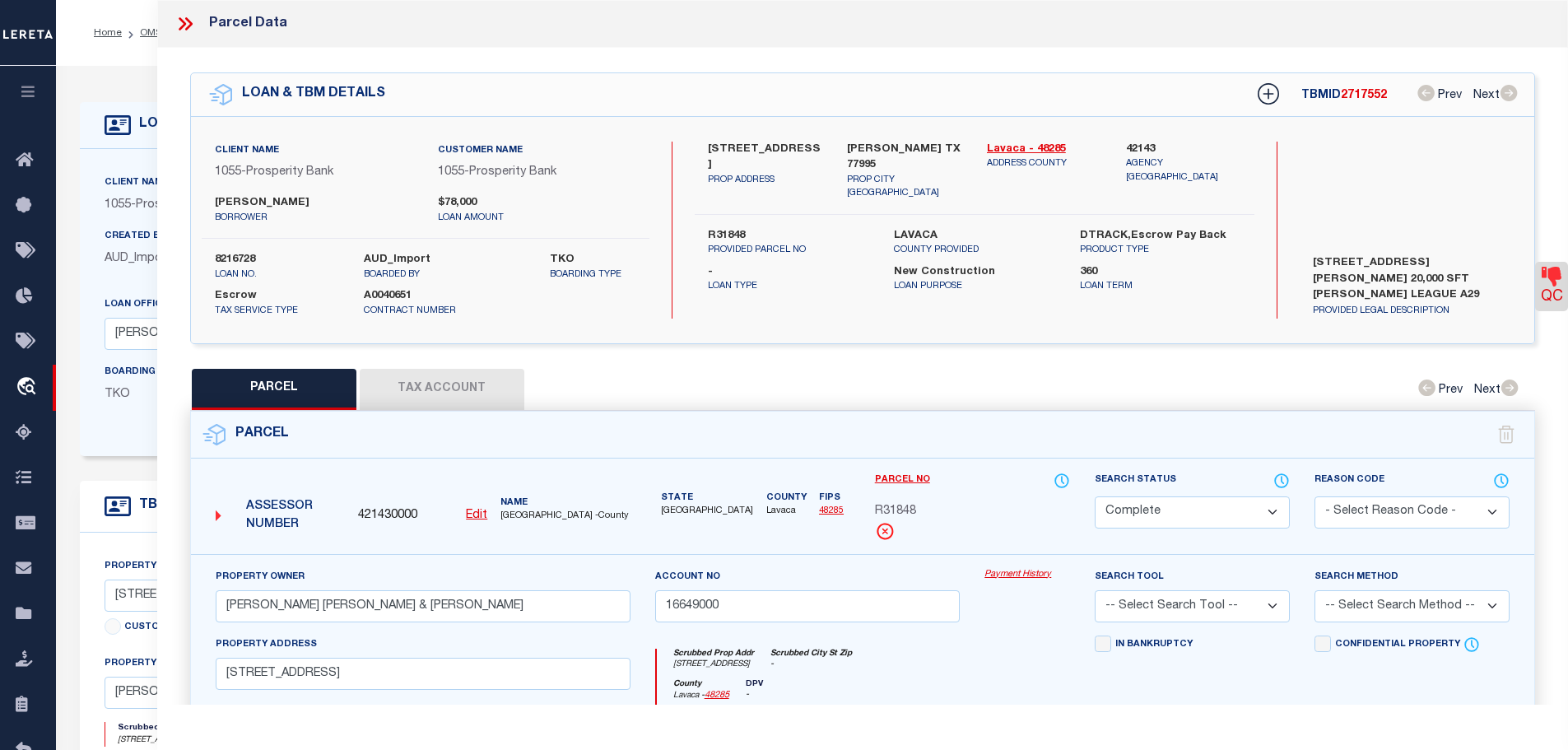
click at [402, 374] on button "Tax Account" at bounding box center [441, 389] width 165 height 41
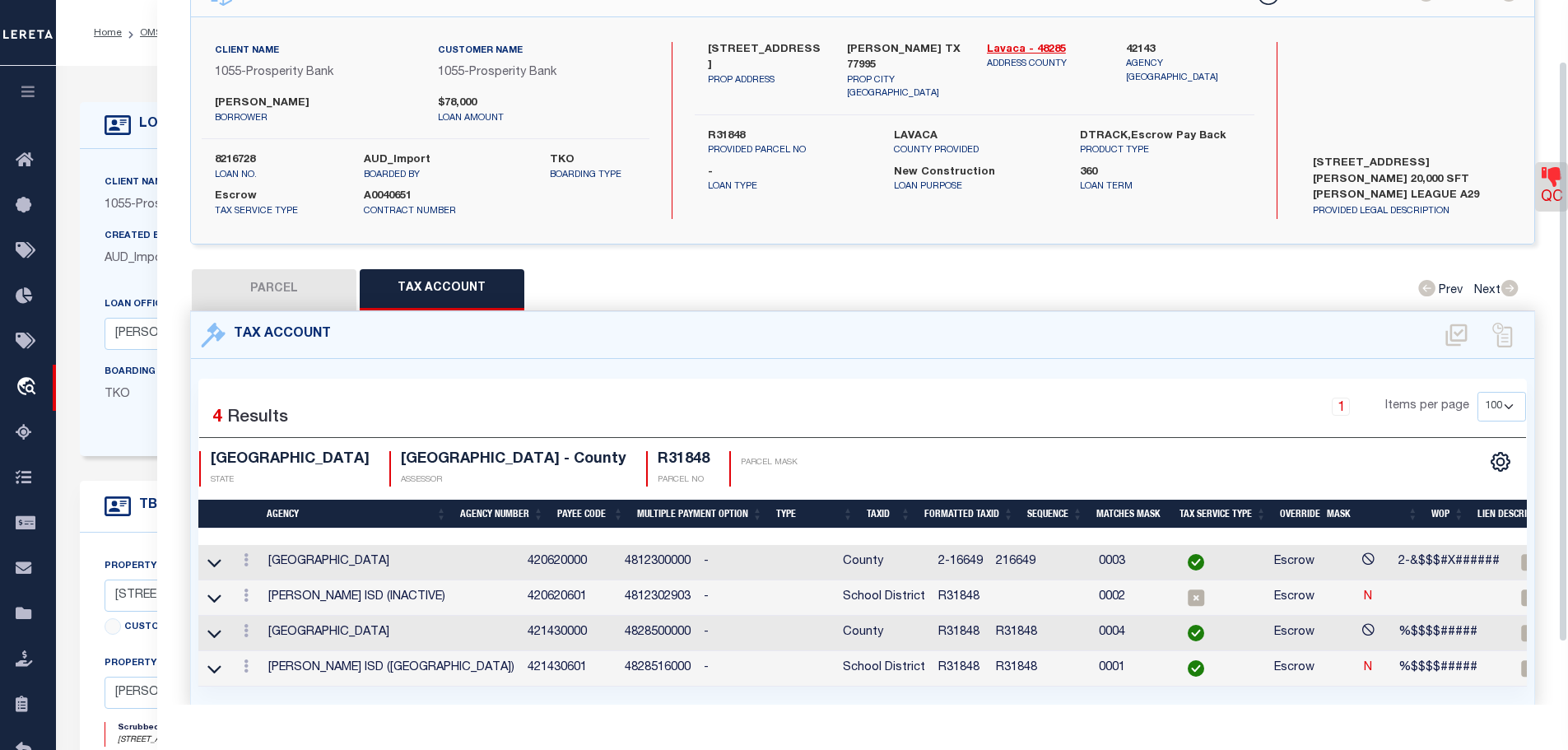
scroll to position [149, 0]
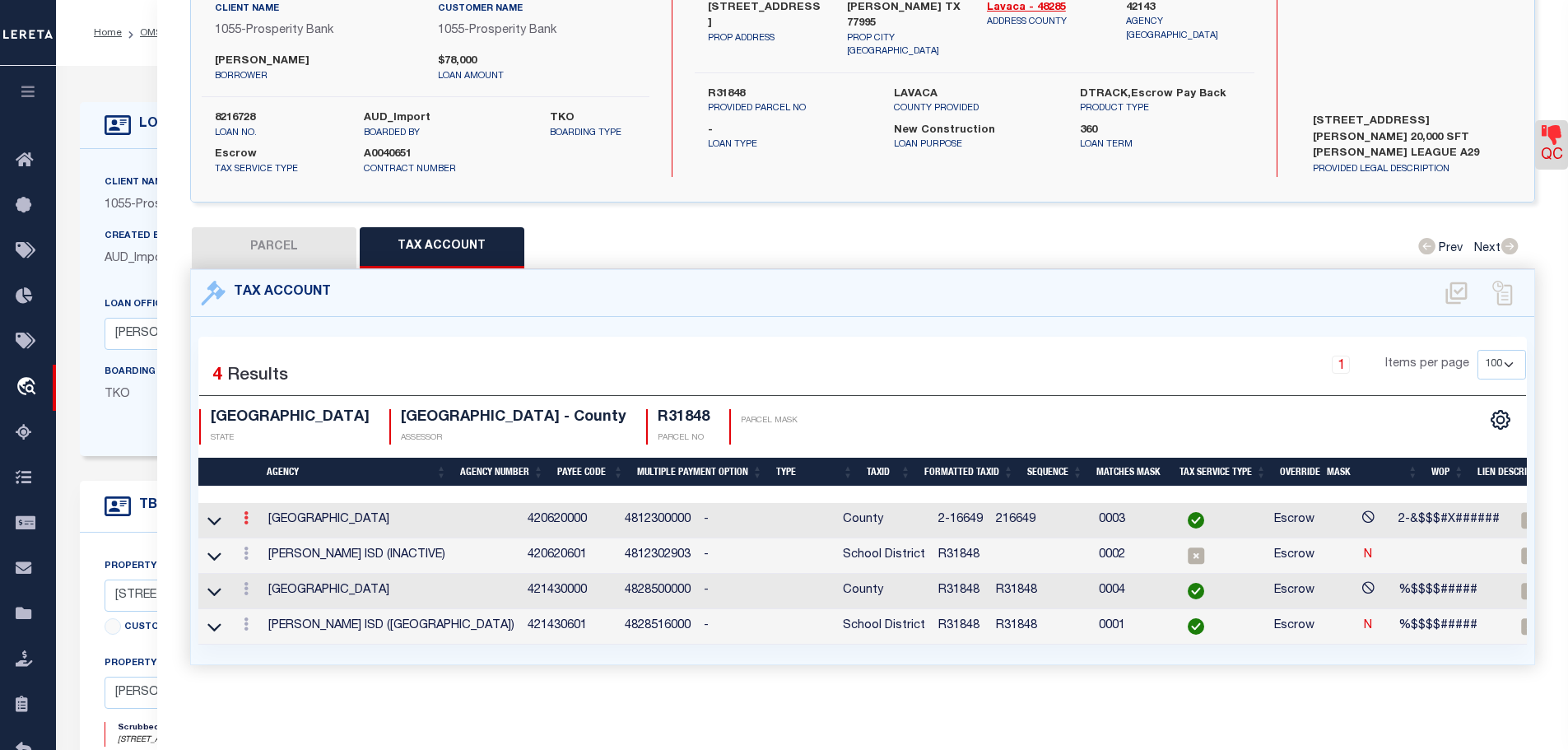
click at [248, 512] on icon at bounding box center [245, 517] width 5 height 13
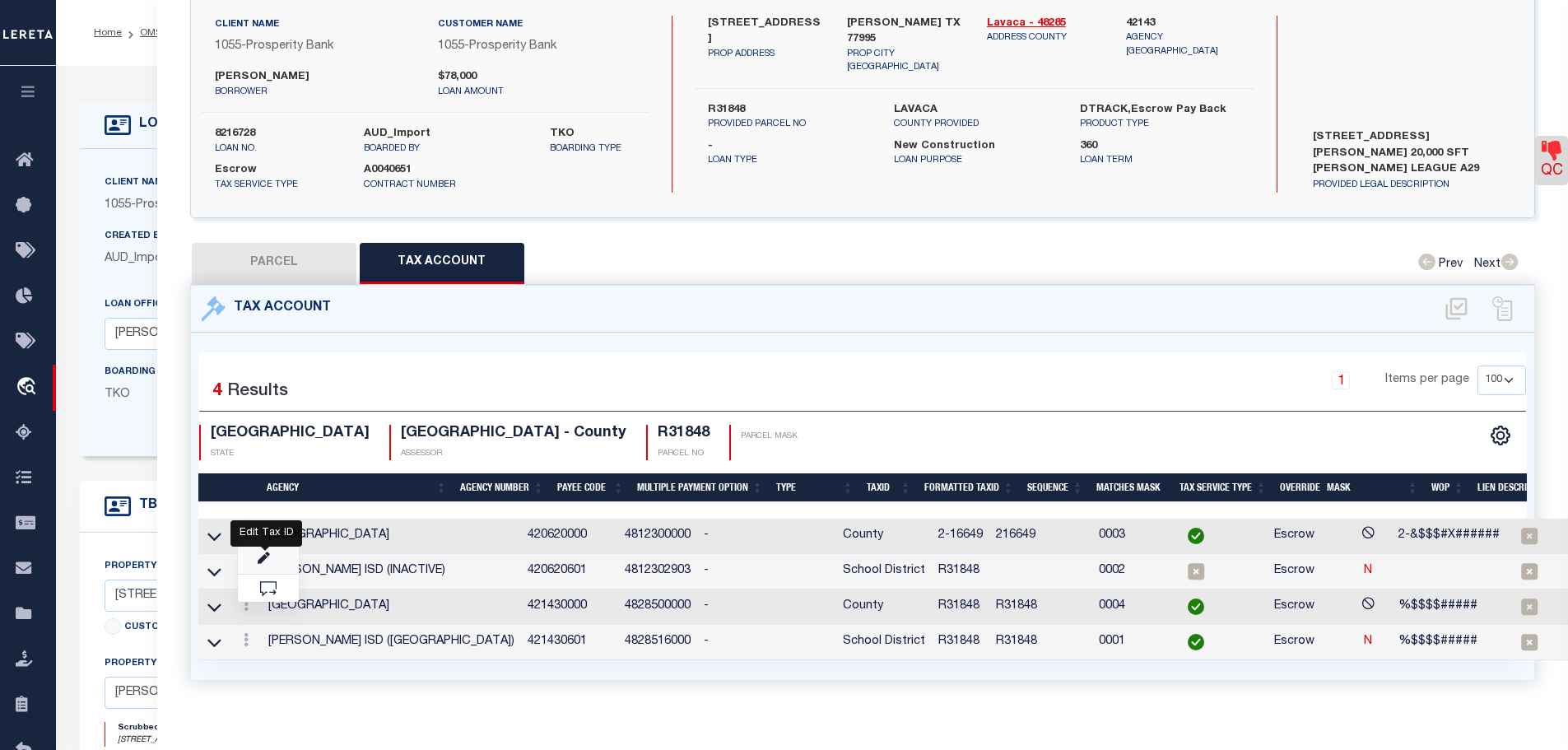
click at [267, 554] on icon "" at bounding box center [263, 558] width 12 height 12
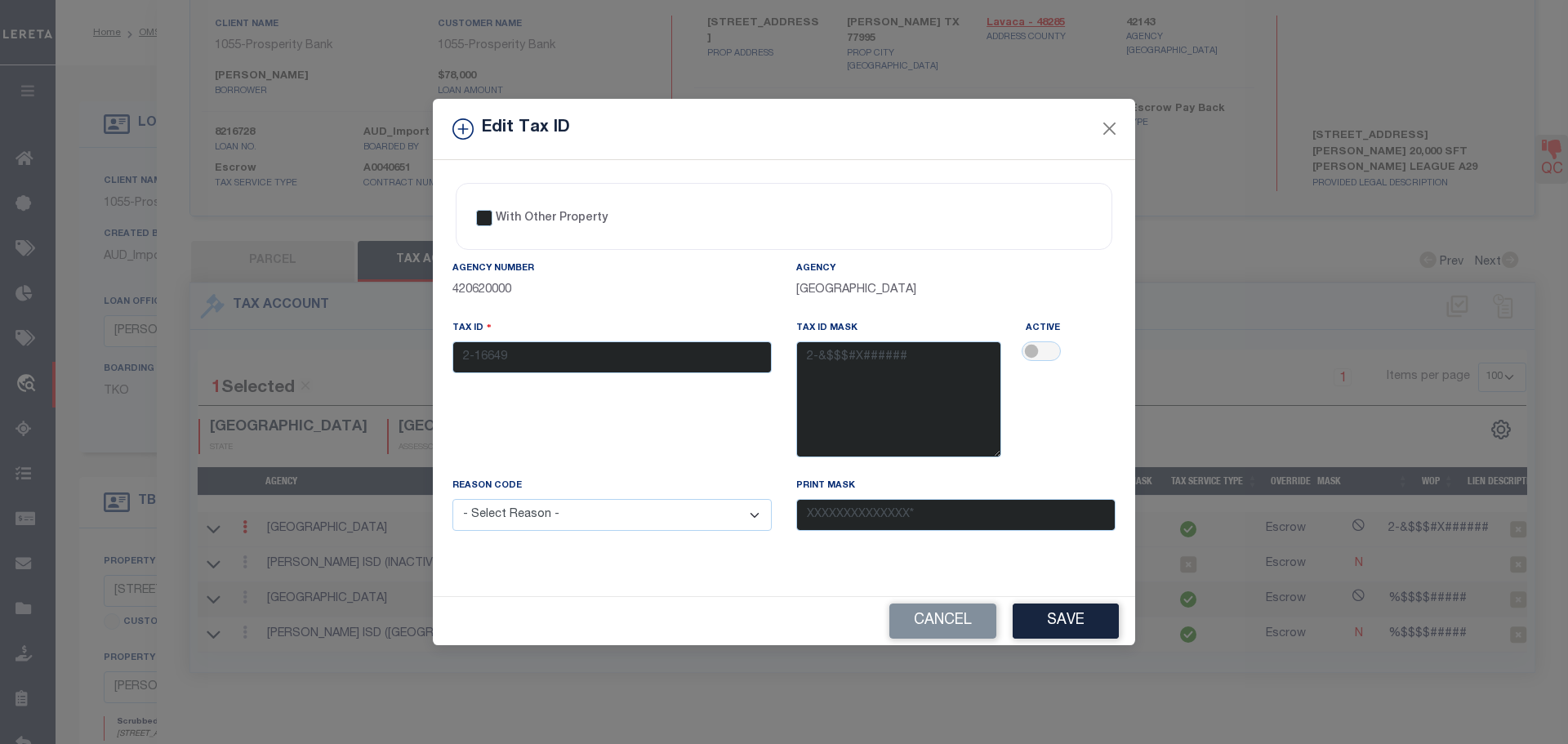
click at [578, 353] on div "Tax ID 2-16649" at bounding box center [612, 346] width 319 height 54
click at [472, 357] on div "Tax ID 2-16649" at bounding box center [612, 346] width 319 height 54
click at [480, 358] on div "Tax ID 2-16649" at bounding box center [612, 346] width 319 height 54
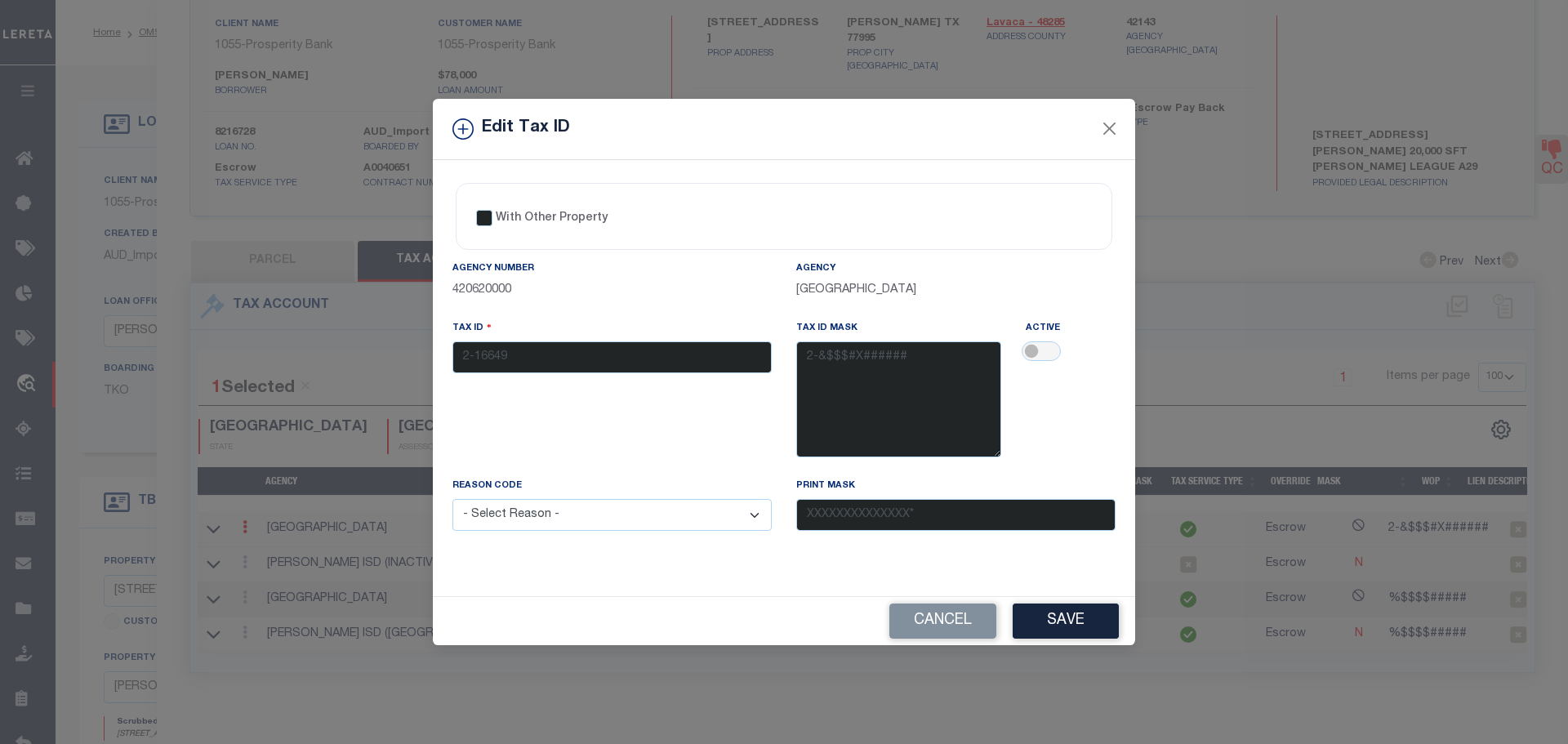
click at [480, 358] on div "Tax ID 2-16649" at bounding box center [612, 346] width 319 height 54
click at [481, 350] on div "Tax ID 2-16649" at bounding box center [612, 346] width 319 height 54
click at [481, 353] on div "Tax ID 2-16649" at bounding box center [612, 346] width 319 height 54
click at [481, 356] on div "Tax ID 2-16649" at bounding box center [612, 346] width 319 height 54
click at [500, 357] on div "Tax ID 2-16649" at bounding box center [612, 346] width 319 height 54
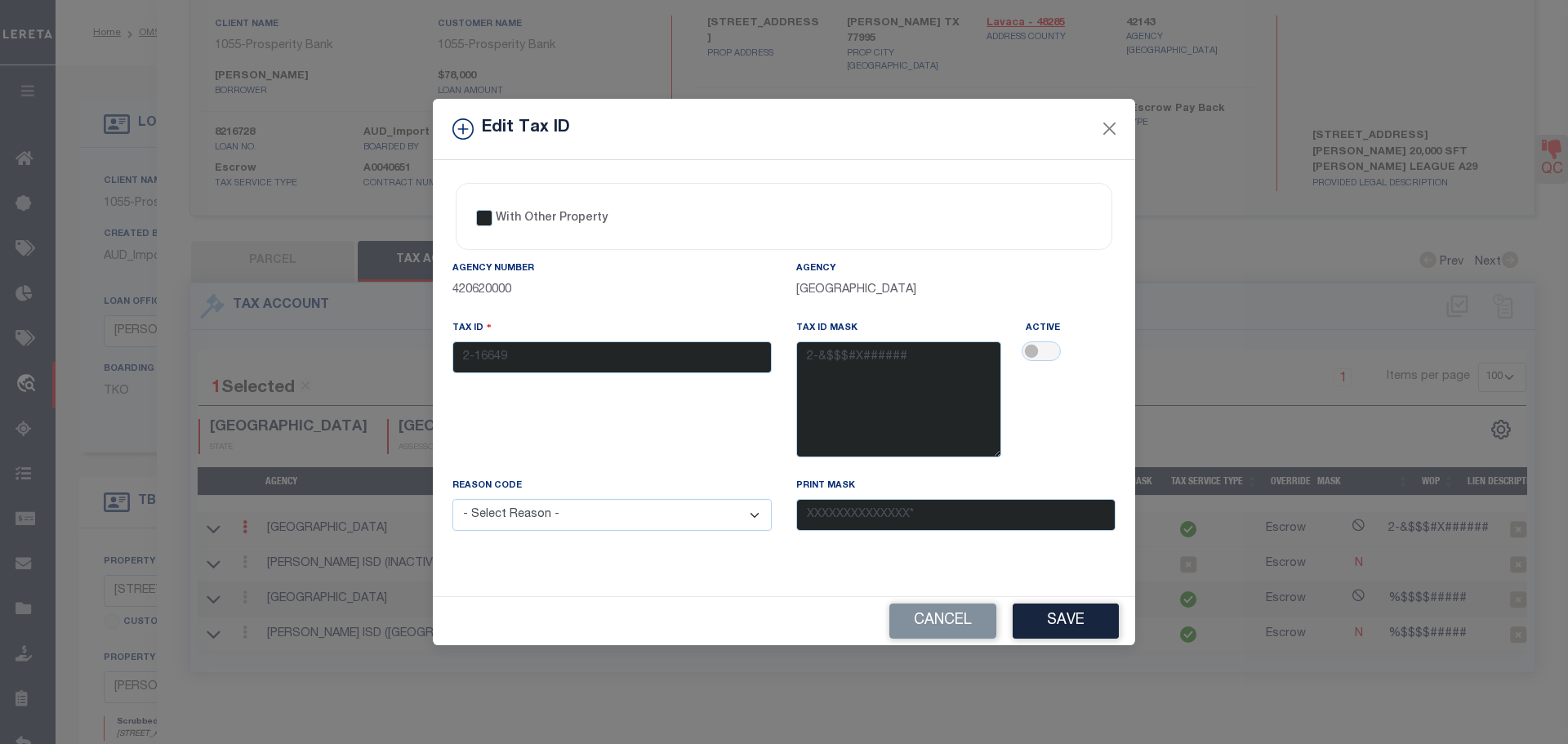
click at [481, 362] on div "Tax ID 2-16649" at bounding box center [612, 346] width 319 height 54
click at [481, 358] on div "Tax ID 2-16649" at bounding box center [612, 346] width 319 height 54
drag, startPoint x: 525, startPoint y: 342, endPoint x: 529, endPoint y: 351, distance: 9.8
click at [529, 351] on div "Tax ID 2-16649" at bounding box center [612, 346] width 319 height 54
click at [1031, 351] on input "checkbox" at bounding box center [1041, 350] width 39 height 19
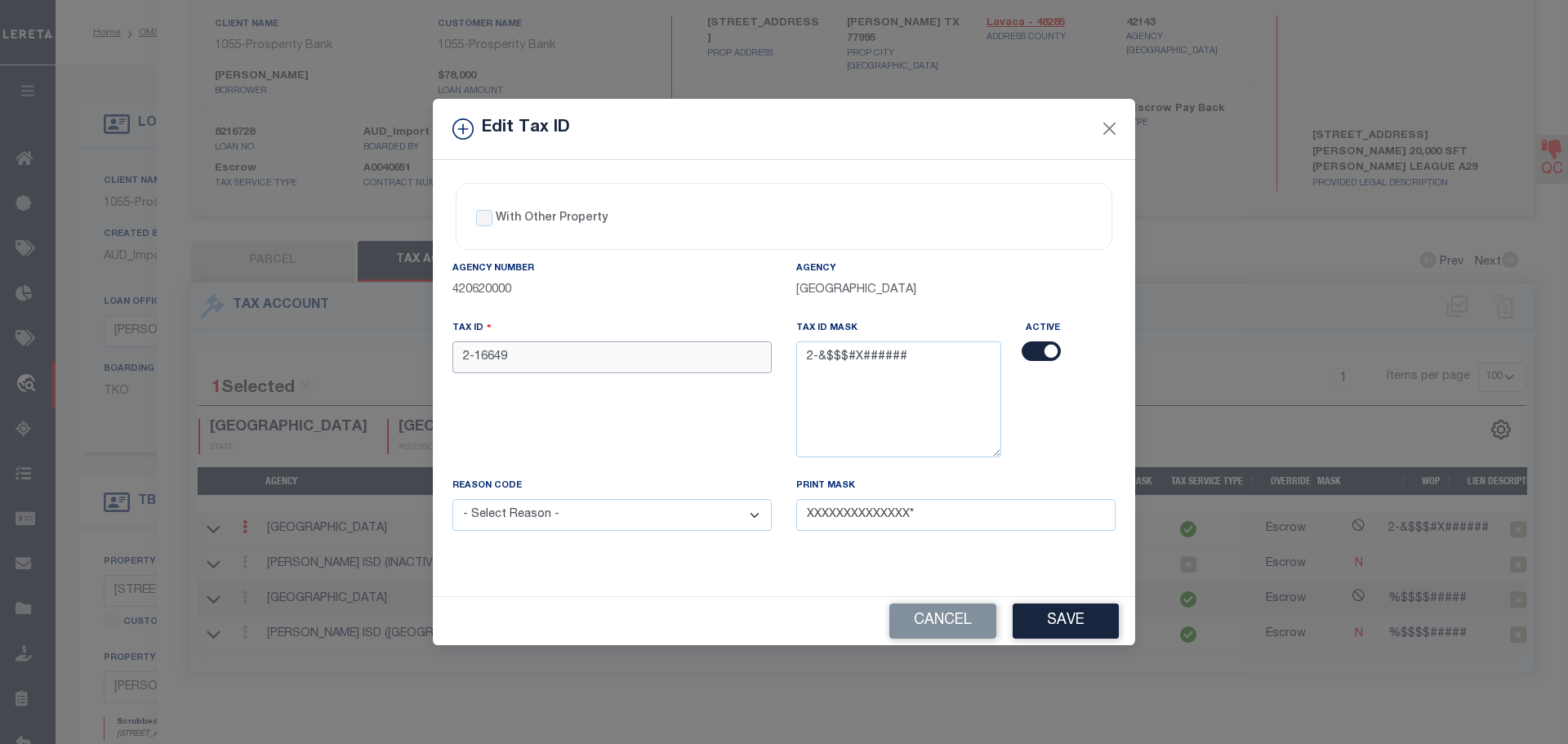
click at [566, 366] on input "2-16649" at bounding box center [612, 356] width 319 height 32
click at [617, 526] on select "- Select Reason - 099 - Other (Provide additional detail) ACT - Agency Changed …" at bounding box center [612, 514] width 319 height 32
click at [452, 500] on select "- Select Reason - 099 - Other (Provide additional detail) ACT - Agency Changed …" at bounding box center [612, 514] width 319 height 32
click at [1093, 621] on button "Save" at bounding box center [1065, 621] width 106 height 36
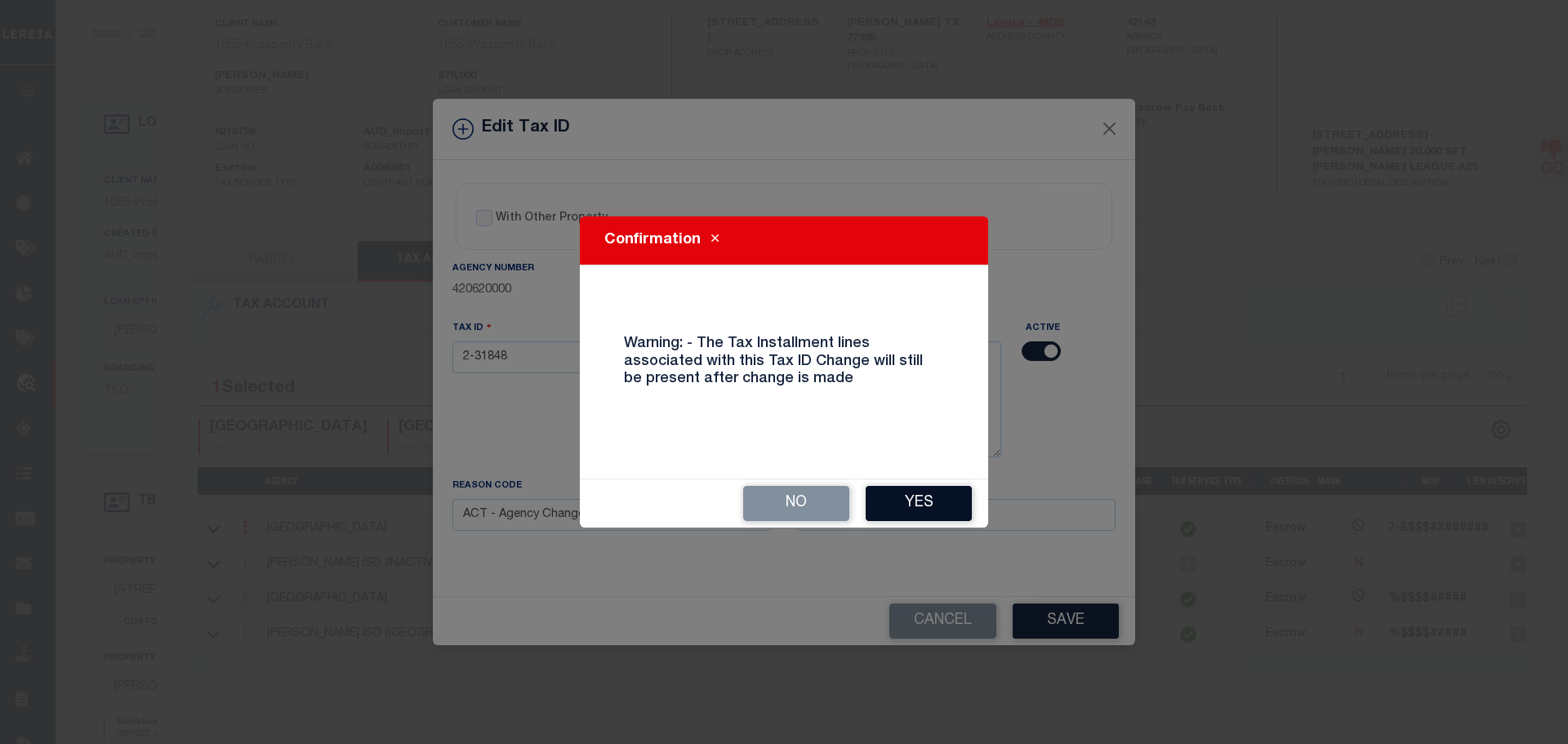
click at [910, 516] on button "Yes" at bounding box center [919, 503] width 106 height 36
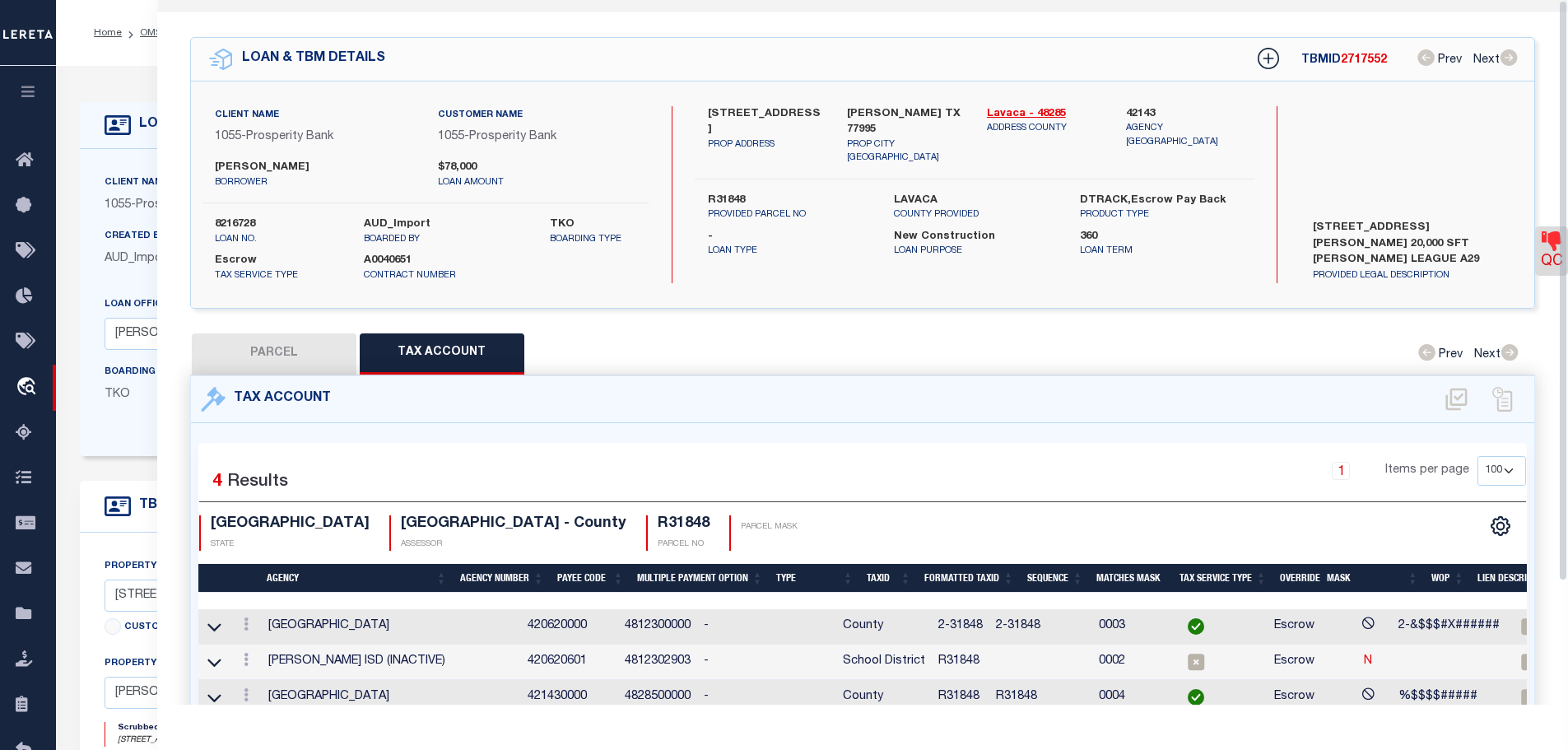
scroll to position [0, 0]
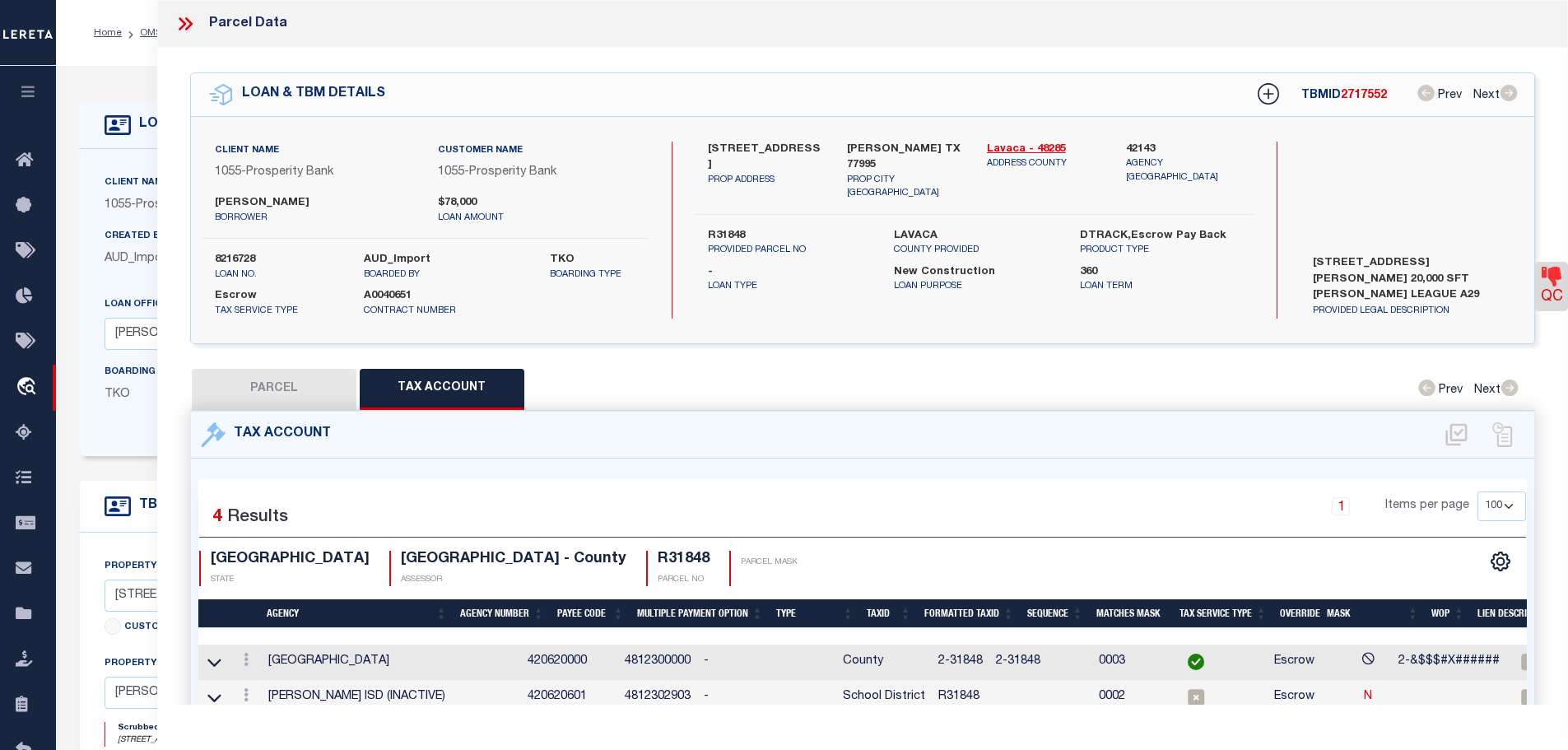
click at [180, 27] on icon at bounding box center [185, 23] width 21 height 21
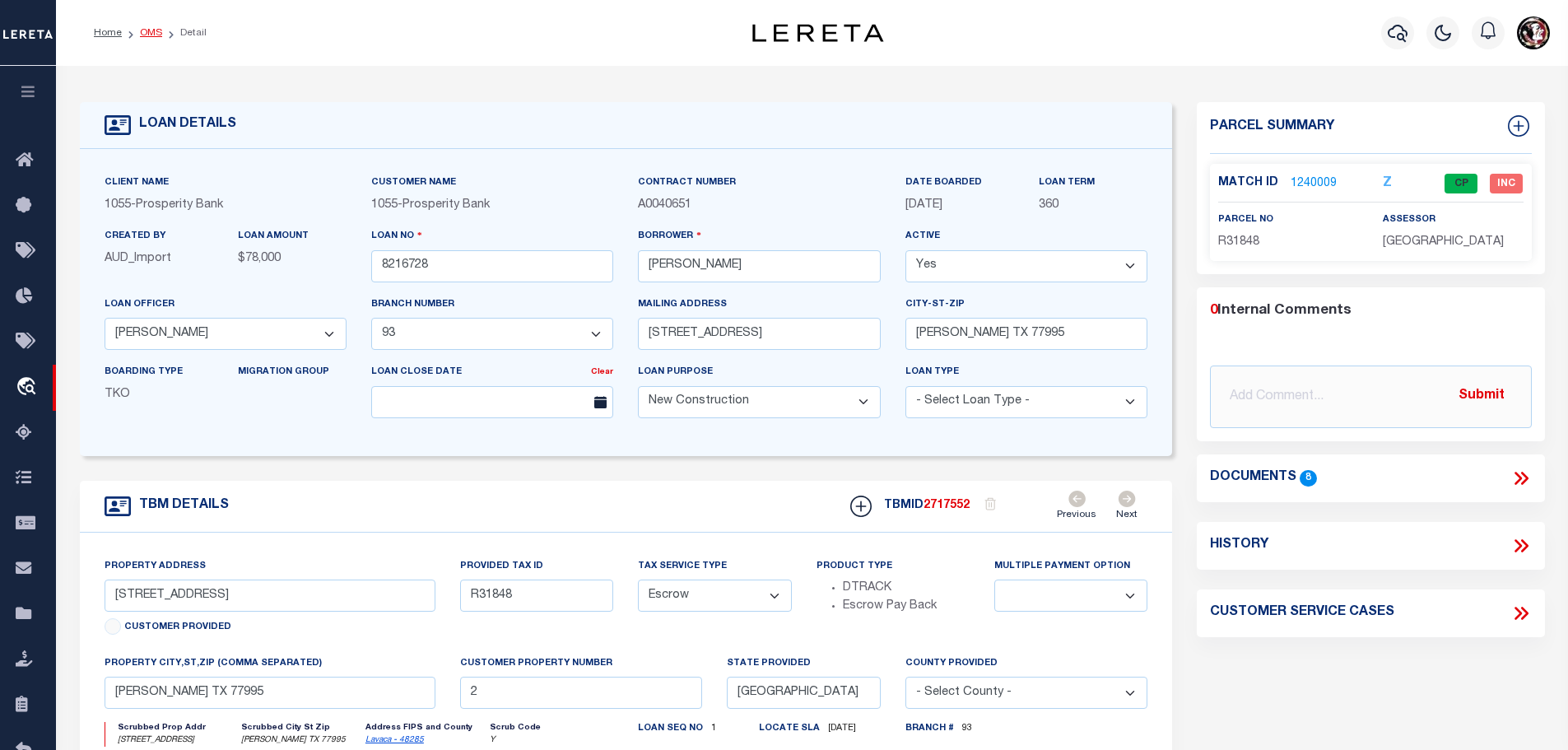
click at [140, 34] on link "OMS" at bounding box center [151, 32] width 22 height 10
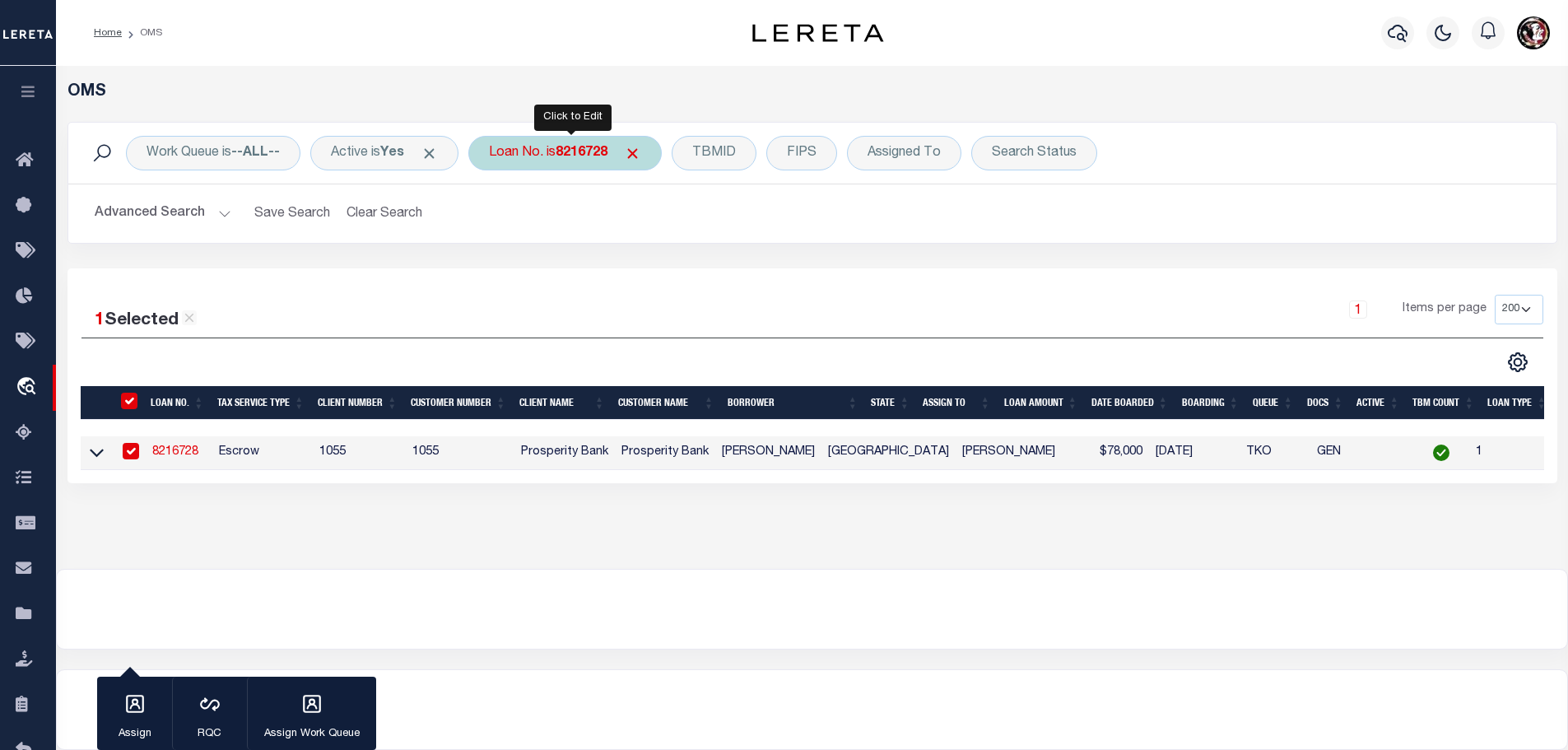
click at [574, 166] on div "Loan No. is 8216728" at bounding box center [565, 153] width 193 height 35
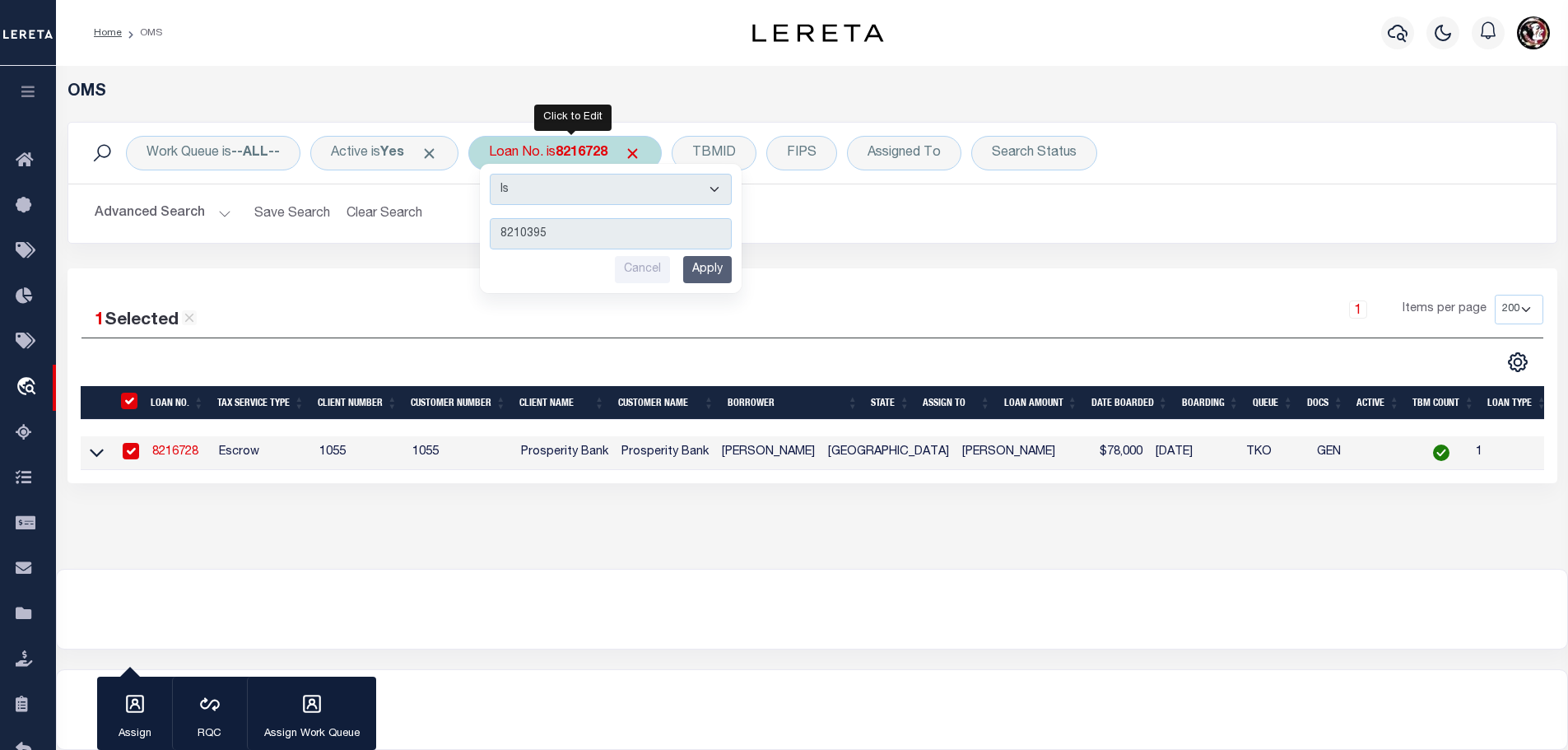
click at [710, 267] on input "Apply" at bounding box center [707, 269] width 49 height 28
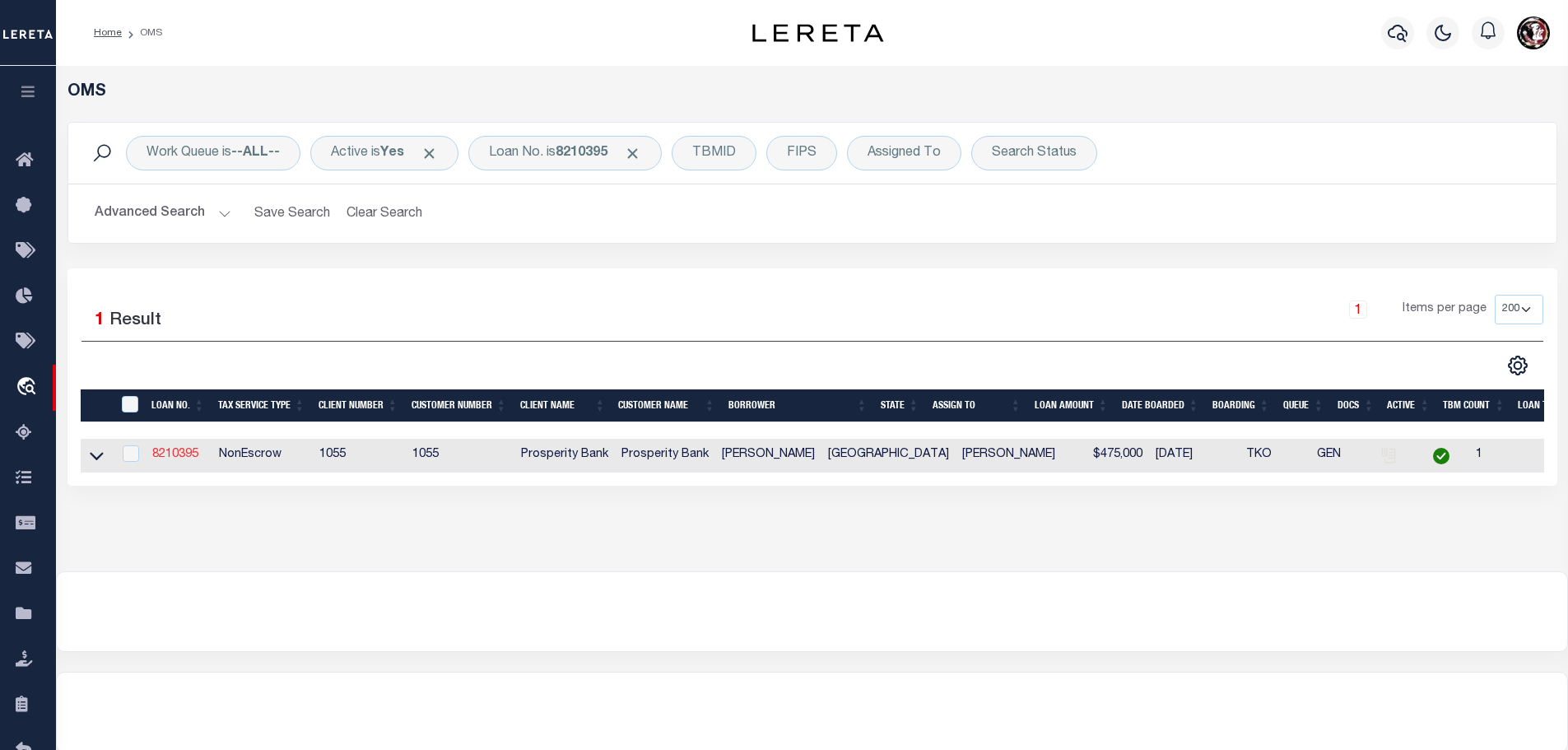
click at [170, 452] on link "8210395" at bounding box center [176, 454] width 46 height 12
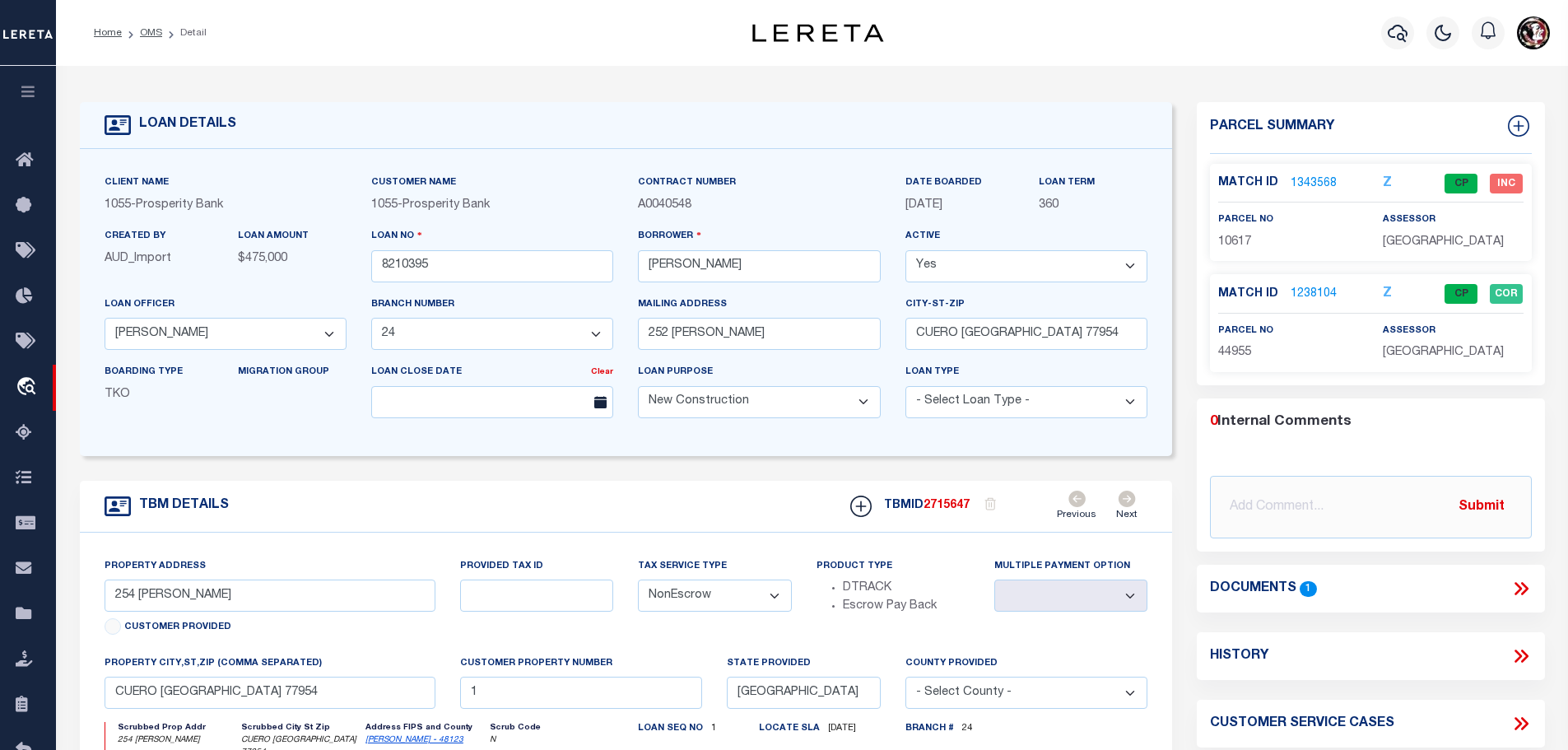
click at [1311, 182] on link "1343568" at bounding box center [1313, 184] width 46 height 17
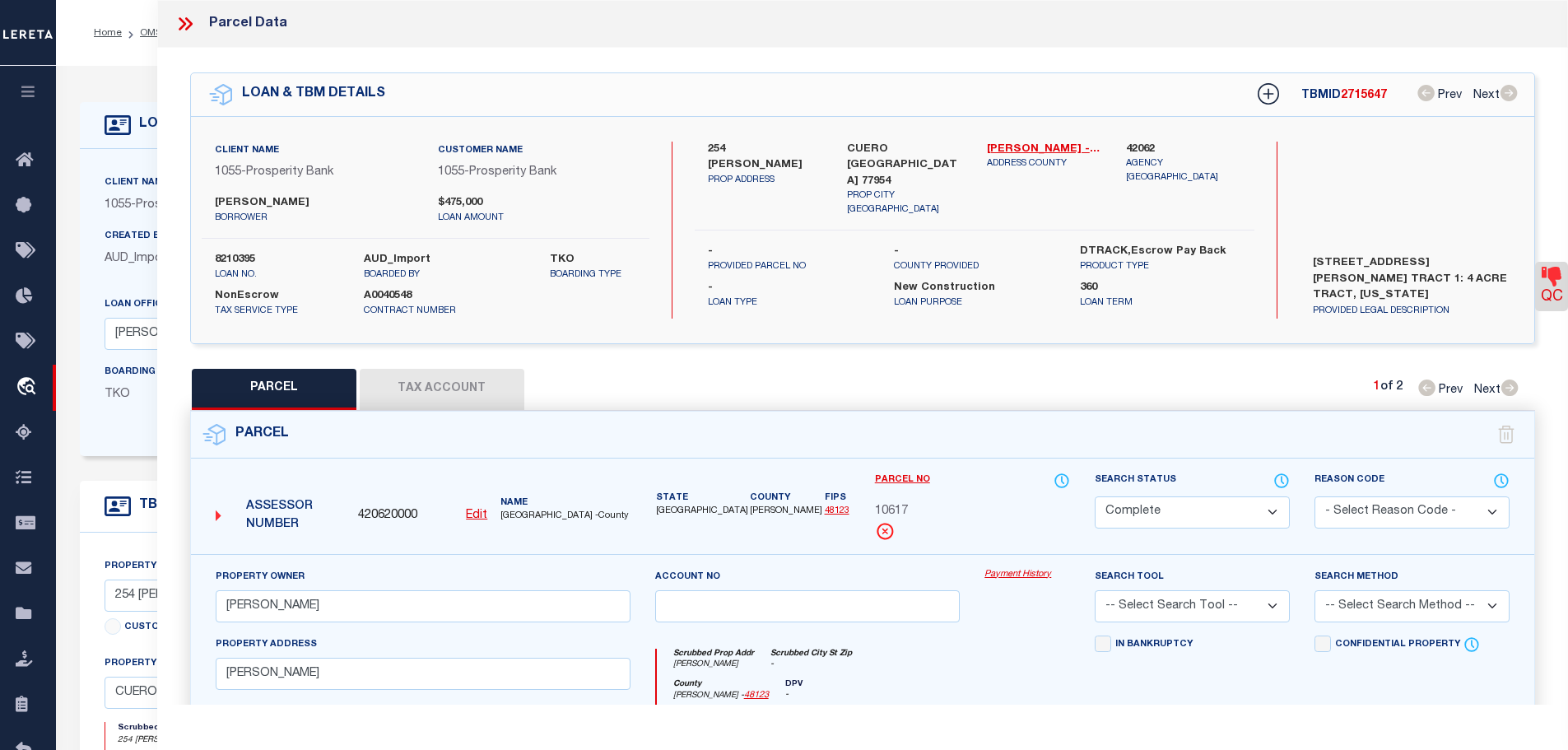
click at [398, 376] on button "Tax Account" at bounding box center [441, 389] width 165 height 41
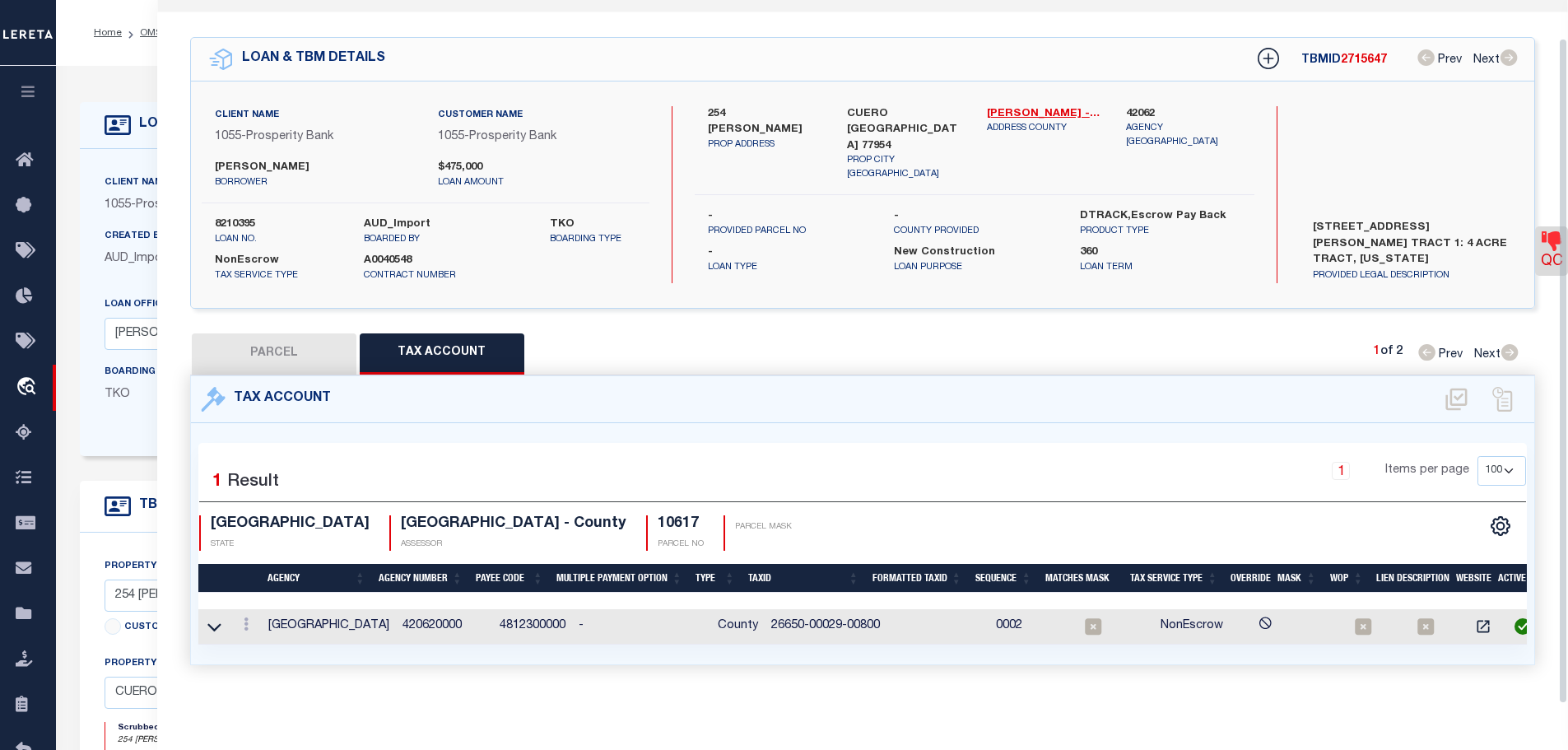
scroll to position [40, 0]
click at [280, 334] on button "PARCEL" at bounding box center [274, 354] width 165 height 41
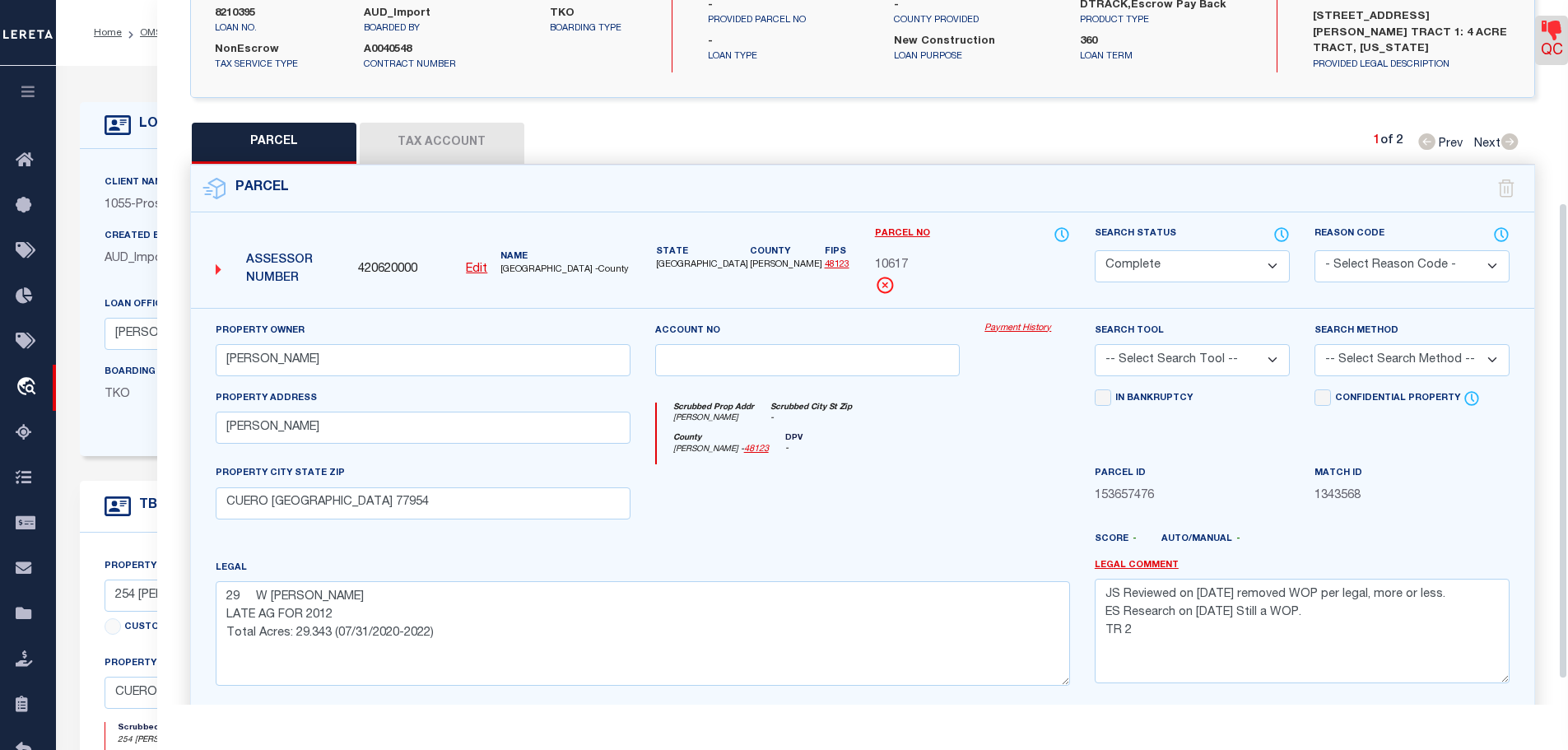
scroll to position [336, 0]
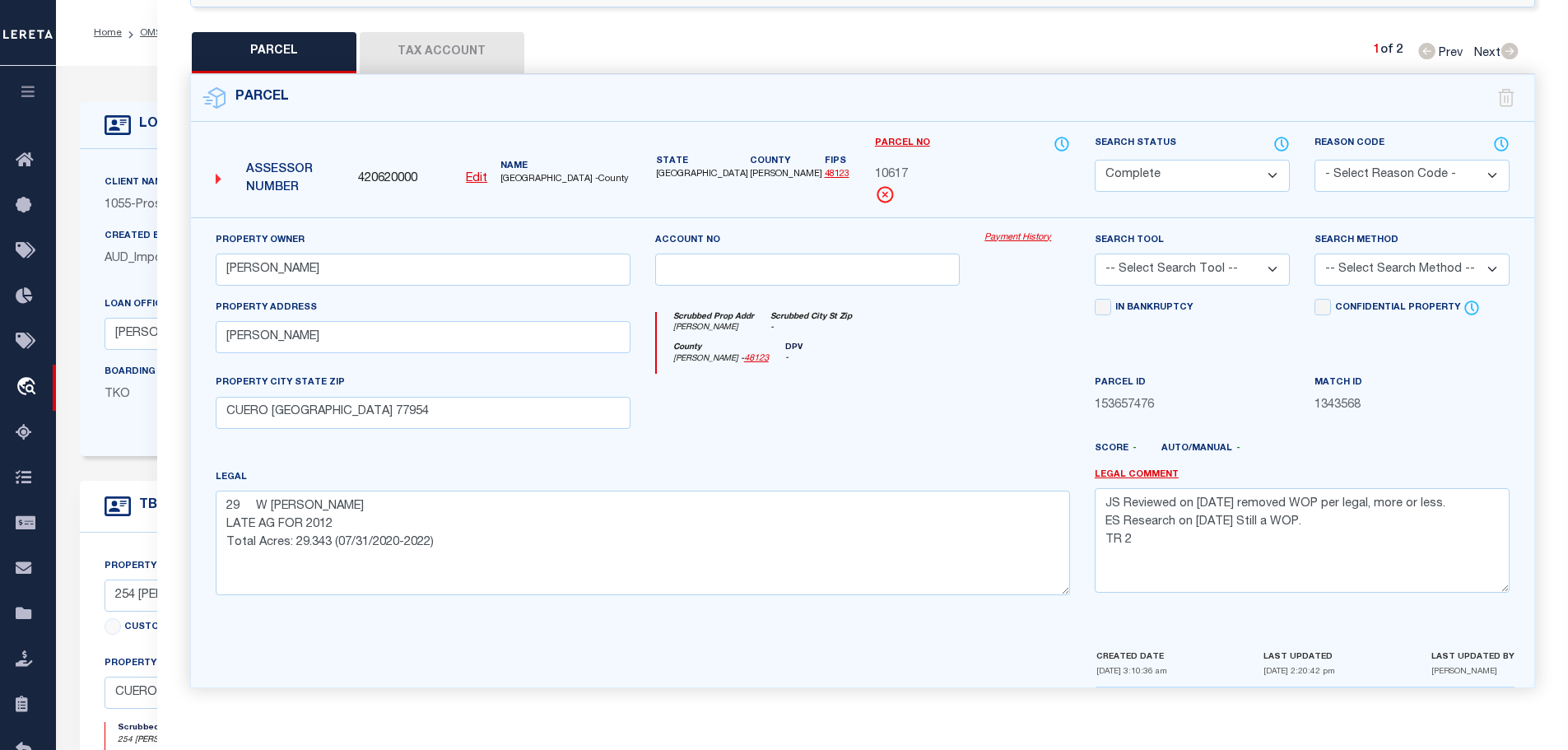
click at [415, 38] on button "Tax Account" at bounding box center [441, 52] width 165 height 41
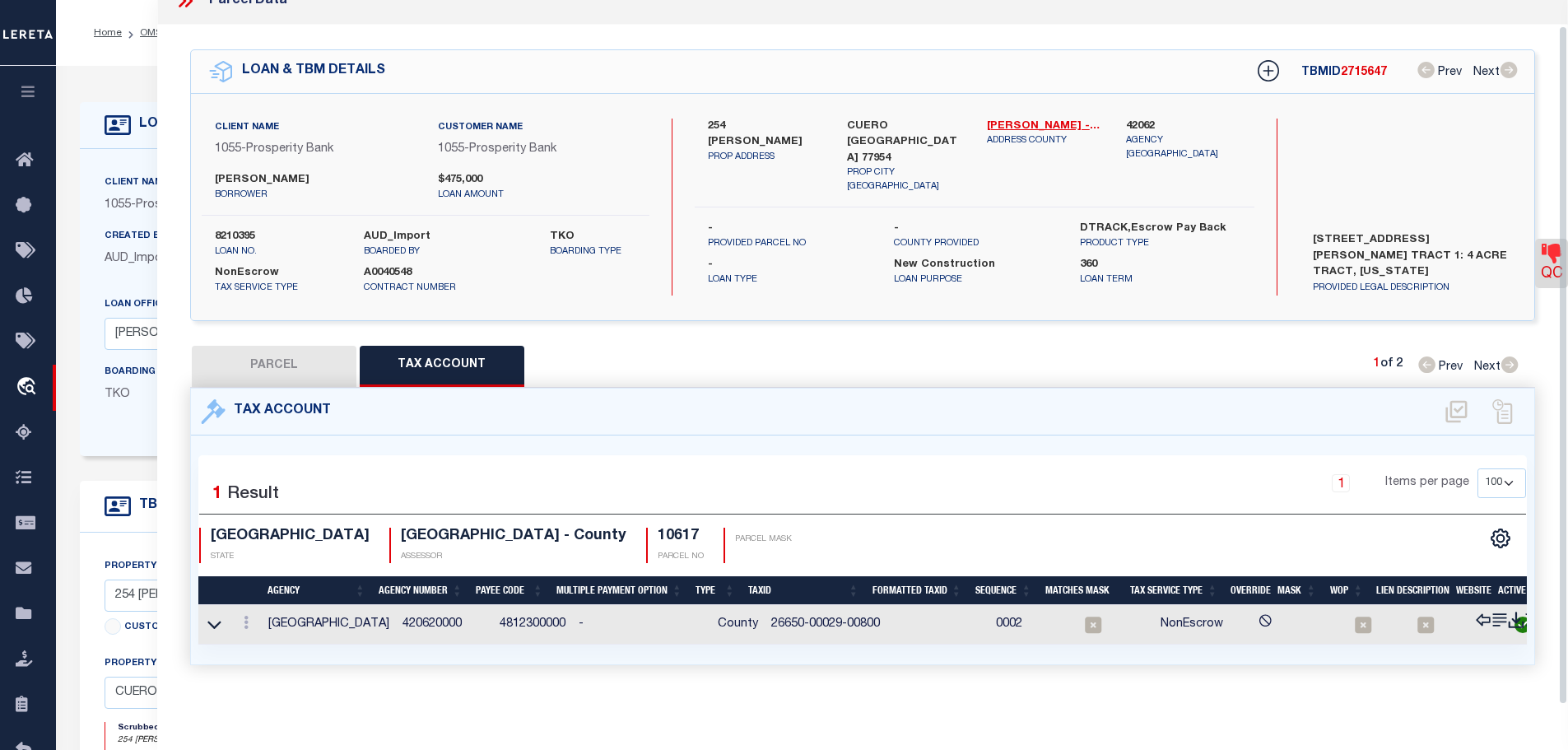
scroll to position [40, 0]
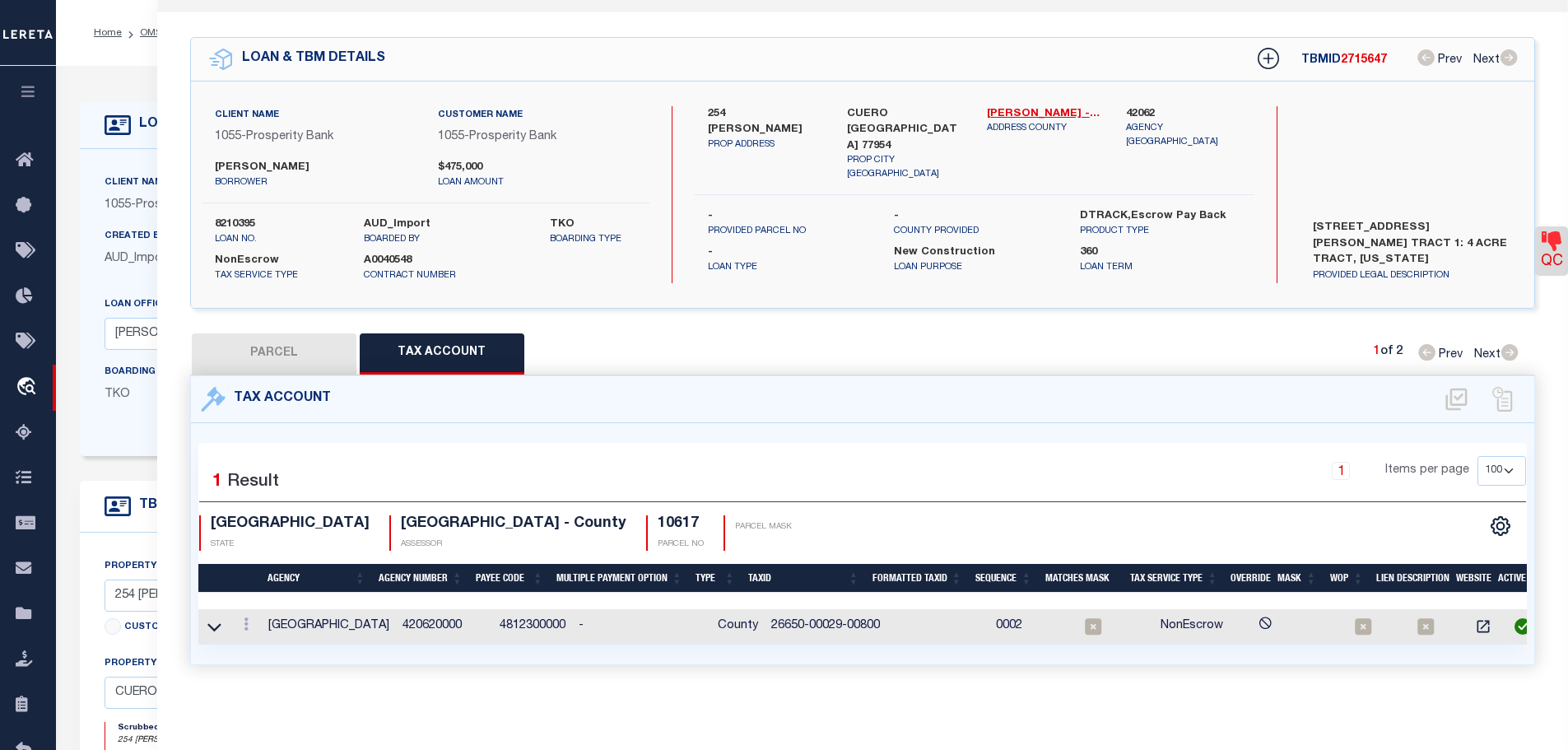
click at [279, 334] on button "PARCEL" at bounding box center [274, 354] width 165 height 41
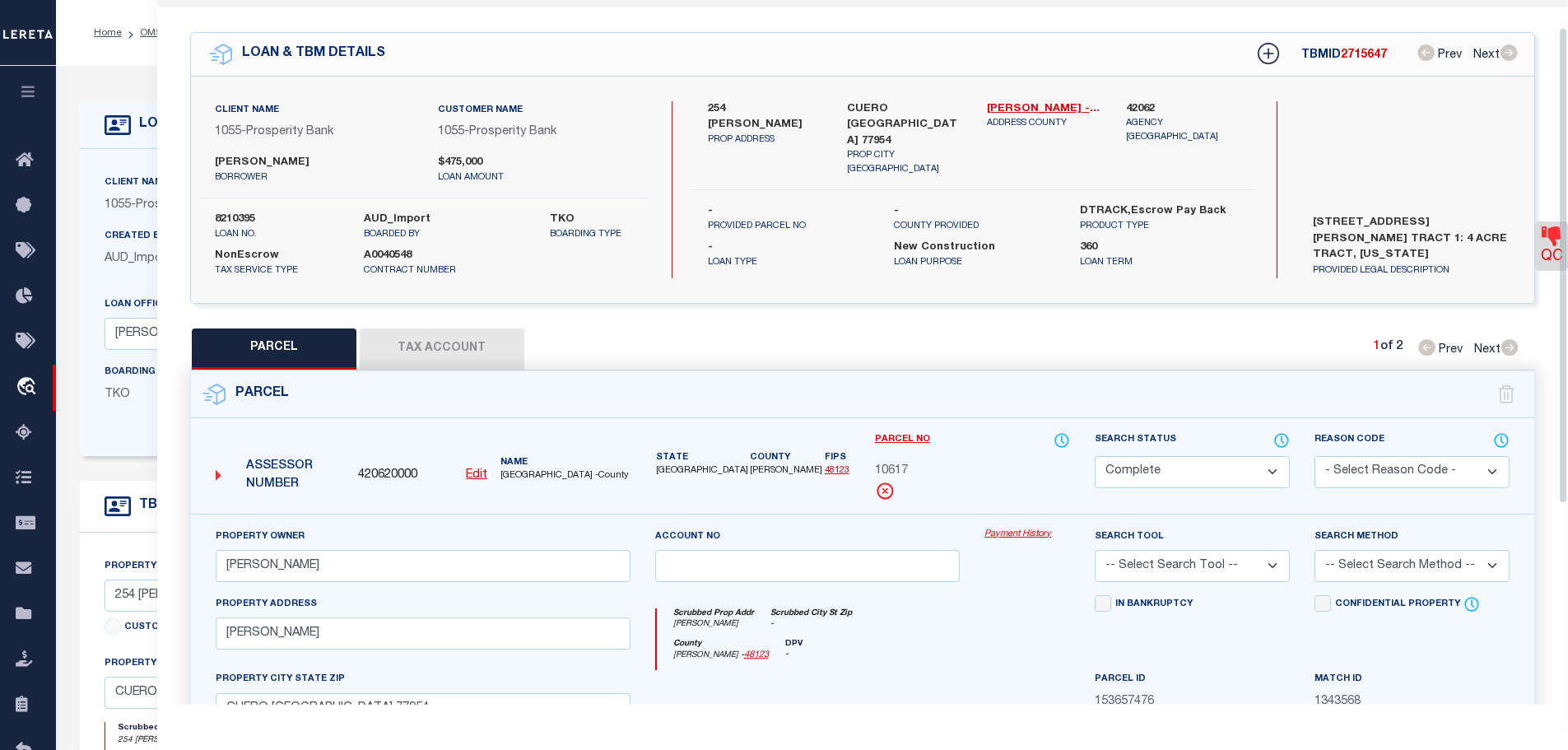
drag, startPoint x: 480, startPoint y: 331, endPoint x: 722, endPoint y: 389, distance: 248.9
click at [480, 331] on button "Tax Account" at bounding box center [441, 348] width 165 height 41
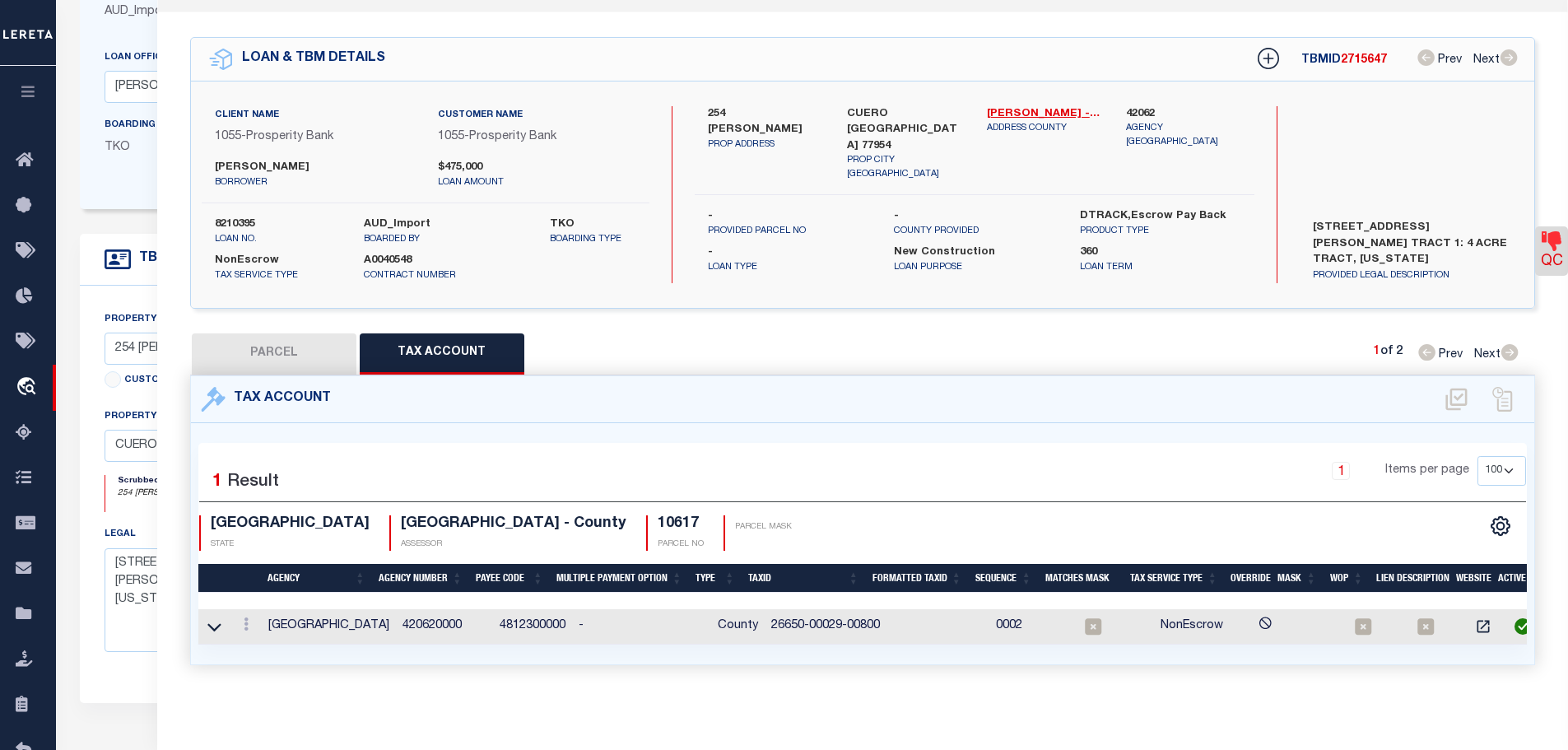
click at [292, 334] on button "PARCEL" at bounding box center [274, 354] width 165 height 41
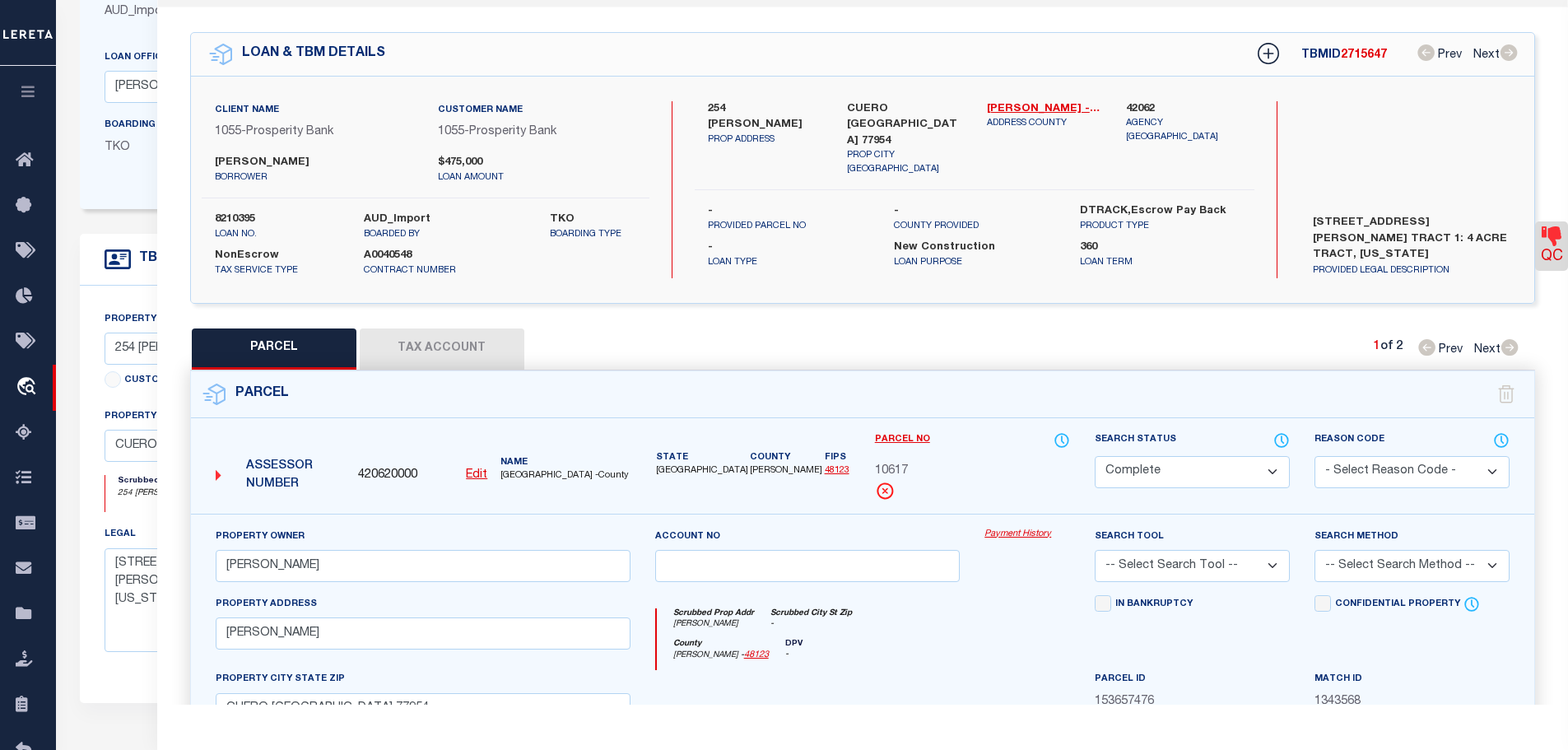
click at [432, 343] on button "Tax Account" at bounding box center [441, 348] width 165 height 41
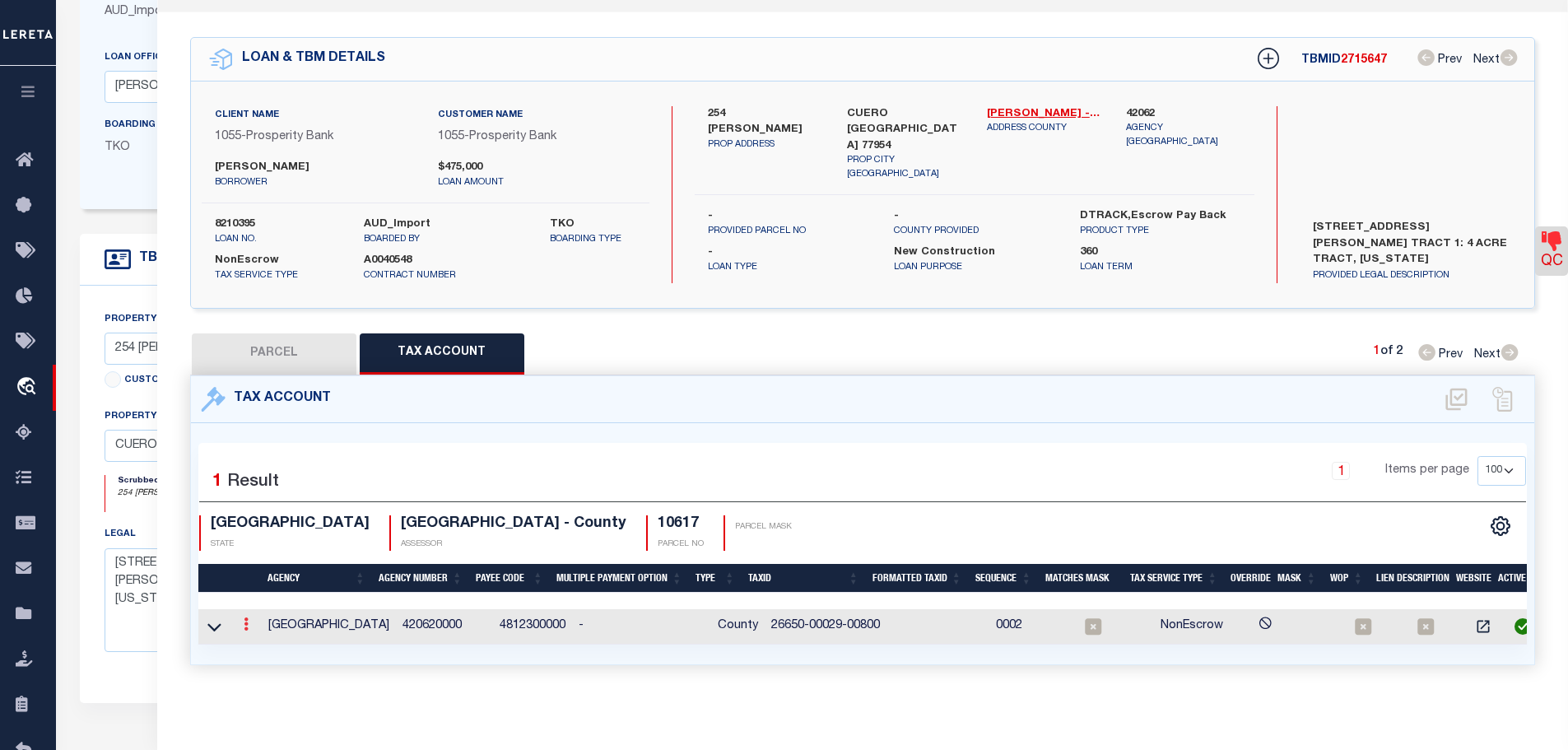
click at [248, 618] on icon at bounding box center [245, 624] width 5 height 13
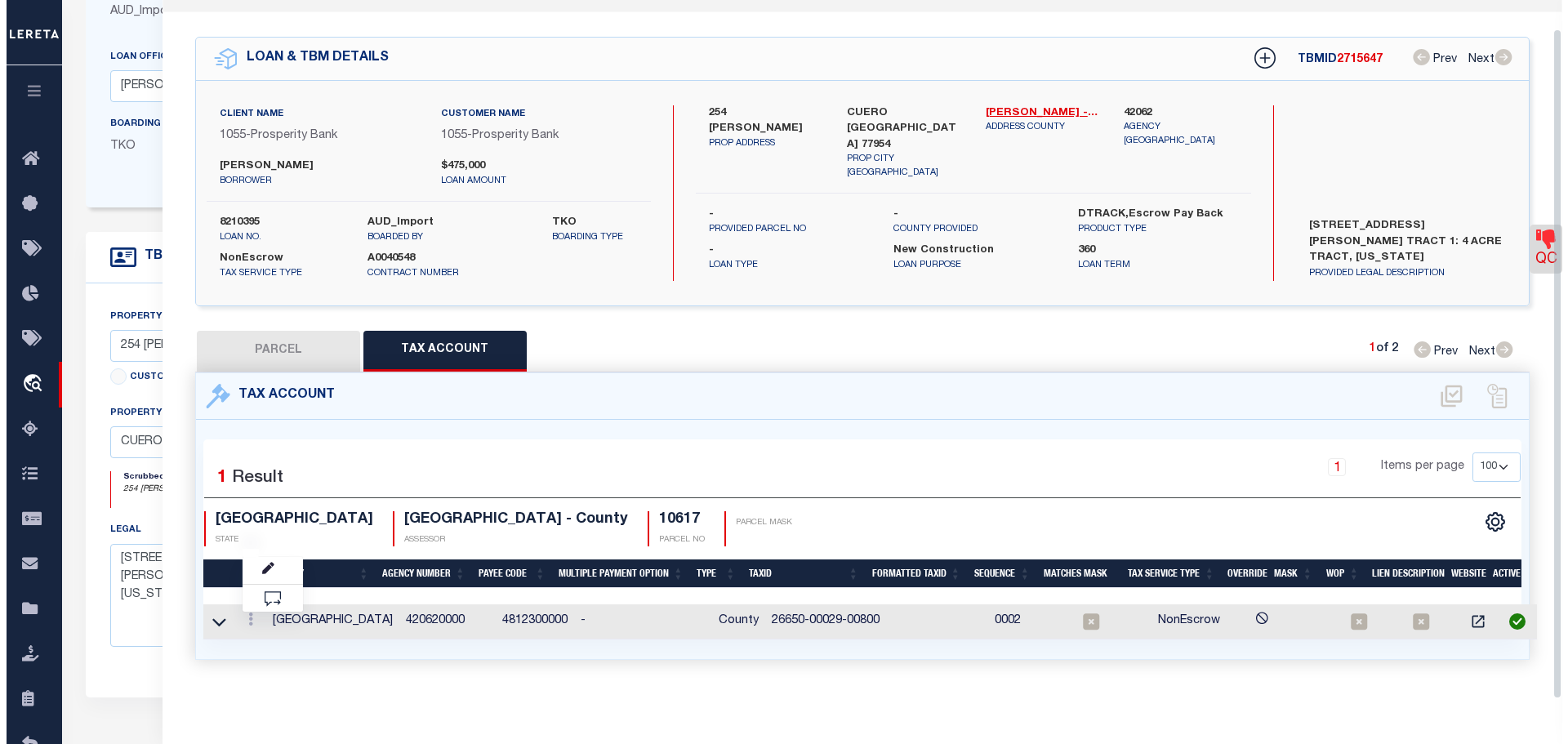
scroll to position [29, 0]
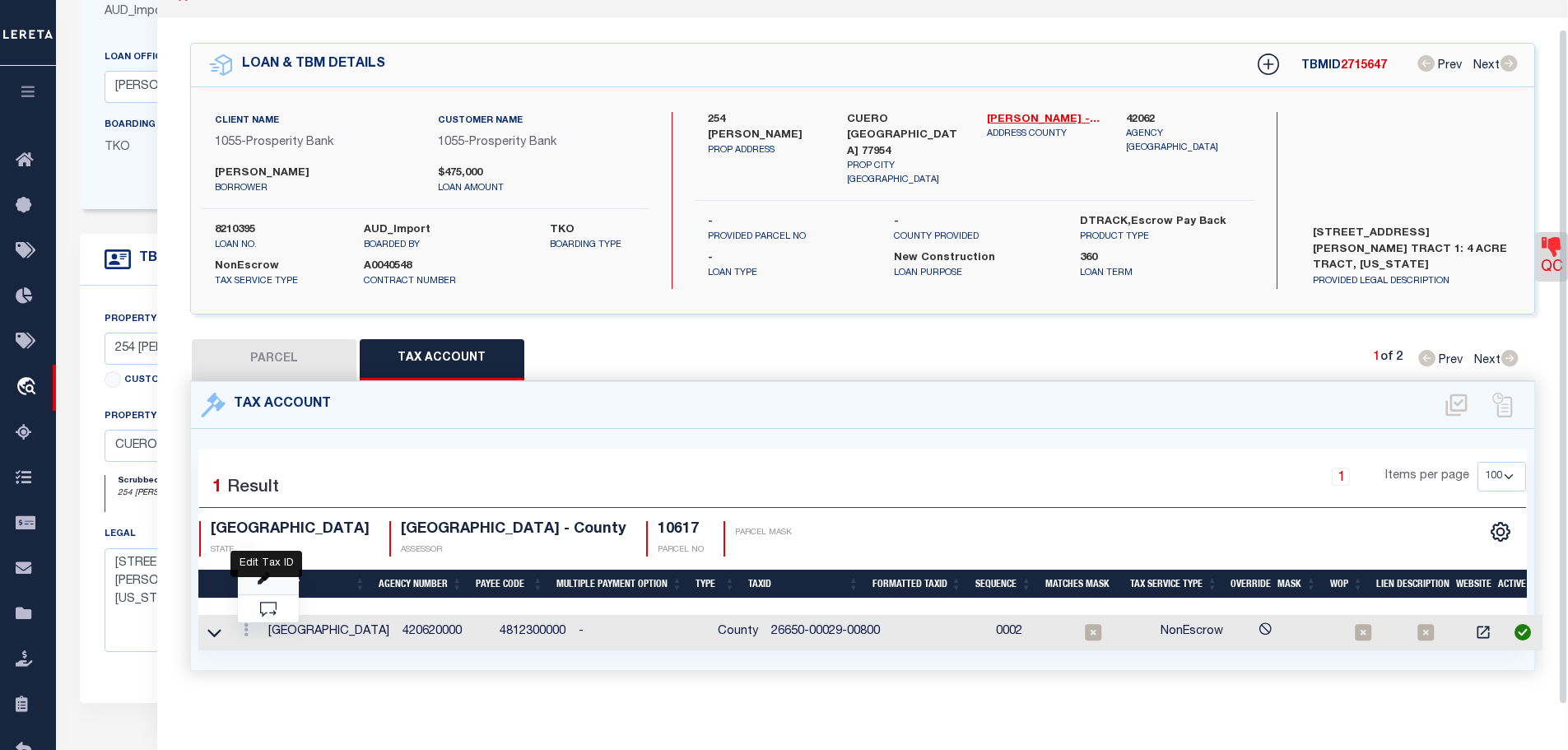
click at [265, 573] on icon "" at bounding box center [263, 578] width 12 height 12
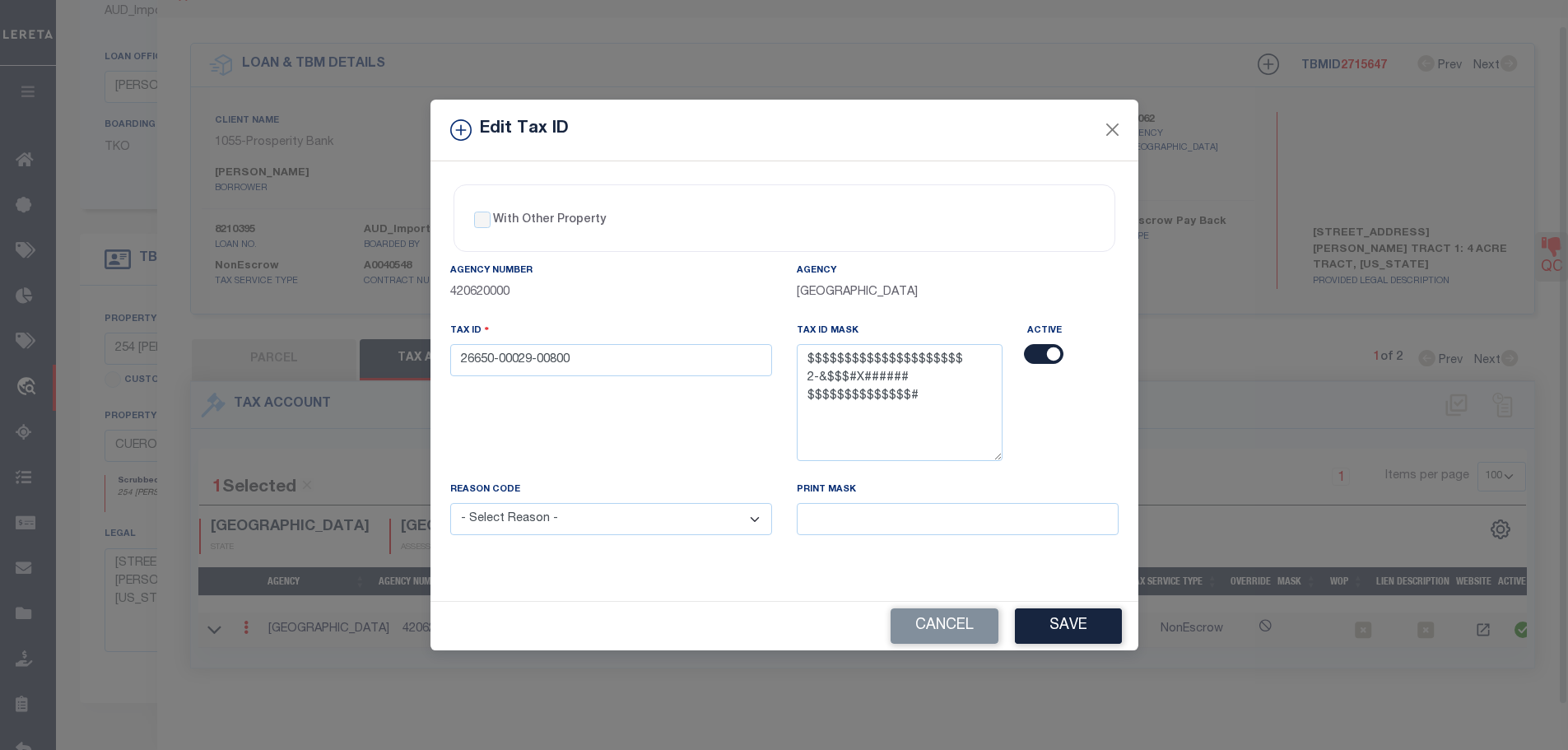
scroll to position [27, 0]
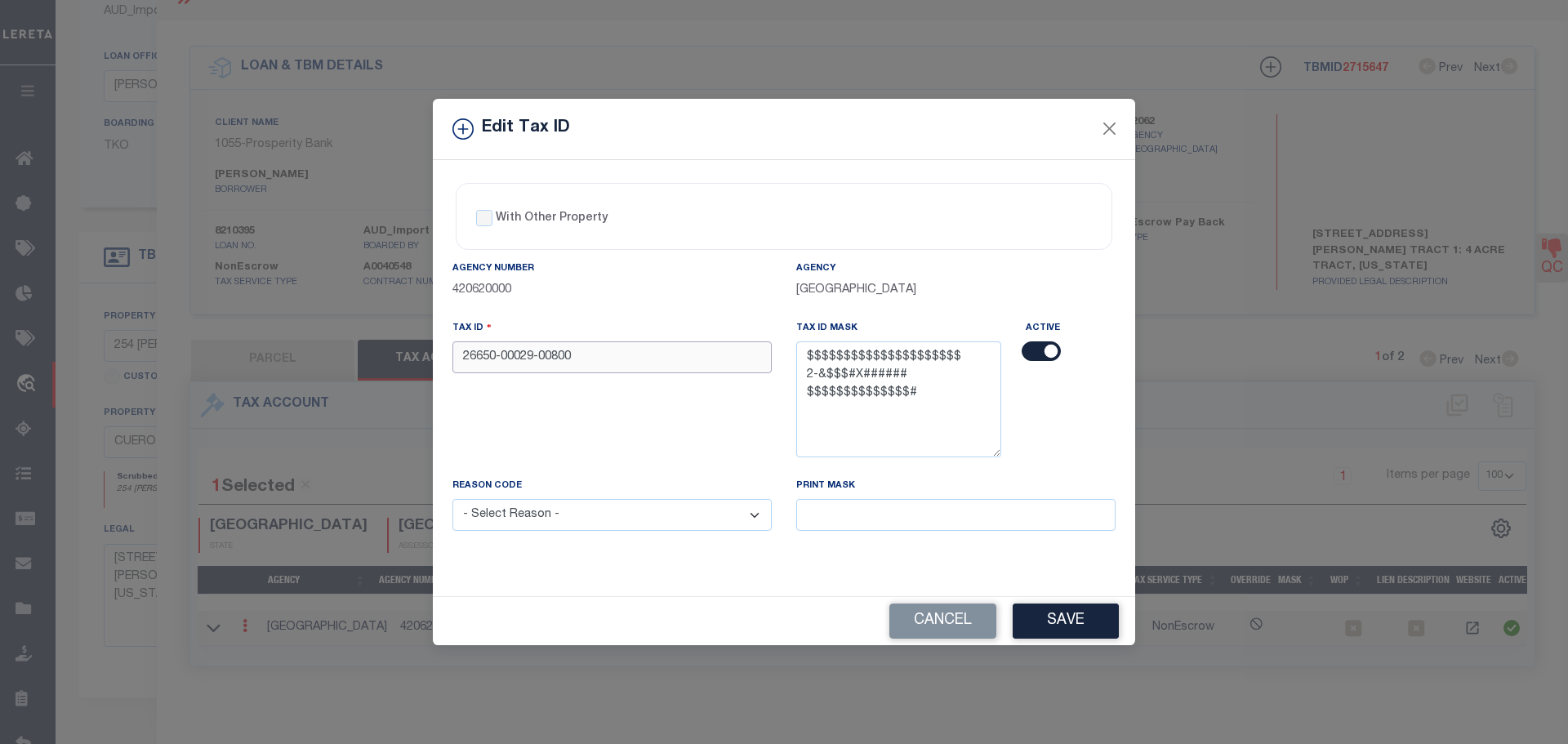
click at [587, 370] on input "26650-00029-00800" at bounding box center [612, 356] width 319 height 32
paste input "00029008000000"
click at [607, 520] on select "- Select Reason - 099 - Other (Provide additional detail) ACT - Agency Changed …" at bounding box center [612, 514] width 319 height 32
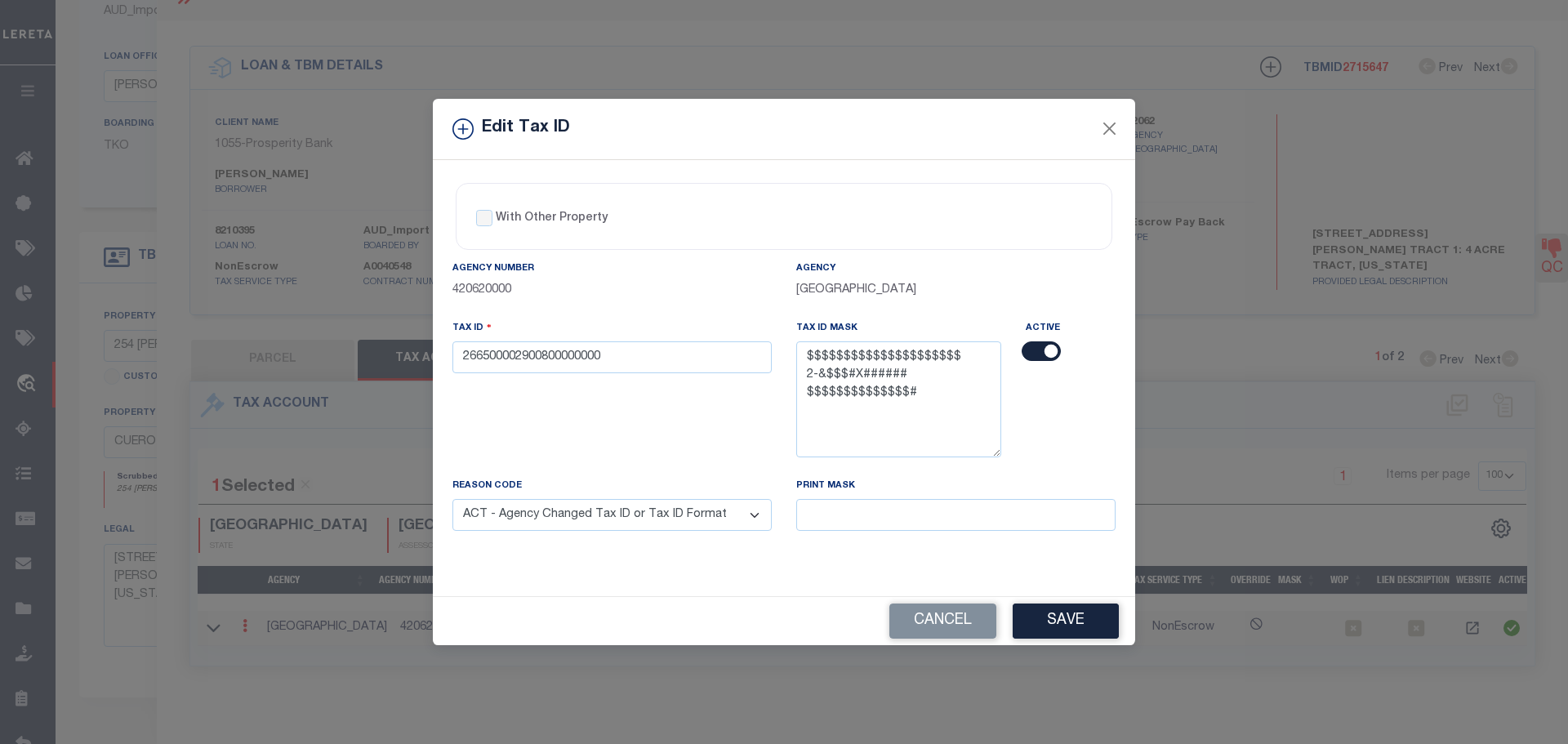
click at [452, 500] on select "- Select Reason - 099 - Other (Provide additional detail) ACT - Agency Changed …" at bounding box center [612, 514] width 319 height 32
click at [1078, 620] on button "Save" at bounding box center [1065, 621] width 106 height 36
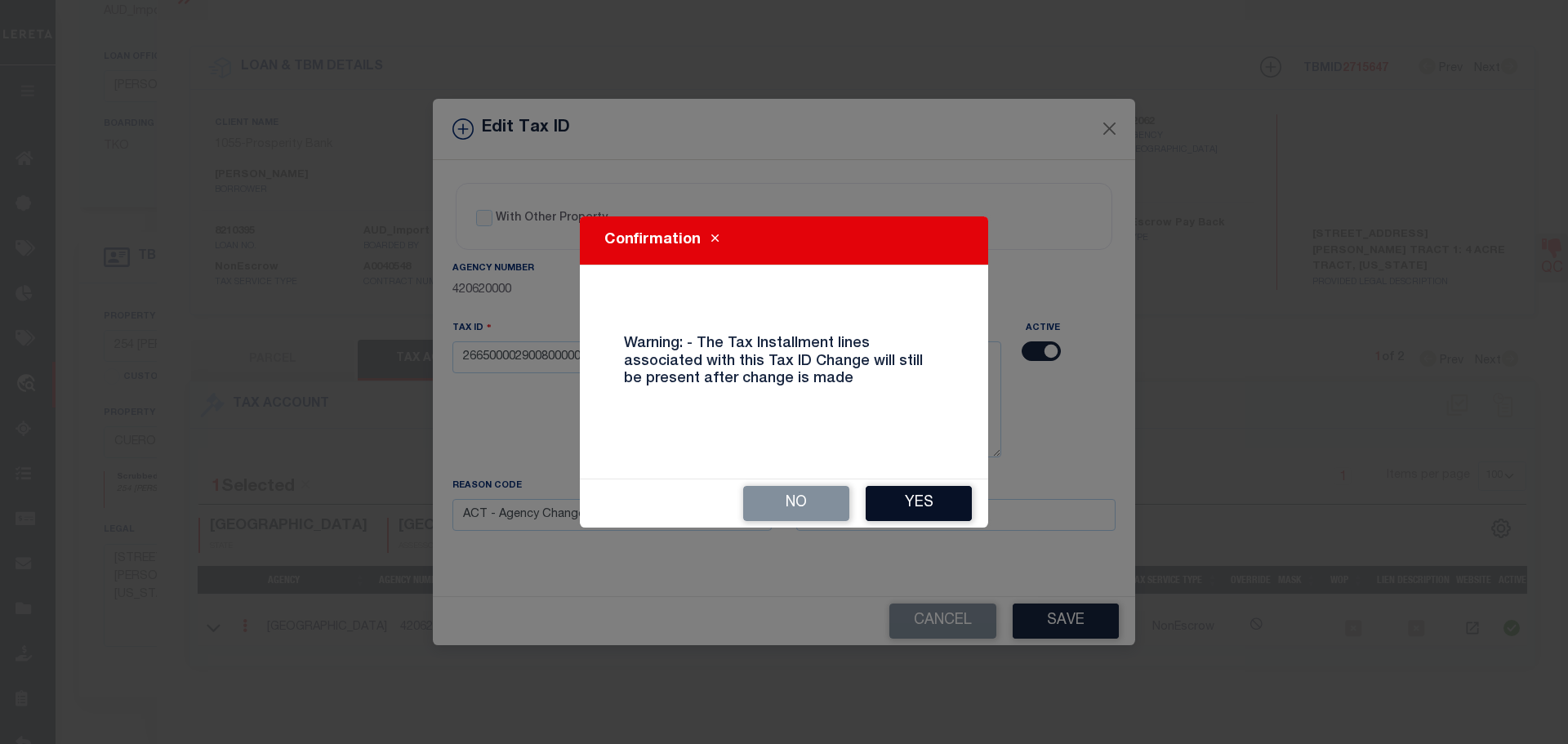
click at [923, 505] on button "Yes" at bounding box center [919, 503] width 106 height 36
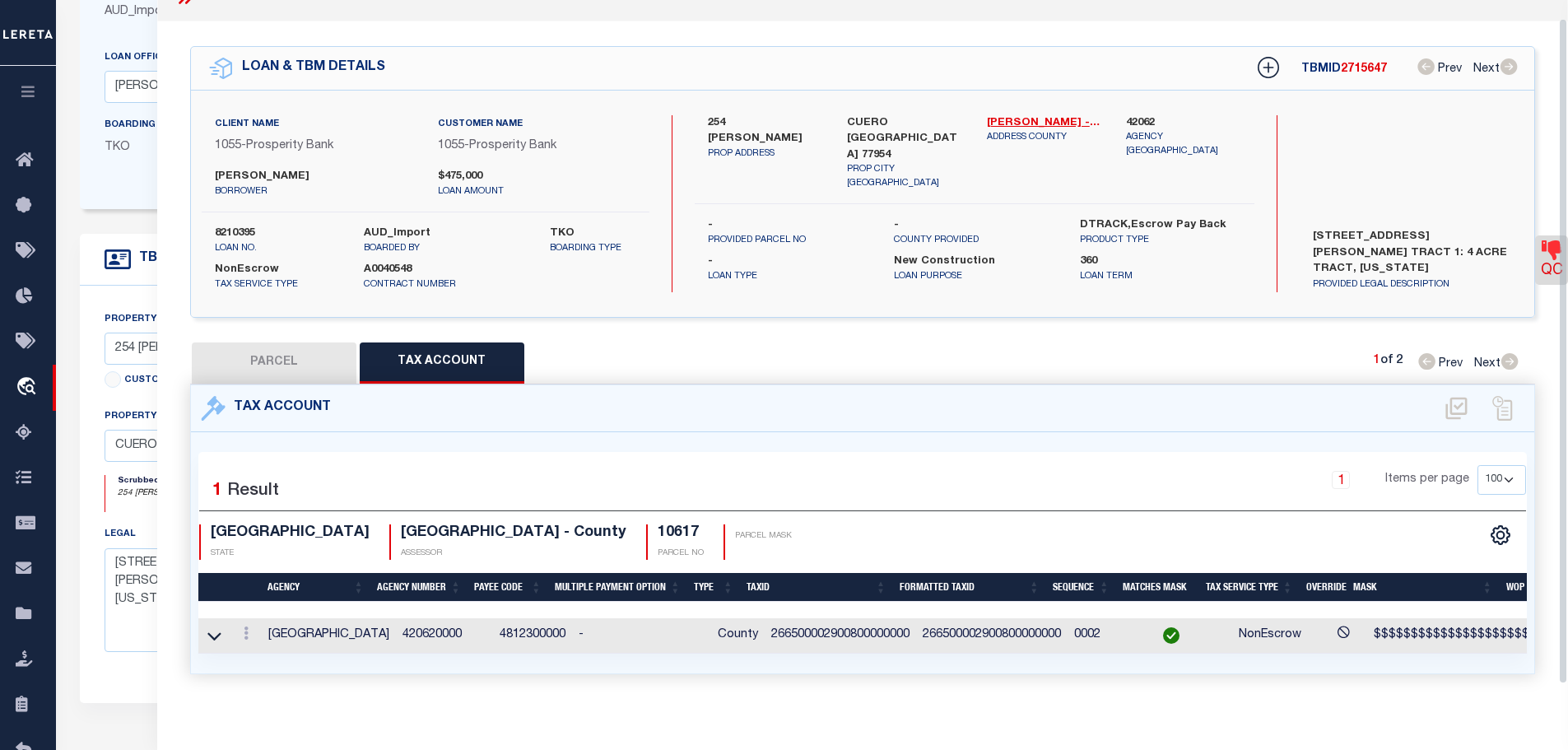
scroll to position [0, 0]
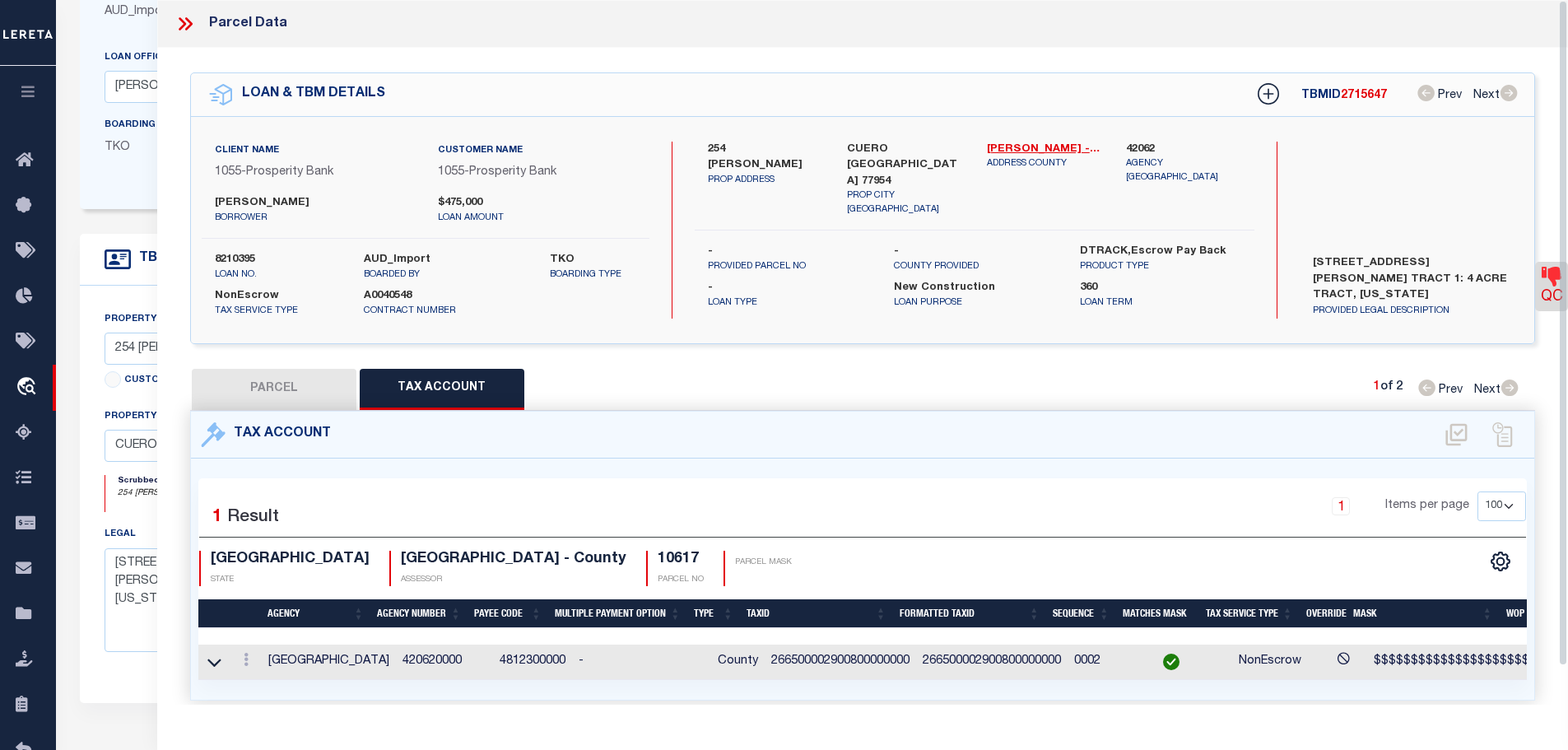
click at [187, 19] on icon at bounding box center [188, 24] width 7 height 13
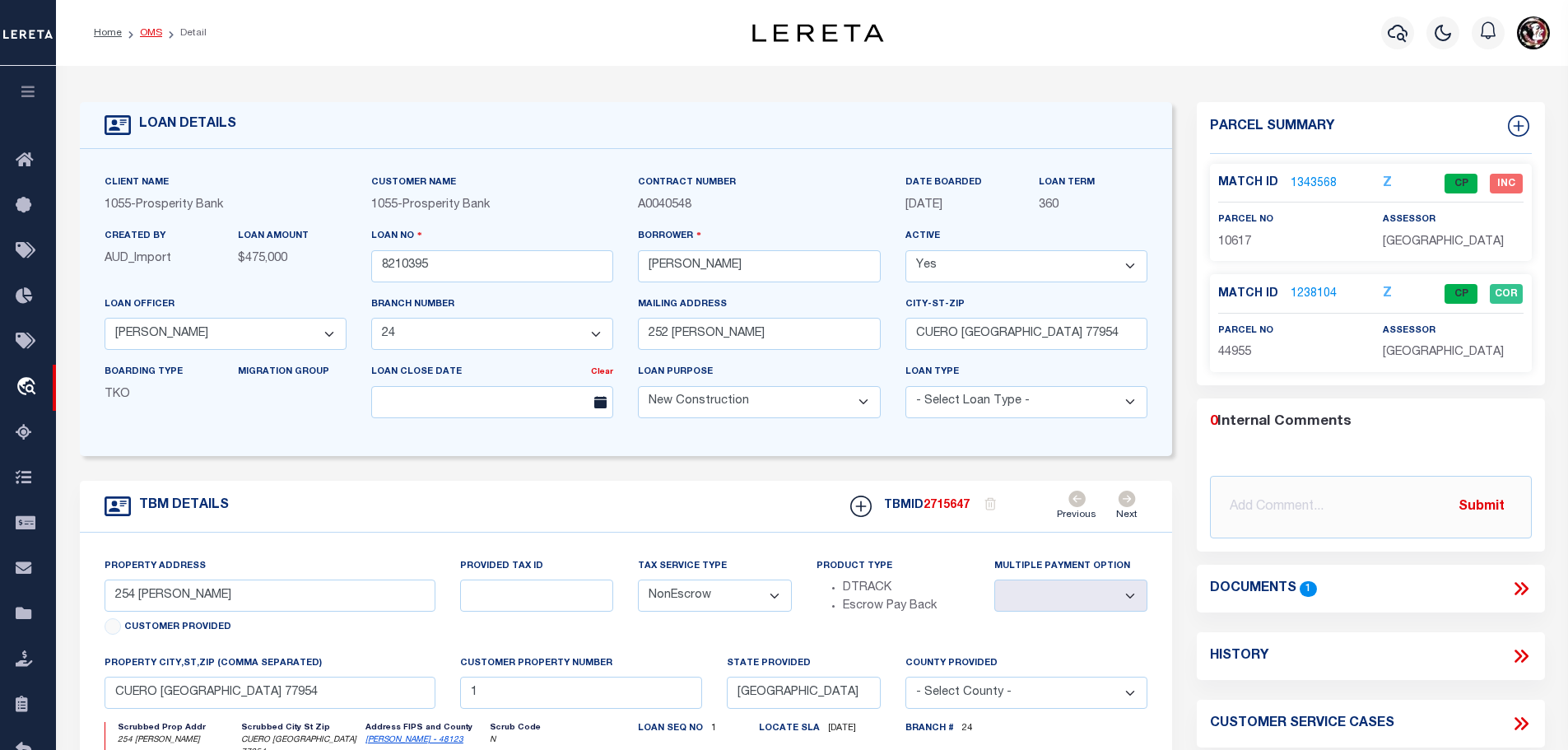
click at [146, 31] on link "OMS" at bounding box center [151, 32] width 22 height 10
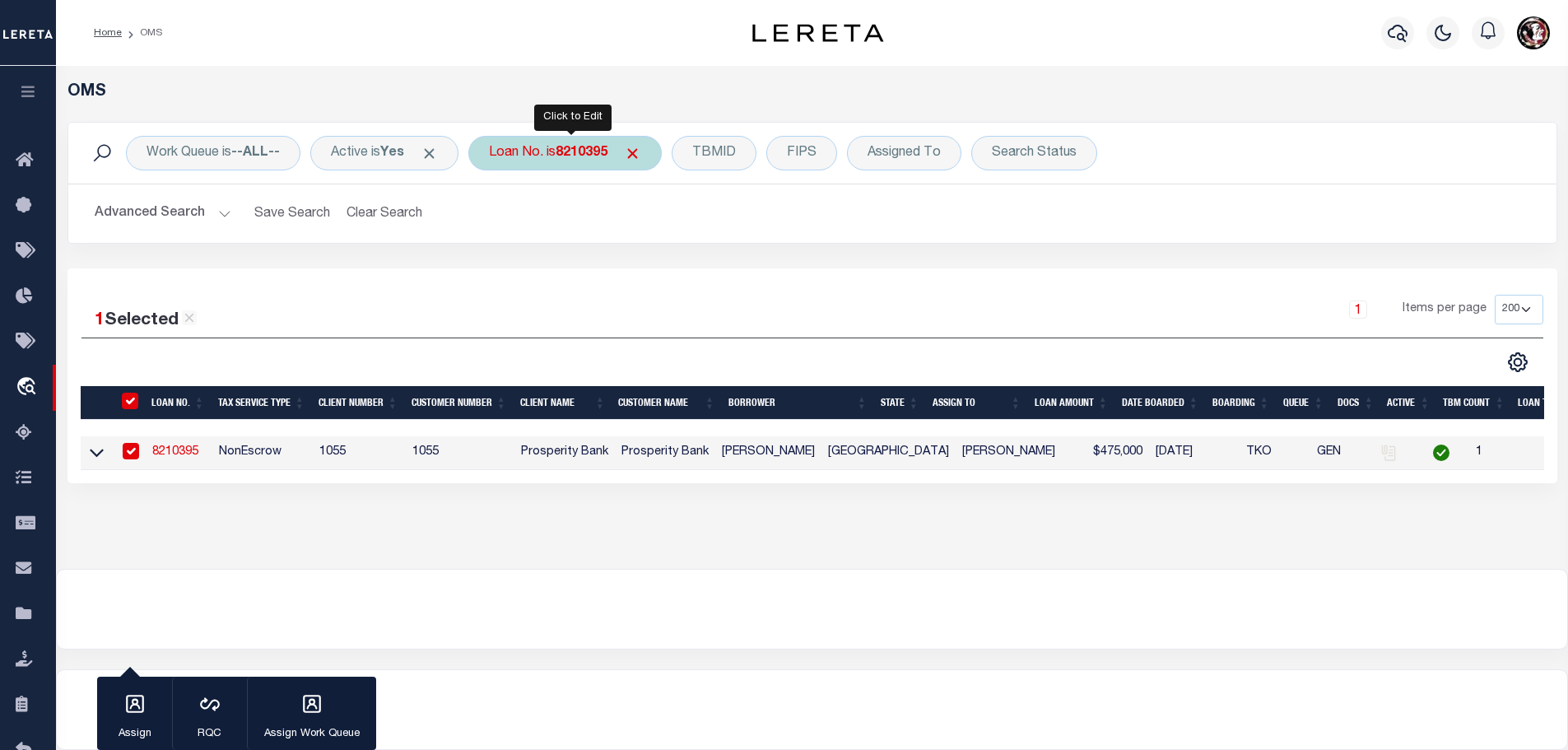
click at [562, 151] on div "Loan No. is 8210395" at bounding box center [565, 153] width 193 height 35
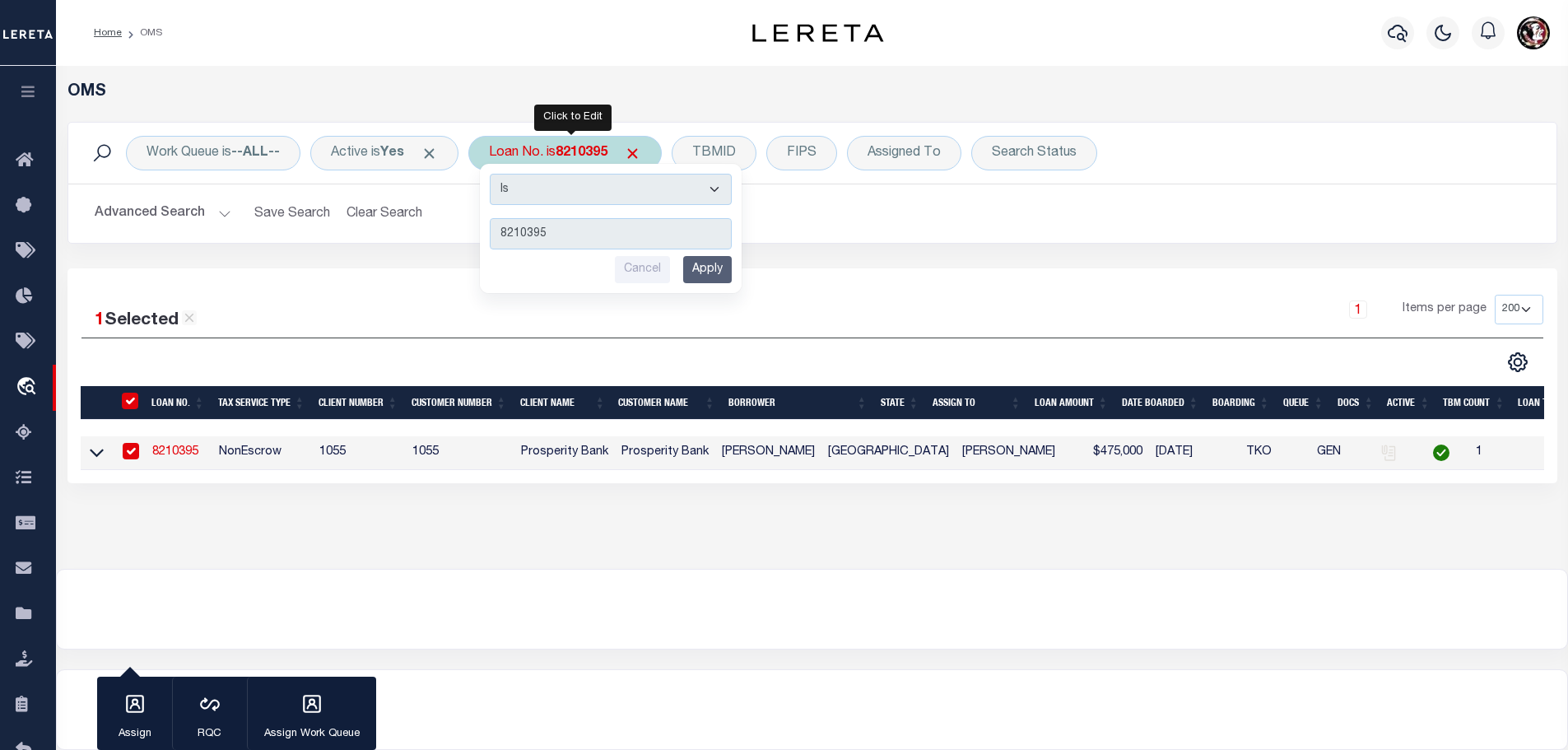
click at [716, 270] on input "Apply" at bounding box center [707, 269] width 49 height 28
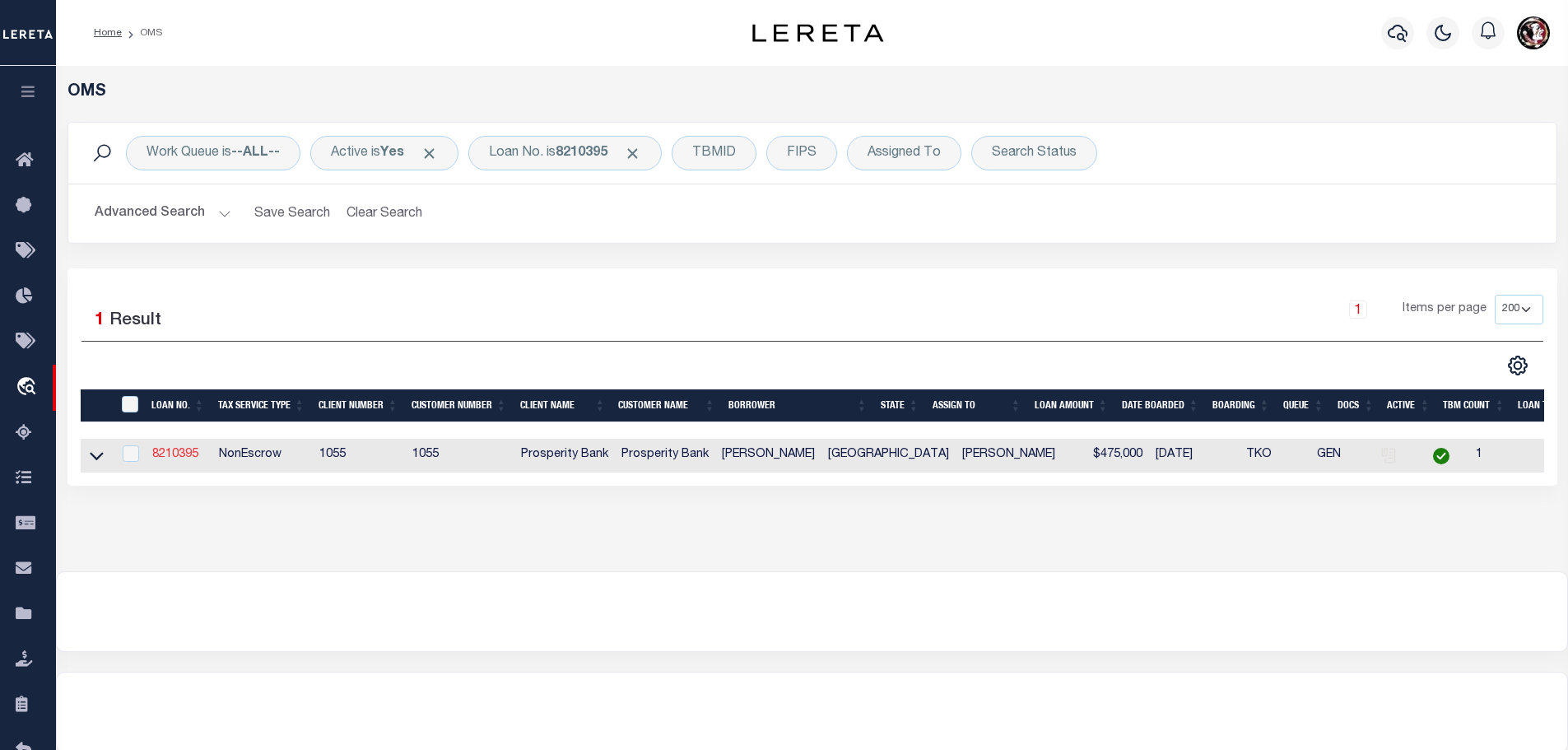
click at [174, 449] on link "8210395" at bounding box center [176, 454] width 46 height 12
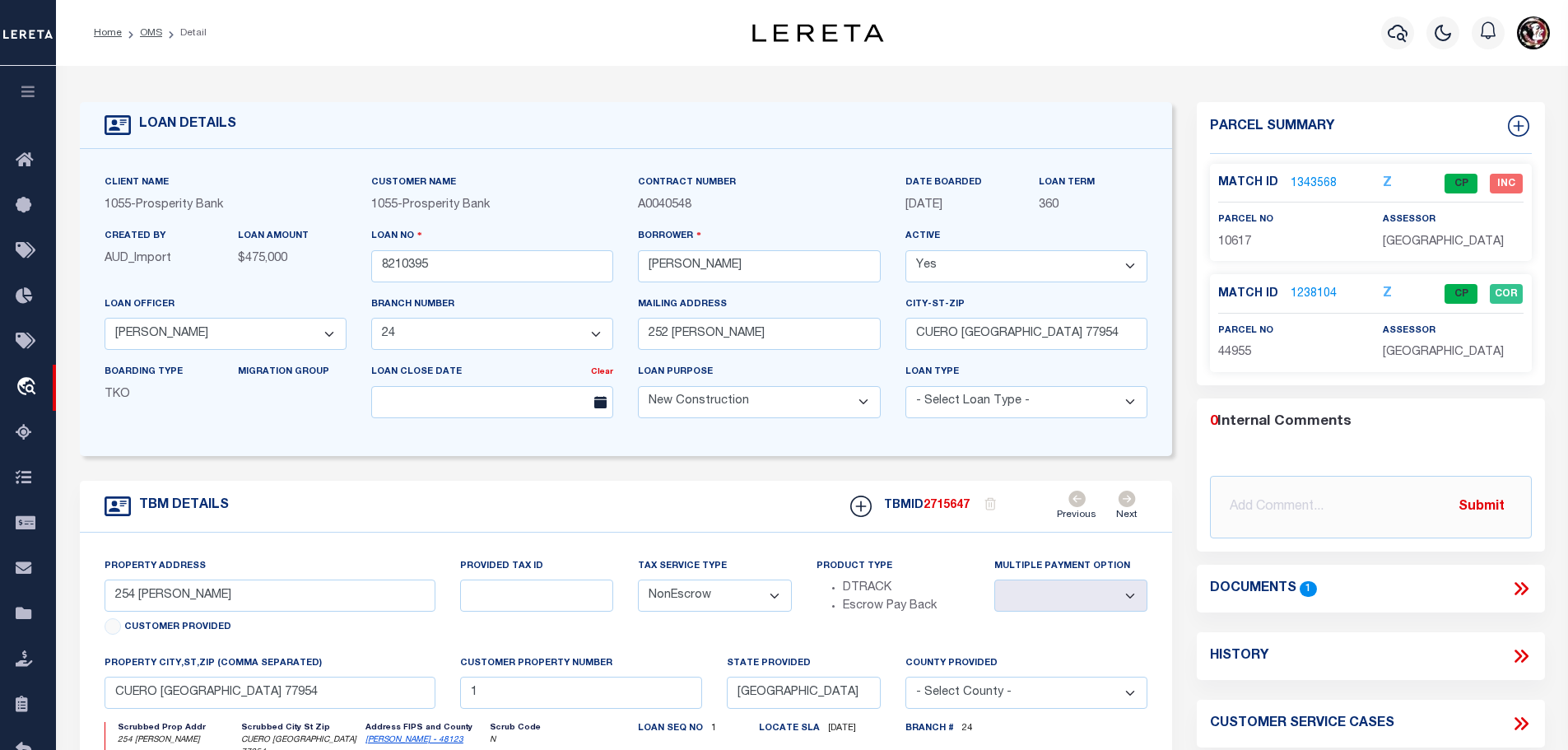
click at [1301, 181] on link "1343568" at bounding box center [1313, 184] width 46 height 17
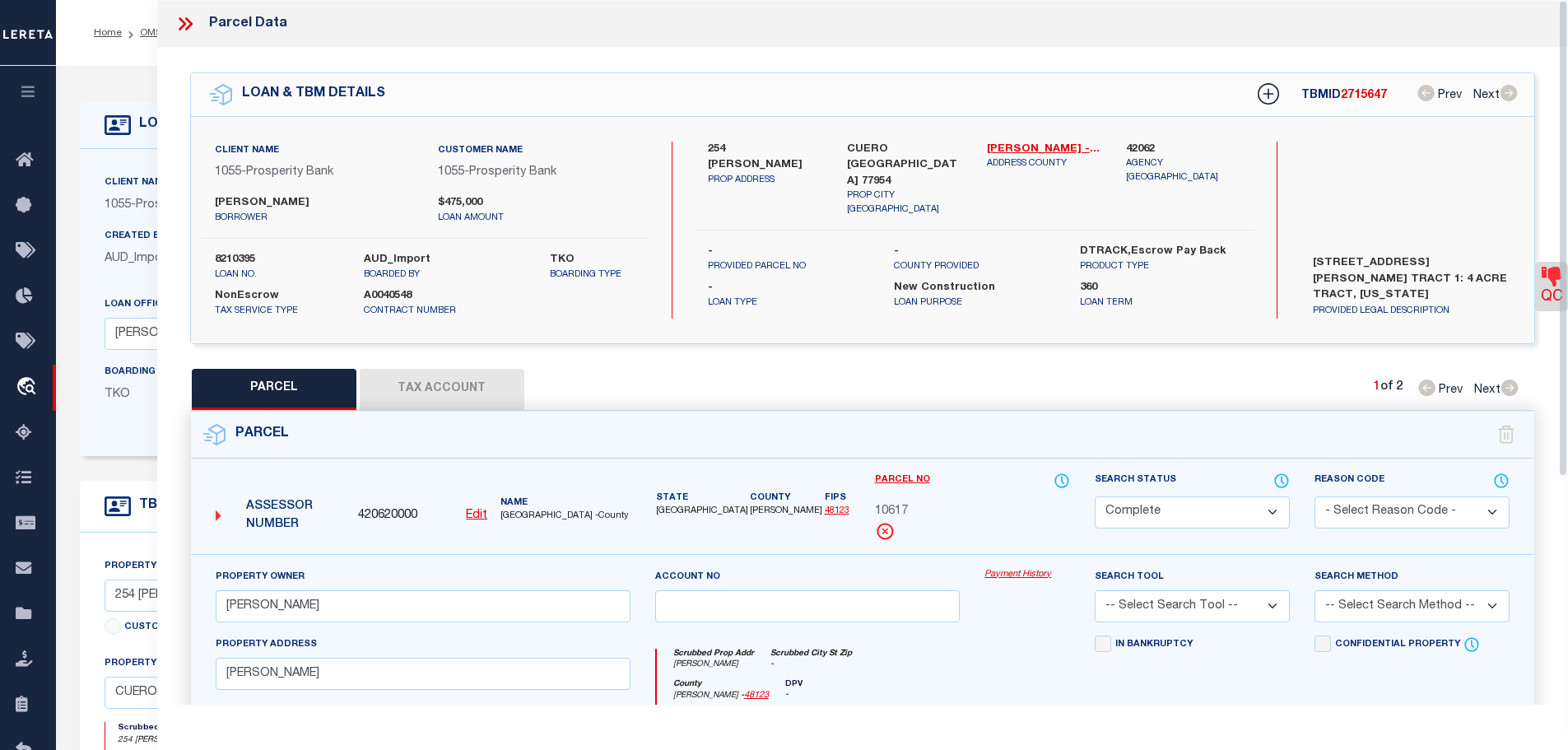
click at [460, 386] on button "Tax Account" at bounding box center [441, 389] width 165 height 41
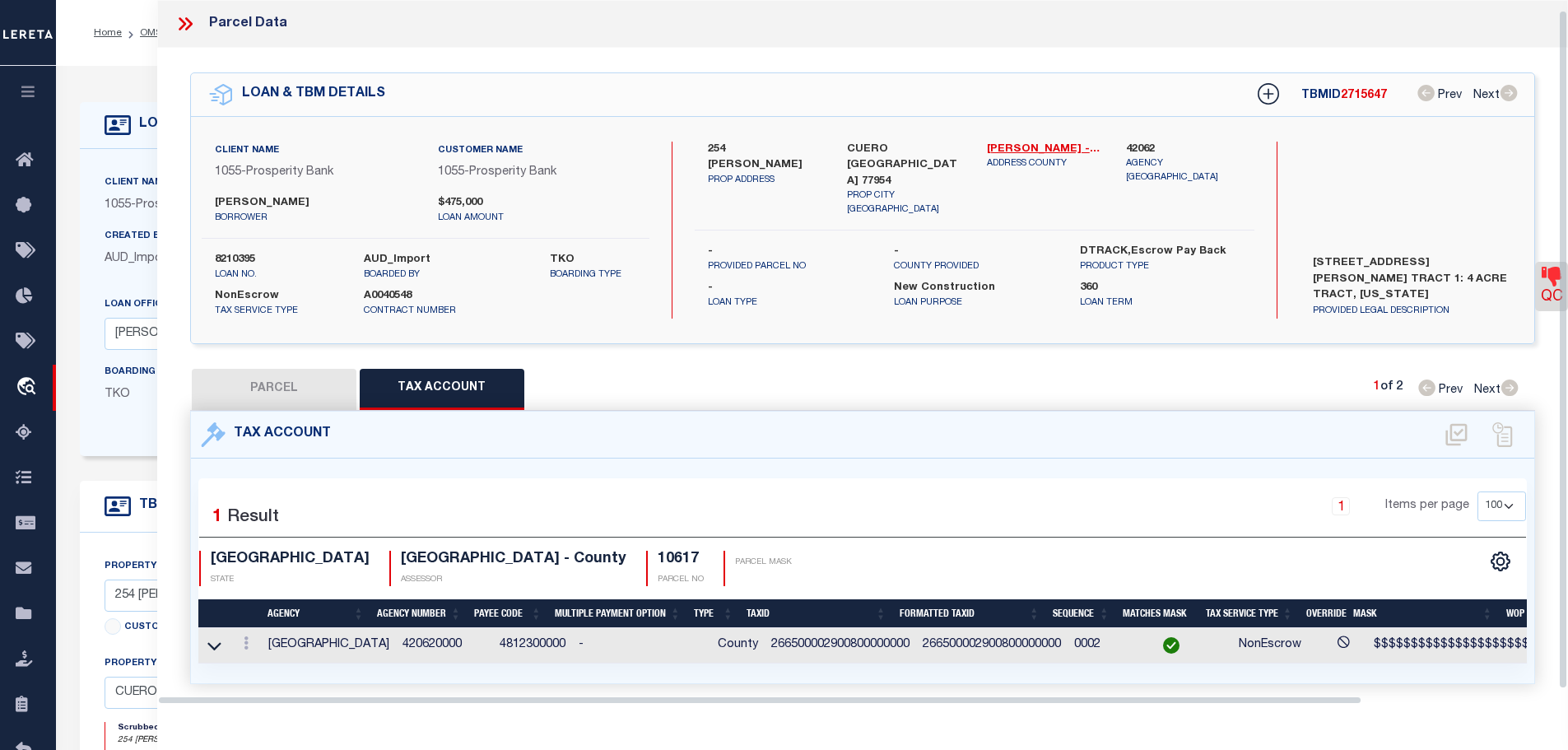
scroll to position [11, 0]
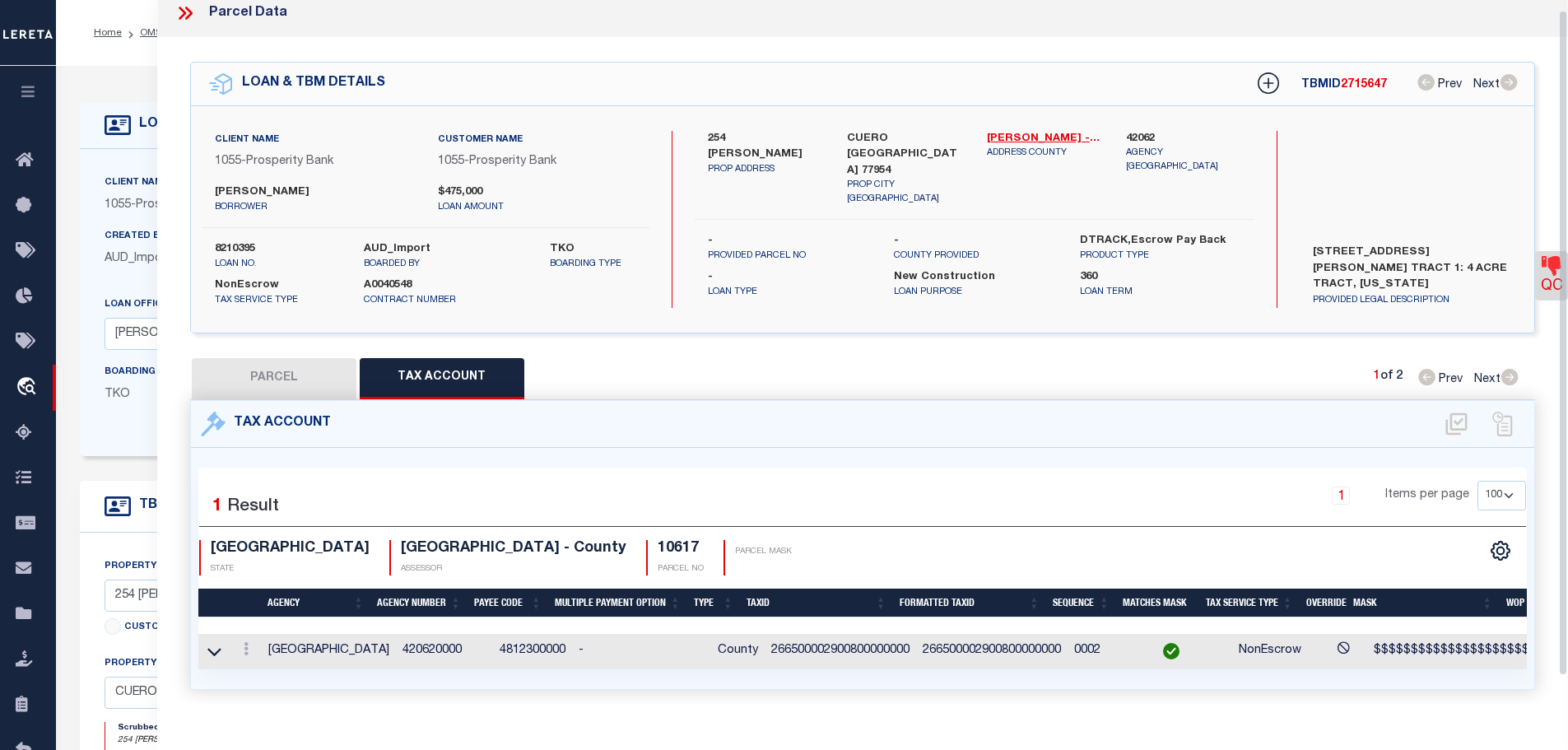
click at [189, 17] on icon at bounding box center [188, 13] width 7 height 13
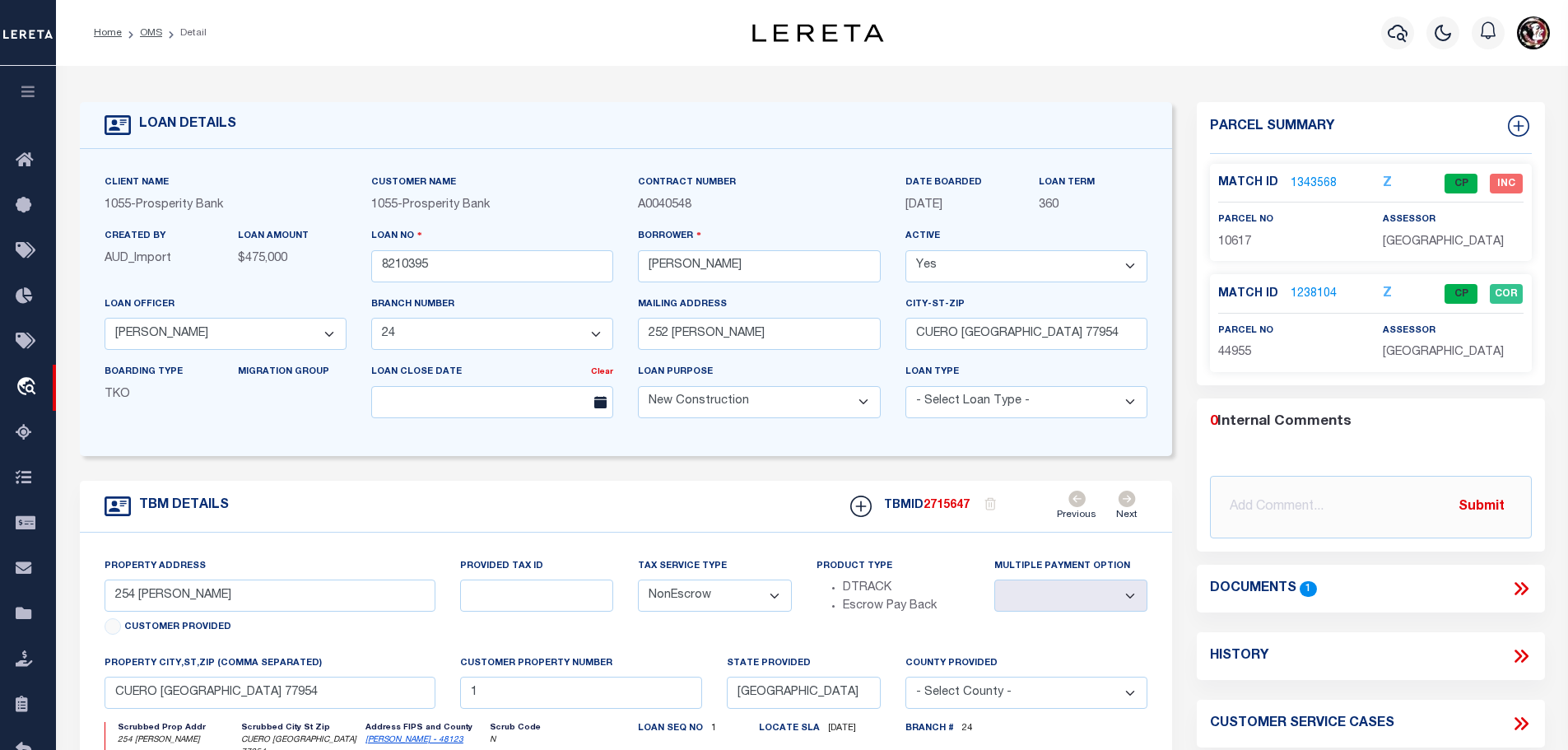
click at [1309, 288] on link "1238104" at bounding box center [1313, 294] width 46 height 17
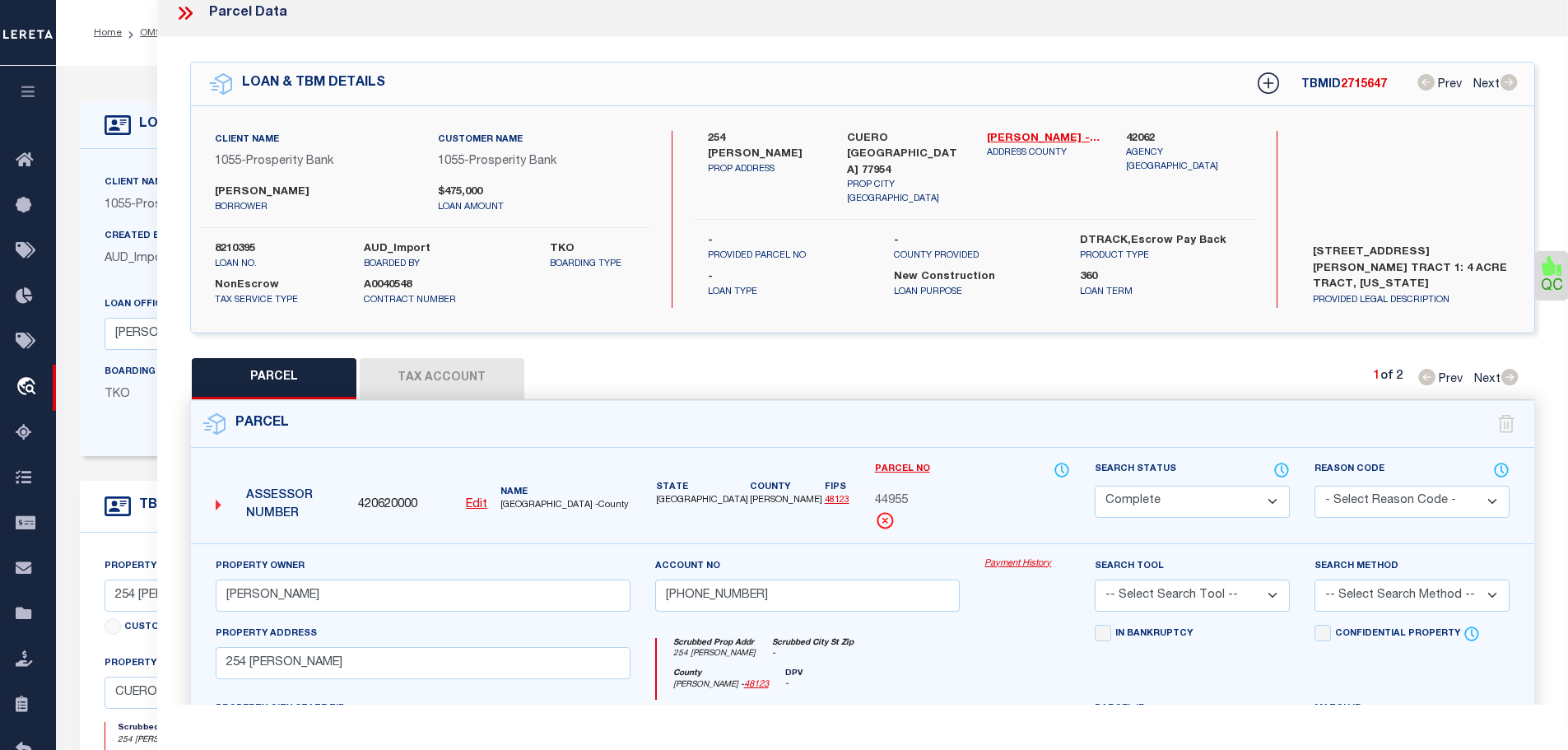
click at [423, 369] on button "Tax Account" at bounding box center [441, 379] width 165 height 41
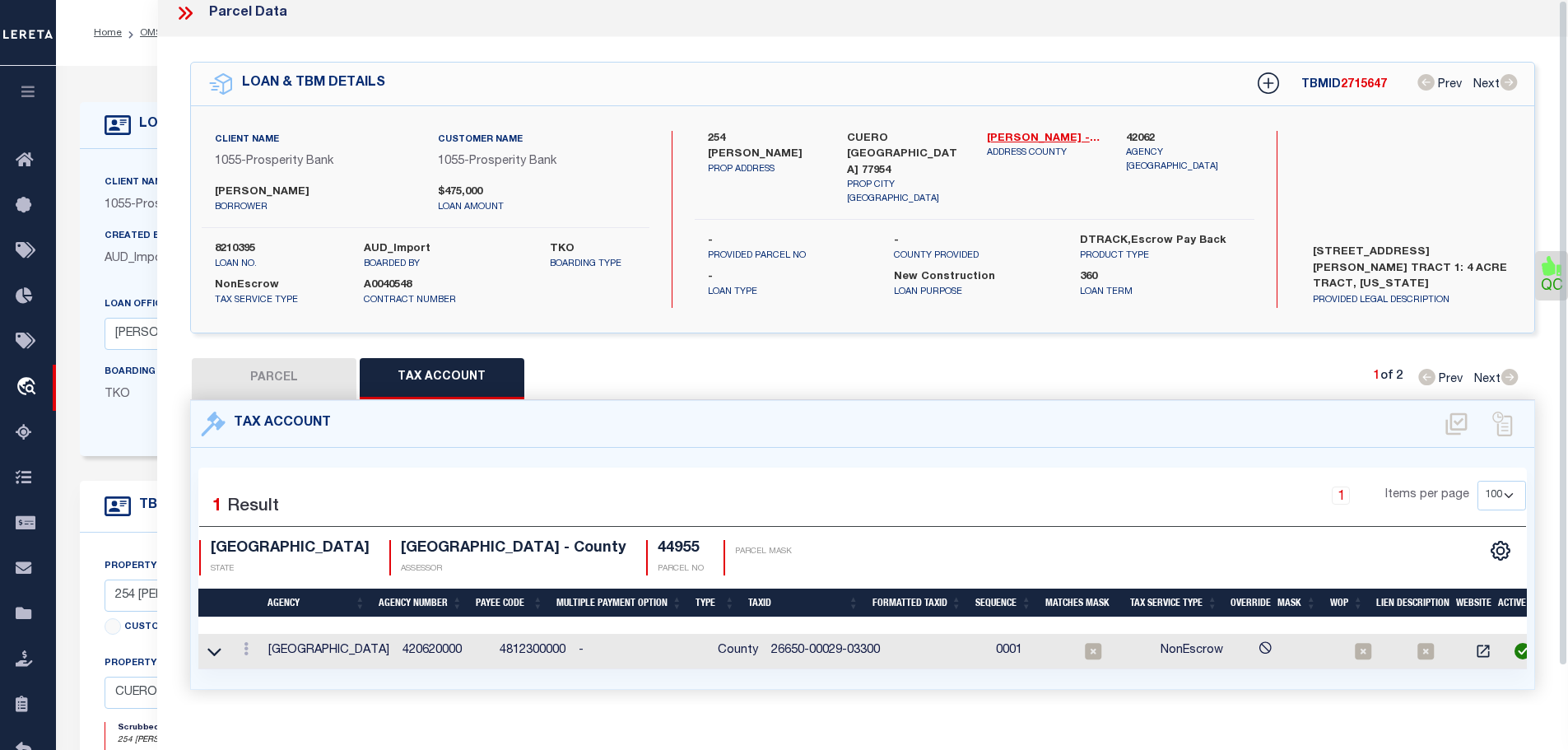
scroll to position [0, 0]
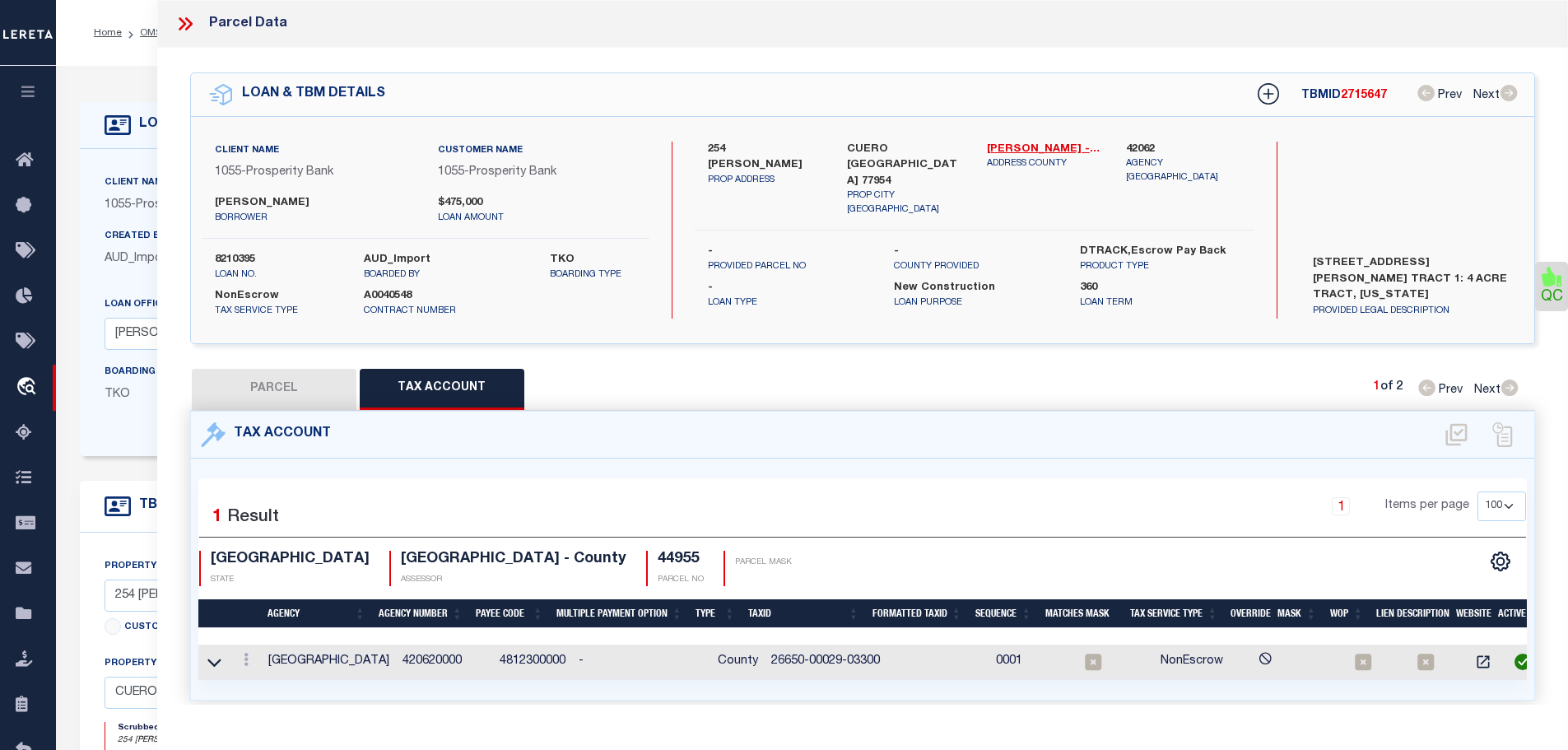
click at [276, 382] on button "PARCEL" at bounding box center [274, 389] width 165 height 41
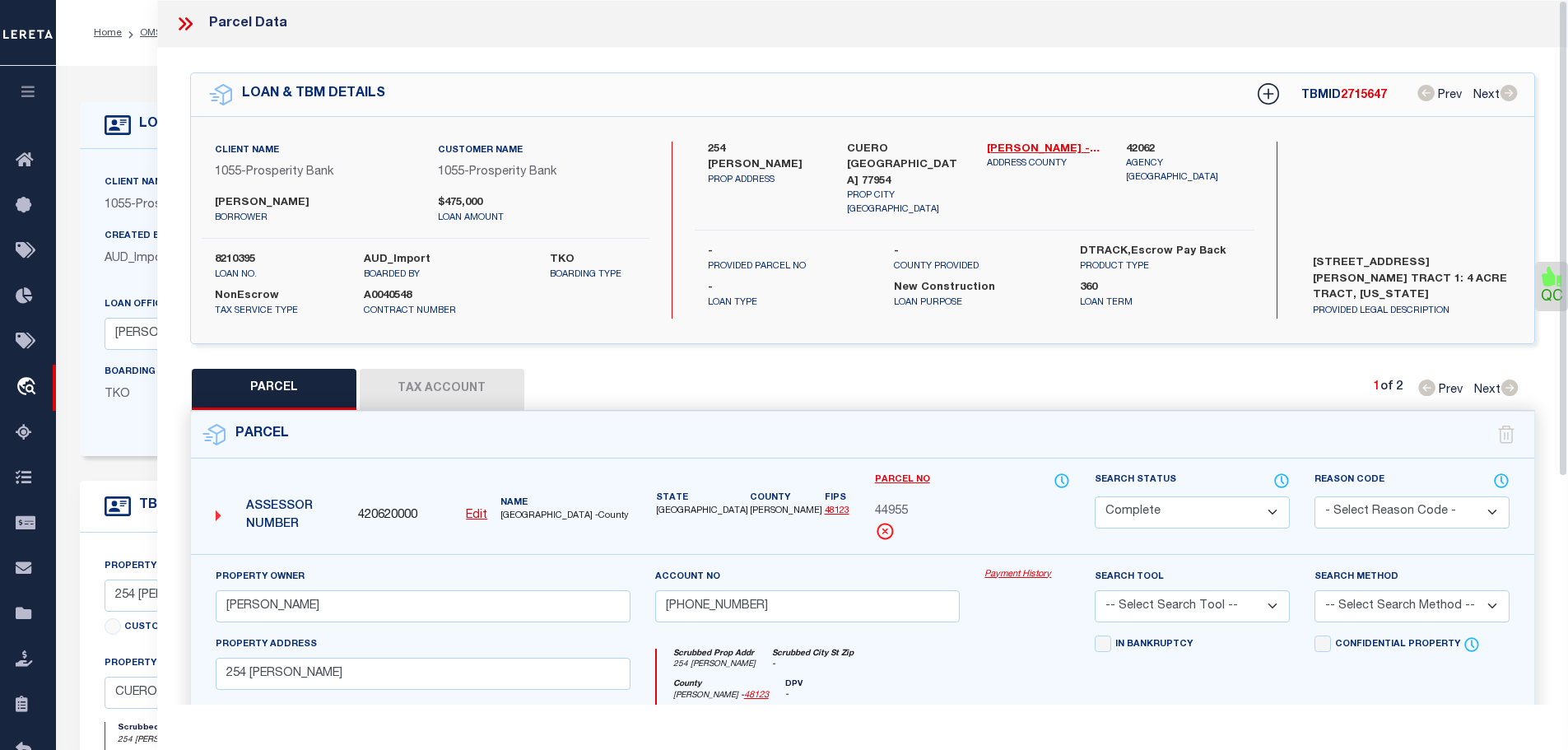
click at [431, 381] on button "Tax Account" at bounding box center [441, 389] width 165 height 41
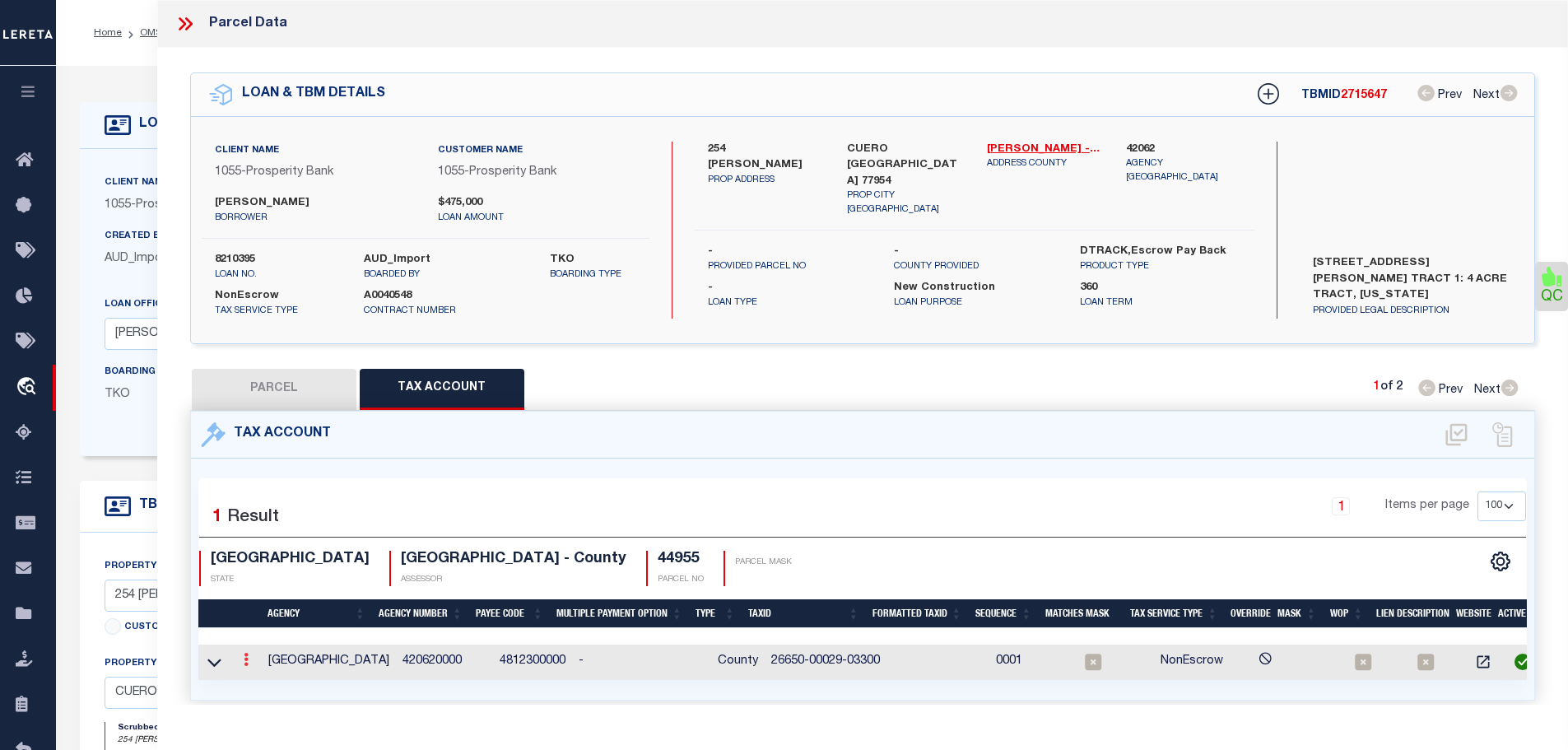
click at [248, 655] on icon at bounding box center [245, 659] width 5 height 13
click at [265, 681] on icon "" at bounding box center [263, 684] width 12 height 12
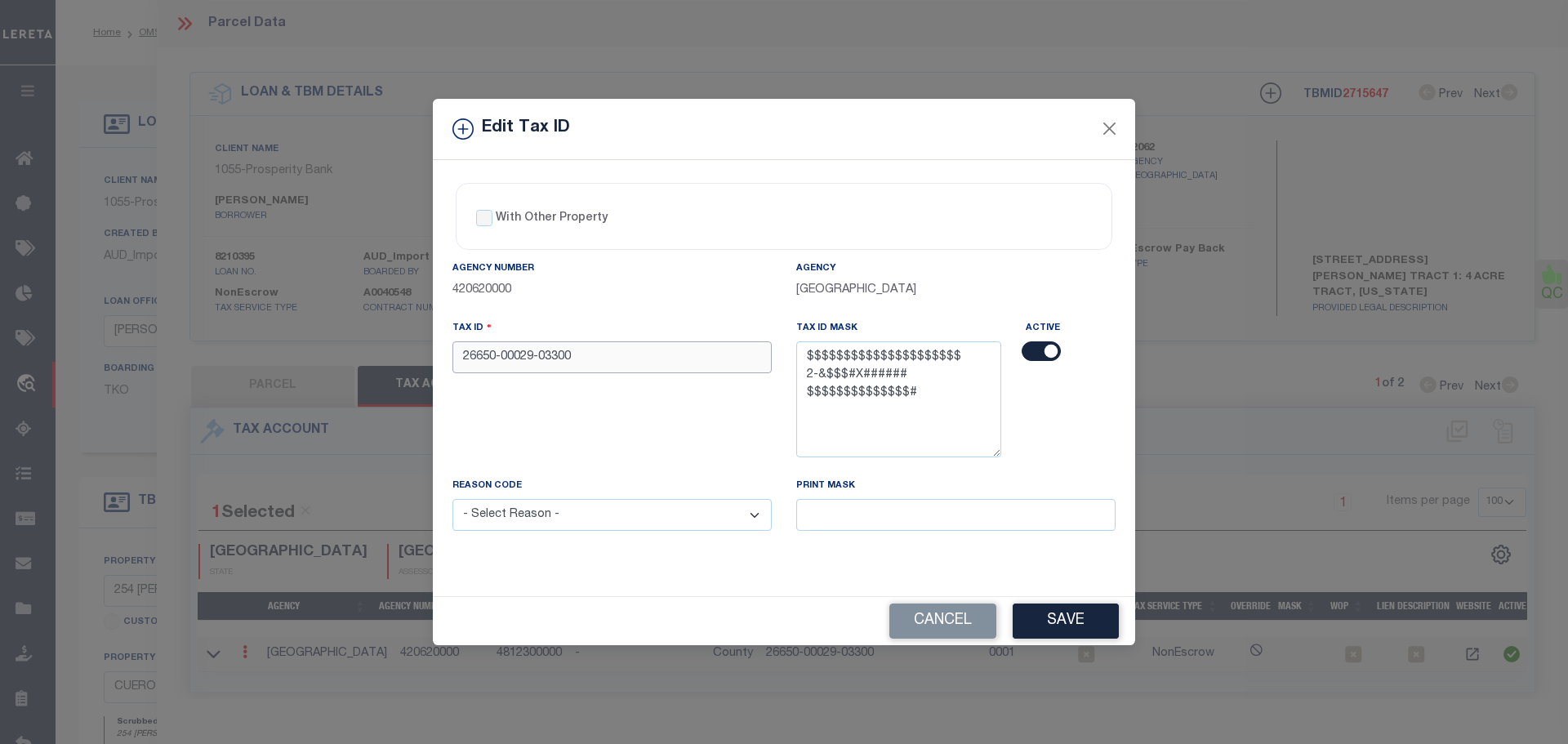
click at [617, 355] on input "26650-00029-03300" at bounding box center [612, 356] width 319 height 32
paste input "00029033000000"
click at [624, 519] on select "- Select Reason - 099 - Other (Provide additional detail) ACT - Agency Changed …" at bounding box center [612, 514] width 319 height 32
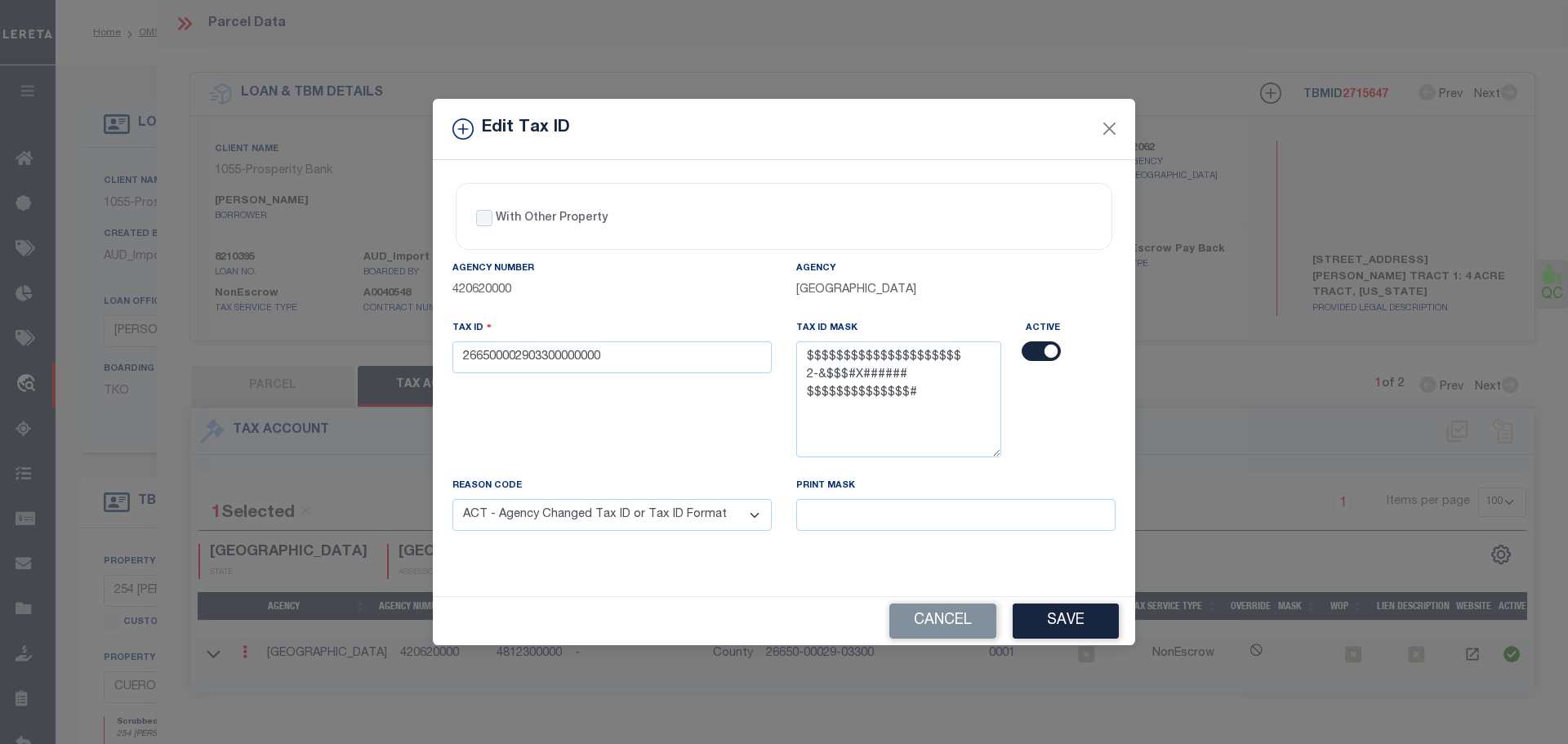
click at [452, 500] on select "- Select Reason - 099 - Other (Provide additional detail) ACT - Agency Changed …" at bounding box center [612, 514] width 319 height 32
click at [1088, 620] on button "Save" at bounding box center [1065, 621] width 106 height 36
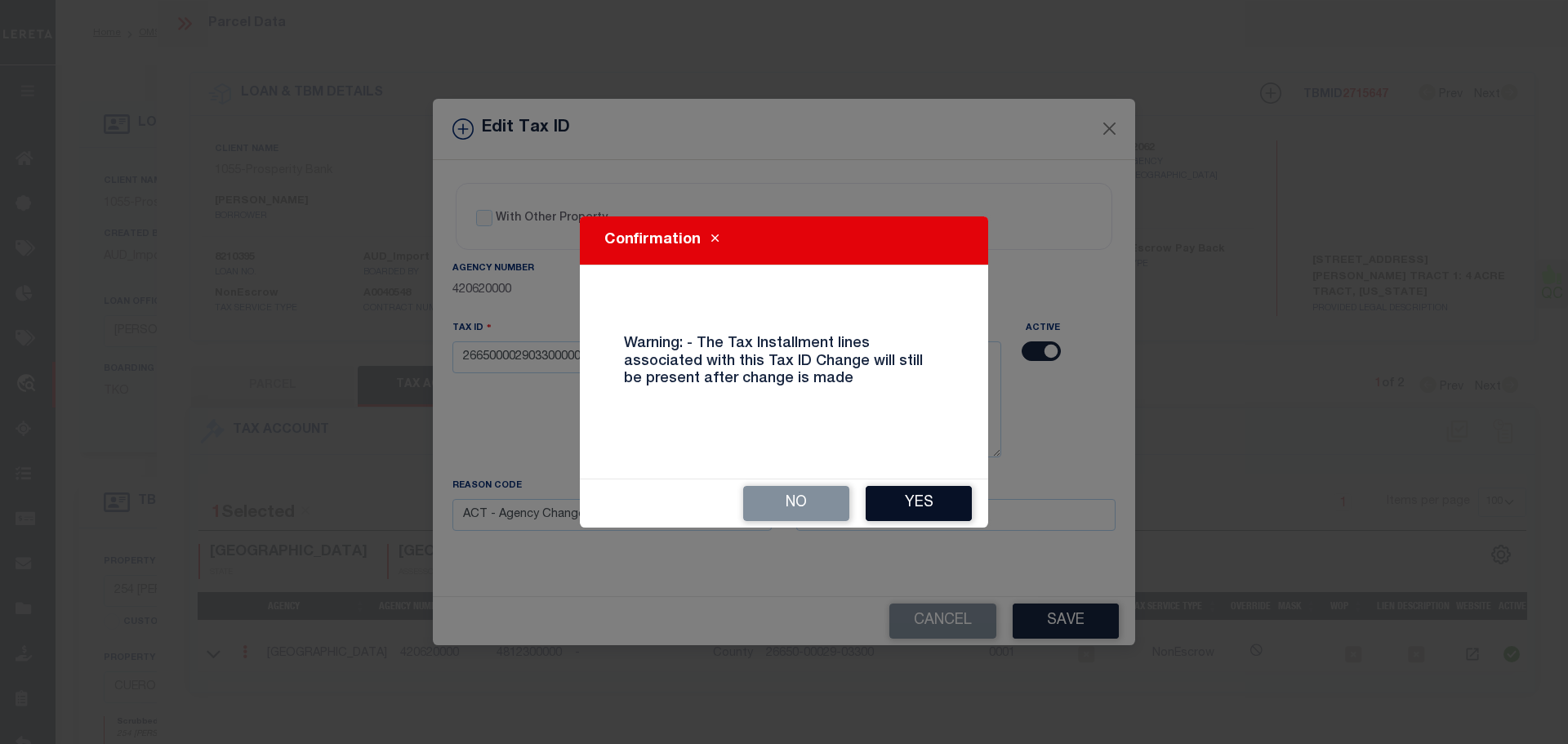
click at [923, 512] on button "Yes" at bounding box center [919, 503] width 106 height 36
